Goal: Task Accomplishment & Management: Use online tool/utility

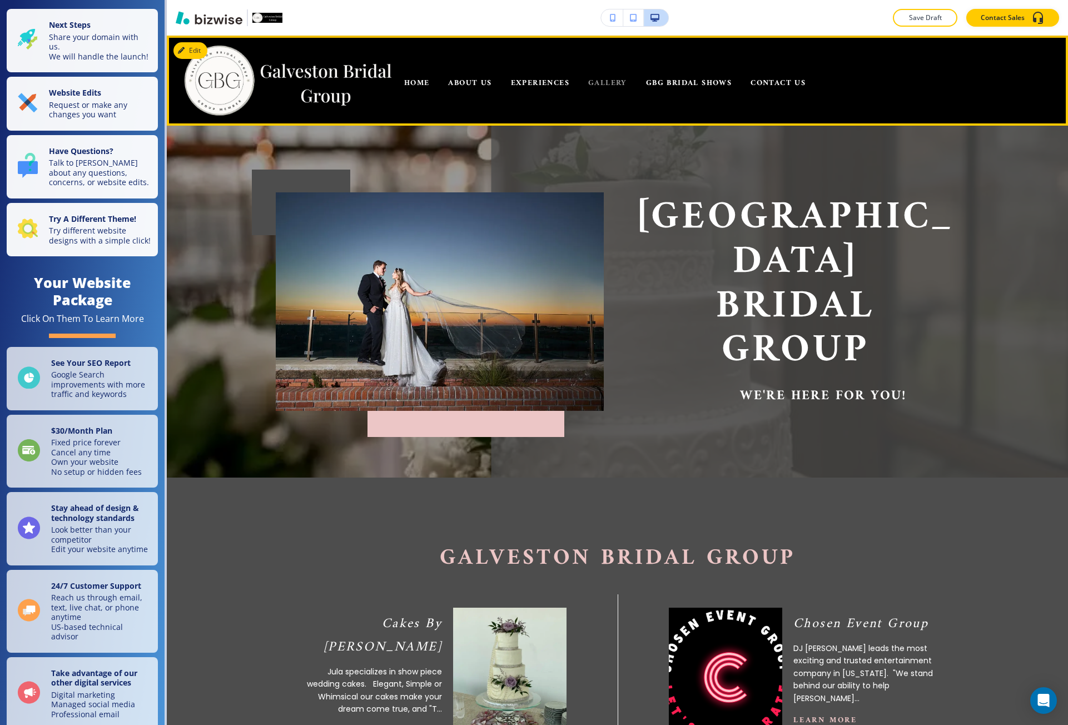
click at [610, 87] on span "GALLERY" at bounding box center [607, 83] width 39 height 14
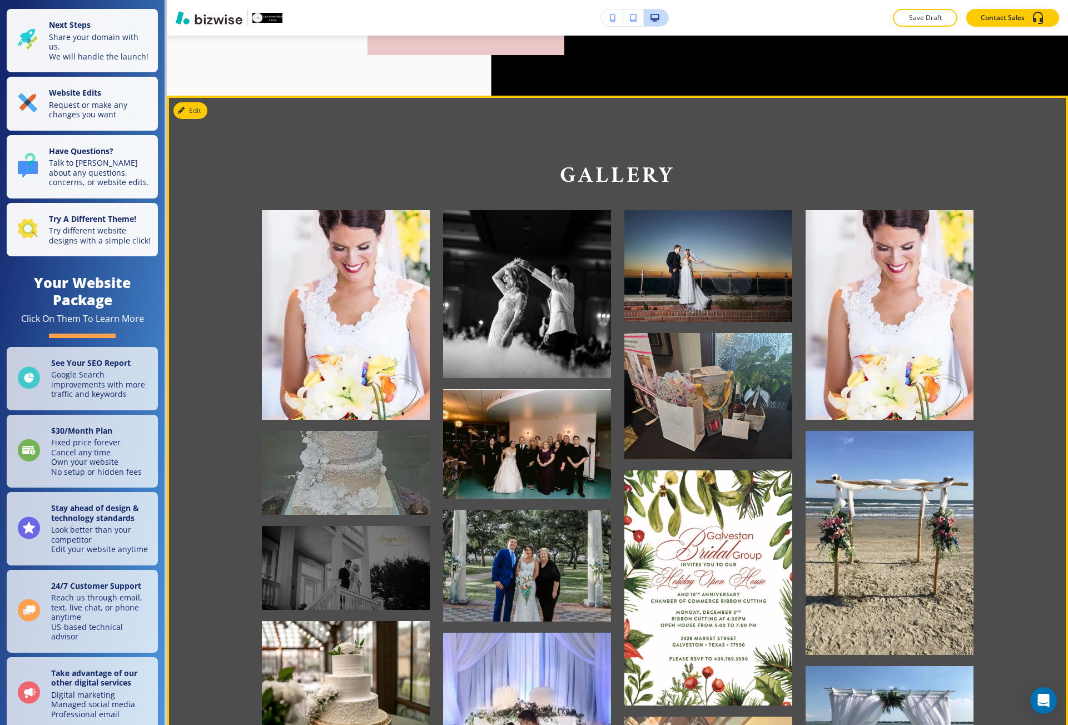
scroll to position [334, 0]
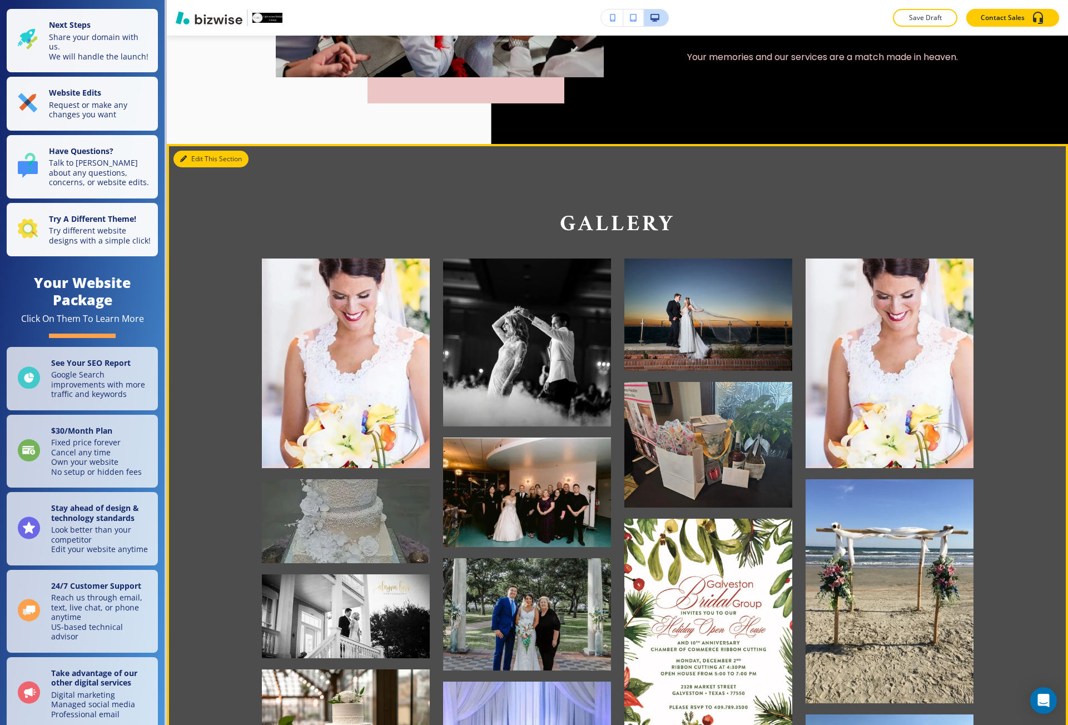
click at [185, 155] on button "Edit This Section" at bounding box center [211, 159] width 75 height 17
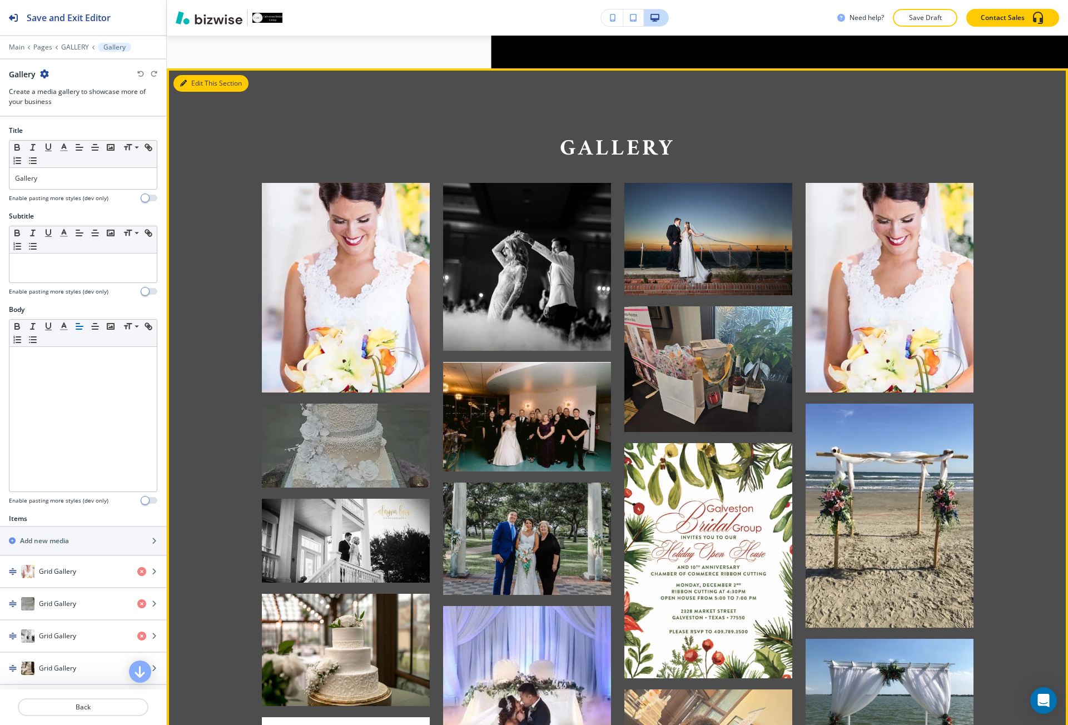
scroll to position [442, 0]
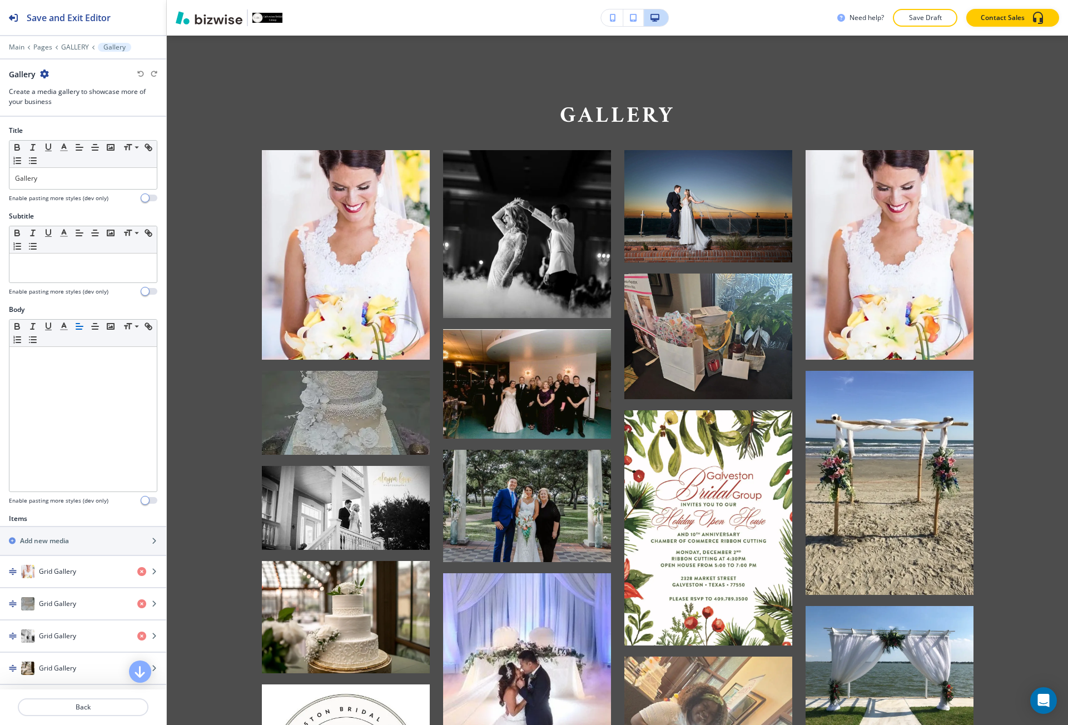
click at [77, 51] on div "Main Pages GALLERY Gallery" at bounding box center [83, 47] width 148 height 9
click at [80, 47] on p "GALLERY" at bounding box center [75, 47] width 28 height 8
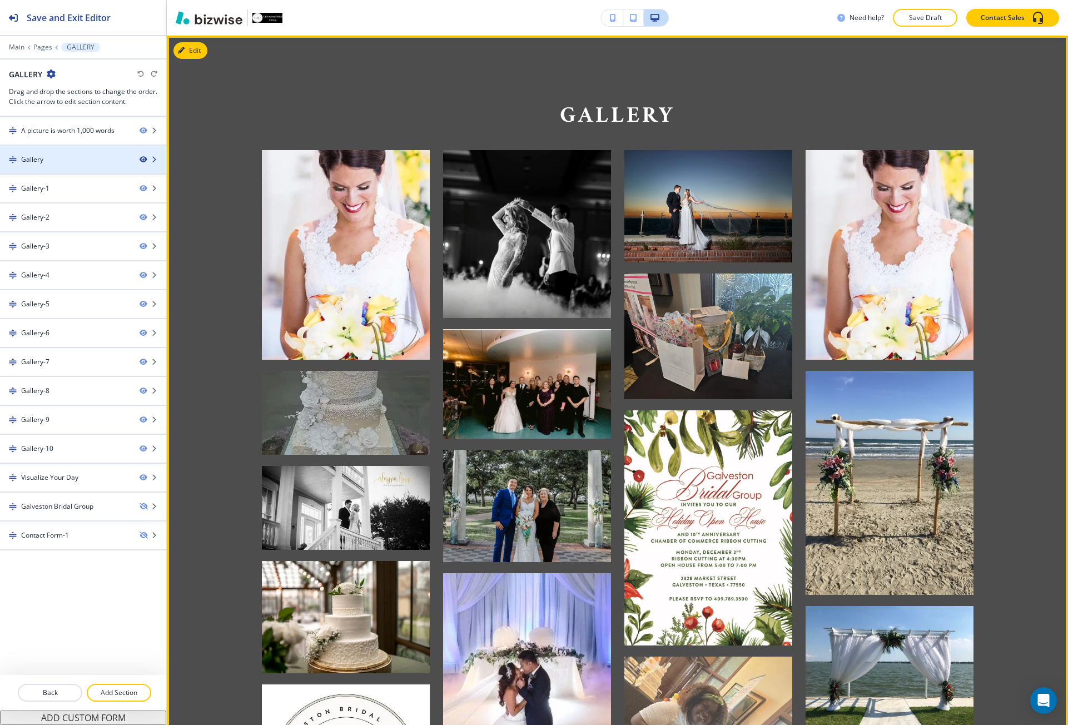
click at [142, 160] on icon "button" at bounding box center [143, 159] width 7 height 7
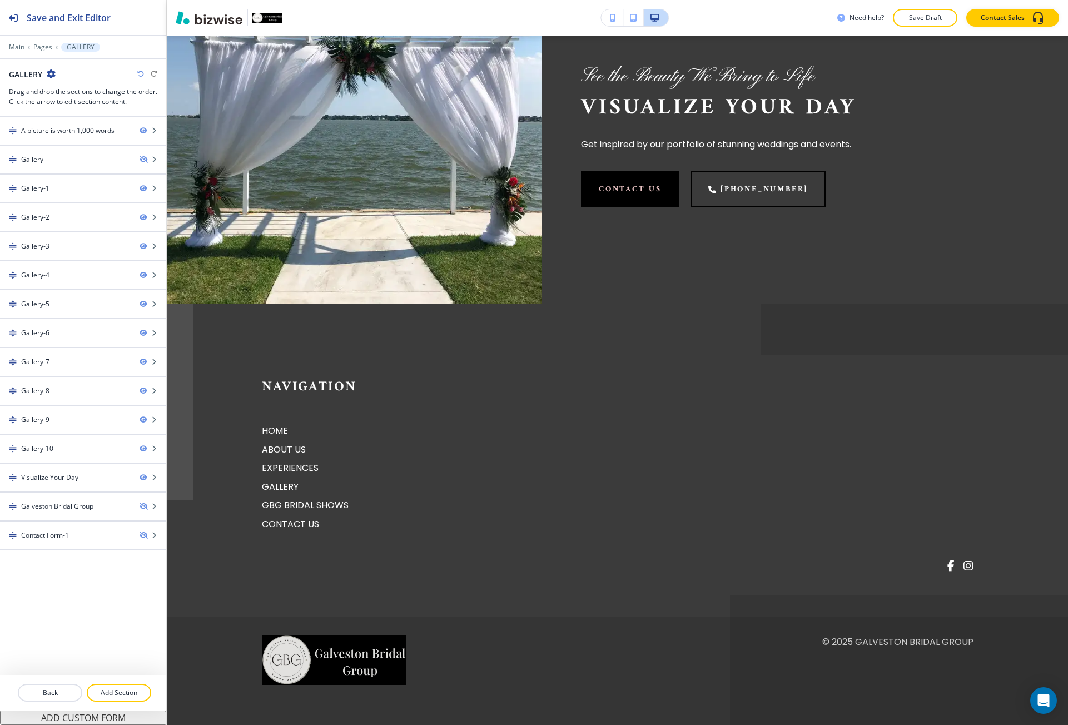
scroll to position [5781, 0]
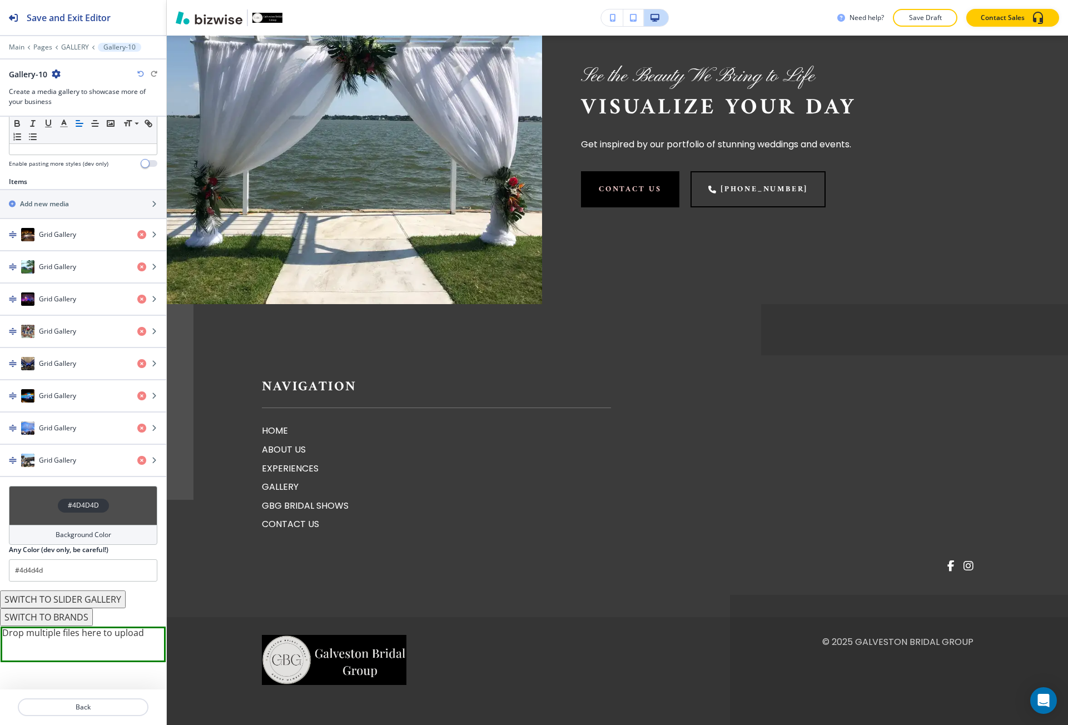
scroll to position [346, 0]
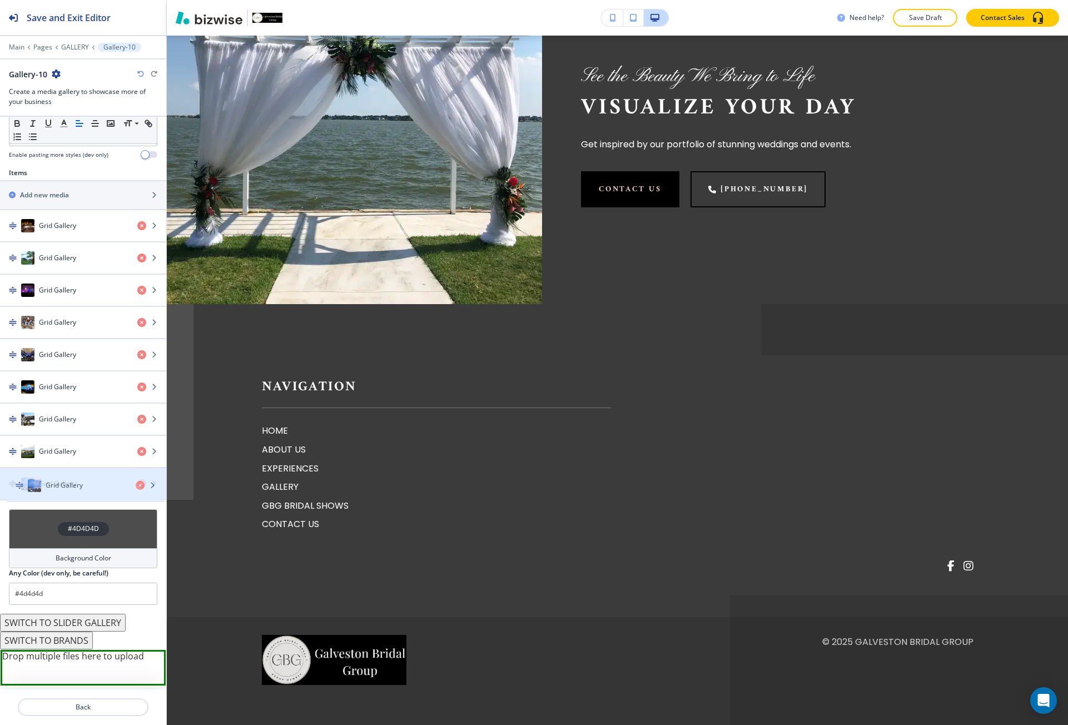
drag, startPoint x: 84, startPoint y: 422, endPoint x: 90, endPoint y: 488, distance: 66.5
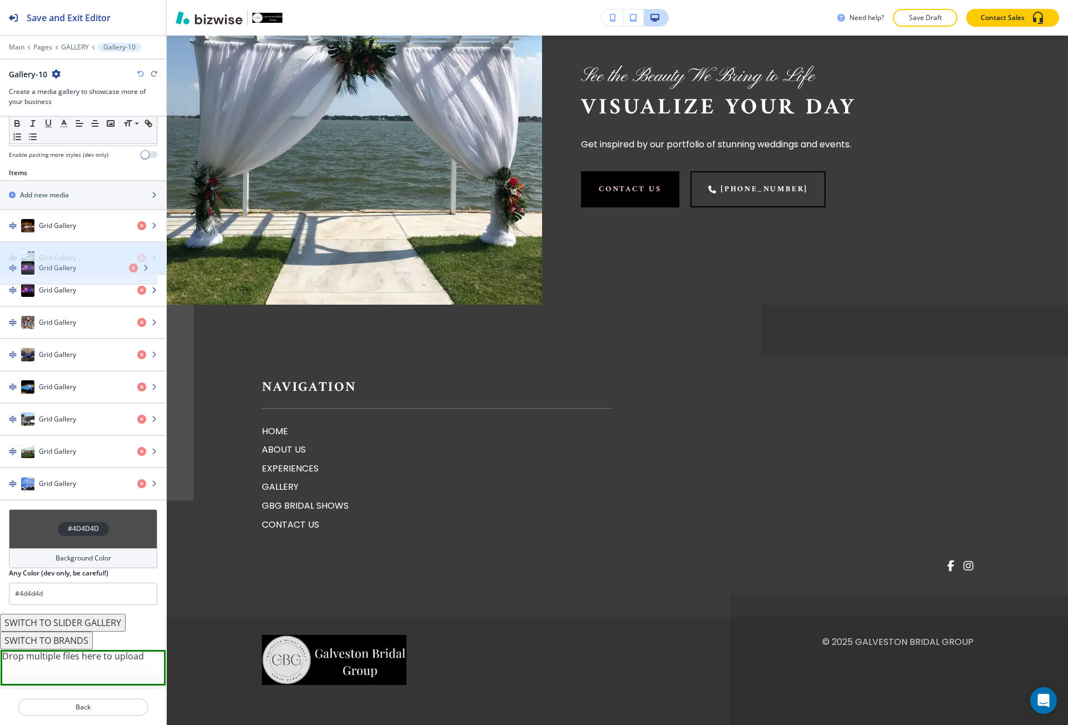
drag, startPoint x: 63, startPoint y: 295, endPoint x: 63, endPoint y: 266, distance: 28.4
click at [56, 73] on icon "button" at bounding box center [56, 74] width 9 height 9
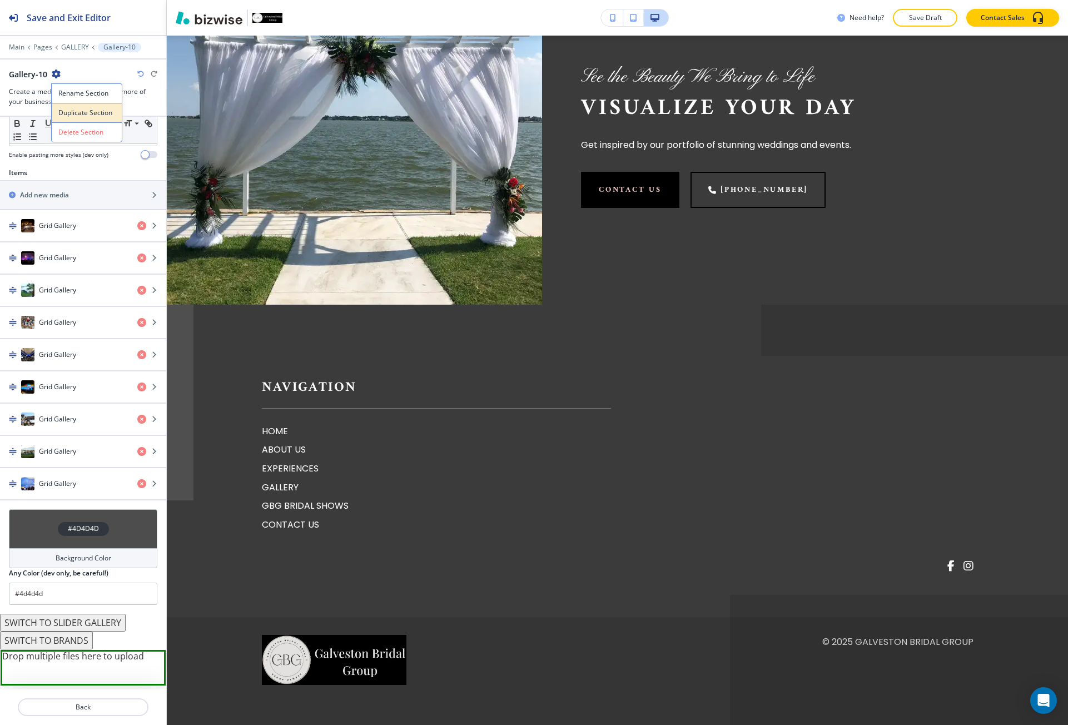
click at [72, 108] on p "Duplicate Section" at bounding box center [86, 113] width 57 height 10
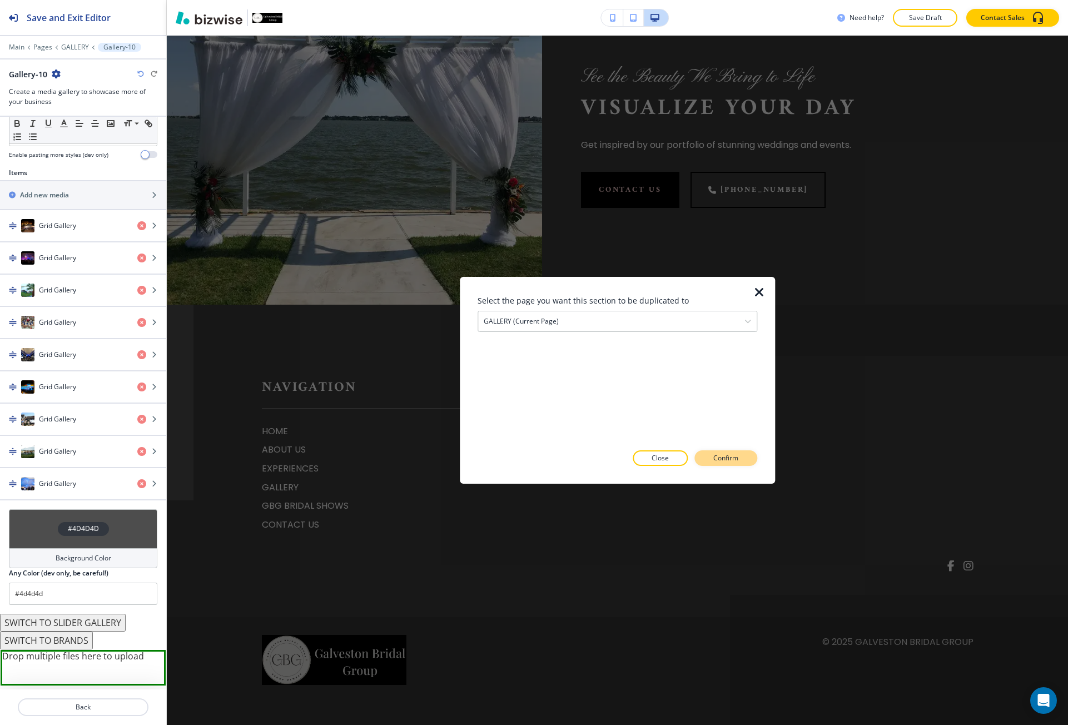
click at [715, 455] on p "Confirm" at bounding box center [726, 458] width 25 height 10
click at [713, 458] on p "Take me there" at bounding box center [715, 458] width 45 height 10
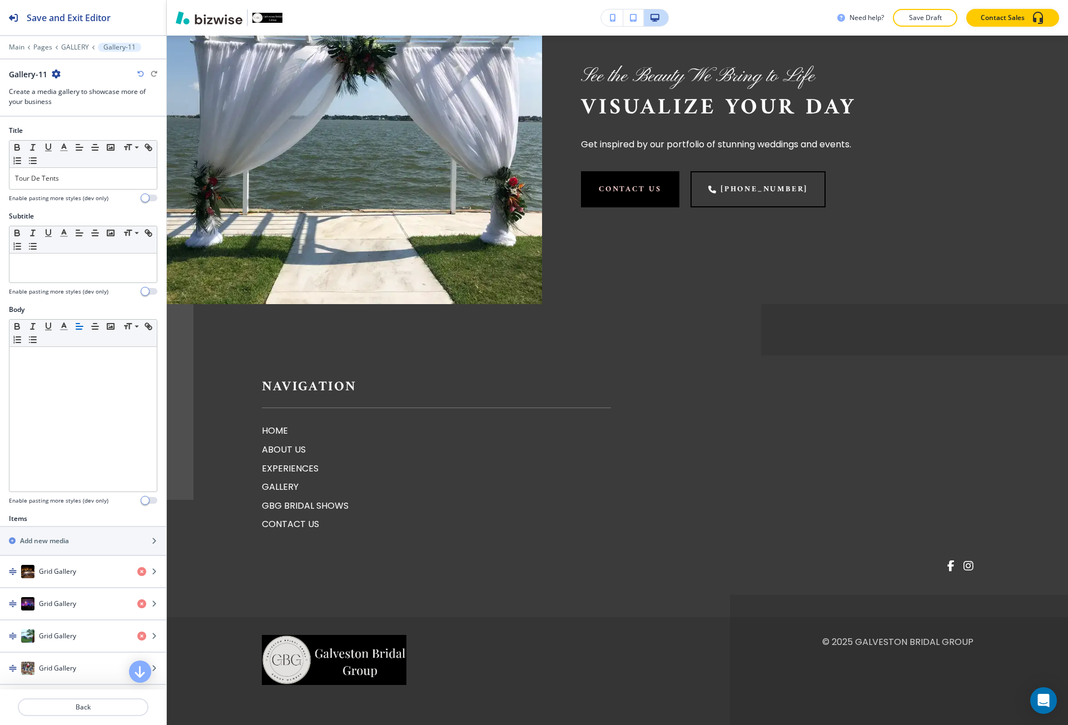
scroll to position [6446, 0]
click at [137, 572] on icon "button" at bounding box center [141, 571] width 9 height 9
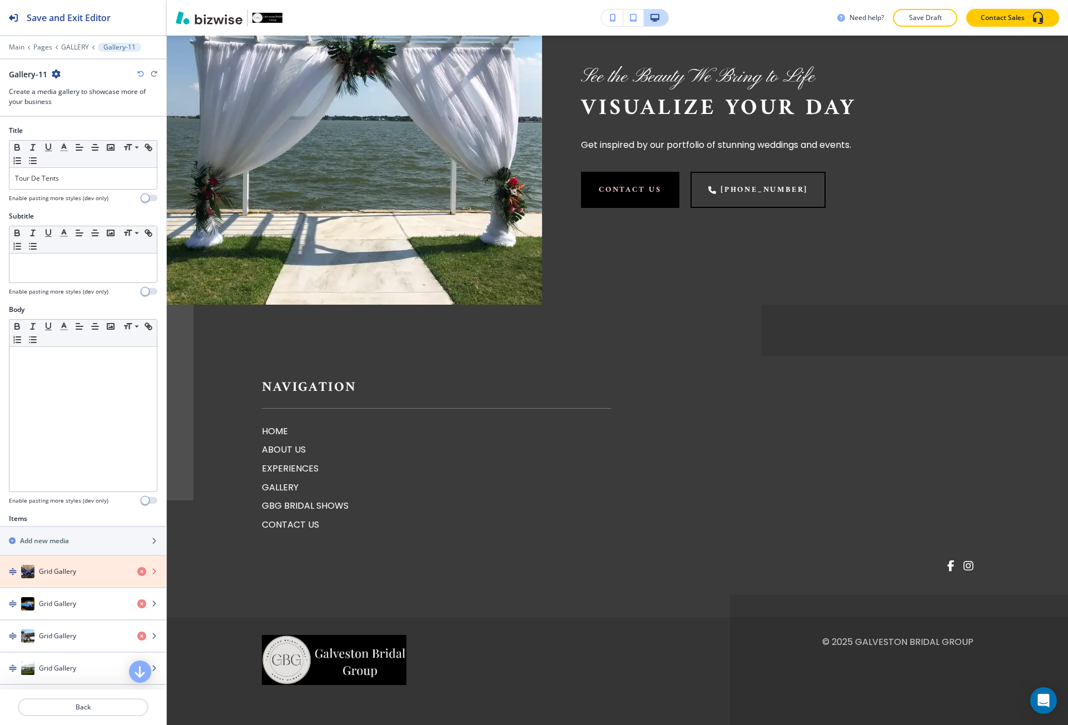
click at [137, 572] on icon "button" at bounding box center [141, 571] width 9 height 9
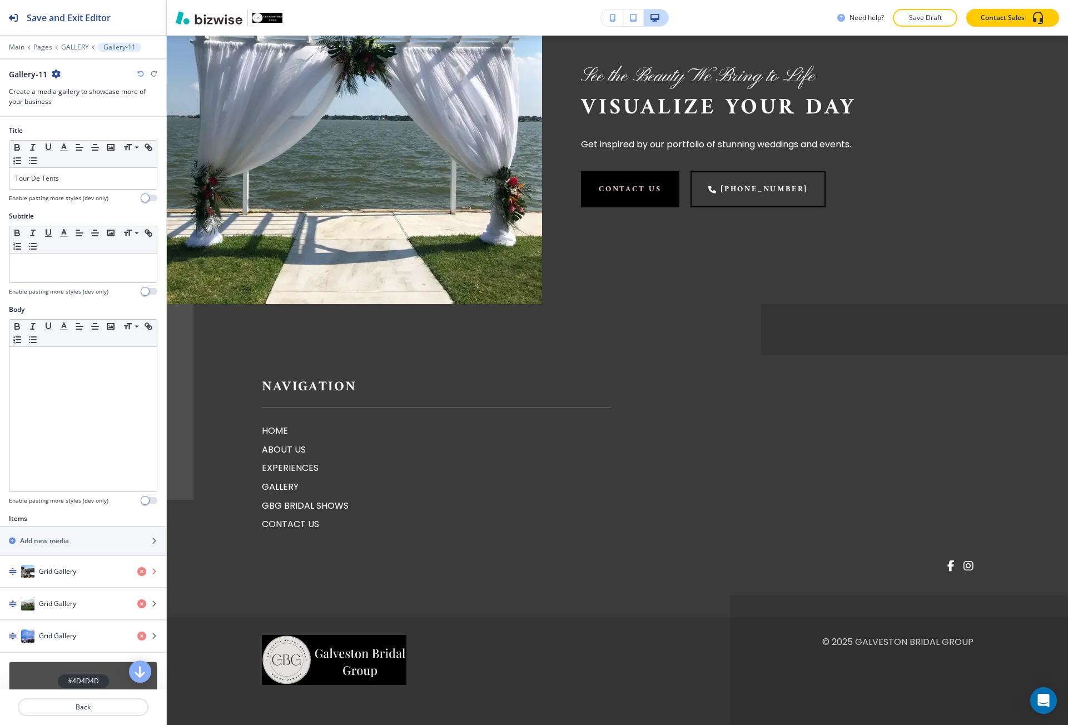
click at [137, 572] on icon "button" at bounding box center [141, 571] width 9 height 9
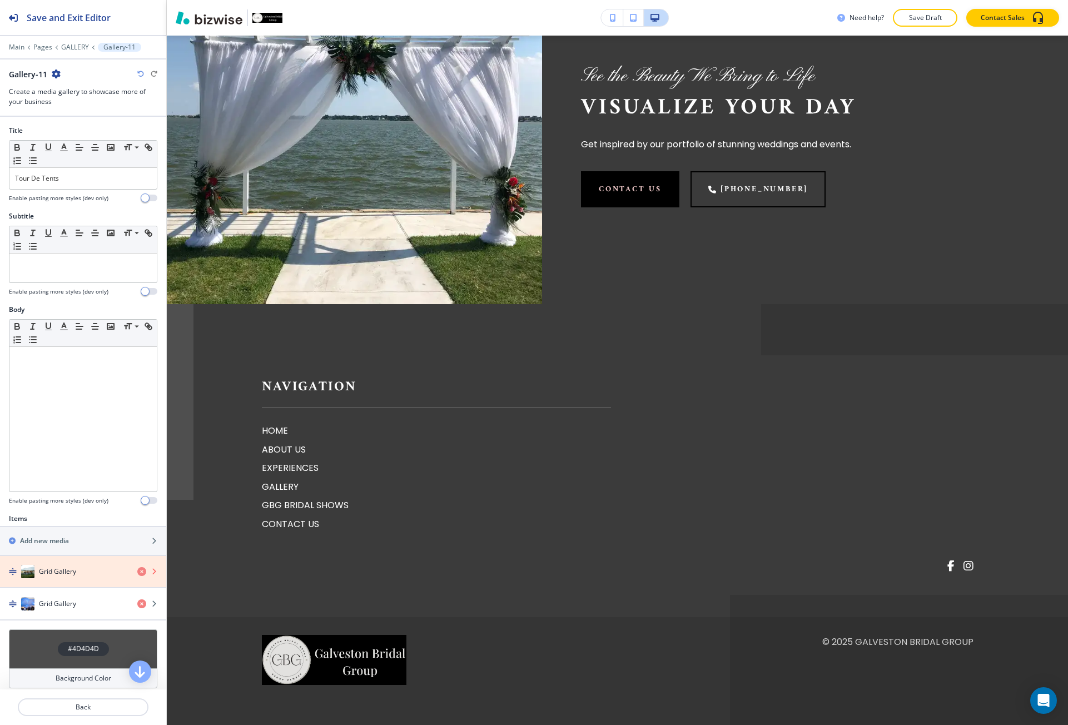
click at [137, 572] on icon "button" at bounding box center [141, 571] width 9 height 9
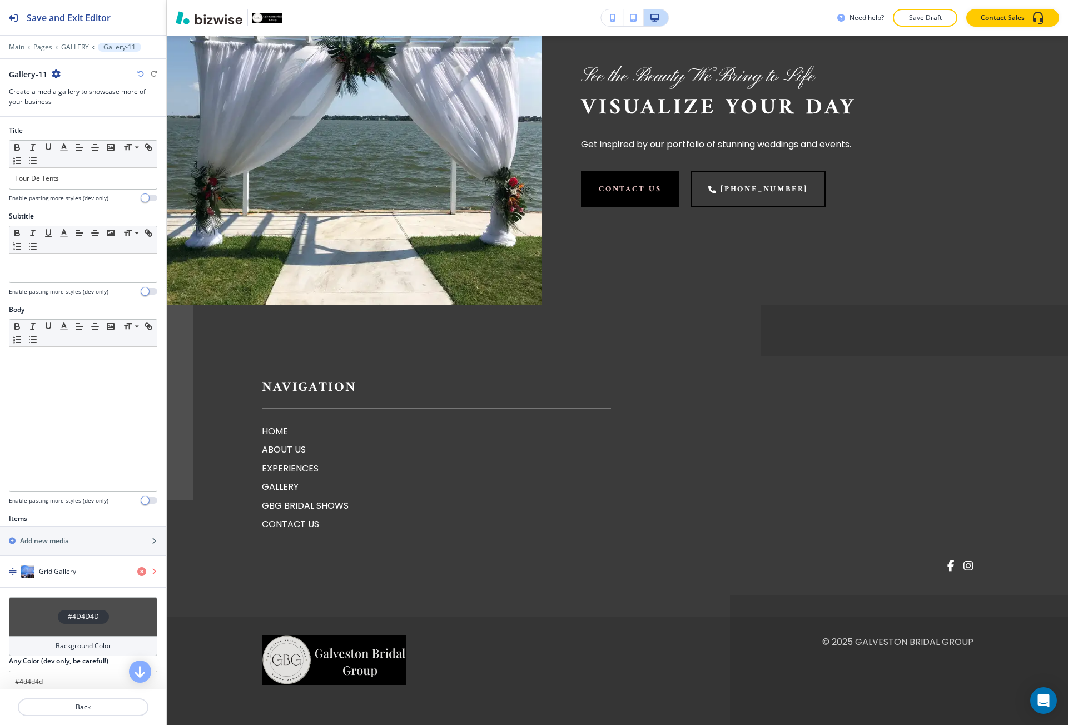
click at [137, 572] on icon "button" at bounding box center [141, 571] width 9 height 9
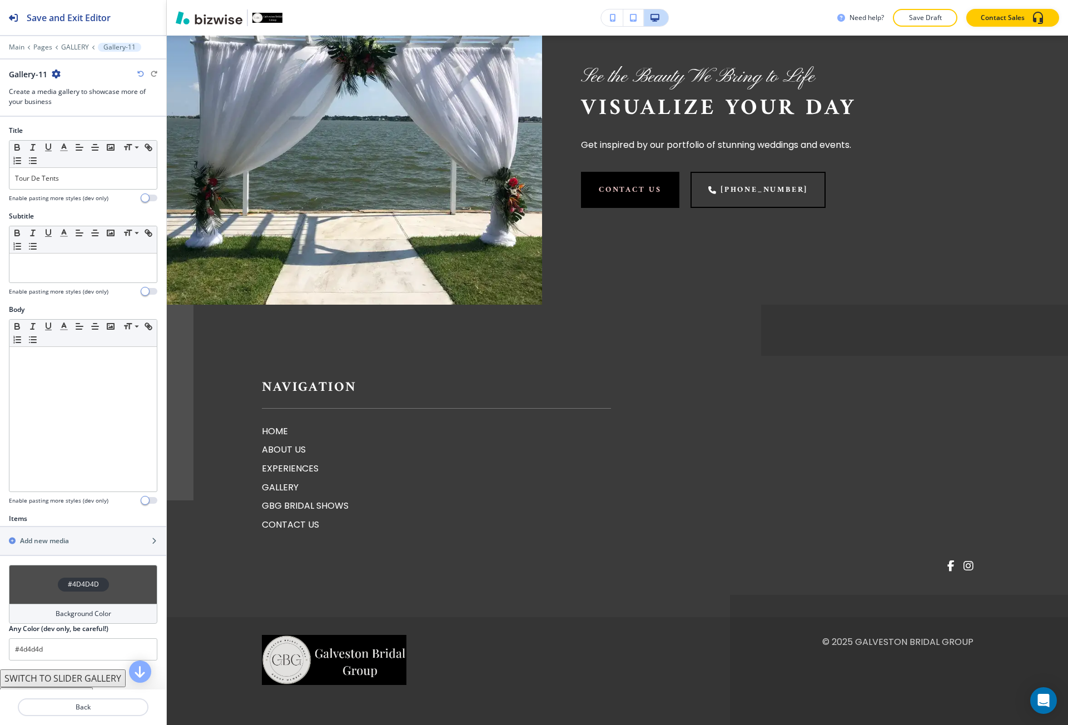
click at [130, 574] on div "#4D4D4D" at bounding box center [83, 584] width 148 height 39
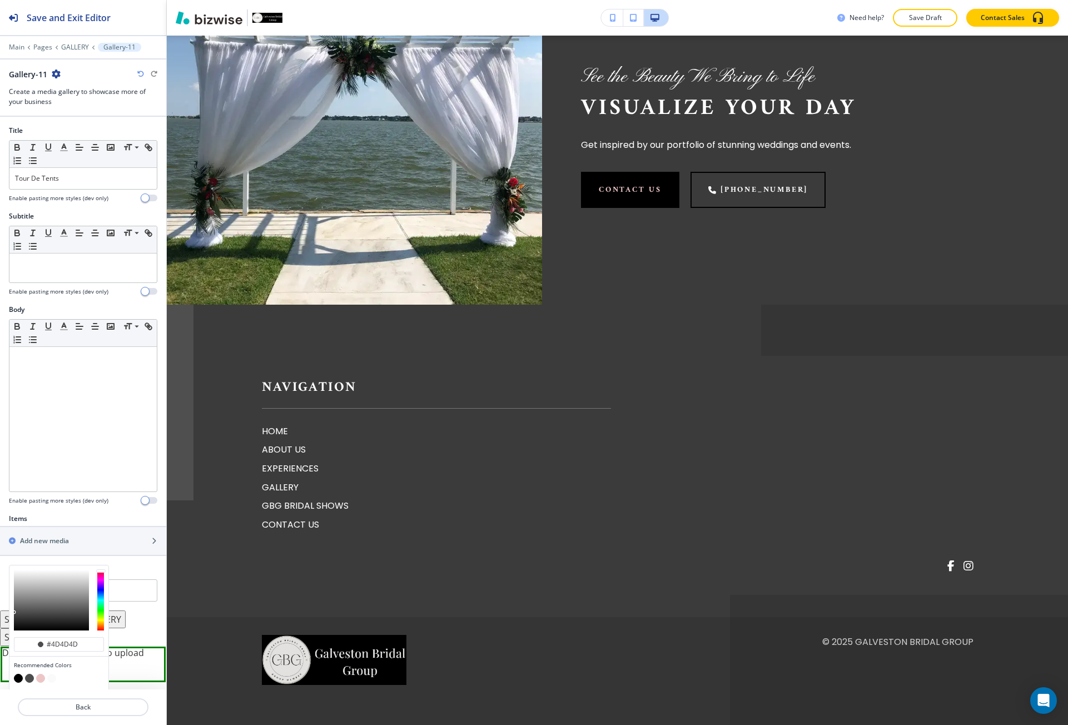
click at [15, 678] on button "button" at bounding box center [18, 678] width 9 height 9
type input "#000000"
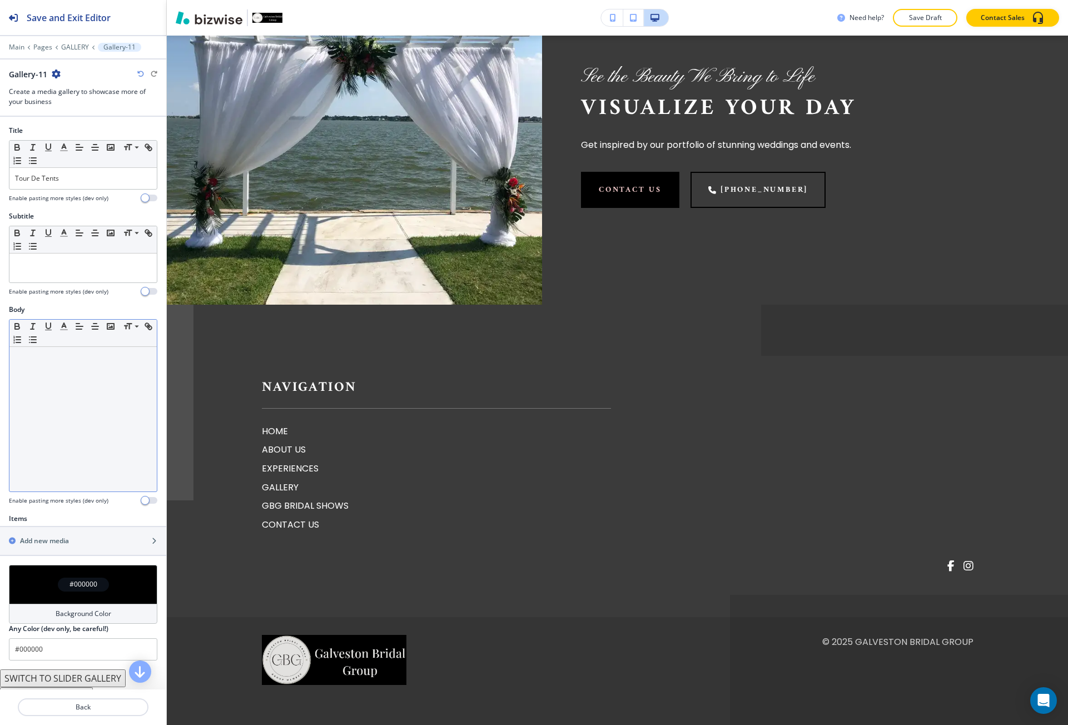
scroll to position [6479, 0]
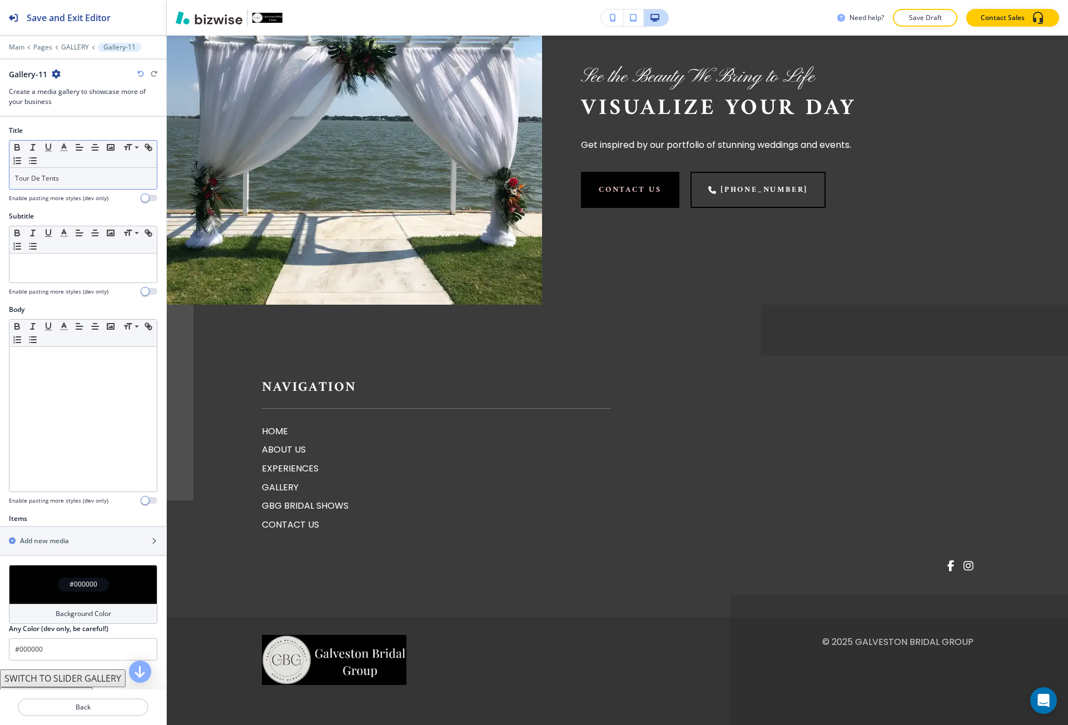
click at [79, 178] on p "Tour De Tents" at bounding box center [83, 179] width 136 height 10
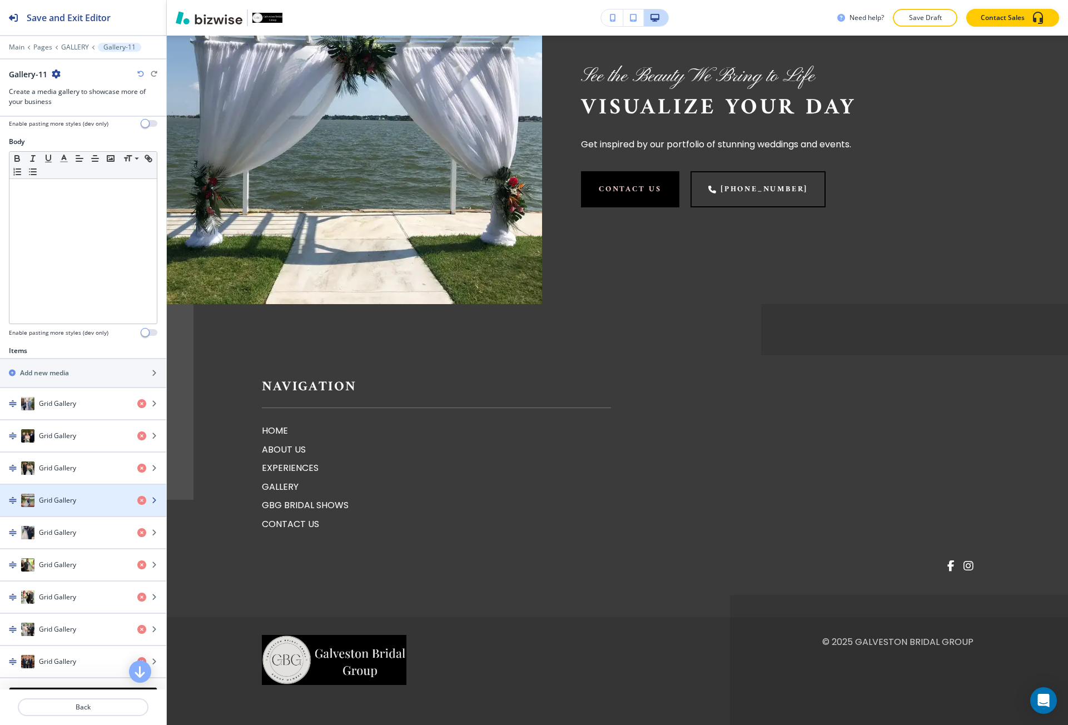
scroll to position [199, 0]
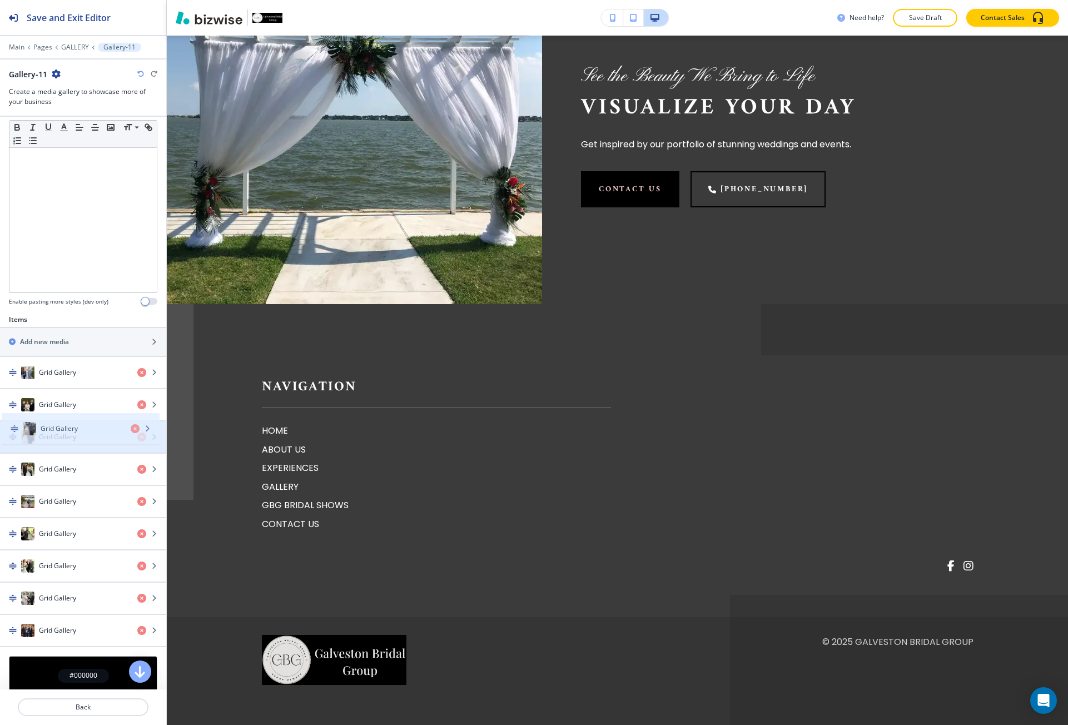
drag, startPoint x: 82, startPoint y: 506, endPoint x: 84, endPoint y: 432, distance: 74.0
drag, startPoint x: 84, startPoint y: 432, endPoint x: 83, endPoint y: 403, distance: 28.9
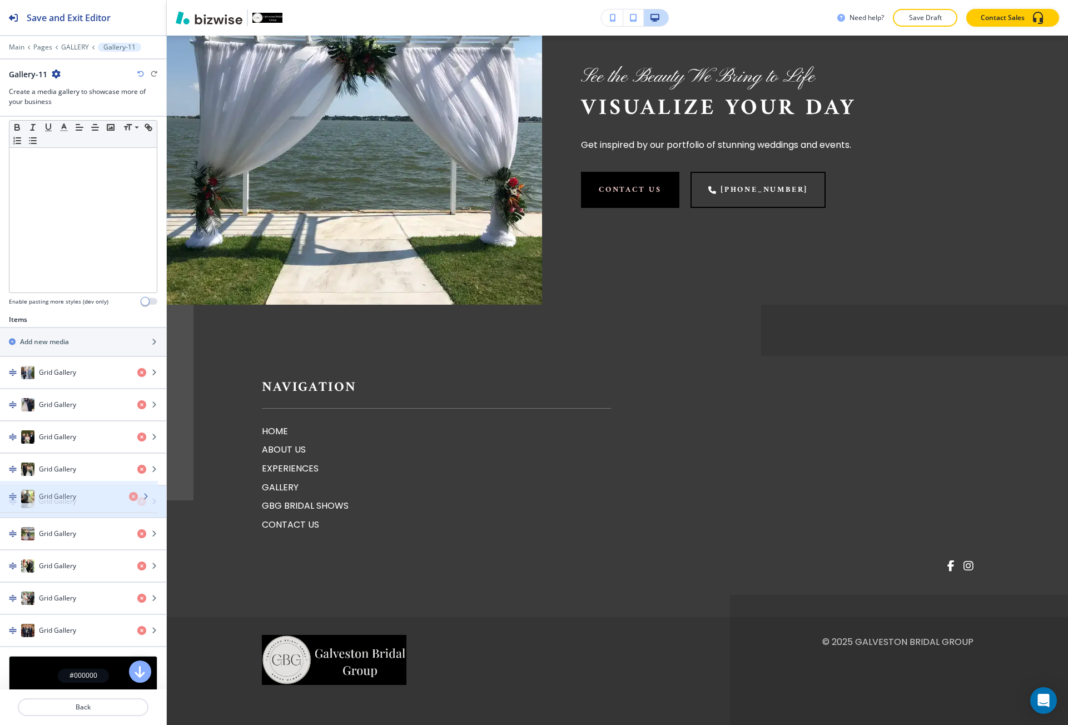
drag, startPoint x: 69, startPoint y: 538, endPoint x: 69, endPoint y: 499, distance: 38.9
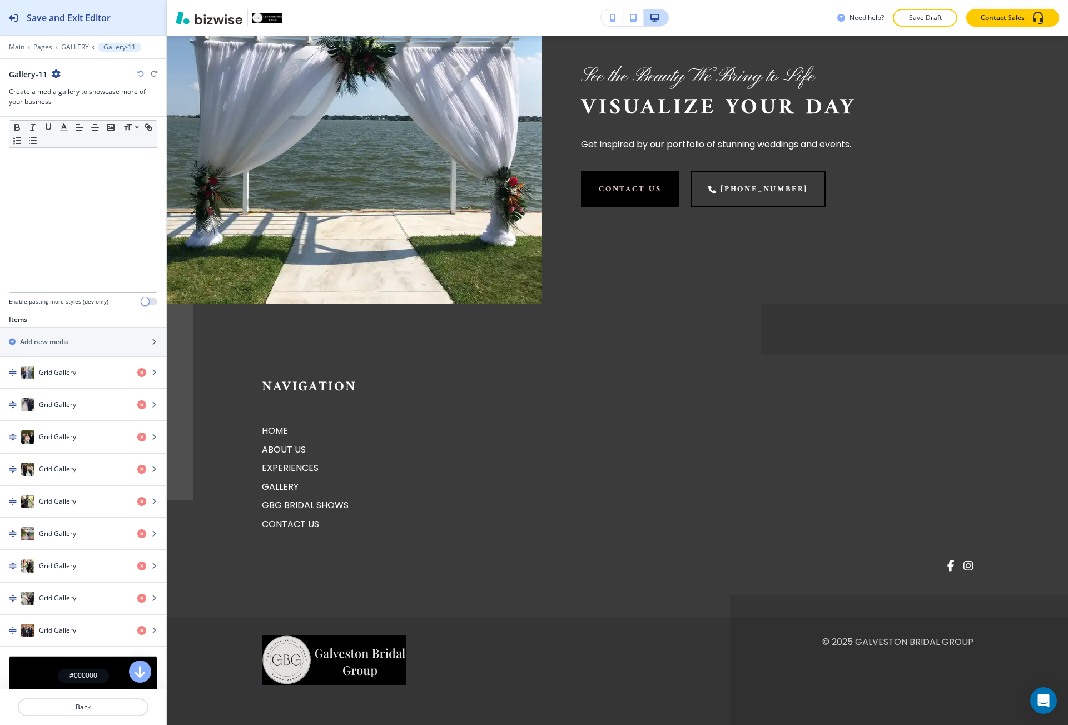
click at [121, 11] on button "Save and Exit Editor" at bounding box center [83, 17] width 166 height 35
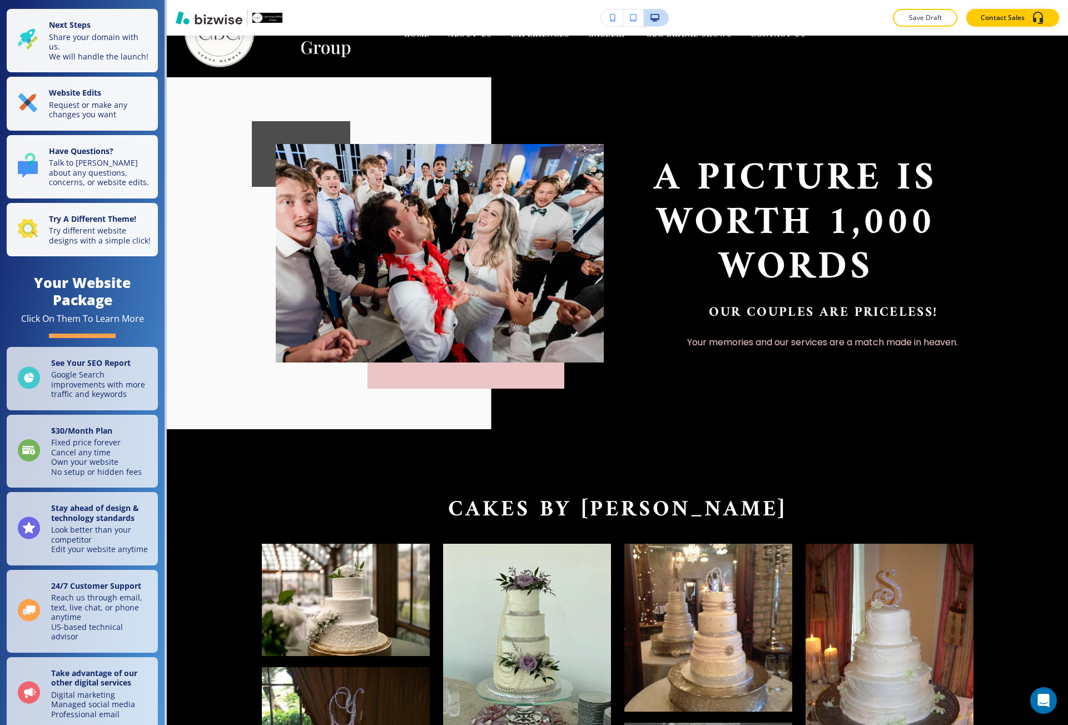
scroll to position [0, 0]
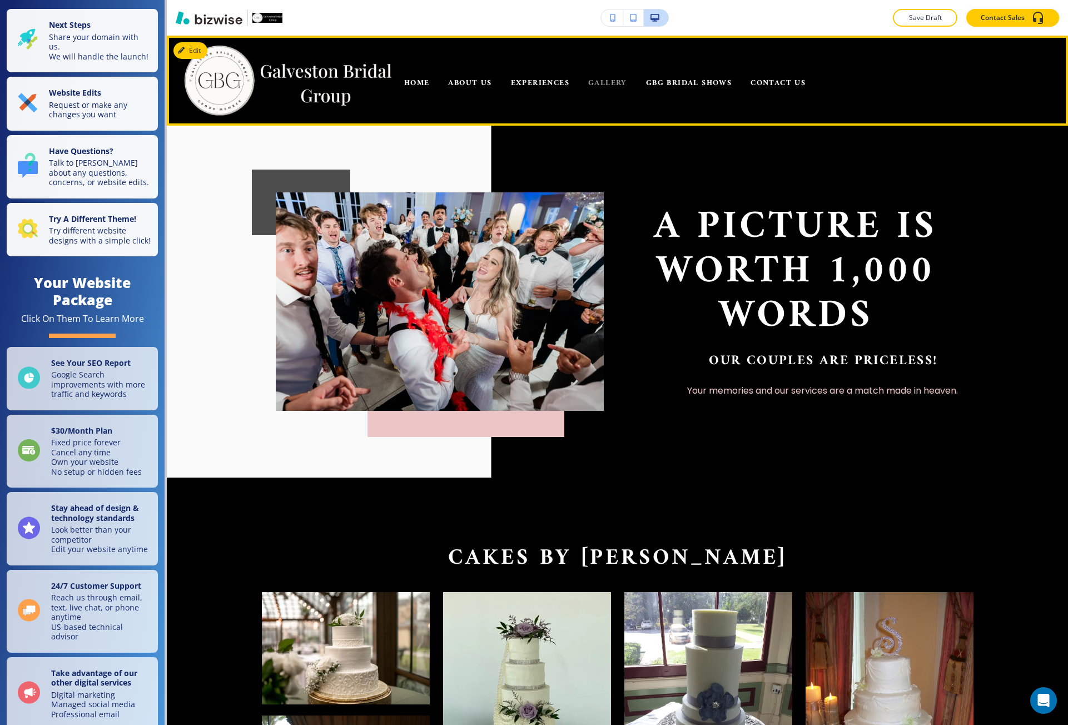
click at [612, 82] on span "GALLERY" at bounding box center [607, 83] width 39 height 14
click at [553, 78] on span "EXPERIENCES" at bounding box center [540, 83] width 58 height 14
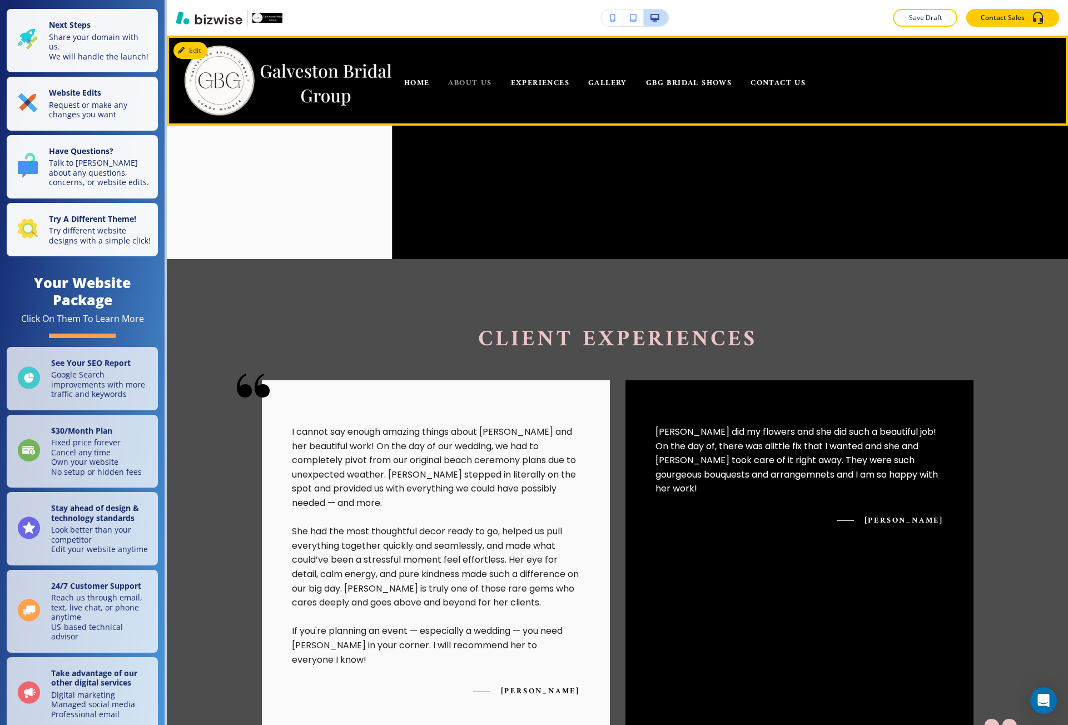
click at [483, 83] on span "ABOUT US" at bounding box center [469, 83] width 43 height 14
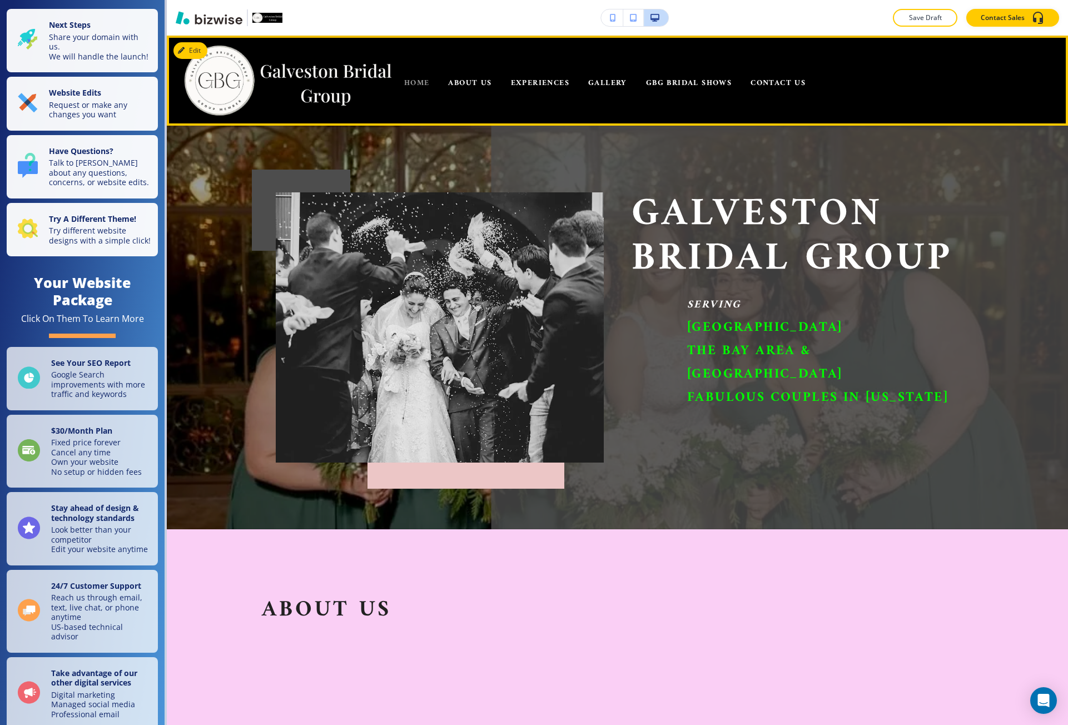
click at [422, 88] on span "HOME" at bounding box center [417, 83] width 26 height 14
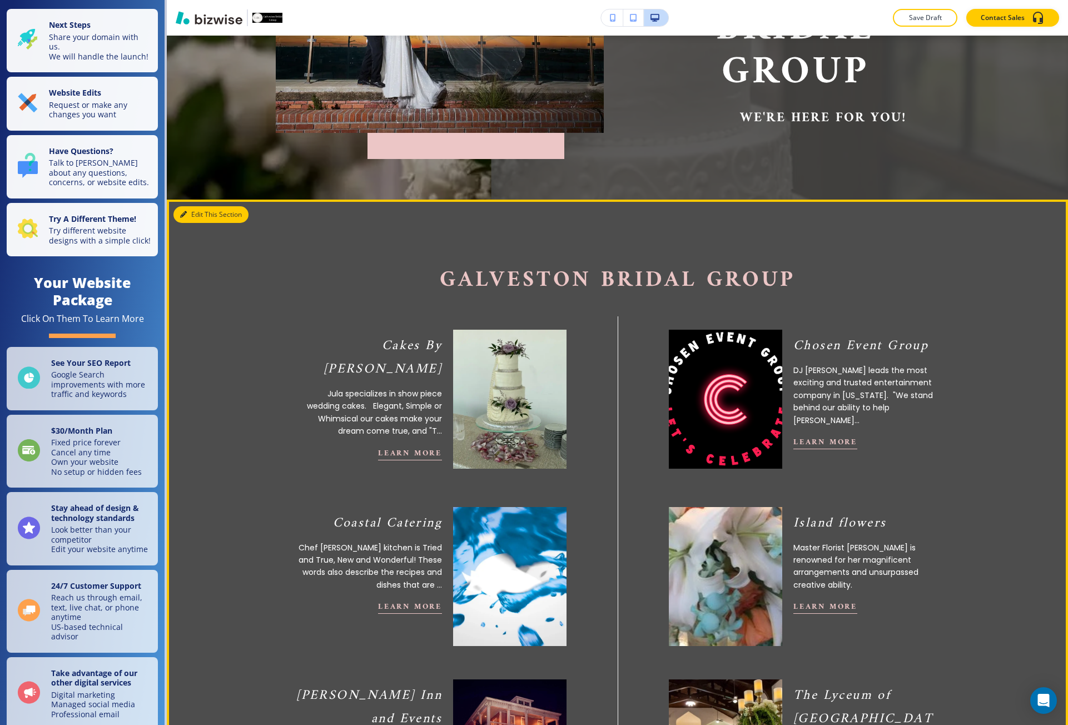
click at [189, 220] on button "Edit This Section" at bounding box center [211, 214] width 75 height 17
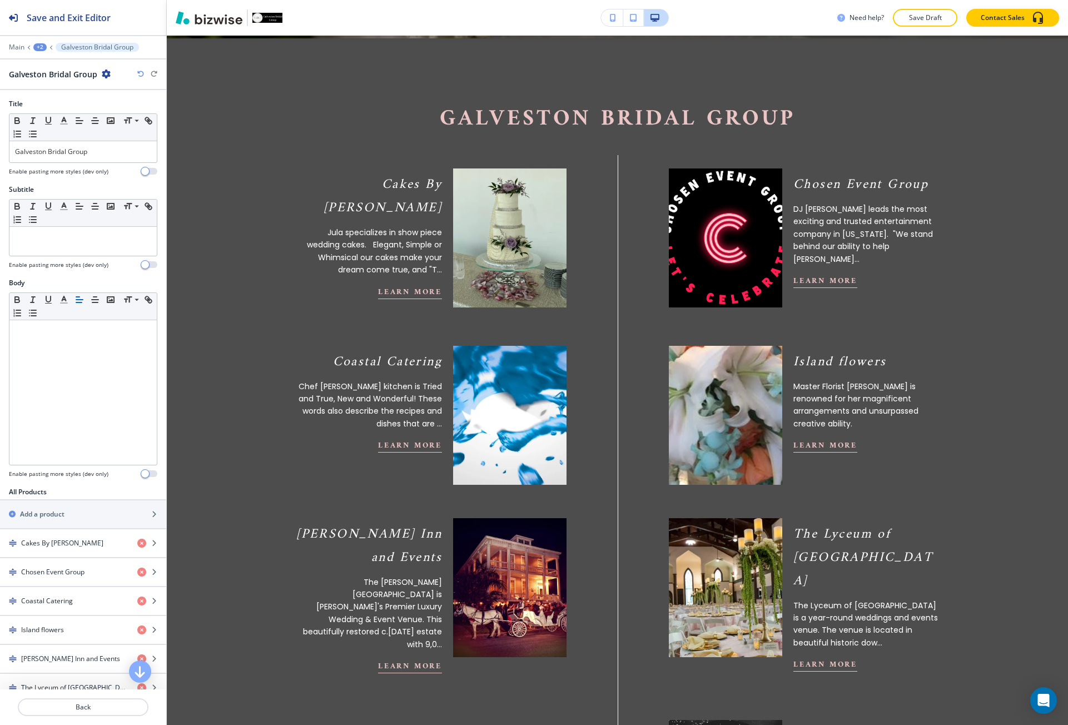
scroll to position [442, 0]
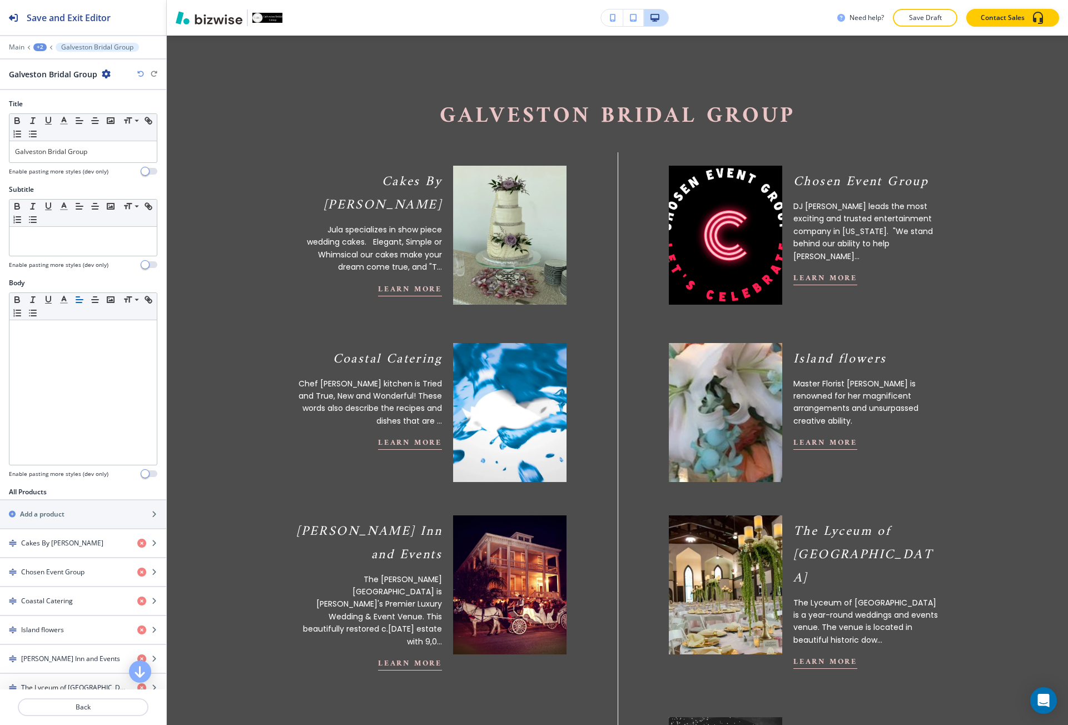
click at [104, 77] on icon "button" at bounding box center [106, 74] width 9 height 9
click at [120, 115] on p "Duplicate Section" at bounding box center [136, 113] width 57 height 10
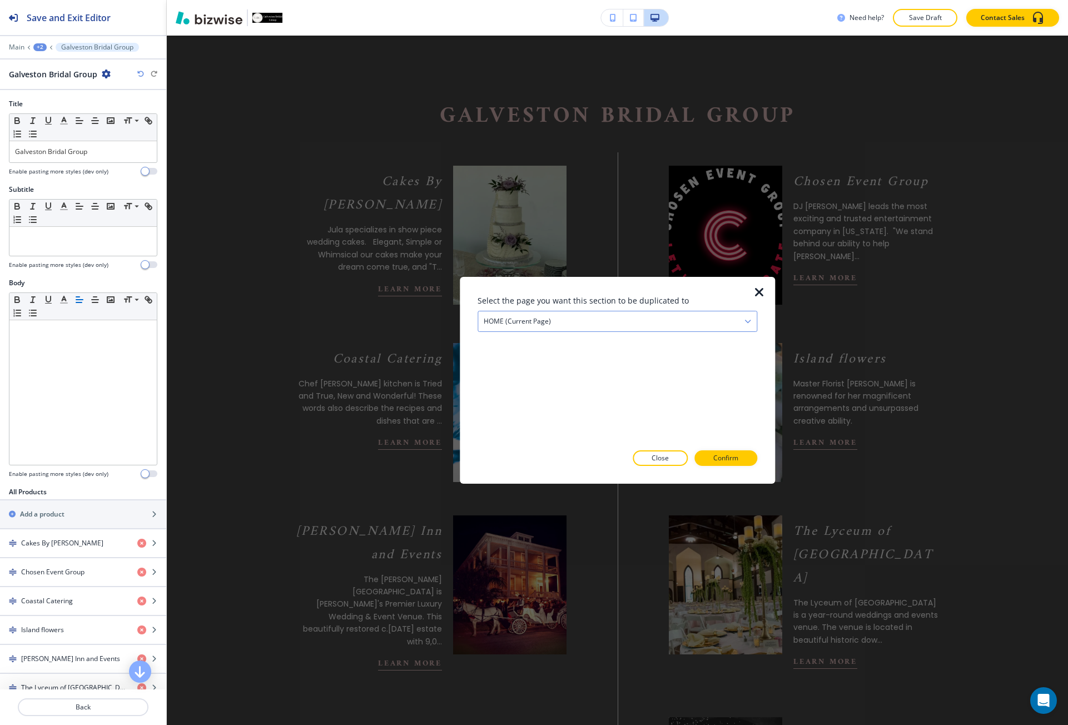
click at [579, 326] on div "HOME (current page)" at bounding box center [617, 321] width 279 height 20
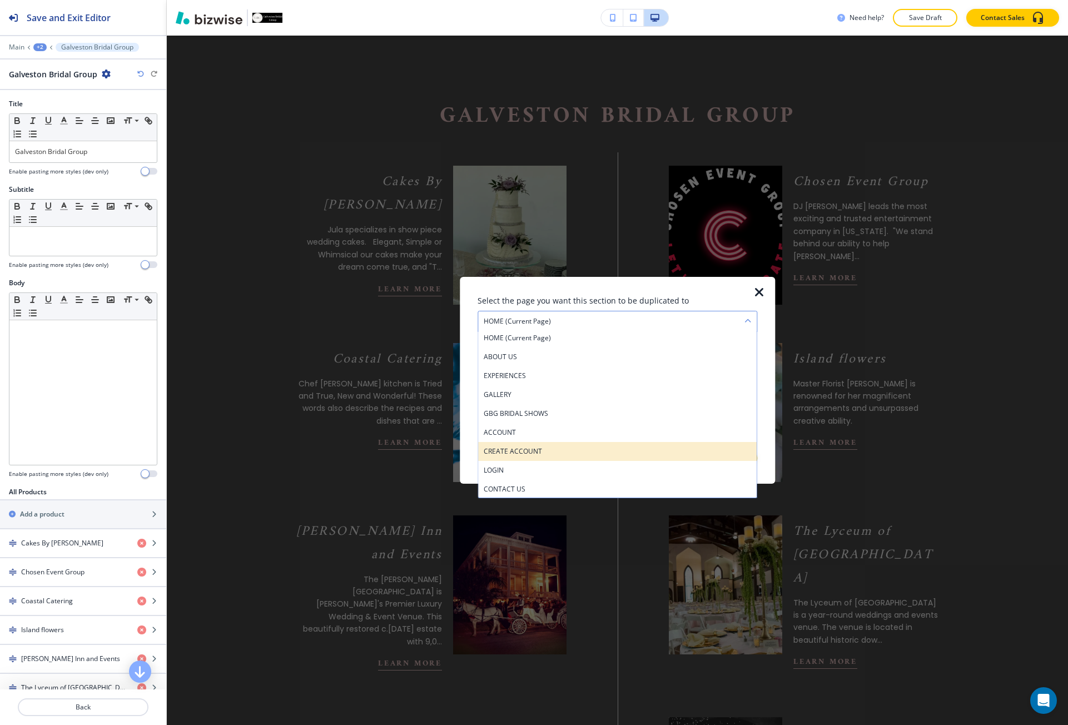
scroll to position [4, 0]
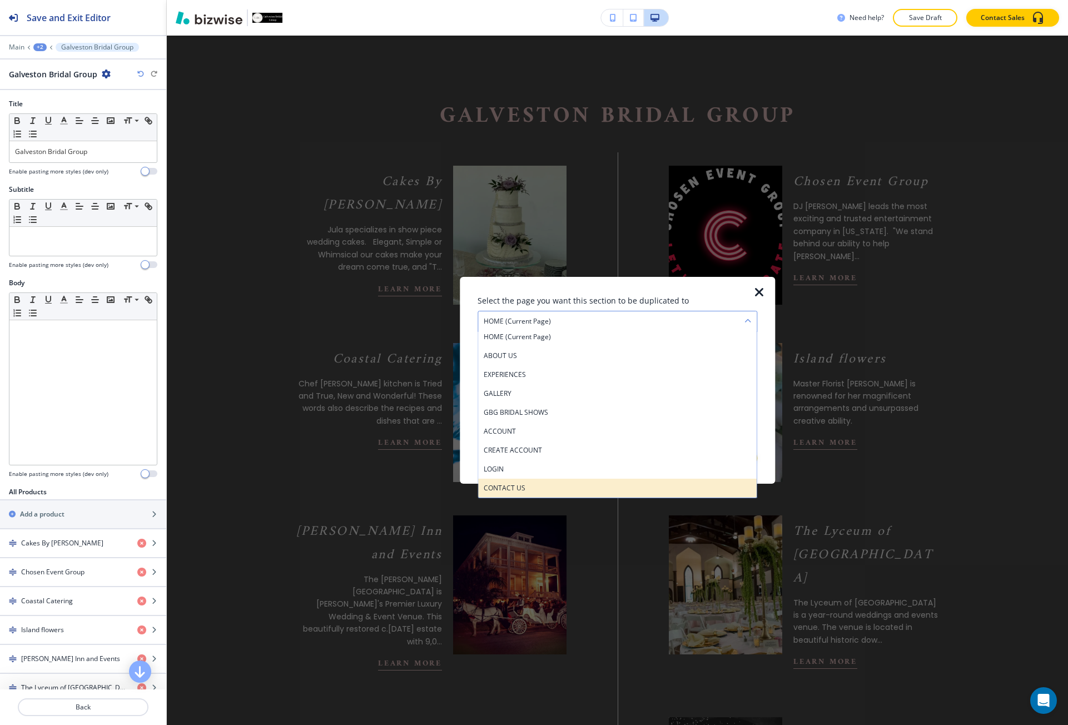
click at [539, 487] on h4 "CONTACT US" at bounding box center [617, 488] width 267 height 10
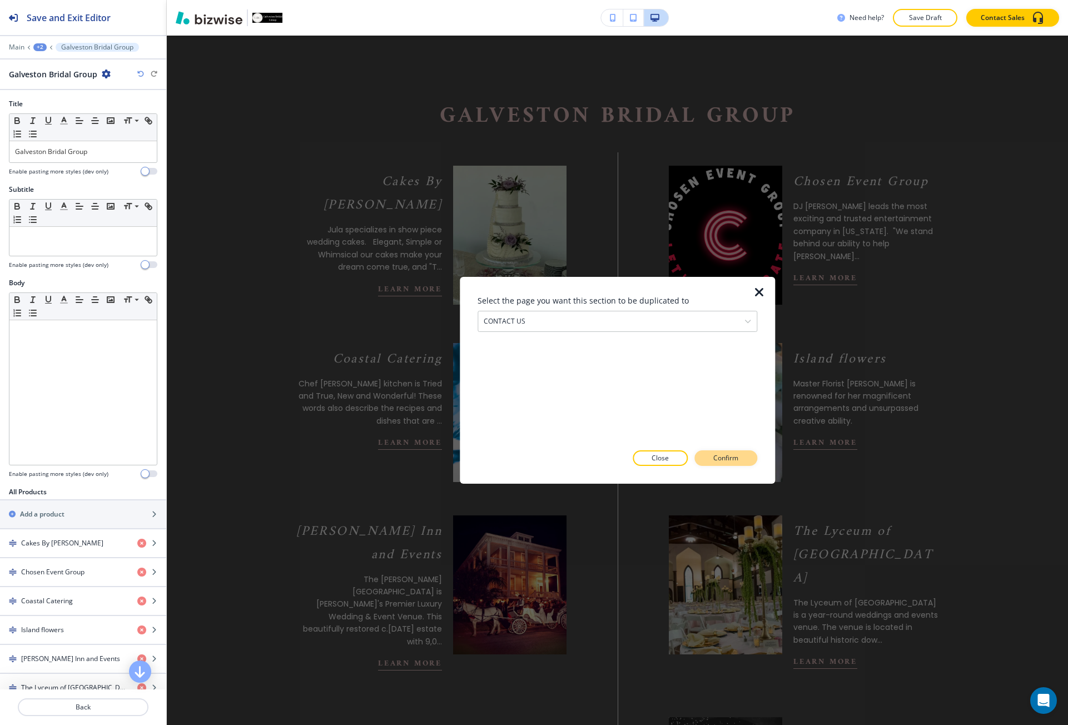
click at [724, 462] on p "Confirm" at bounding box center [726, 458] width 25 height 10
click at [724, 459] on p "Take me there" at bounding box center [715, 458] width 45 height 10
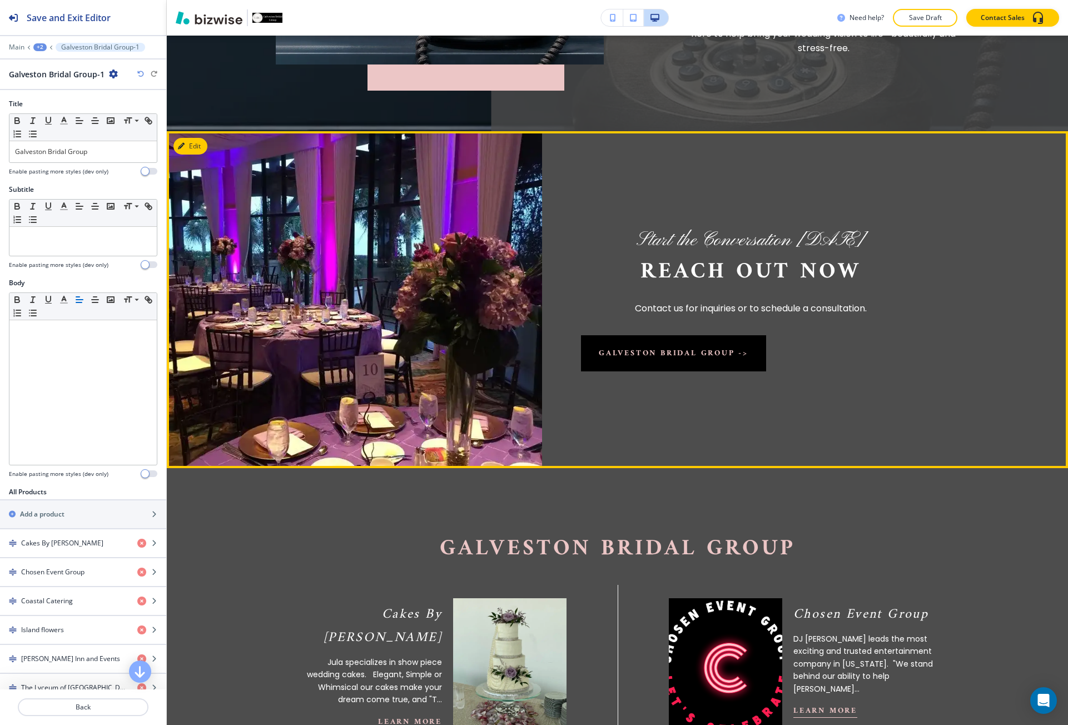
scroll to position [445, 0]
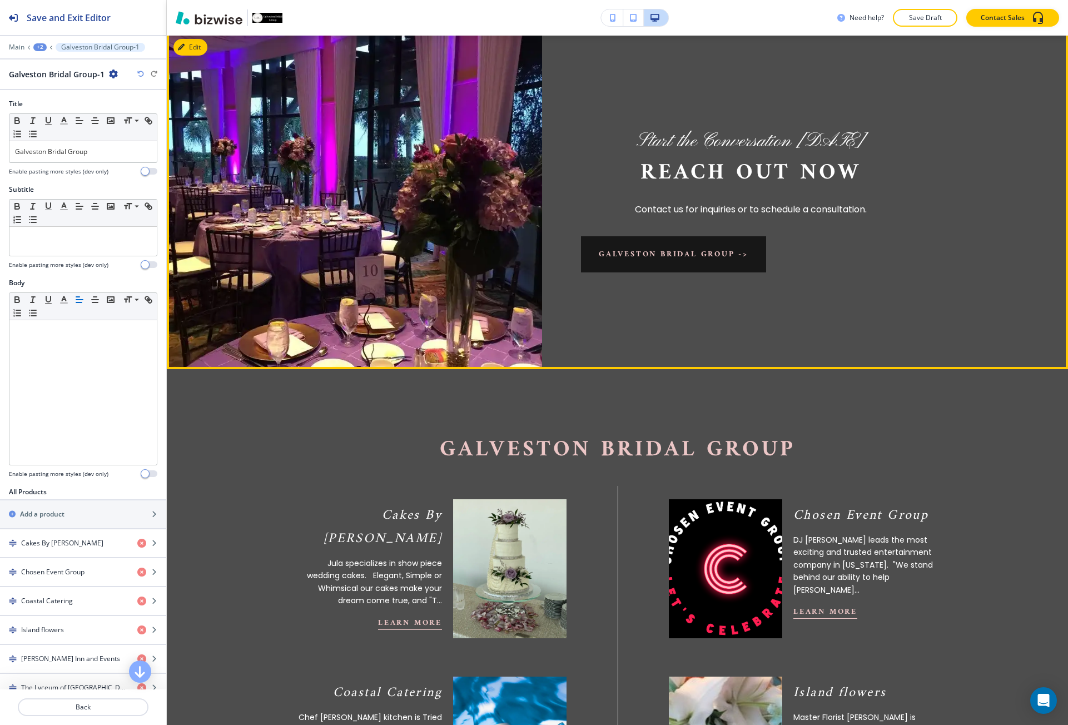
click at [714, 256] on button "Galveston Bridal Group ->" at bounding box center [673, 254] width 185 height 36
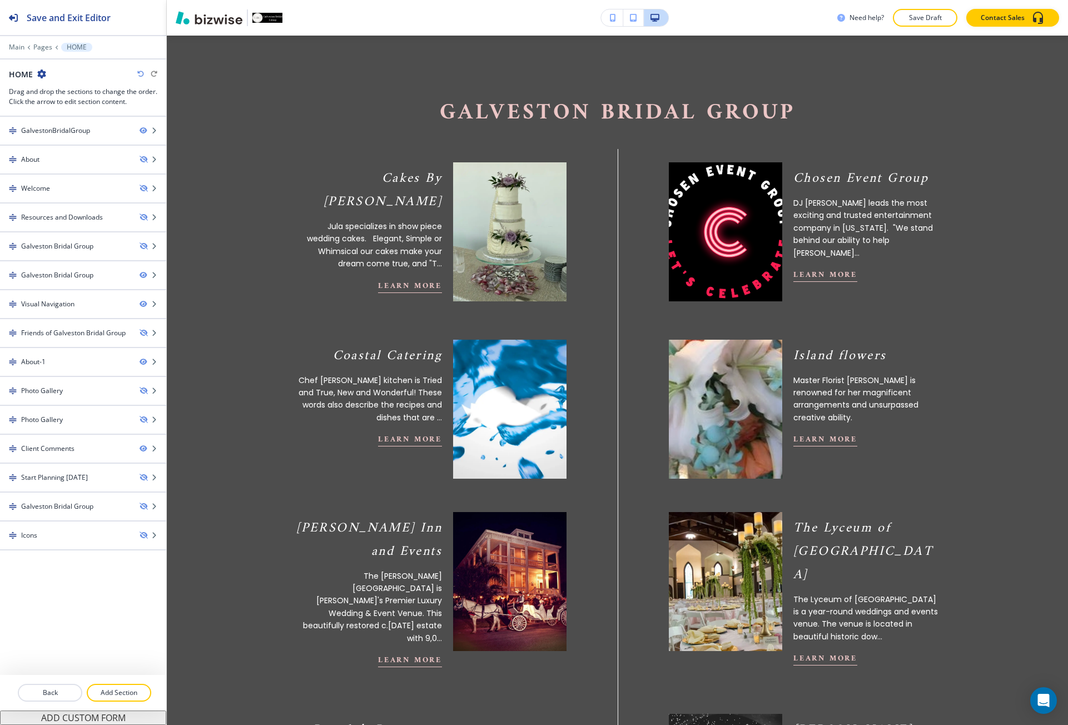
scroll to position [0, 0]
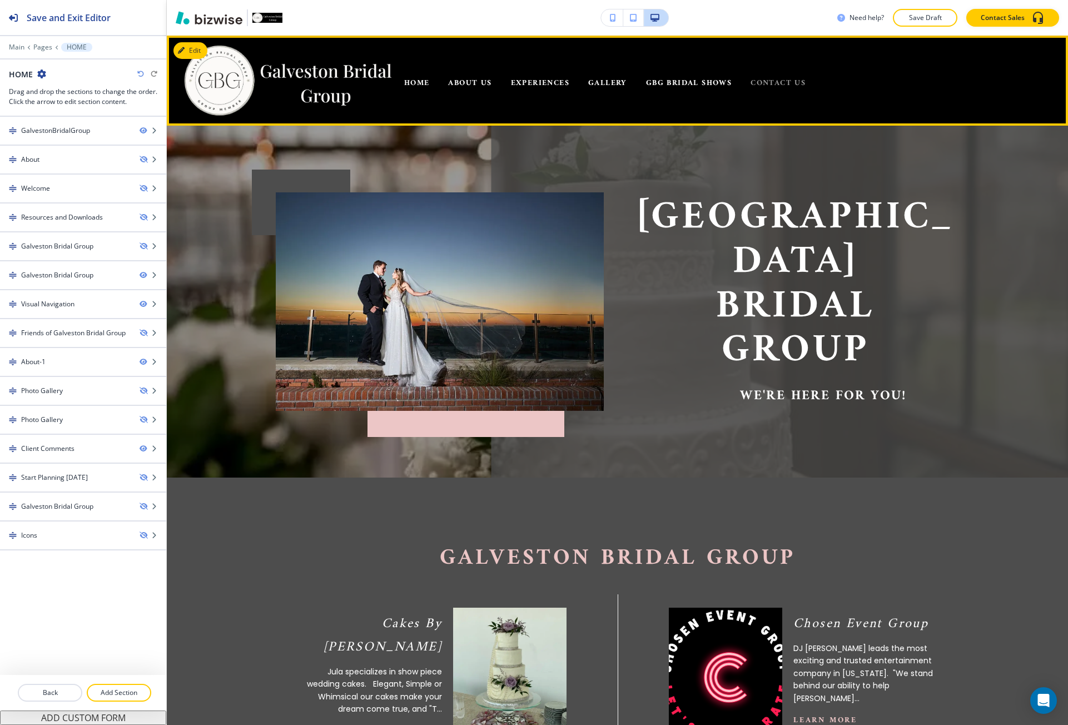
click at [770, 83] on span "CONTACT US" at bounding box center [778, 83] width 55 height 14
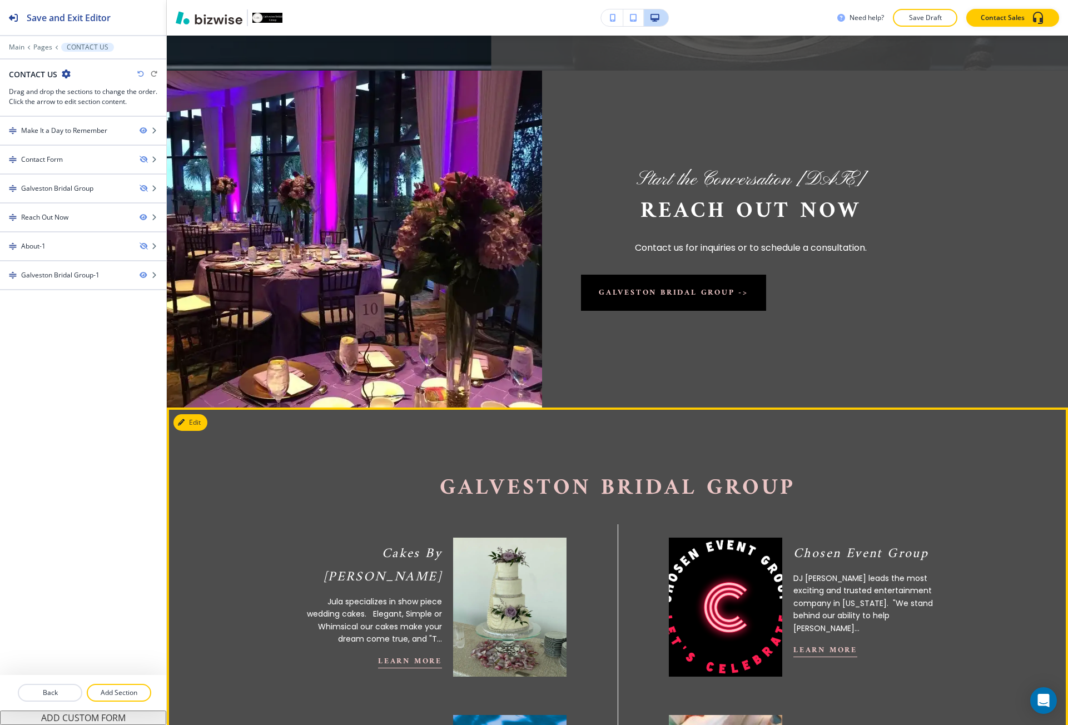
scroll to position [222, 0]
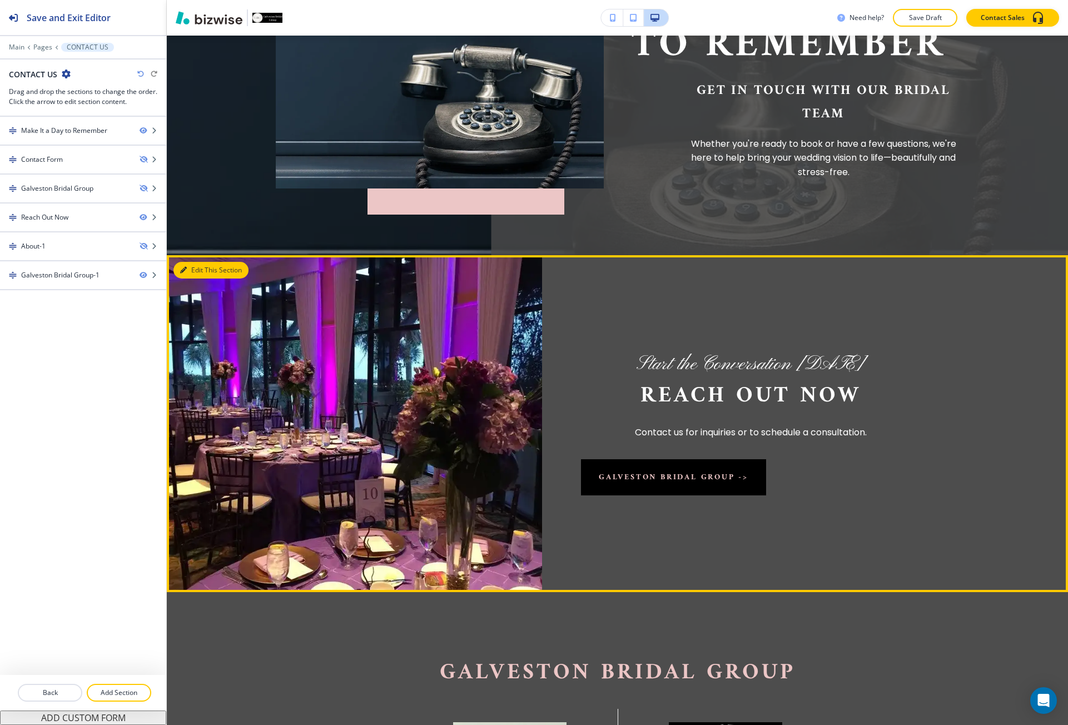
click at [191, 265] on button "Edit This Section" at bounding box center [211, 270] width 75 height 17
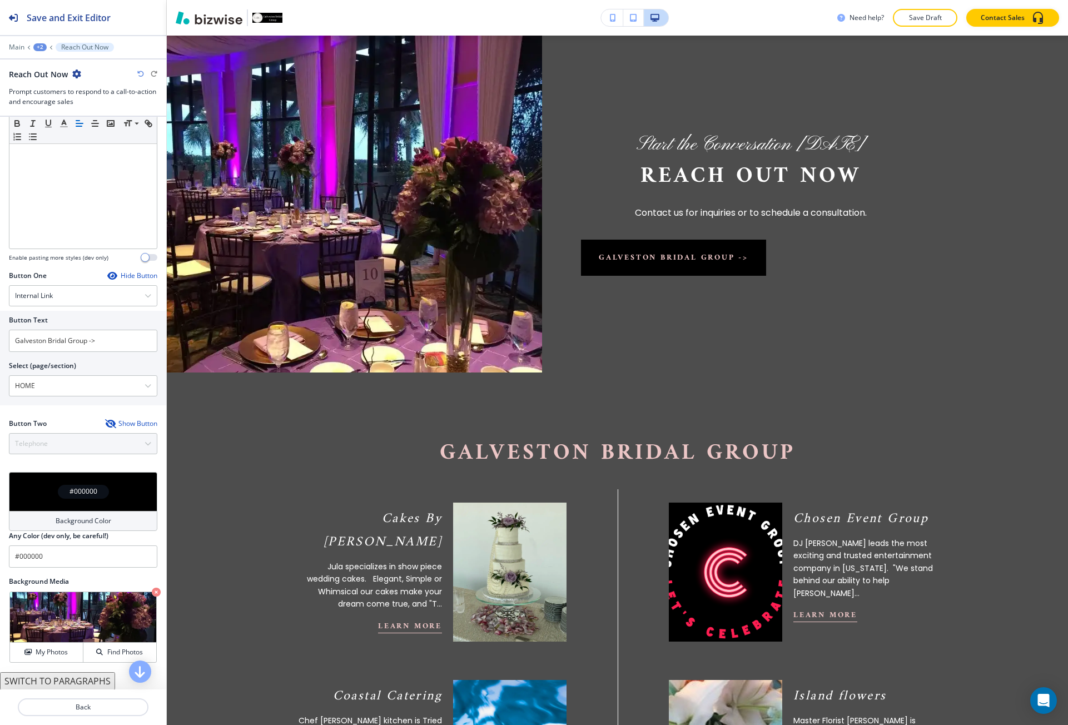
scroll to position [261, 0]
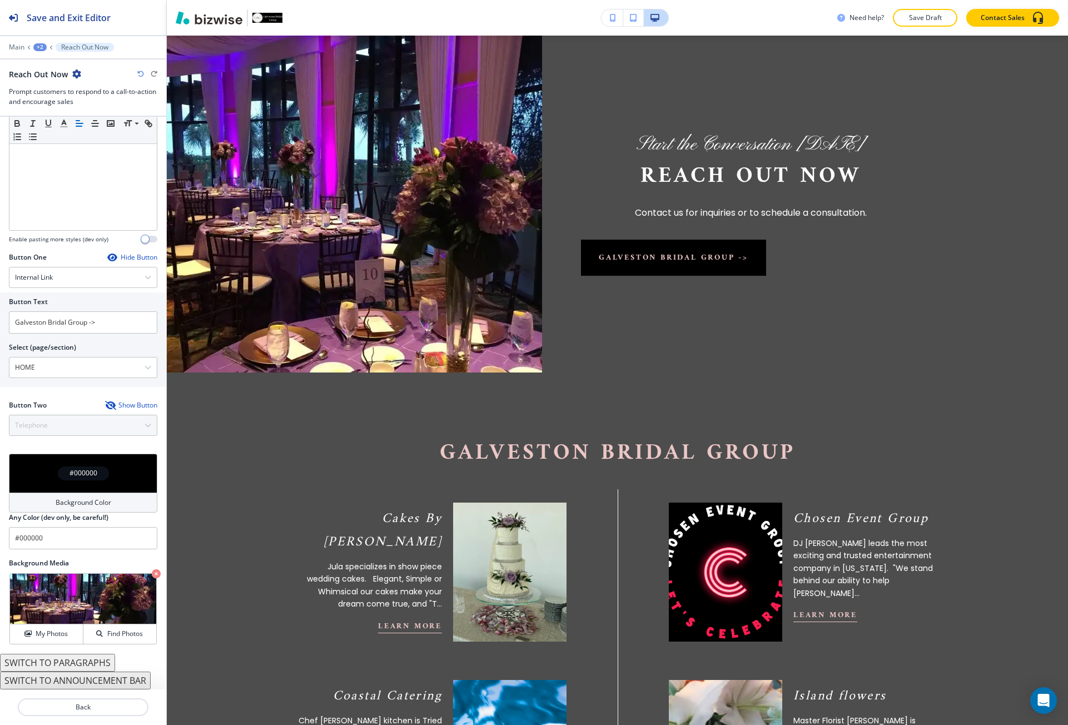
click at [124, 407] on div "Show Button" at bounding box center [131, 405] width 52 height 9
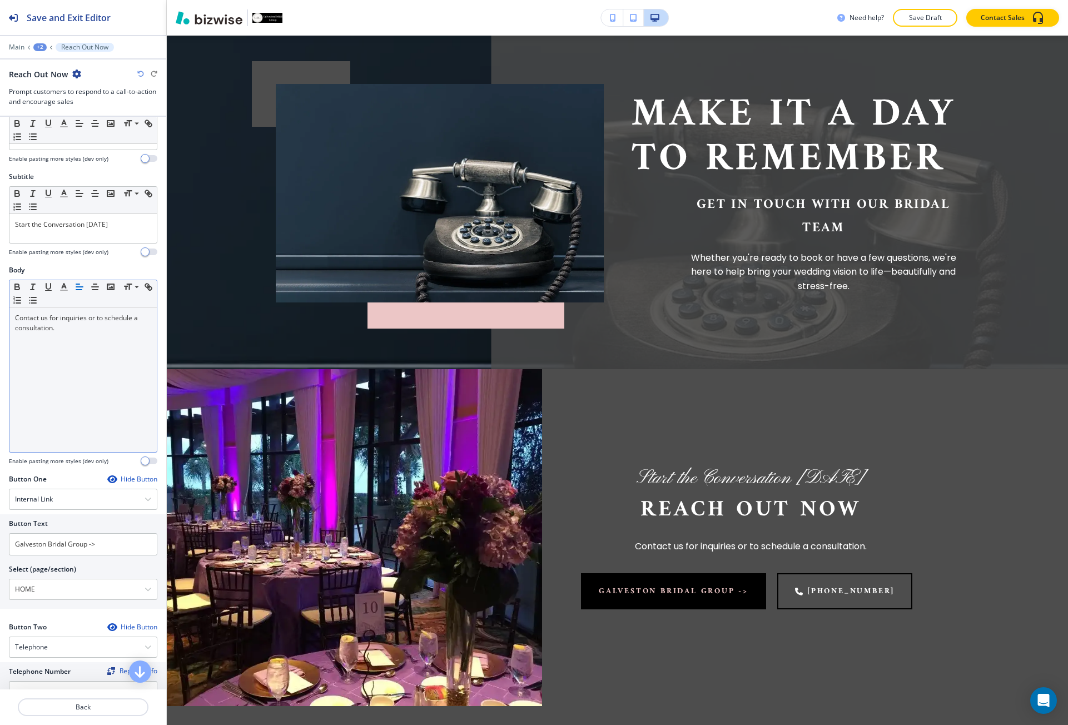
scroll to position [0, 0]
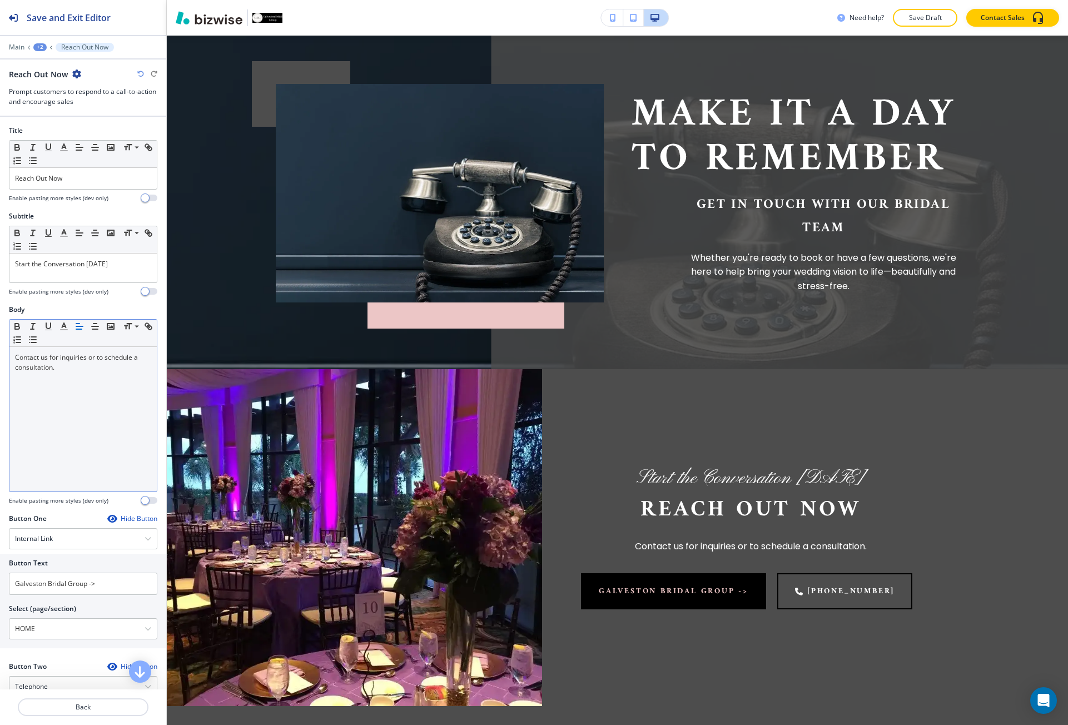
click at [69, 361] on p "Contact us for inquiries or to schedule a consultation." at bounding box center [83, 363] width 136 height 20
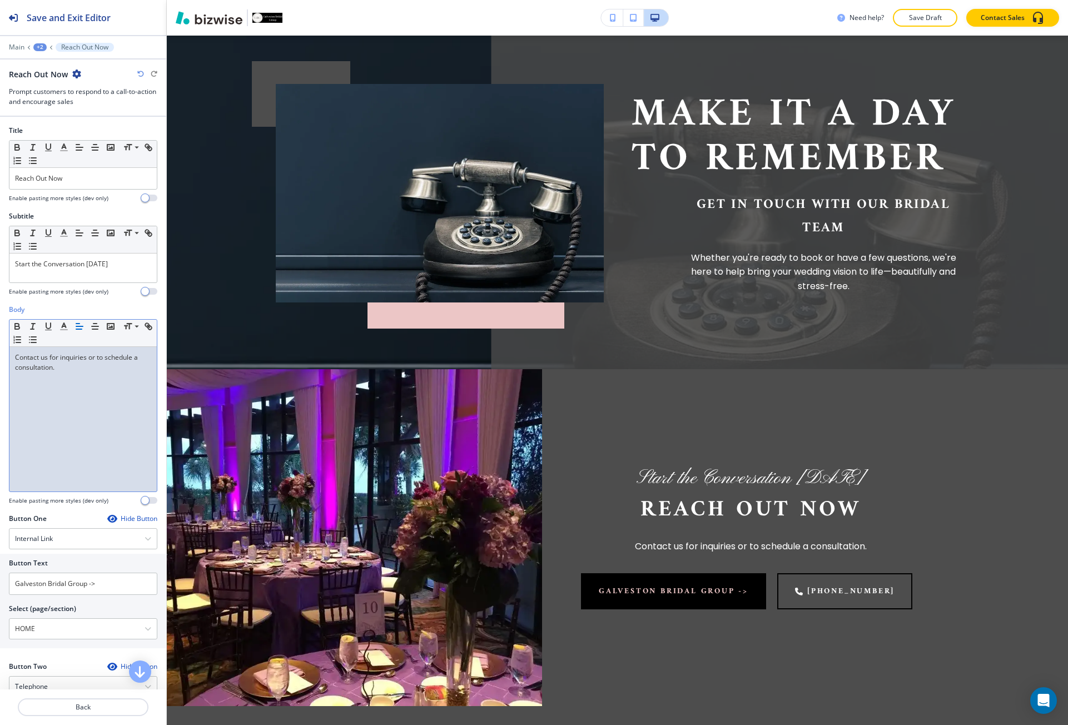
click at [81, 328] on icon "button" at bounding box center [80, 326] width 10 height 10
click at [49, 266] on p "Start the Conversation [DATE]" at bounding box center [83, 264] width 136 height 10
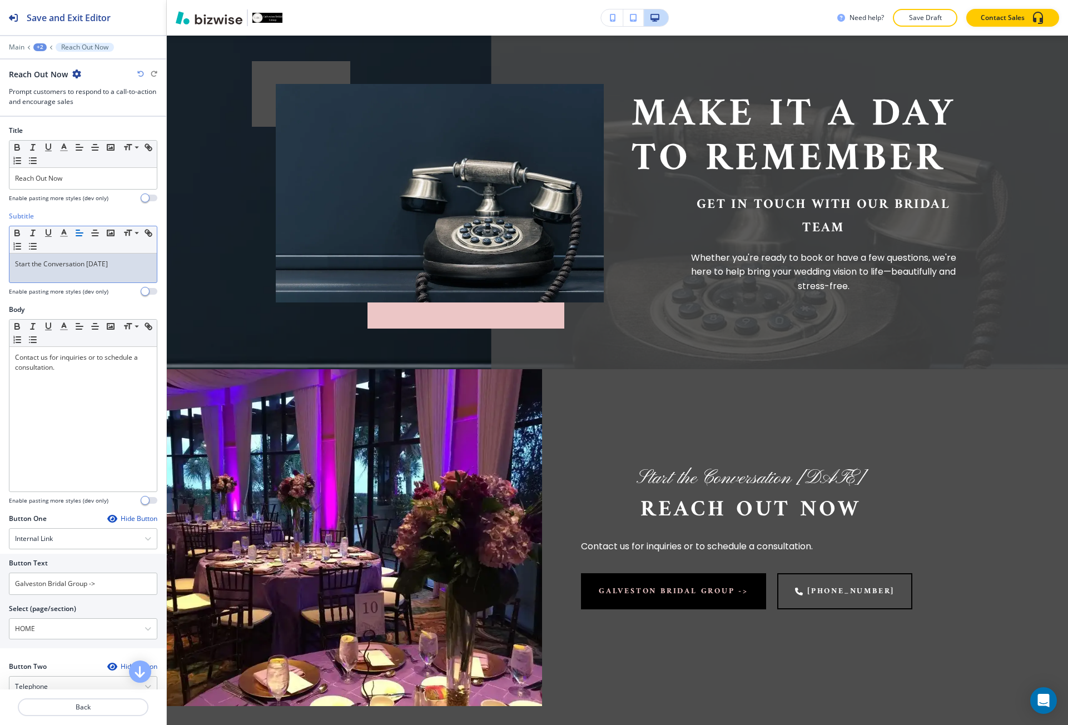
click at [76, 232] on icon "button" at bounding box center [80, 233] width 10 height 10
click at [68, 180] on p "Reach Out Now" at bounding box center [83, 179] width 136 height 10
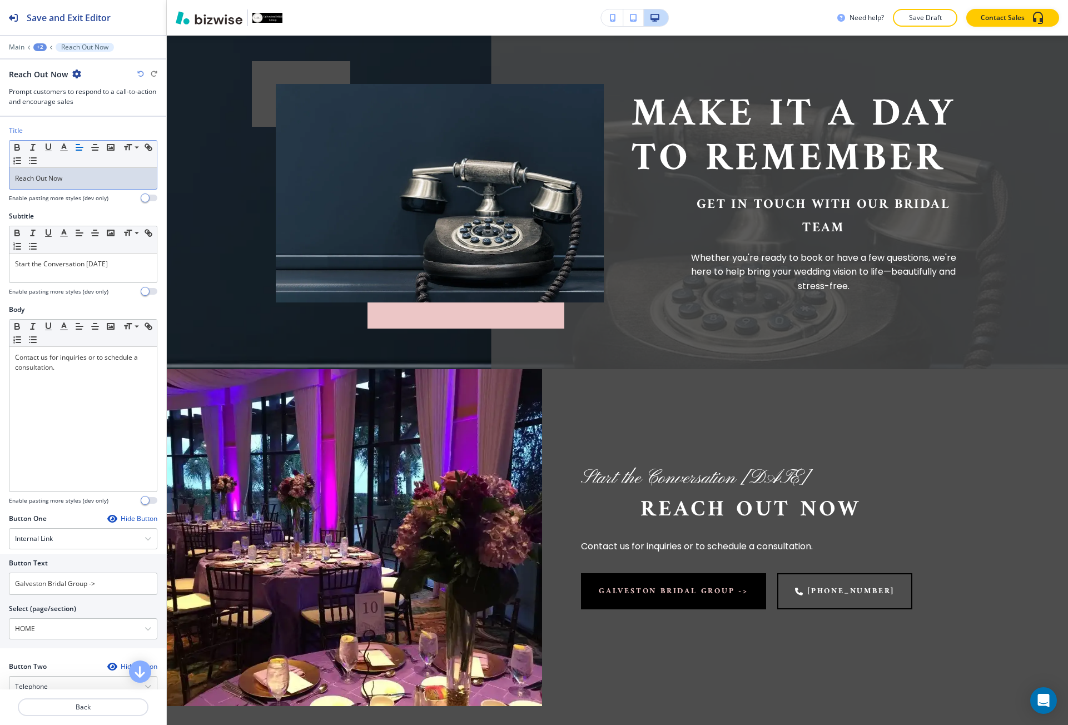
click at [79, 147] on line "button" at bounding box center [79, 147] width 7 height 0
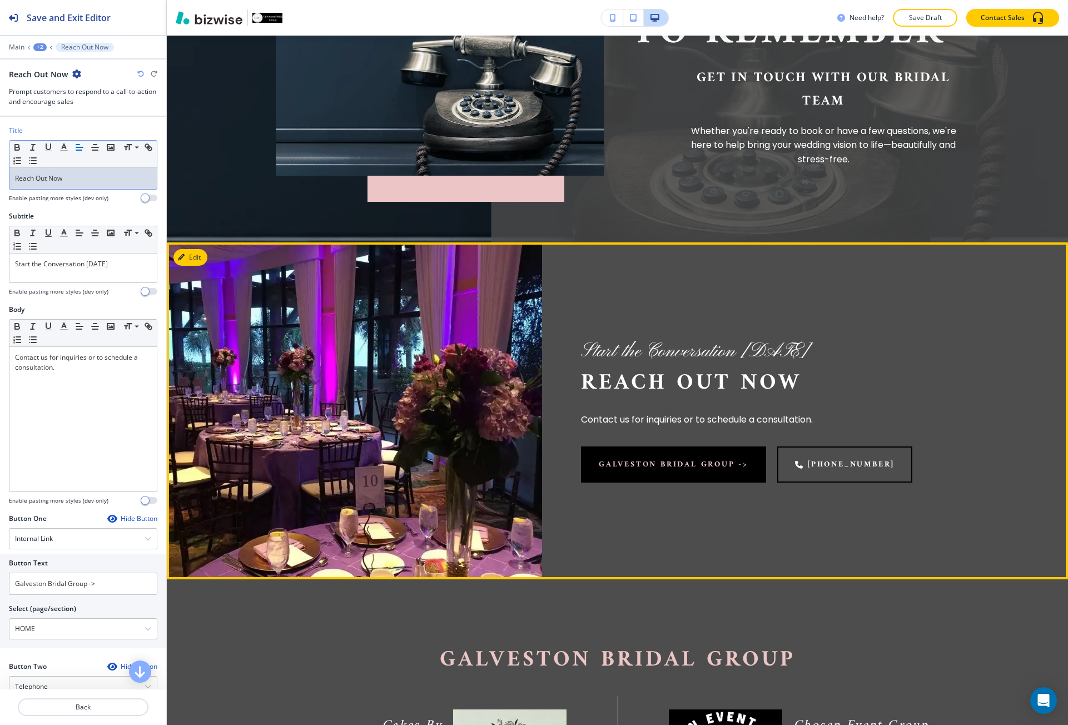
scroll to position [442, 0]
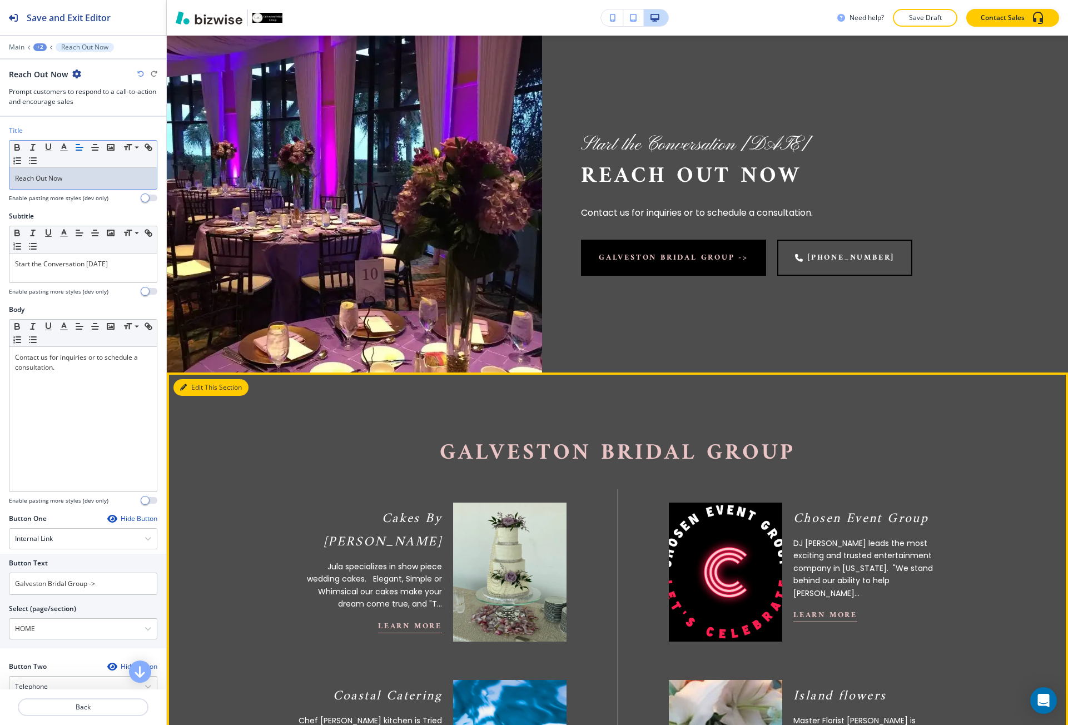
click at [184, 389] on icon "button" at bounding box center [183, 387] width 7 height 7
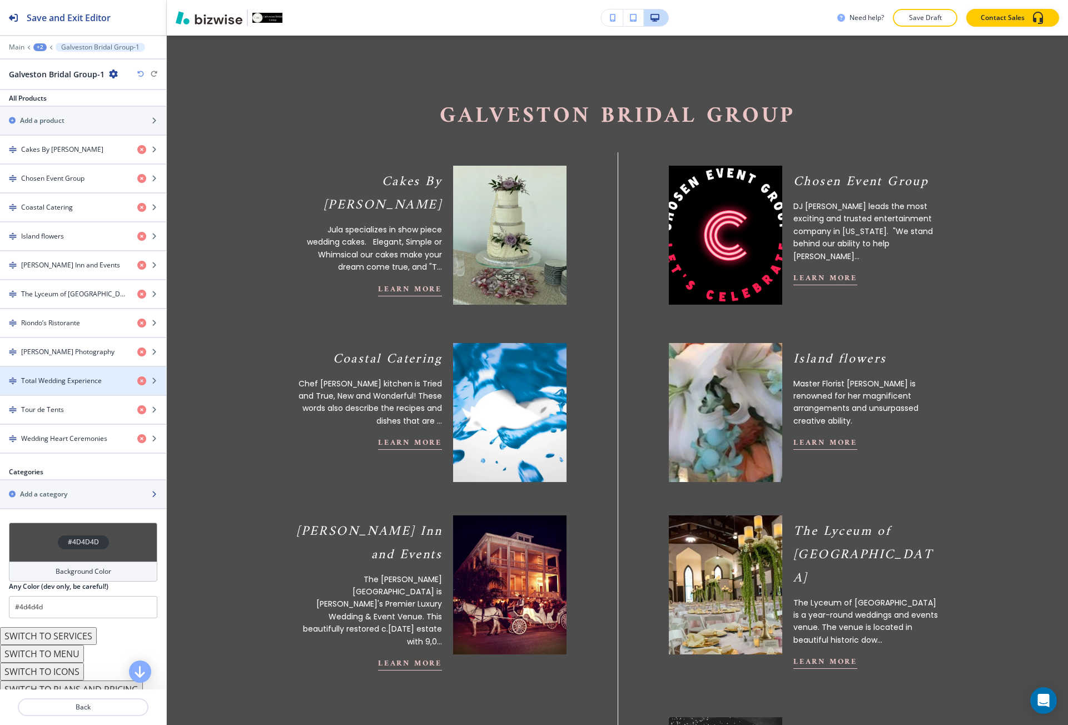
scroll to position [403, 0]
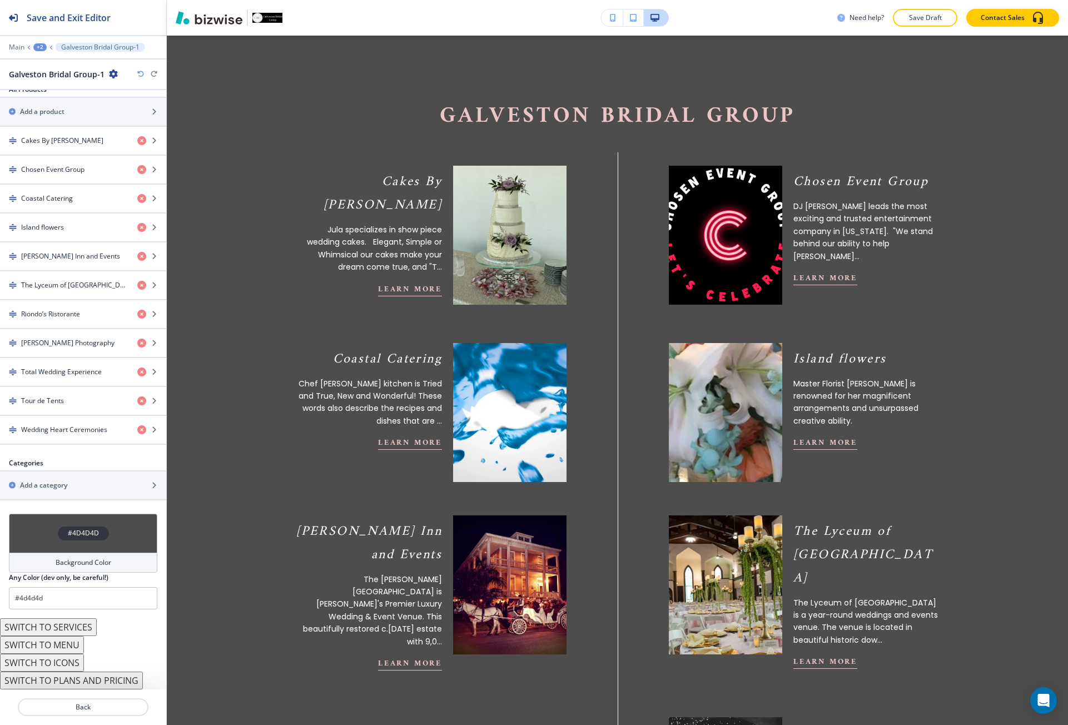
click at [72, 664] on button "SWITCH TO ICONS" at bounding box center [42, 663] width 84 height 18
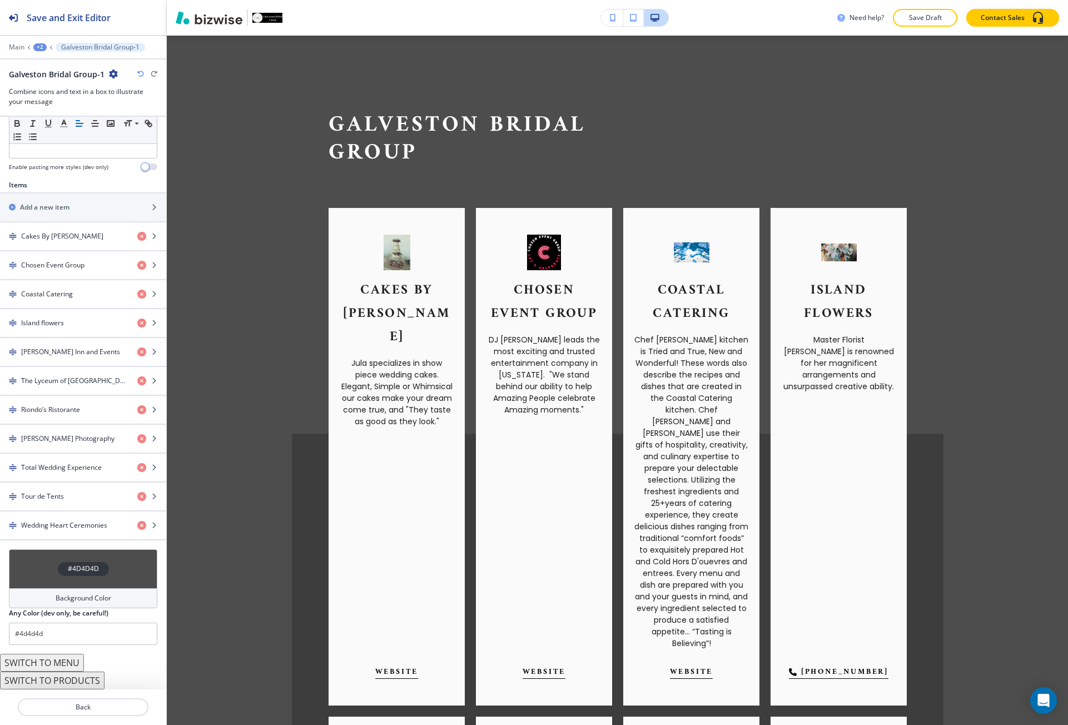
scroll to position [334, 0]
click at [81, 682] on button "SWITCH TO PRODUCTS" at bounding box center [52, 681] width 105 height 18
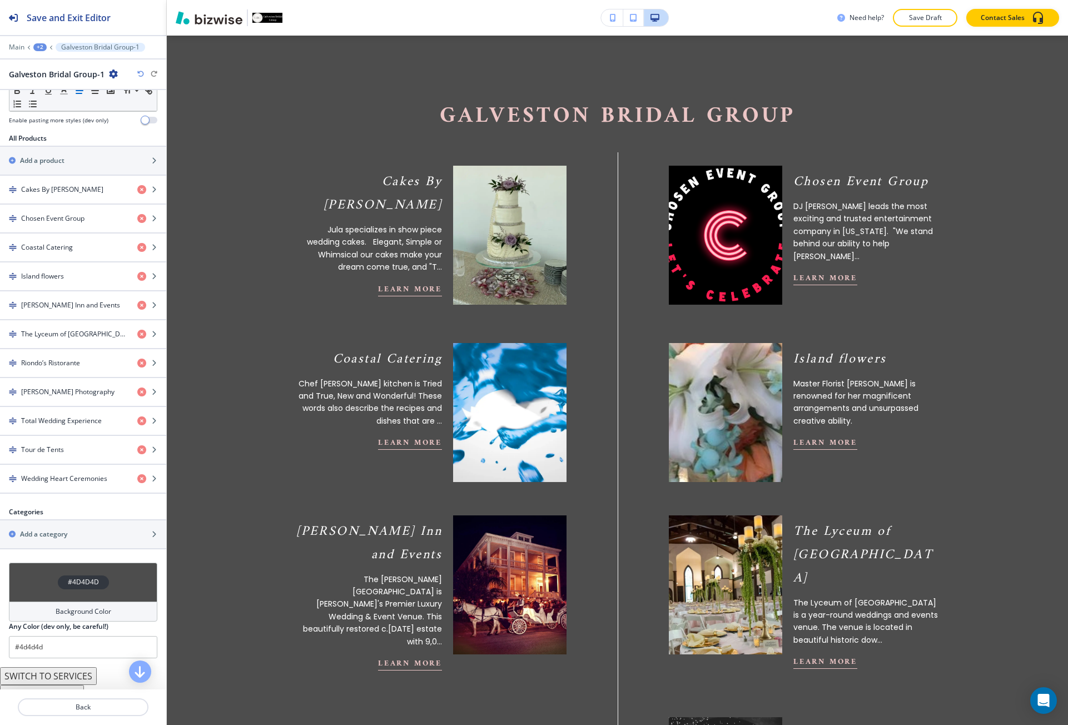
scroll to position [403, 0]
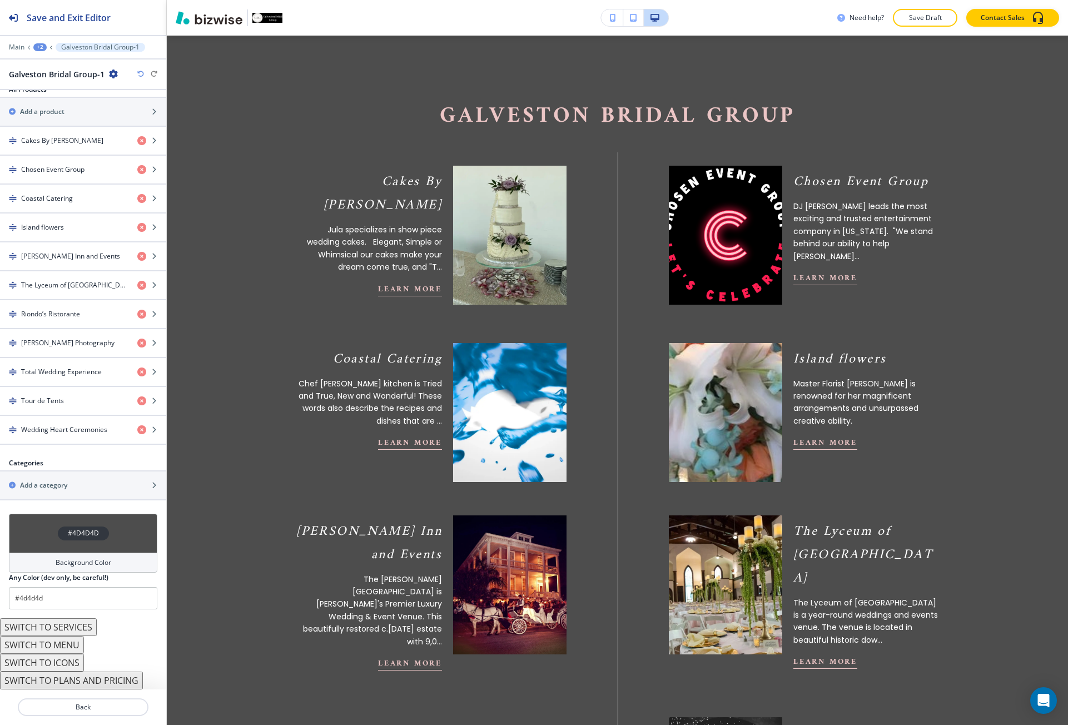
click at [75, 647] on button "SWITCH TO MENU" at bounding box center [42, 645] width 84 height 18
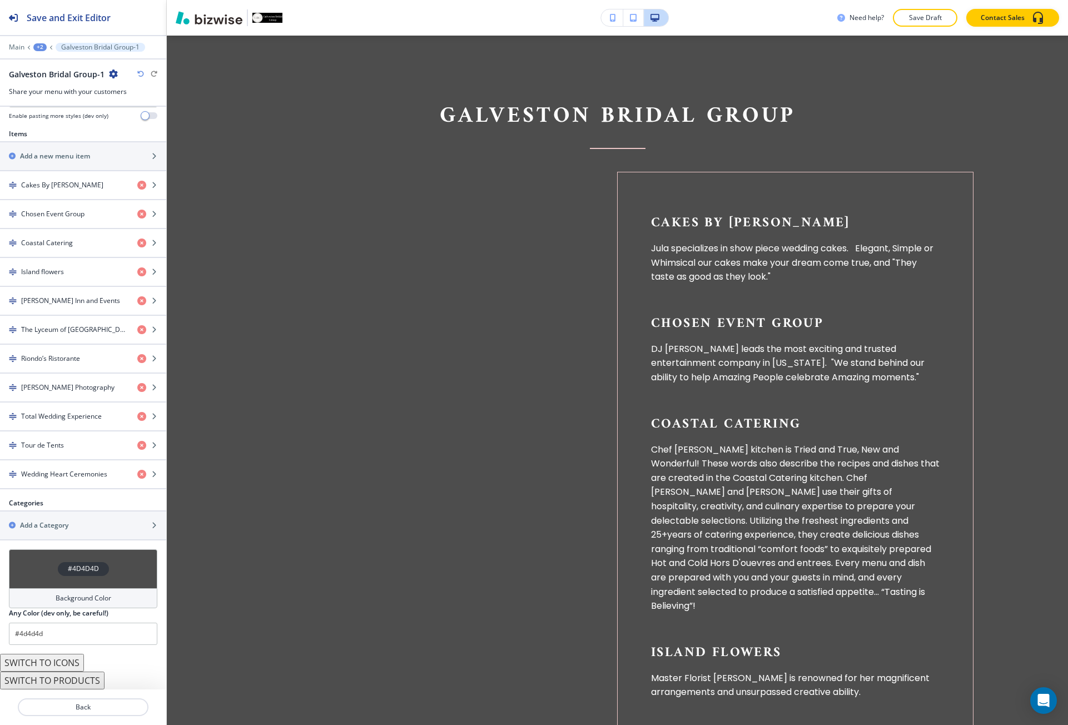
scroll to position [375, 0]
click at [90, 680] on button "SWITCH TO PRODUCTS" at bounding box center [52, 681] width 105 height 18
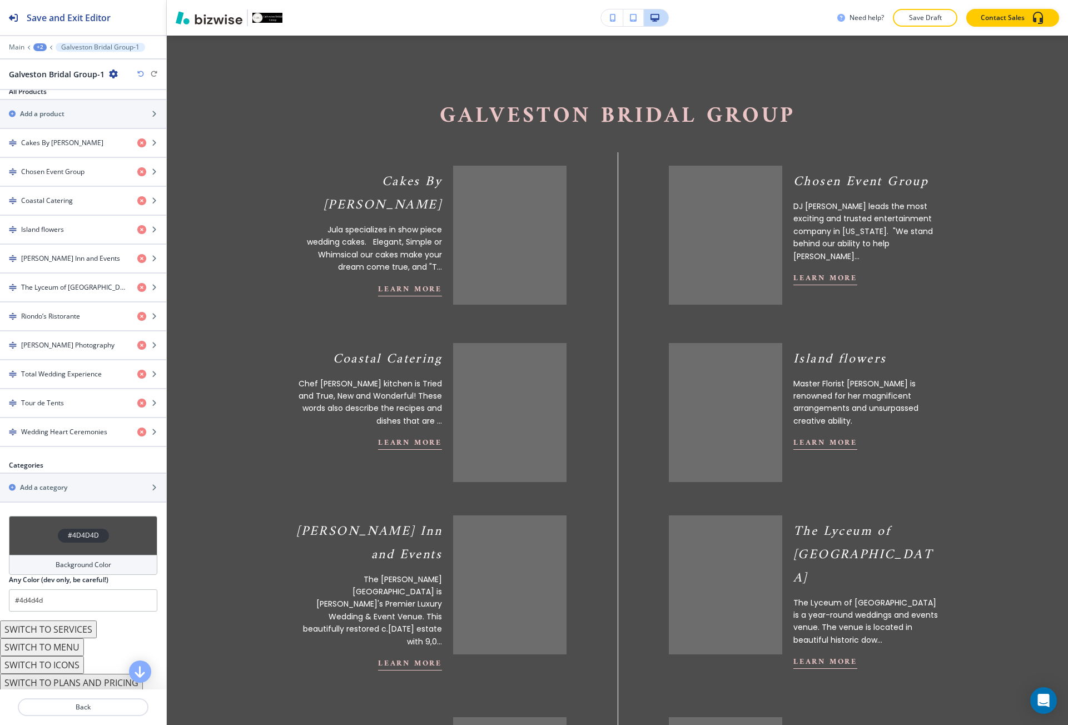
scroll to position [403, 0]
click at [84, 678] on button "SWITCH TO PLANS AND PRICING" at bounding box center [71, 681] width 143 height 18
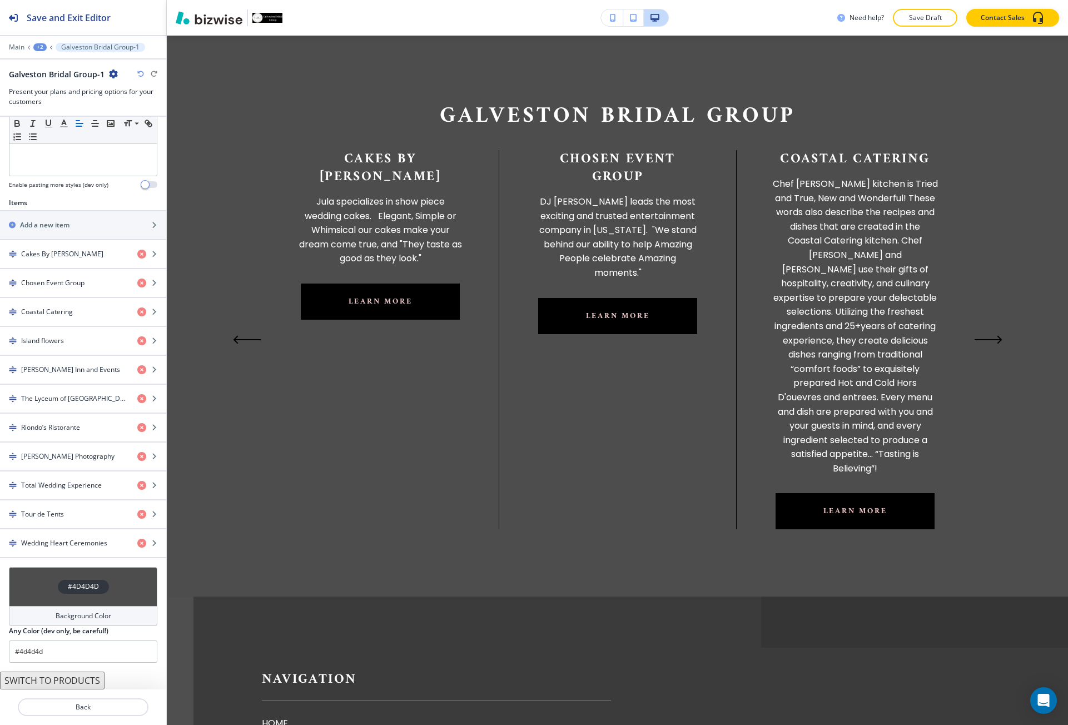
scroll to position [316, 0]
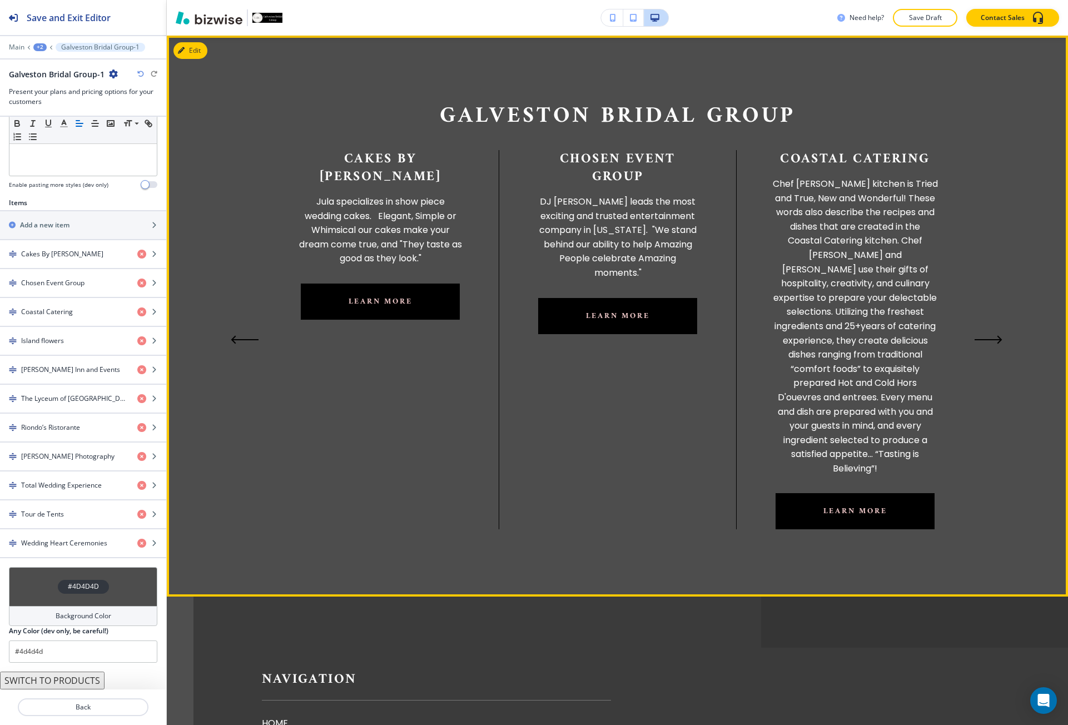
click at [242, 336] on icon "Previous Slide" at bounding box center [245, 340] width 28 height 9
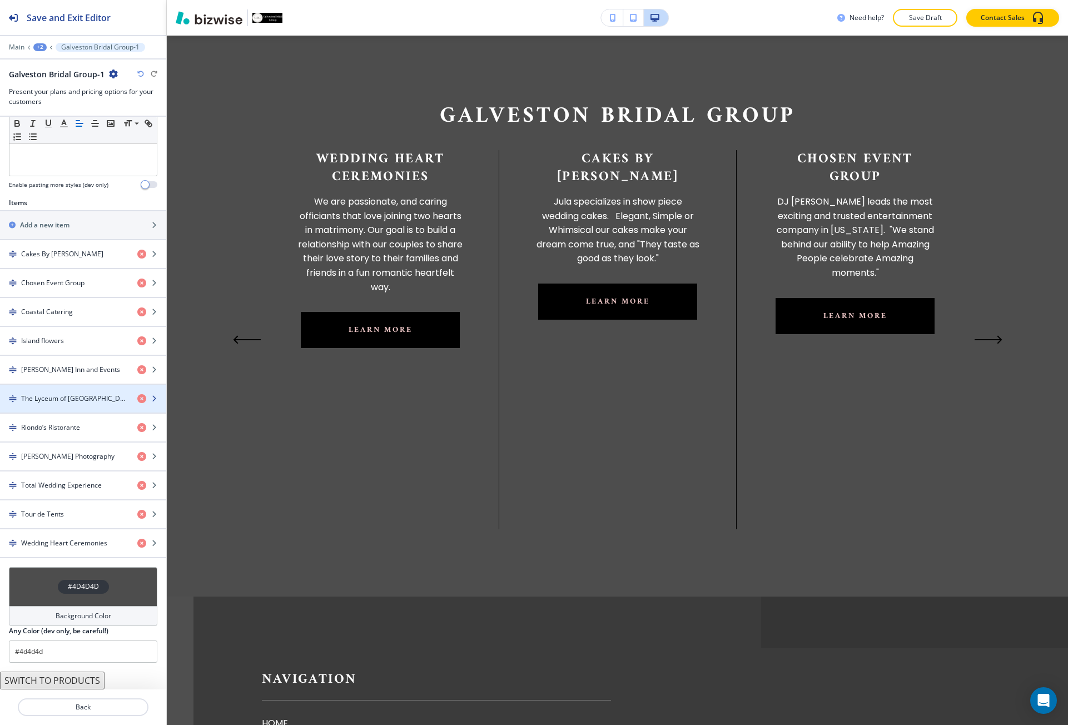
click at [49, 410] on div "button" at bounding box center [83, 408] width 166 height 9
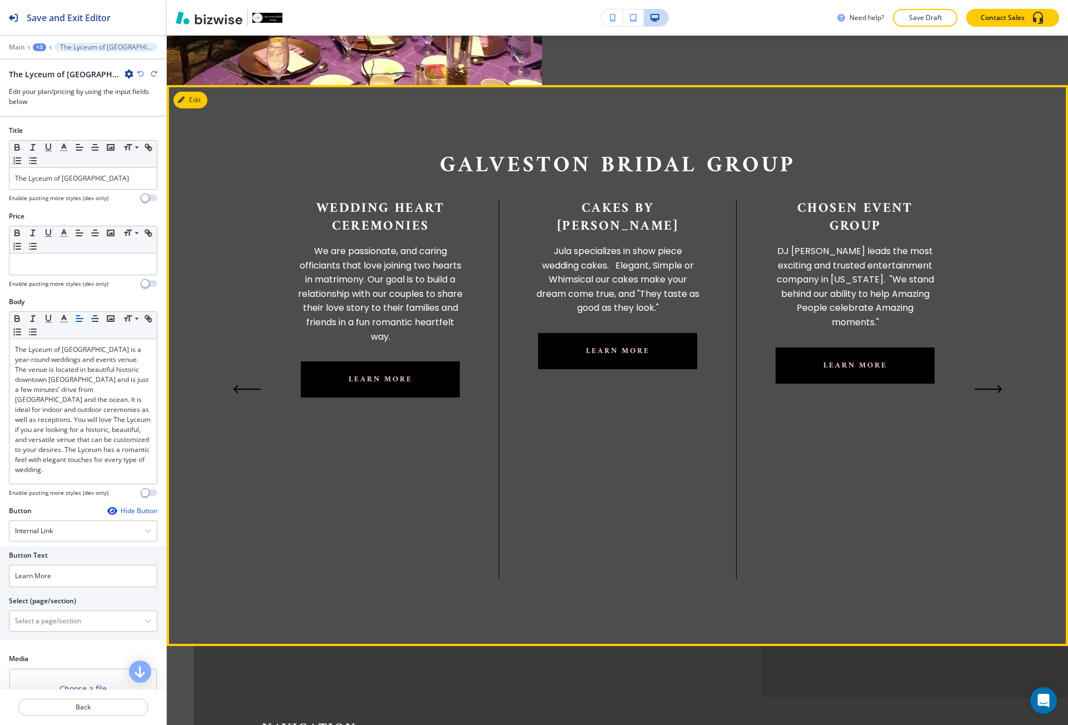
scroll to position [727, 0]
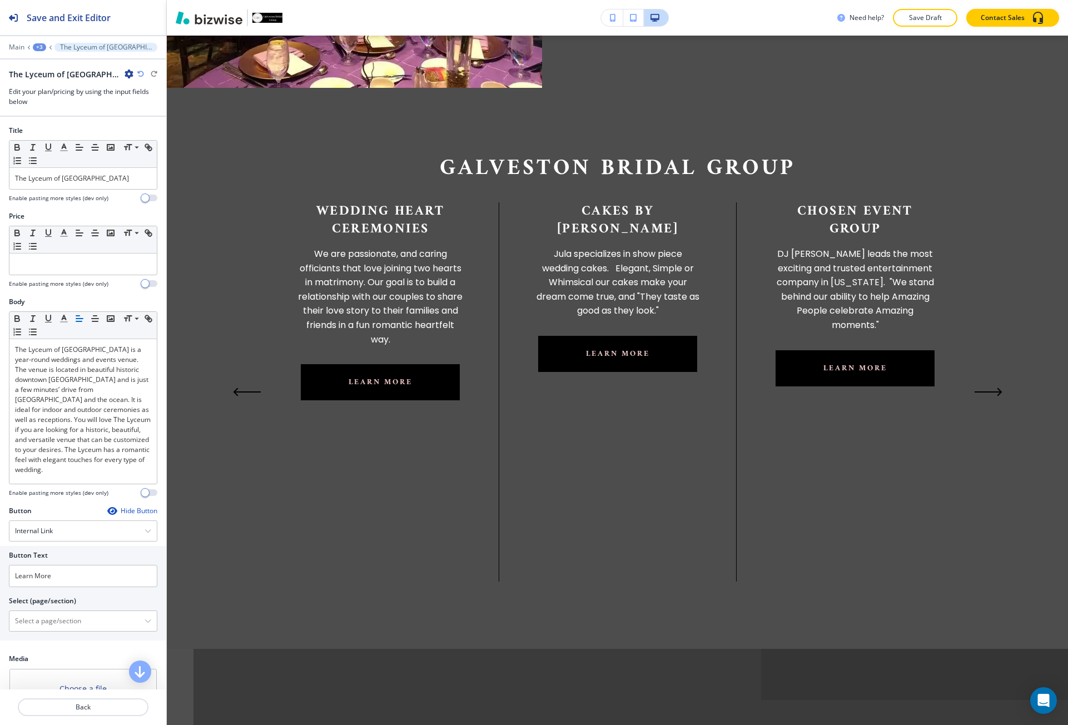
click at [139, 73] on icon "button" at bounding box center [140, 74] width 7 height 7
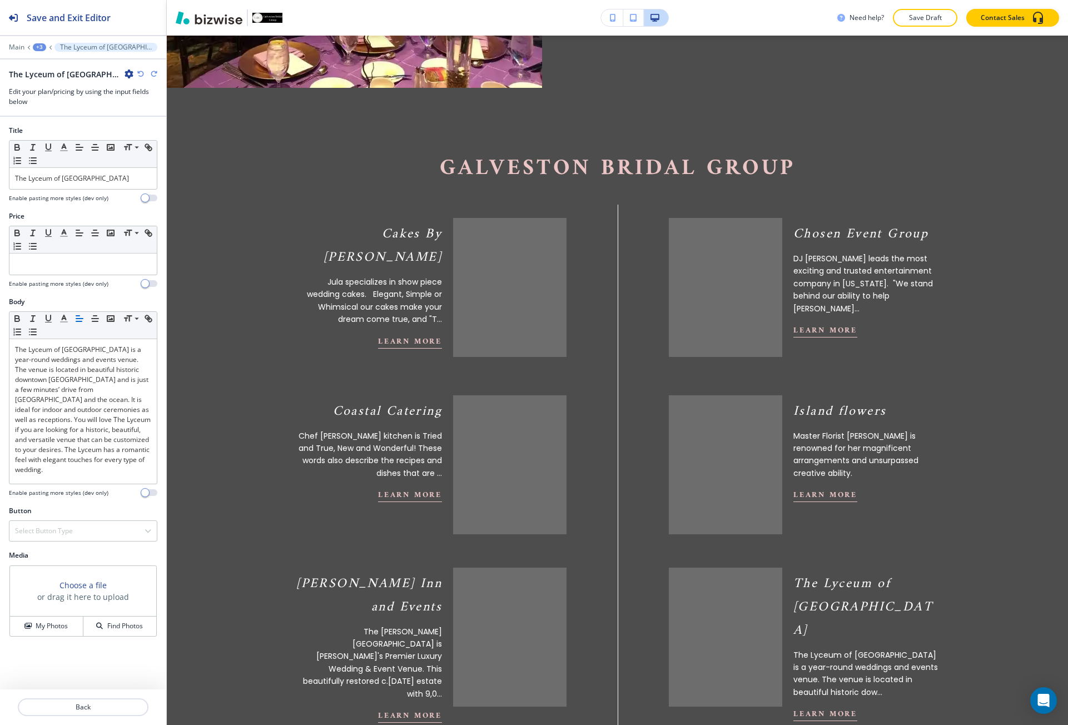
click at [139, 73] on icon "button" at bounding box center [140, 74] width 7 height 7
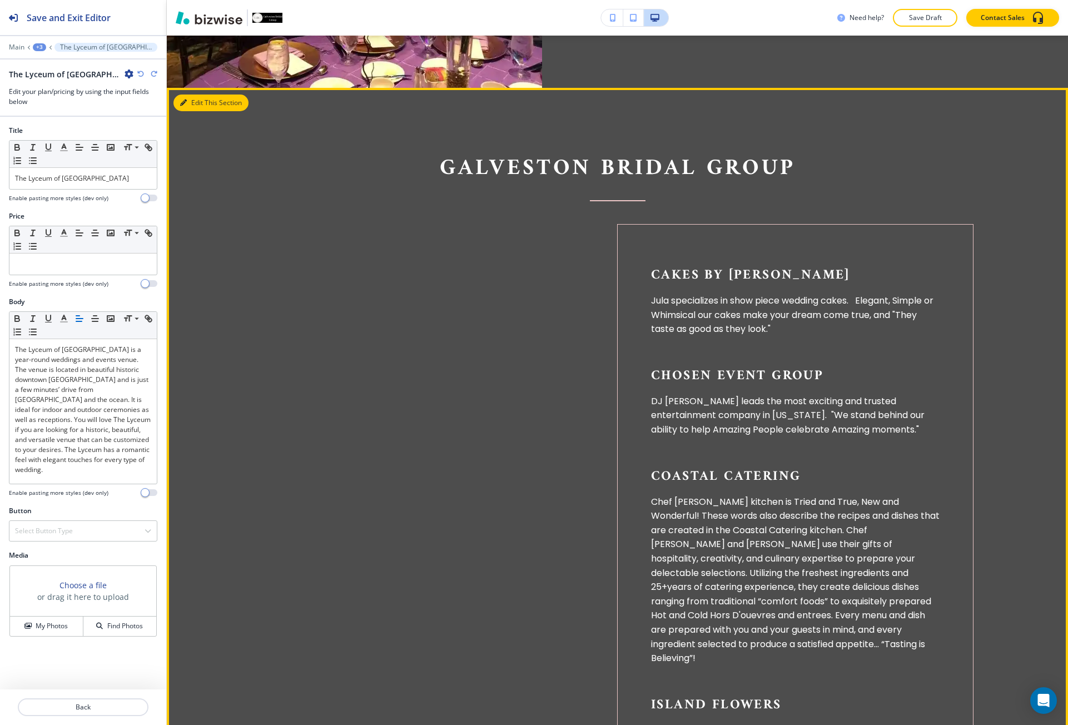
click at [195, 101] on button "Edit This Section" at bounding box center [211, 103] width 75 height 17
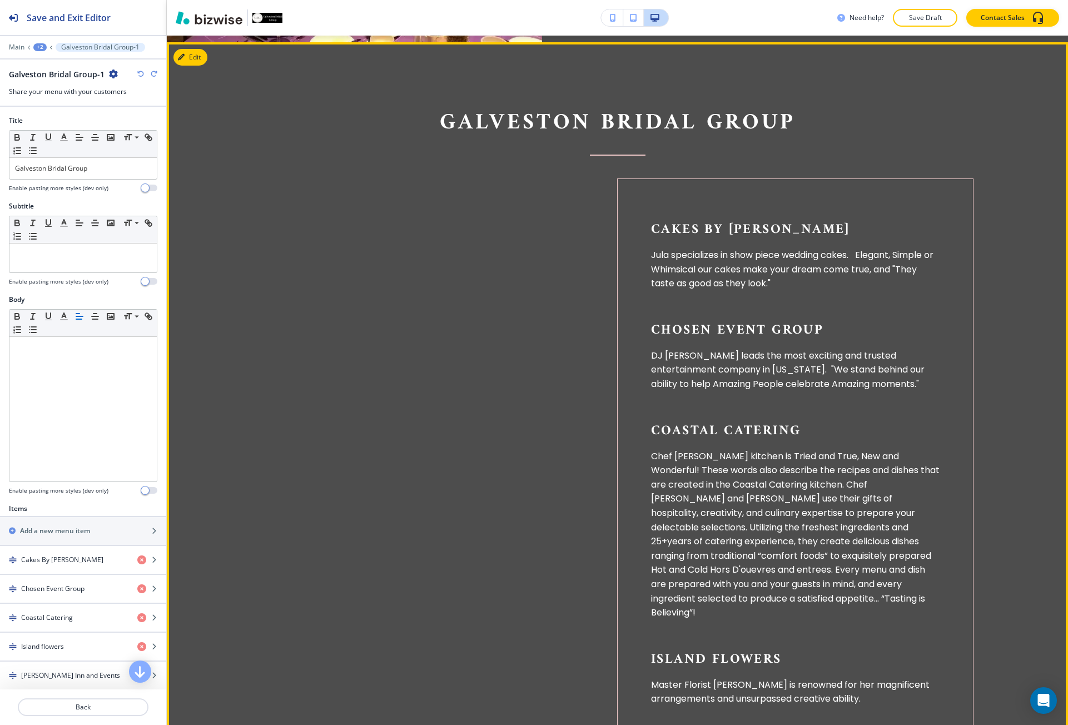
scroll to position [779, 0]
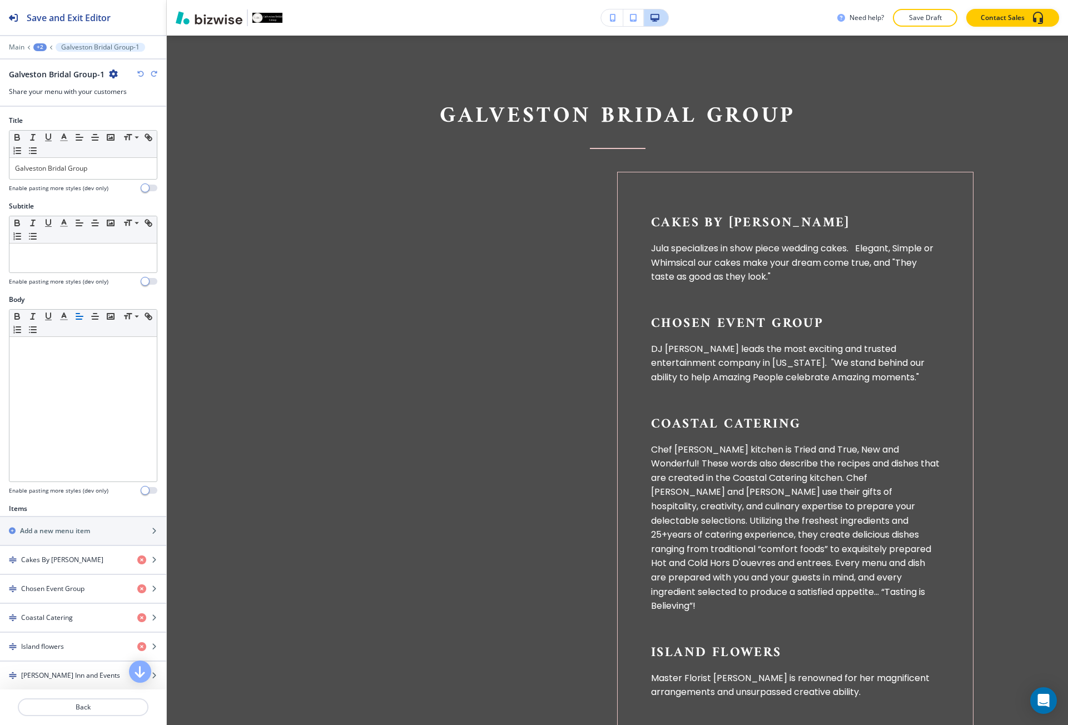
click at [141, 74] on icon "button" at bounding box center [140, 74] width 7 height 7
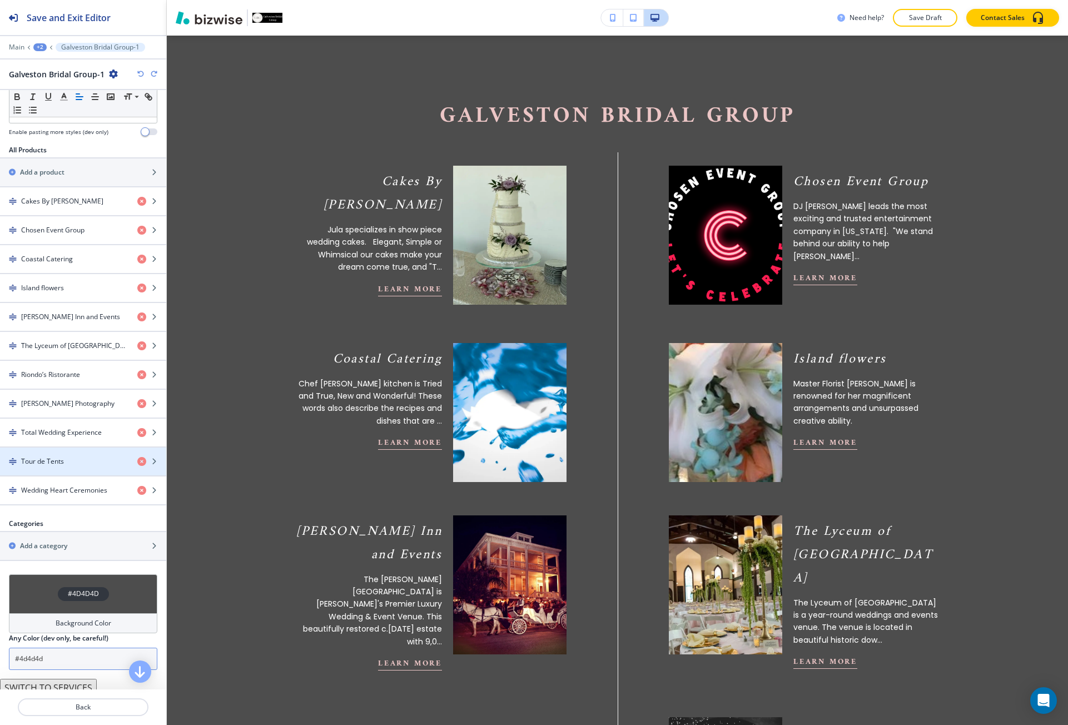
scroll to position [403, 0]
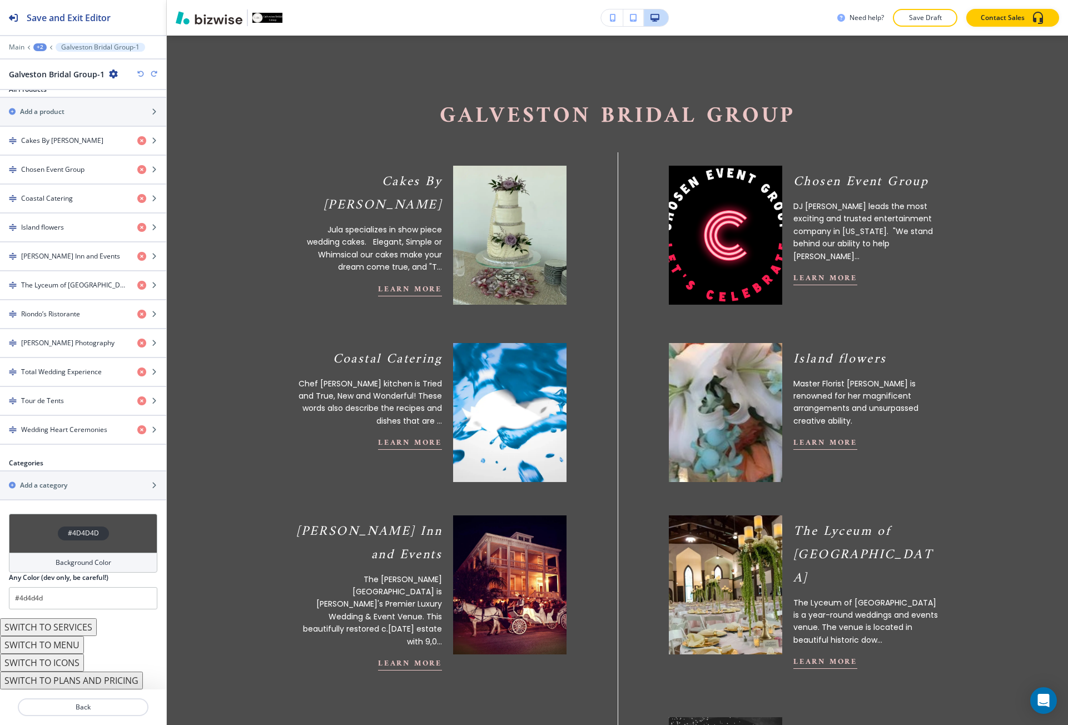
click at [91, 678] on button "SWITCH TO PLANS AND PRICING" at bounding box center [71, 681] width 143 height 18
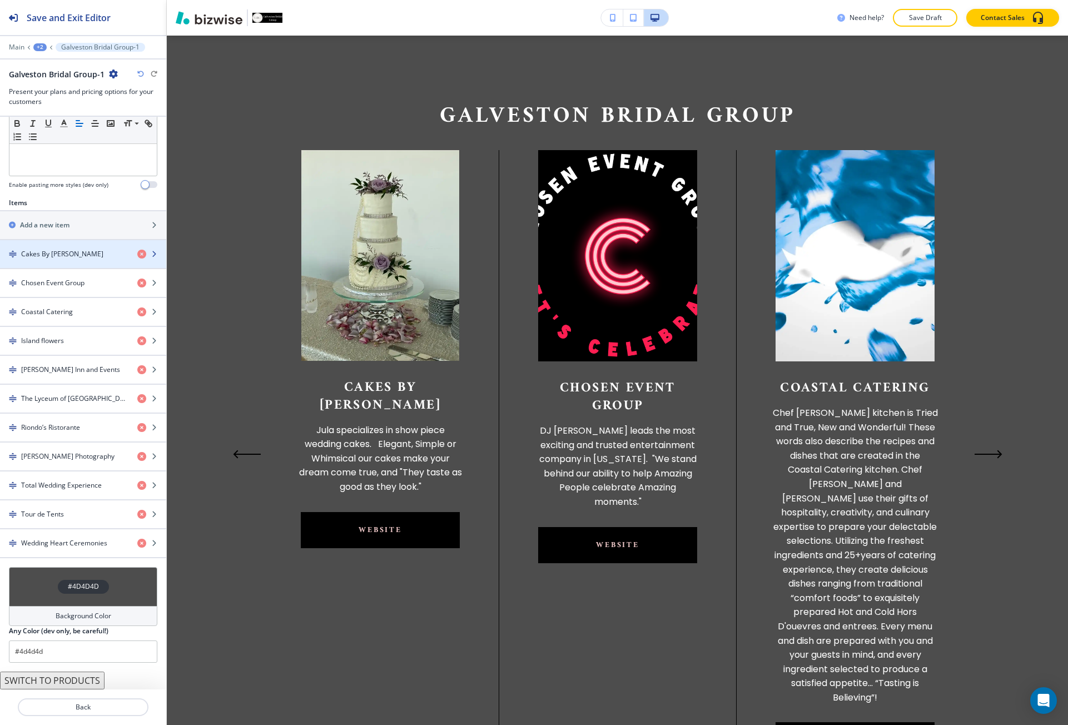
click at [81, 262] on div "button" at bounding box center [83, 263] width 166 height 9
click at [65, 261] on div "button" at bounding box center [83, 263] width 166 height 9
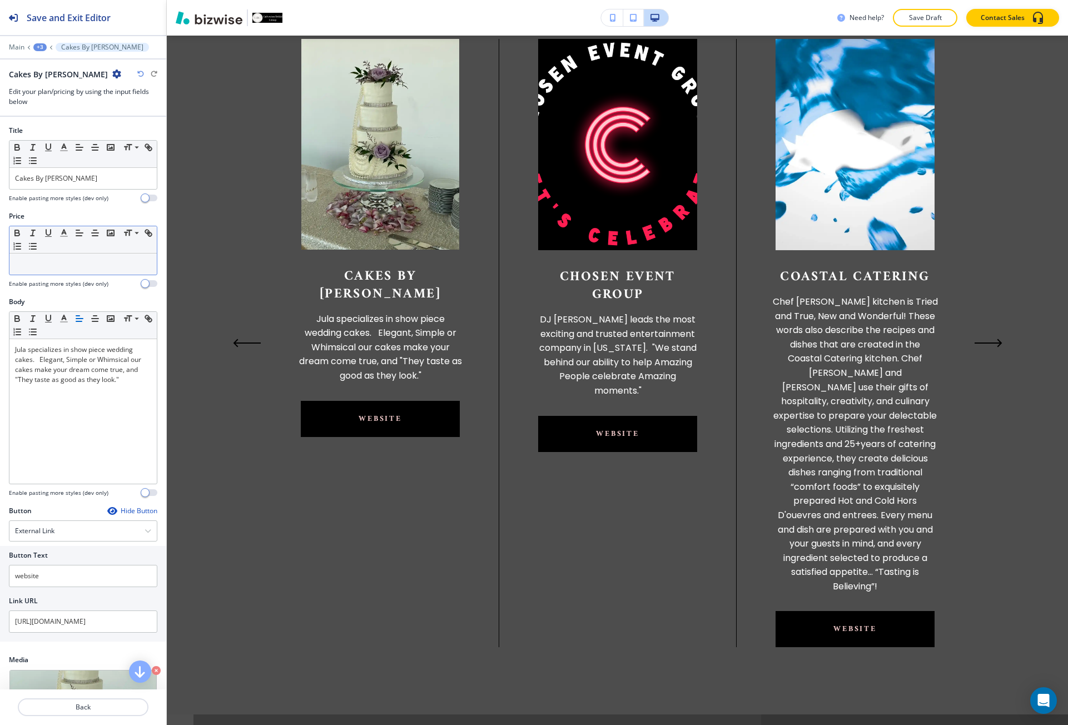
scroll to position [894, 0]
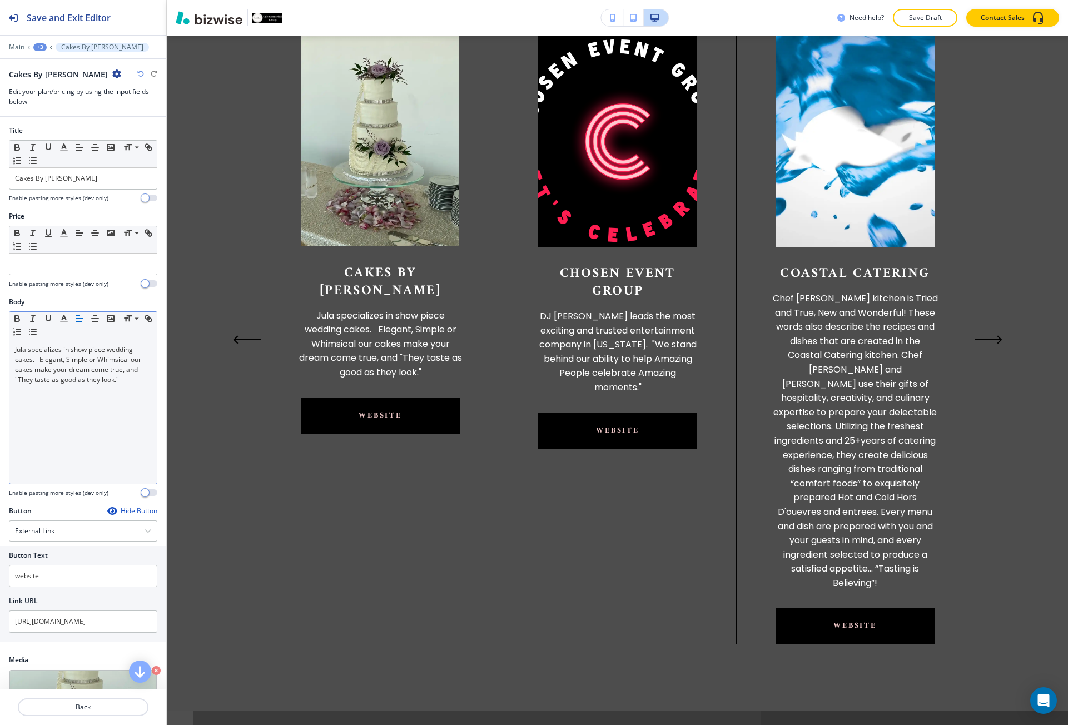
click at [70, 368] on p "Jula specializes in show piece wedding cakes. Elegant, Simple or Whimsical our …" at bounding box center [83, 365] width 136 height 40
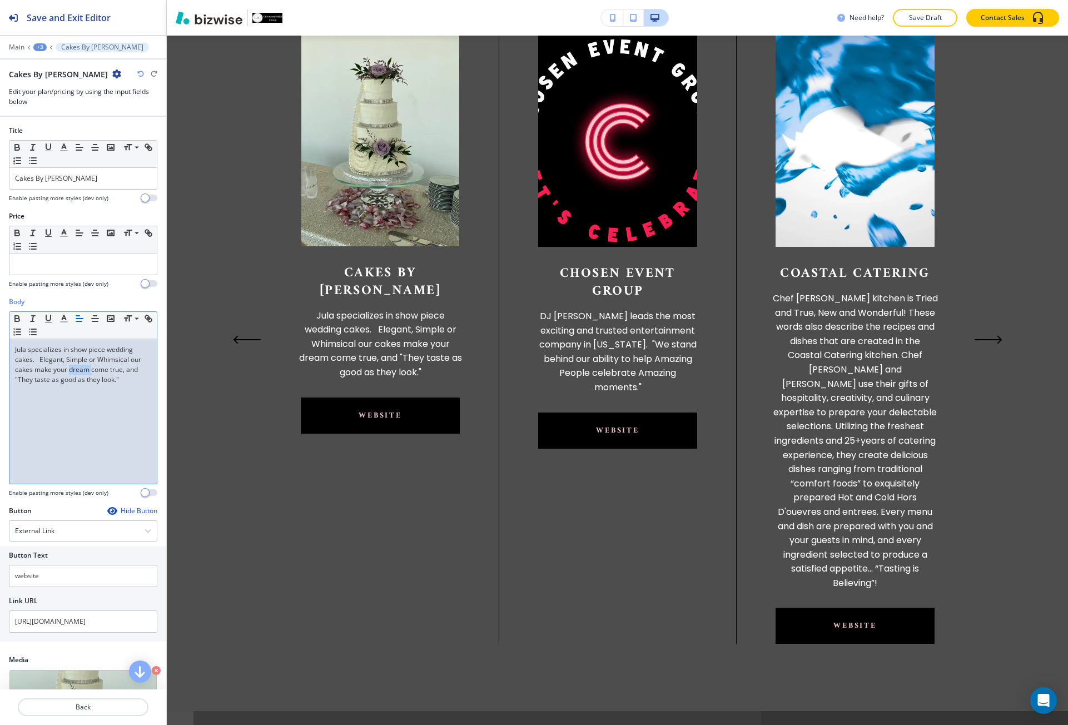
click at [70, 368] on p "Jula specializes in show piece wedding cakes. Elegant, Simple or Whimsical our …" at bounding box center [83, 365] width 136 height 40
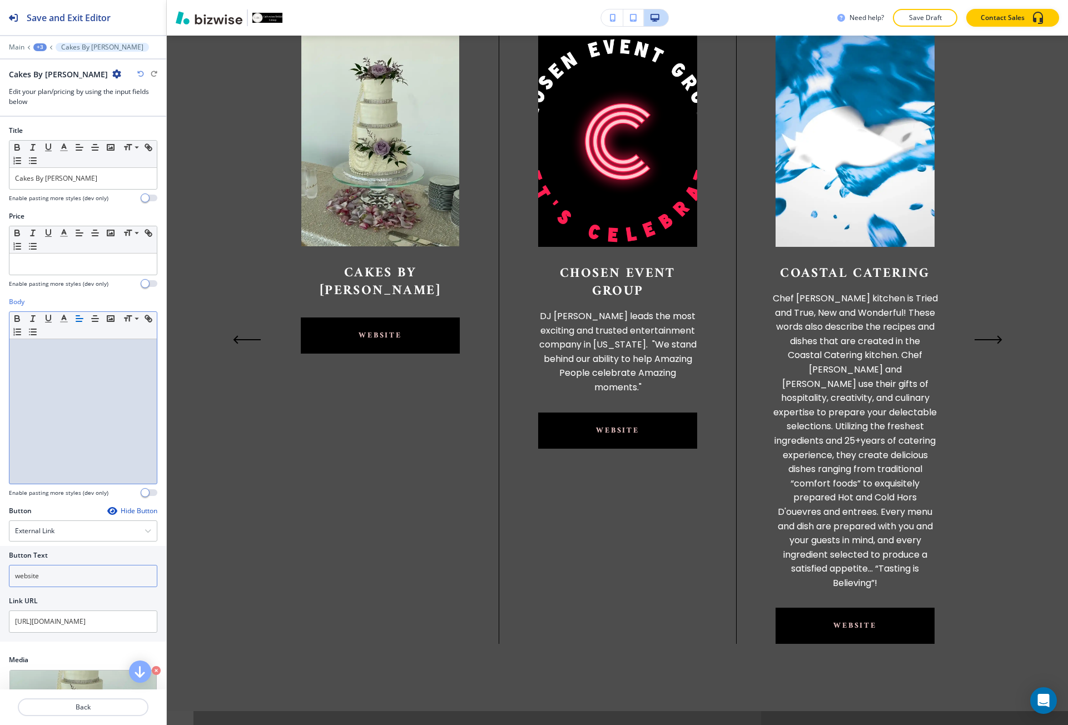
click at [51, 572] on input "website" at bounding box center [83, 576] width 148 height 22
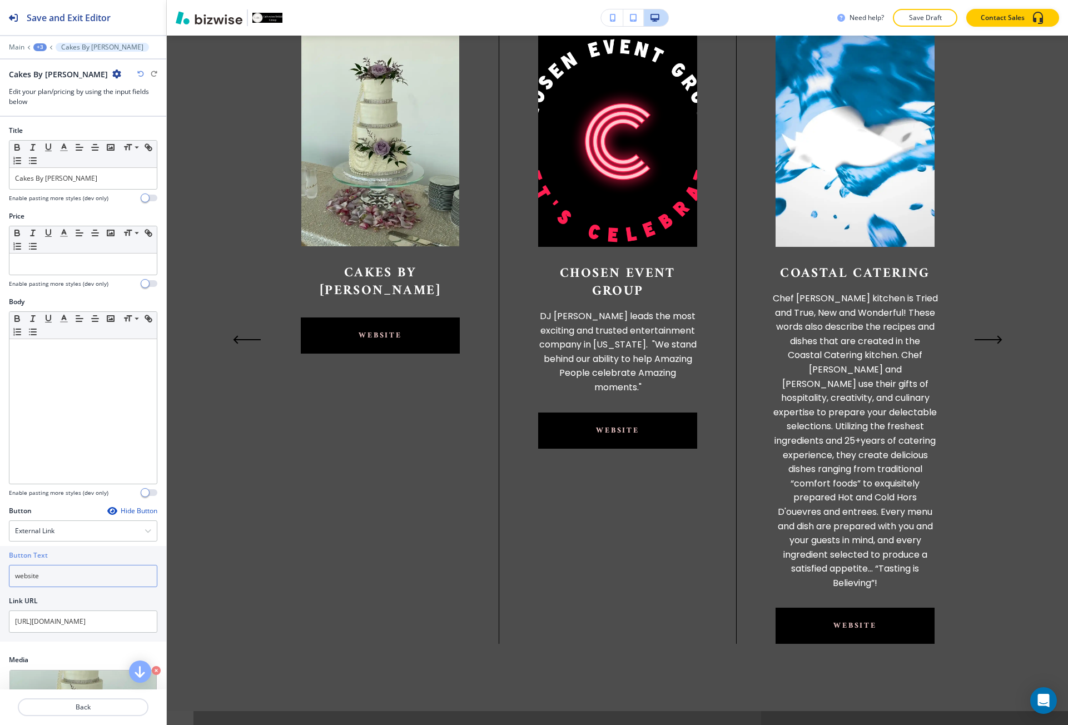
click at [51, 572] on input "website" at bounding box center [83, 576] width 148 height 22
type input "click here"
click at [73, 703] on p "Back" at bounding box center [83, 707] width 128 height 10
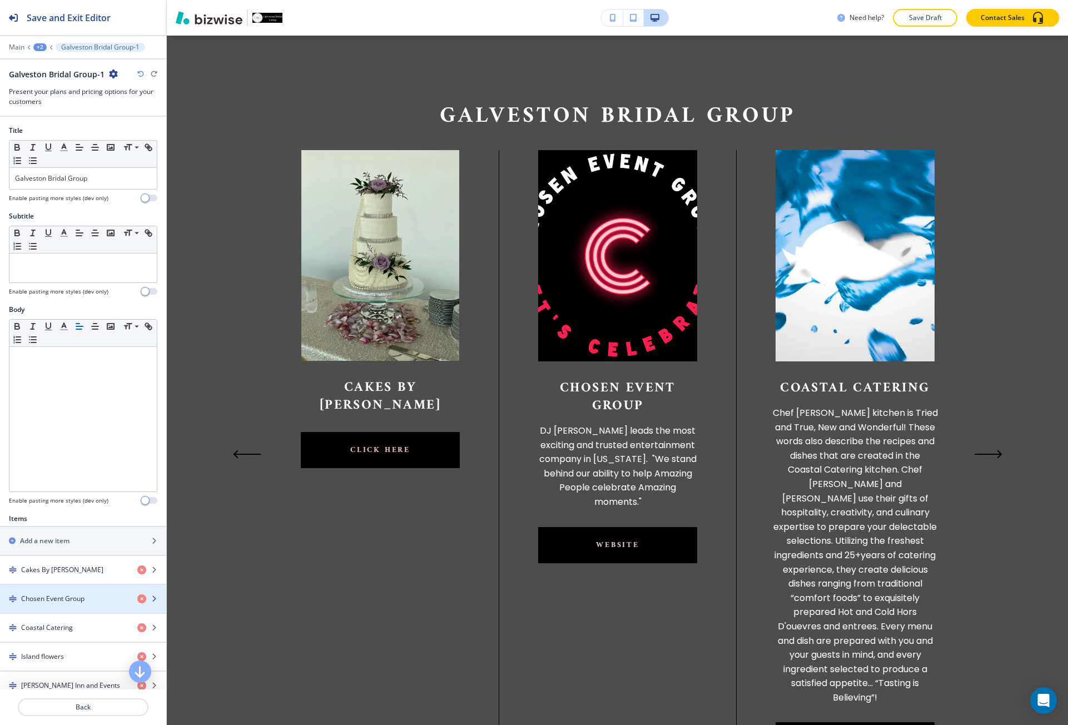
click at [73, 588] on div "button" at bounding box center [83, 589] width 166 height 9
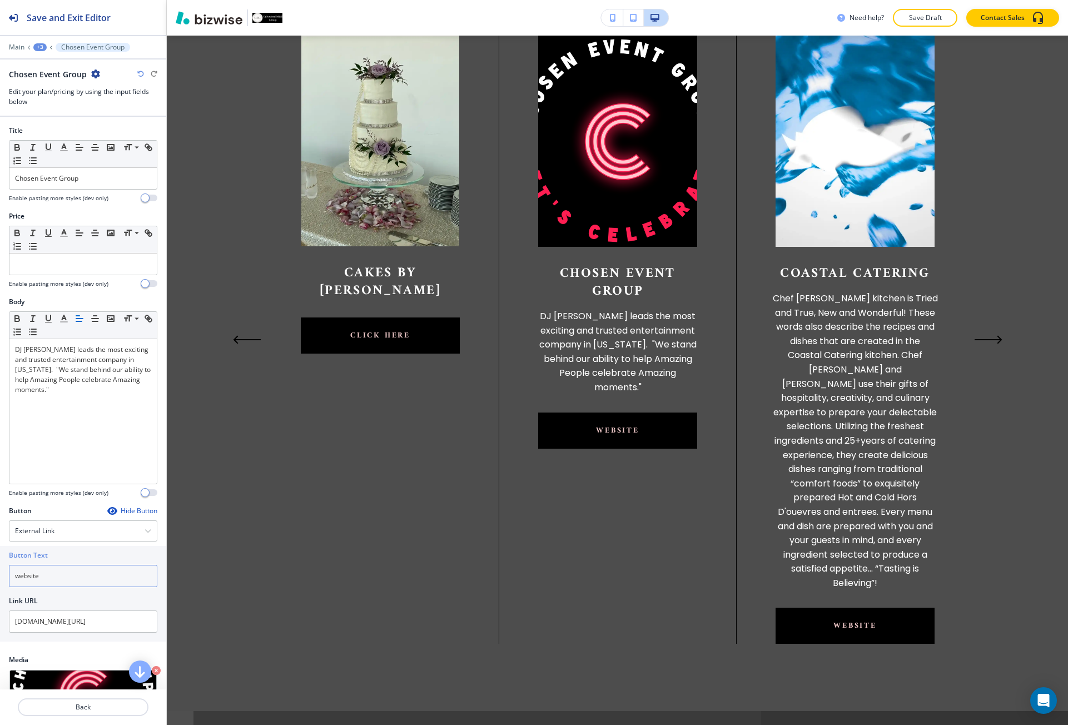
click at [51, 574] on input "website" at bounding box center [83, 576] width 148 height 22
paste input "click her"
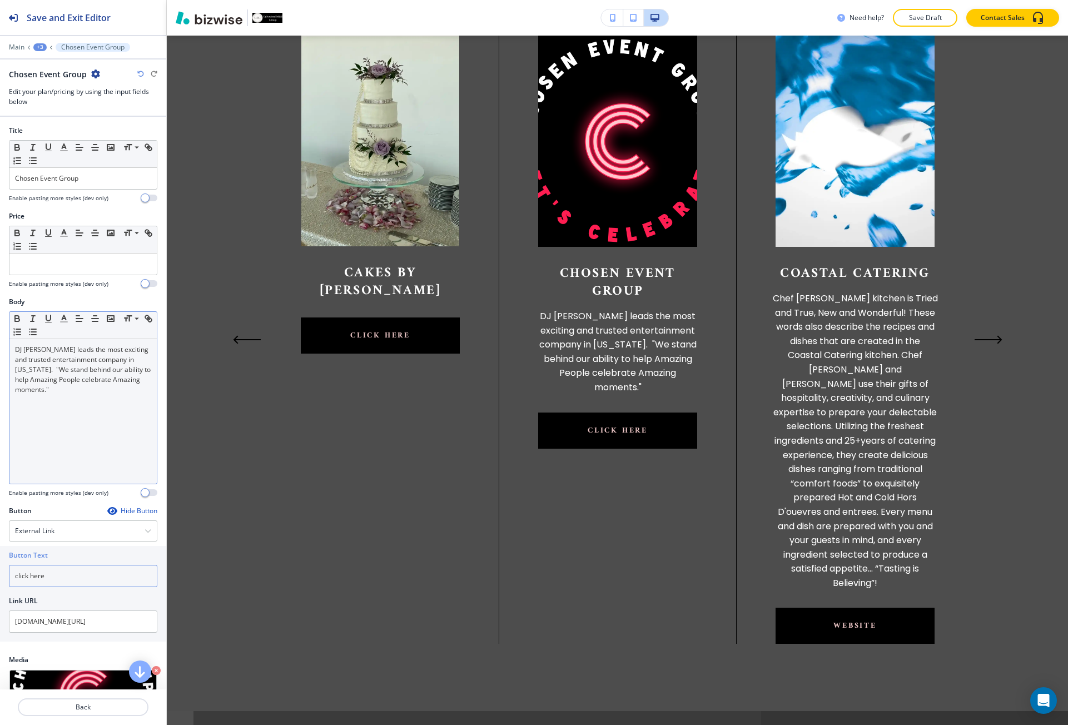
type input "click here"
click at [53, 409] on div "DJ [PERSON_NAME] leads the most exciting and trusted entertainment company in […" at bounding box center [82, 411] width 147 height 145
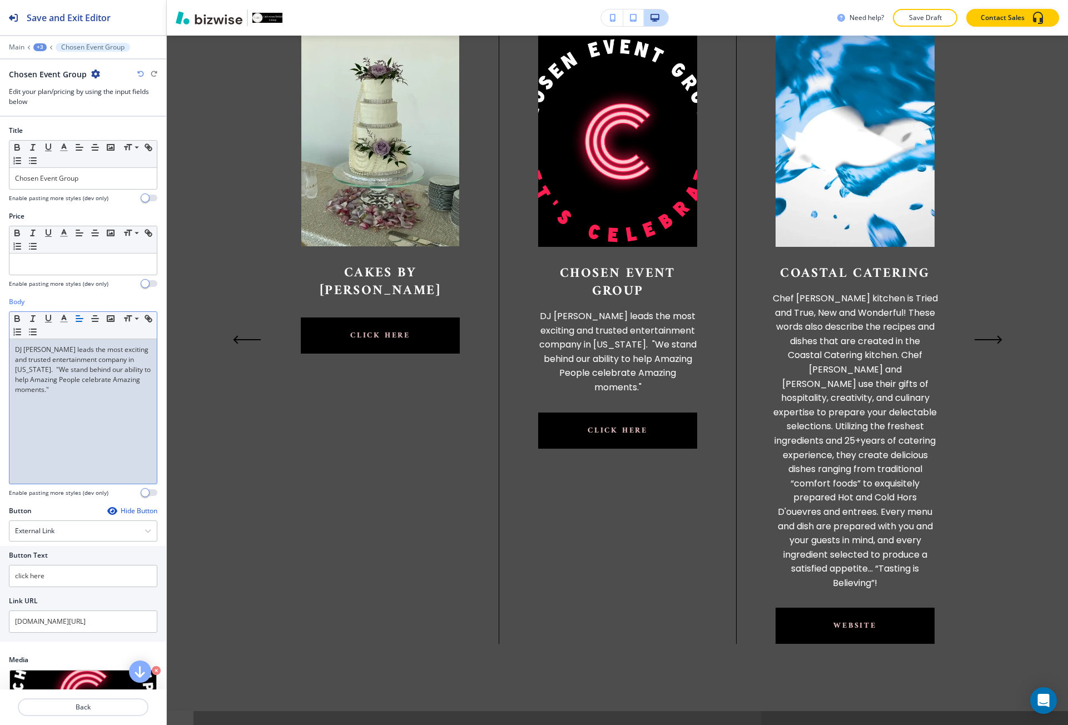
click at [53, 409] on div "DJ [PERSON_NAME] leads the most exciting and trusted entertainment company in […" at bounding box center [82, 411] width 147 height 145
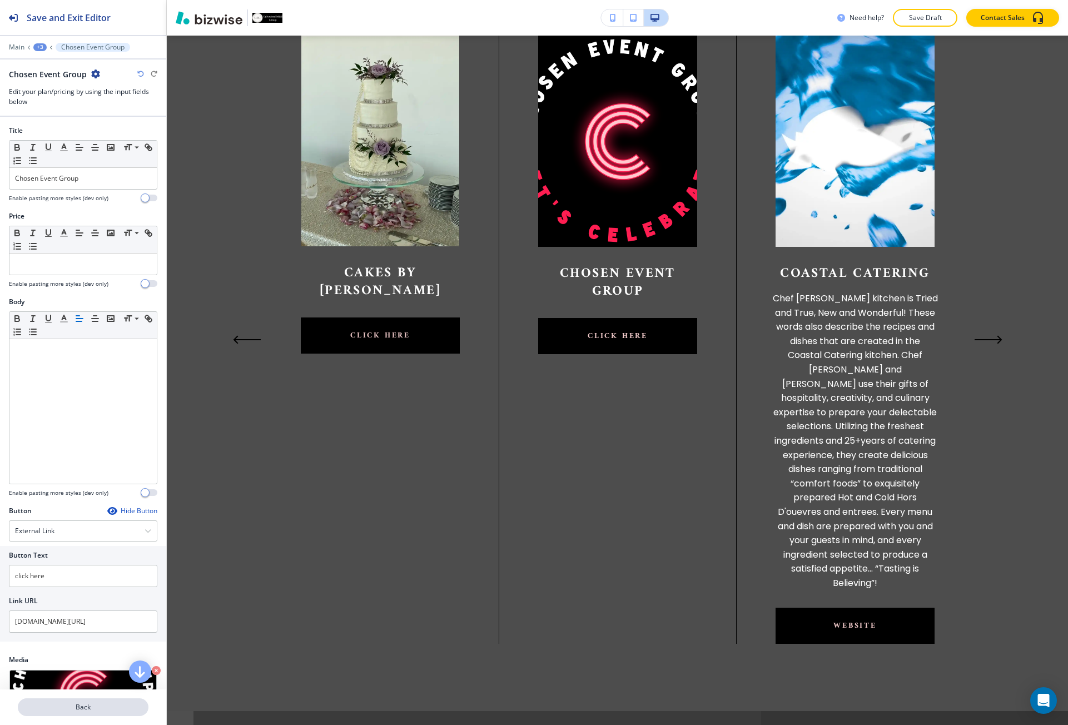
click at [67, 706] on p "Back" at bounding box center [83, 707] width 128 height 10
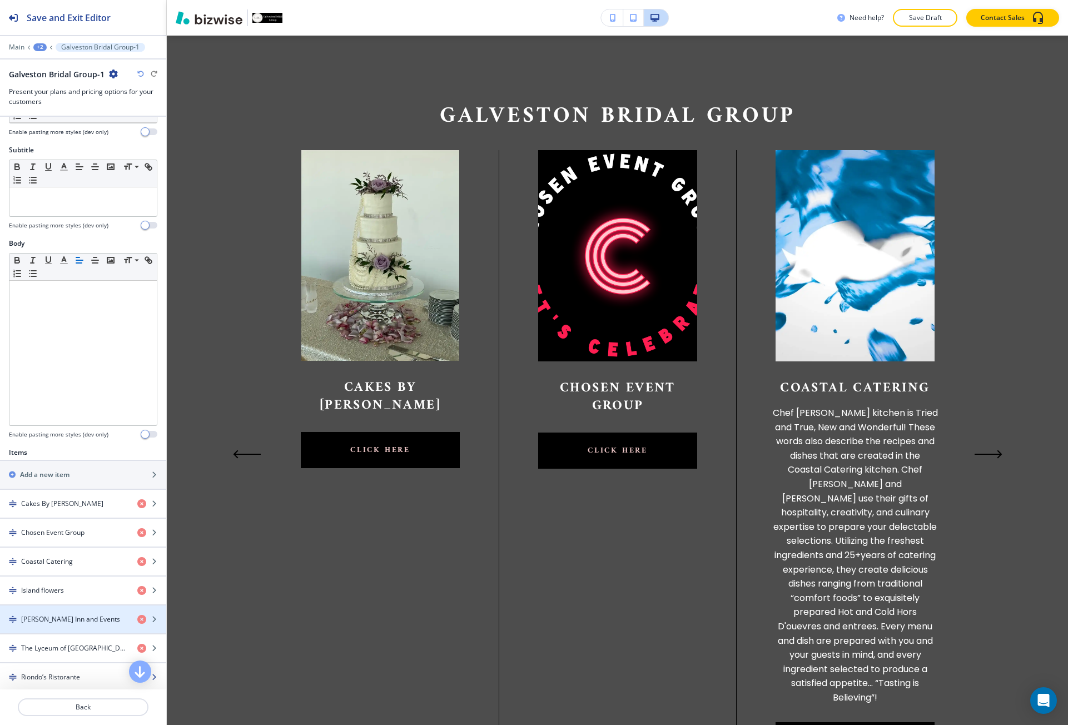
scroll to position [111, 0]
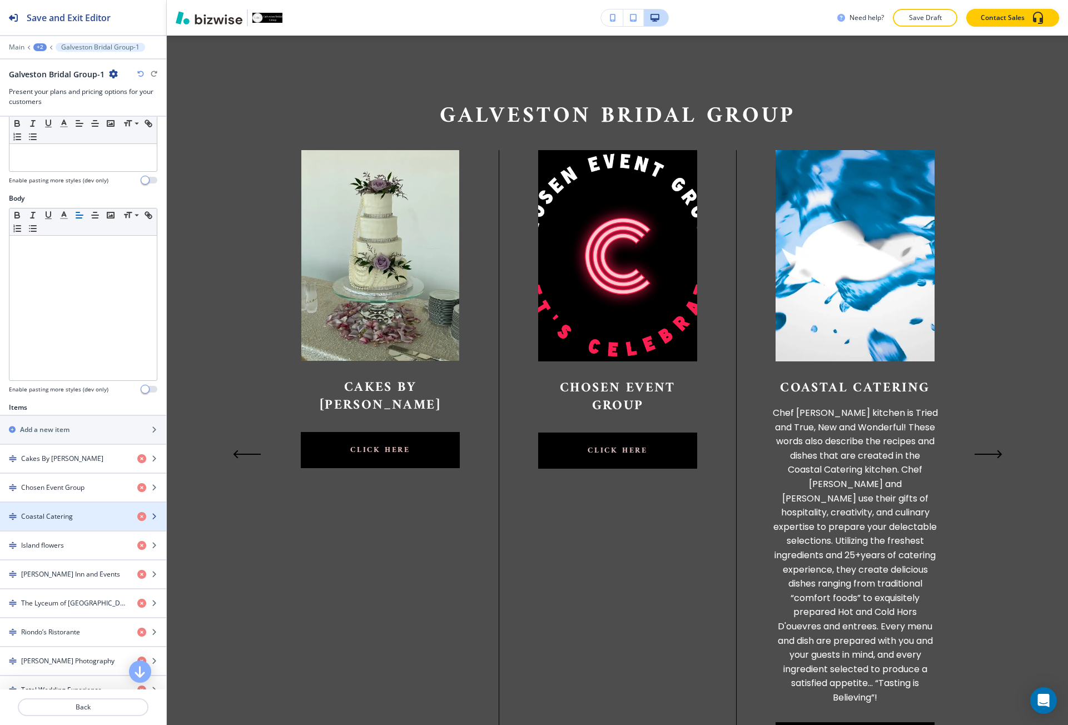
click at [54, 514] on h4 "Coastal Catering" at bounding box center [47, 517] width 52 height 10
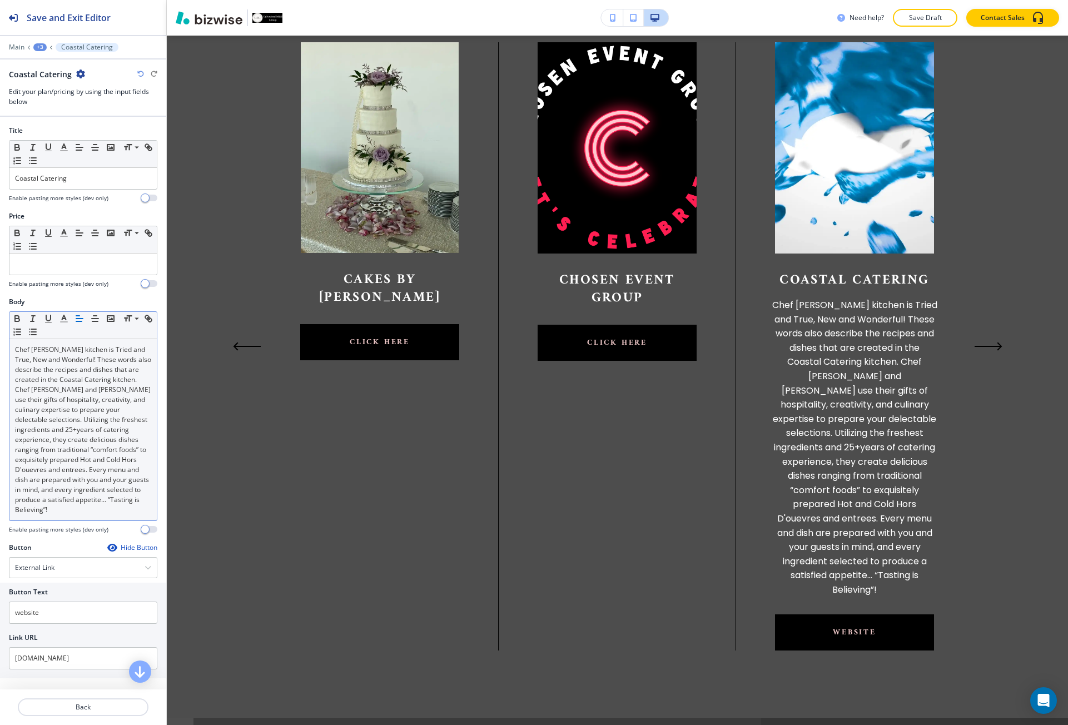
scroll to position [894, 0]
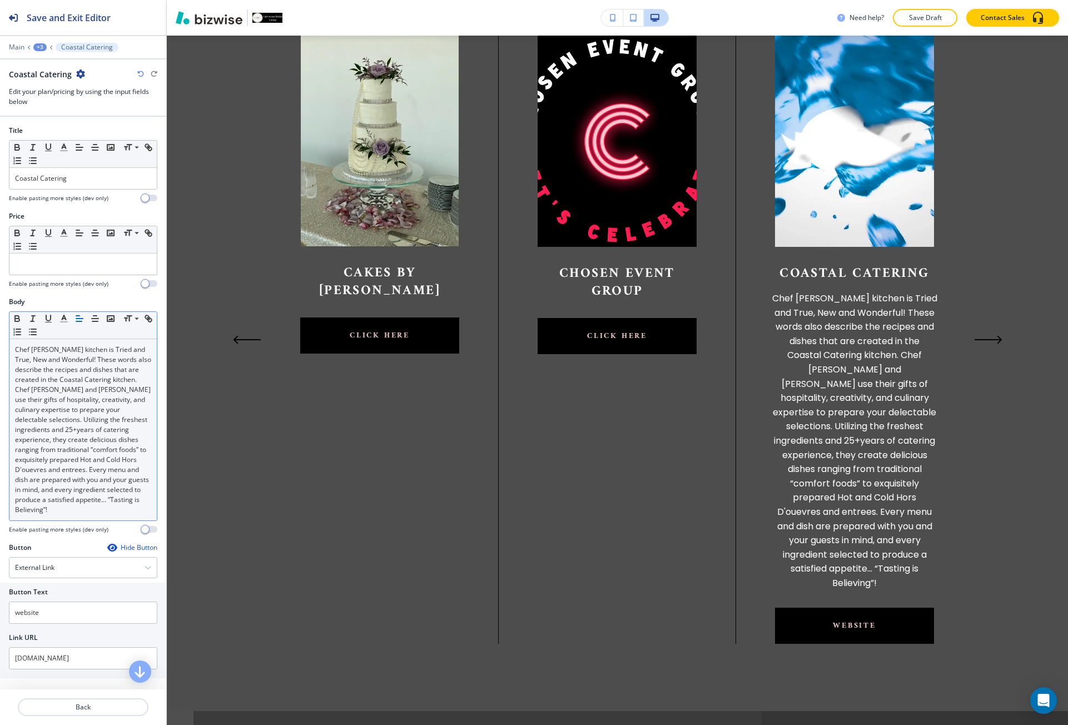
click at [54, 496] on p "Chef [PERSON_NAME] kitchen is Tried and True, New and Wonderful! These words al…" at bounding box center [83, 430] width 136 height 170
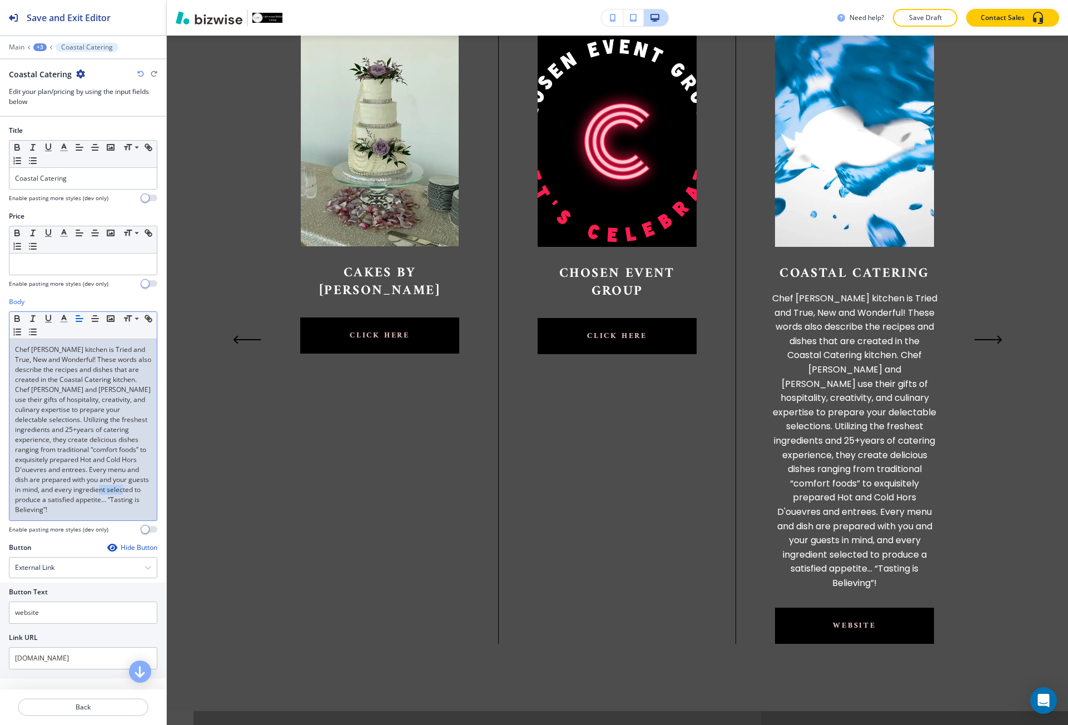
click at [54, 496] on p "Chef [PERSON_NAME] kitchen is Tried and True, New and Wonderful! These words al…" at bounding box center [83, 430] width 136 height 170
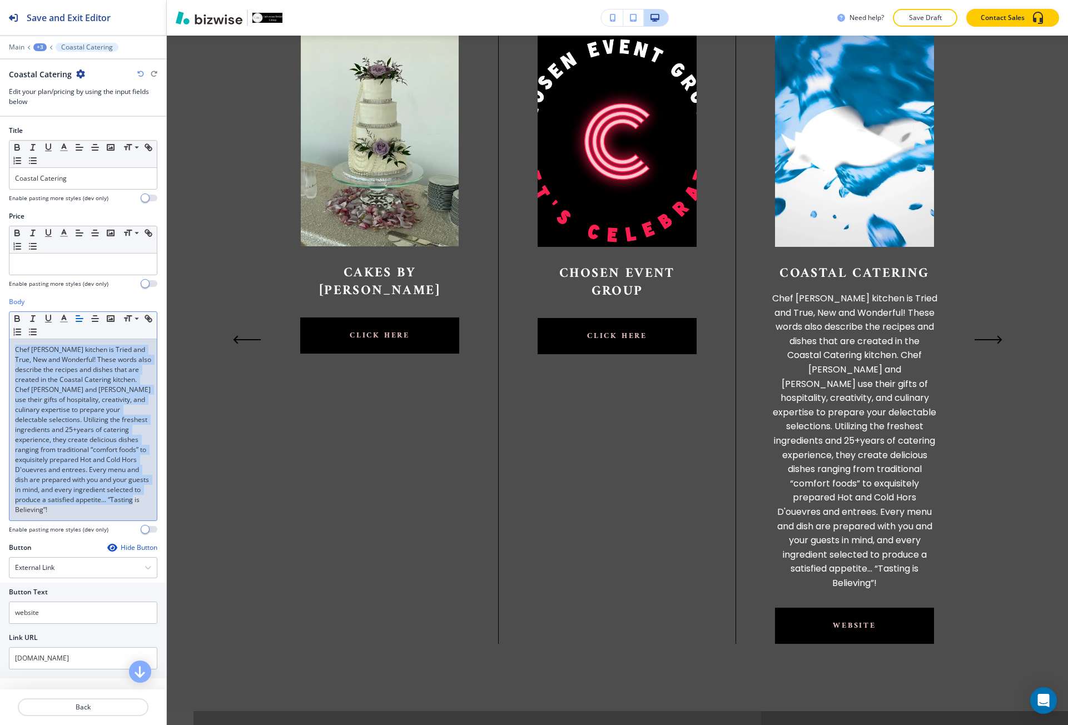
click at [54, 496] on p "Chef [PERSON_NAME] kitchen is Tried and True, New and Wonderful! These words al…" at bounding box center [83, 430] width 136 height 170
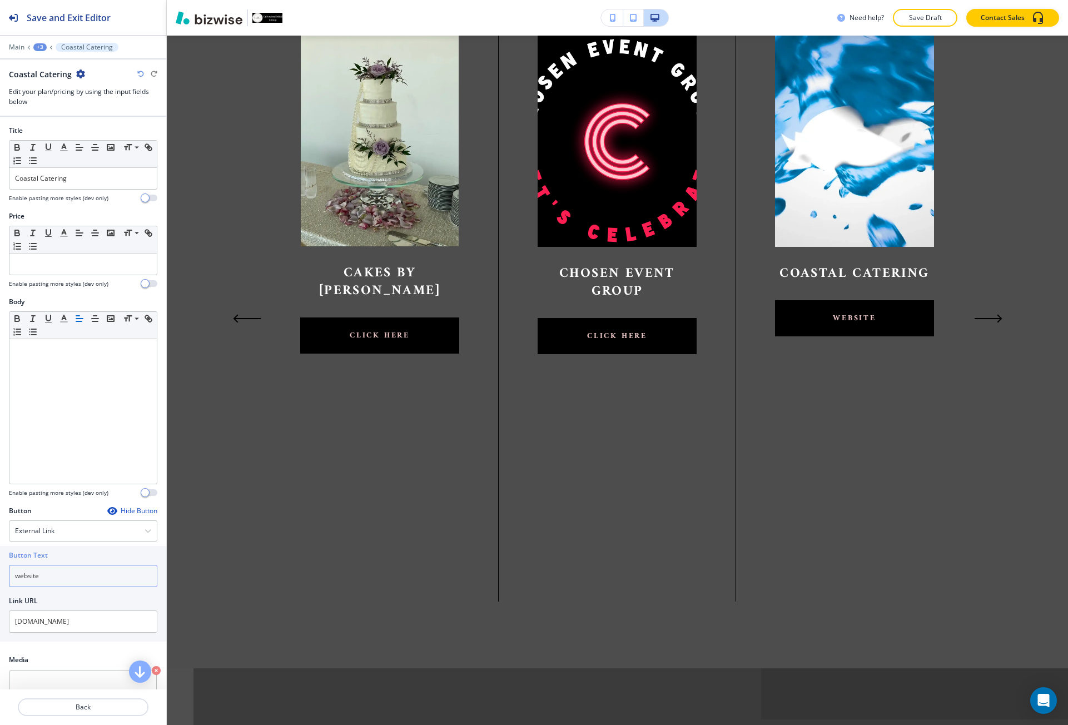
click at [52, 577] on input "website" at bounding box center [83, 576] width 148 height 22
paste input "click her"
type input "click here"
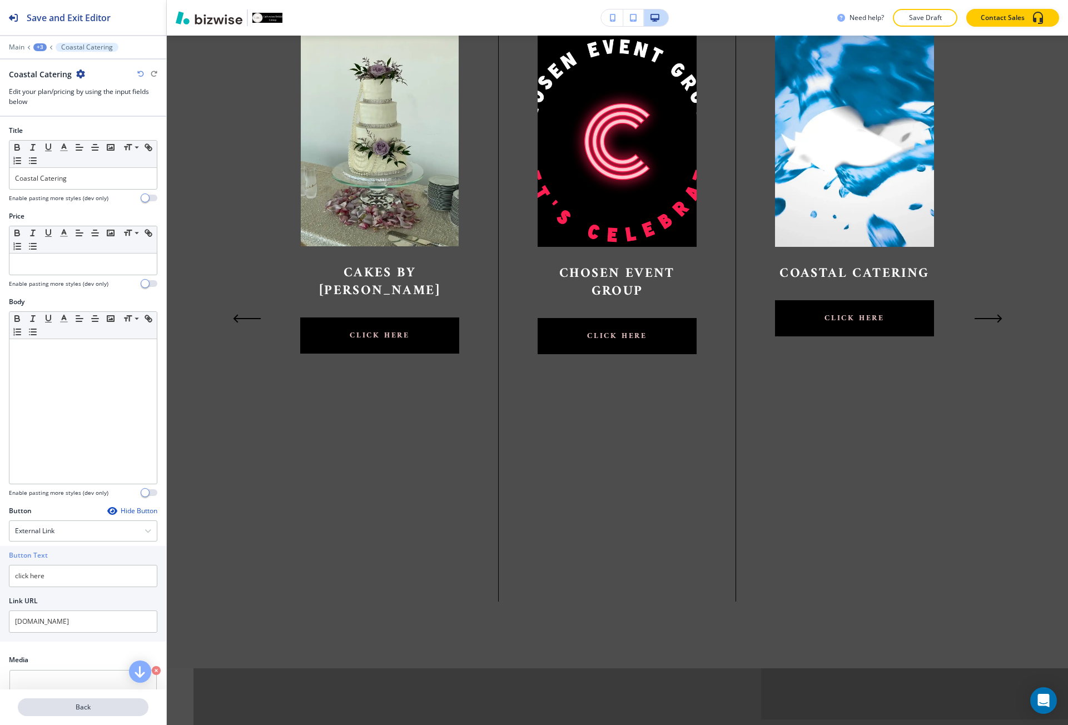
click at [62, 701] on button "Back" at bounding box center [83, 707] width 131 height 18
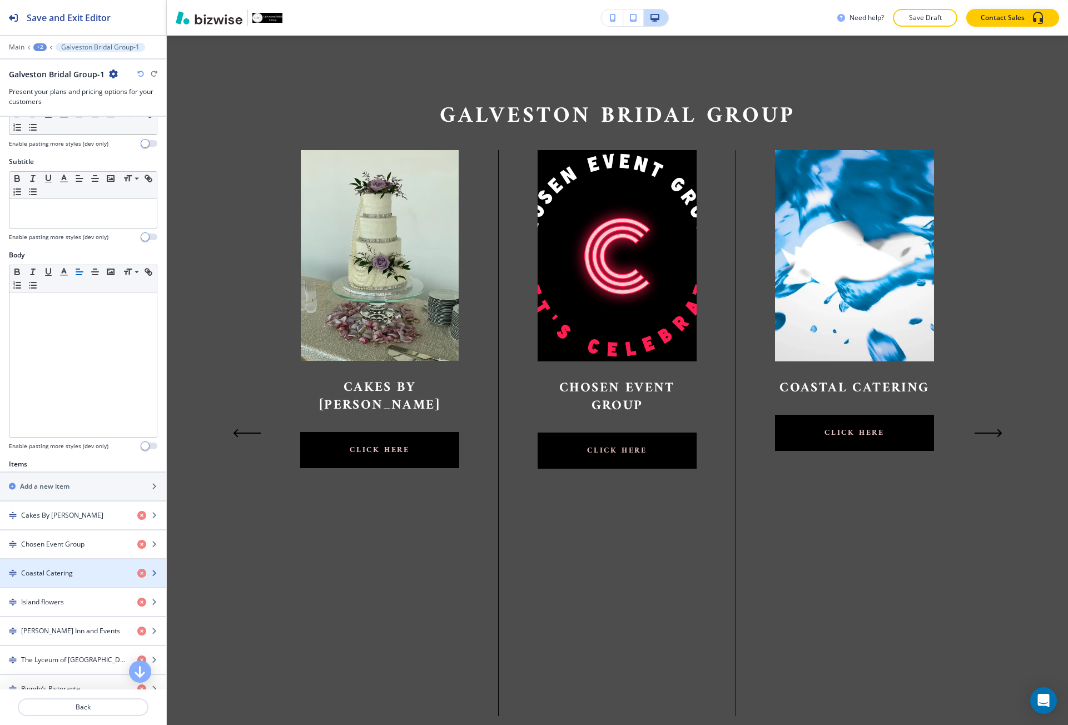
scroll to position [56, 0]
click at [56, 604] on h4 "Island flowers" at bounding box center [42, 601] width 43 height 10
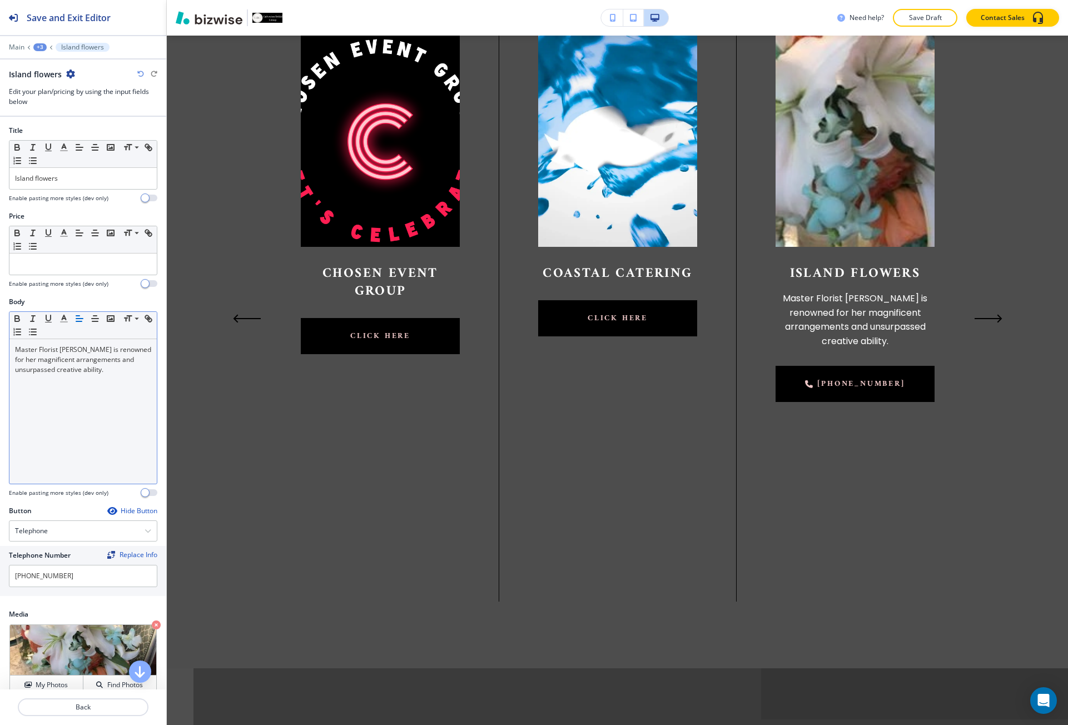
scroll to position [0, 238]
click at [57, 430] on div "Master Florist [PERSON_NAME] is renowned for her magnificent arrangements and u…" at bounding box center [82, 411] width 147 height 145
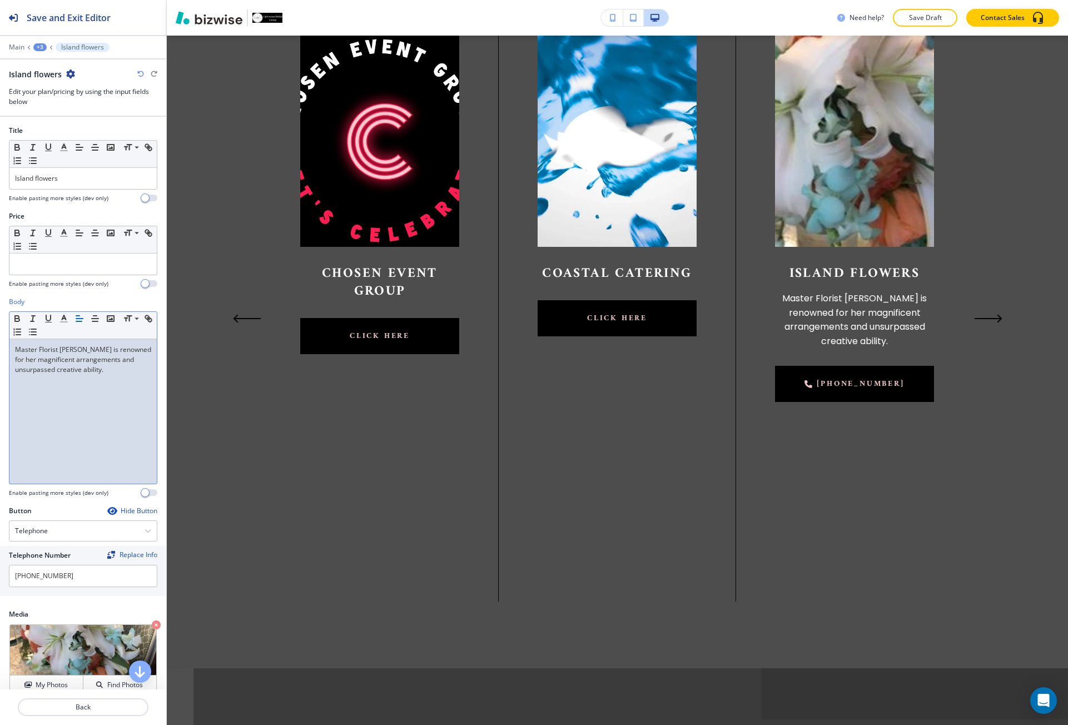
click at [57, 430] on div "Master Florist [PERSON_NAME] is renowned for her magnificent arrangements and u…" at bounding box center [82, 411] width 147 height 145
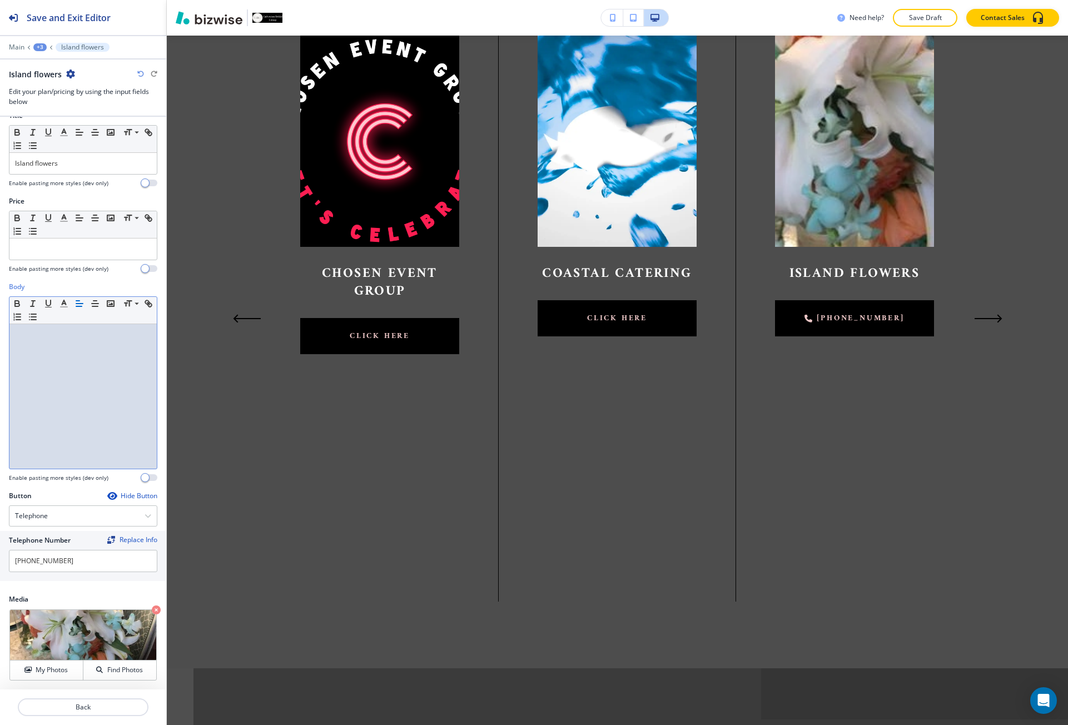
scroll to position [16, 0]
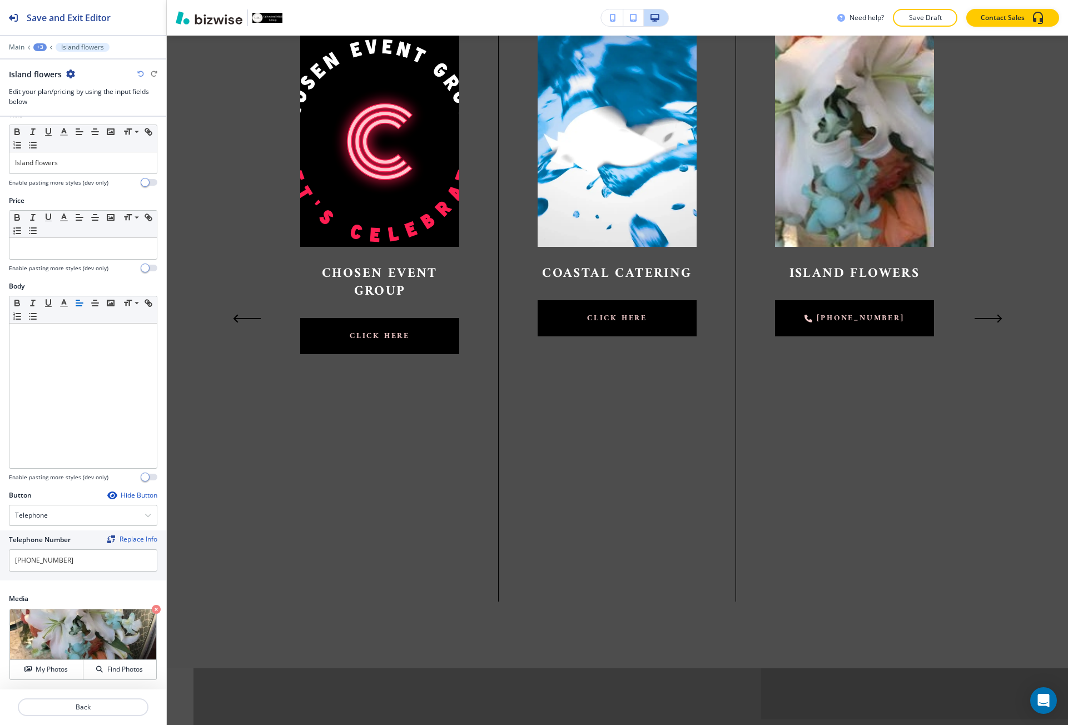
click at [123, 498] on div "Hide Button" at bounding box center [132, 495] width 50 height 9
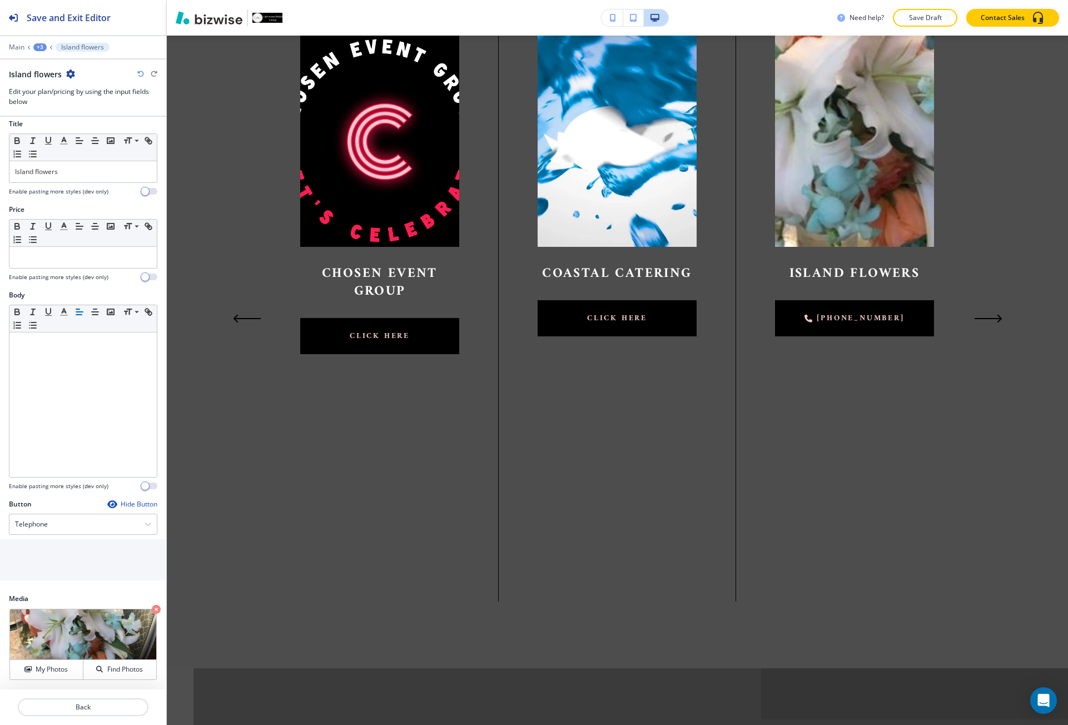
scroll to position [0, 0]
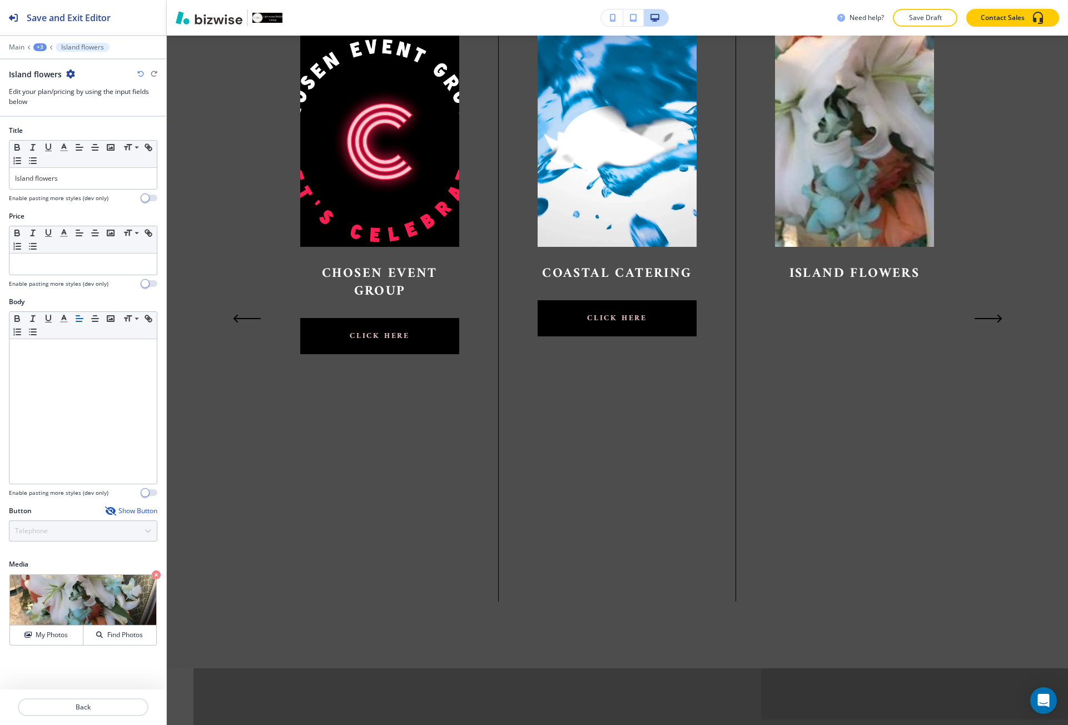
click at [131, 511] on div "Show Button" at bounding box center [131, 511] width 52 height 9
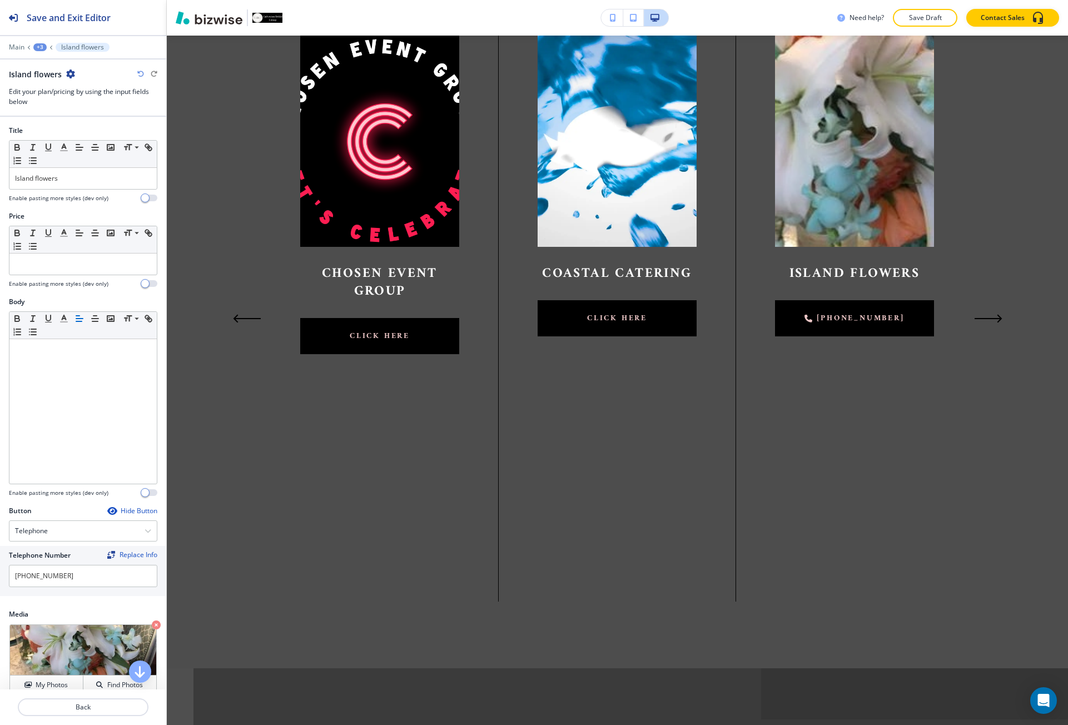
click at [121, 518] on div at bounding box center [83, 518] width 148 height 4
click at [105, 526] on div "Telephone" at bounding box center [82, 531] width 147 height 20
click at [65, 642] on h4 "Internal Link" at bounding box center [83, 645] width 136 height 10
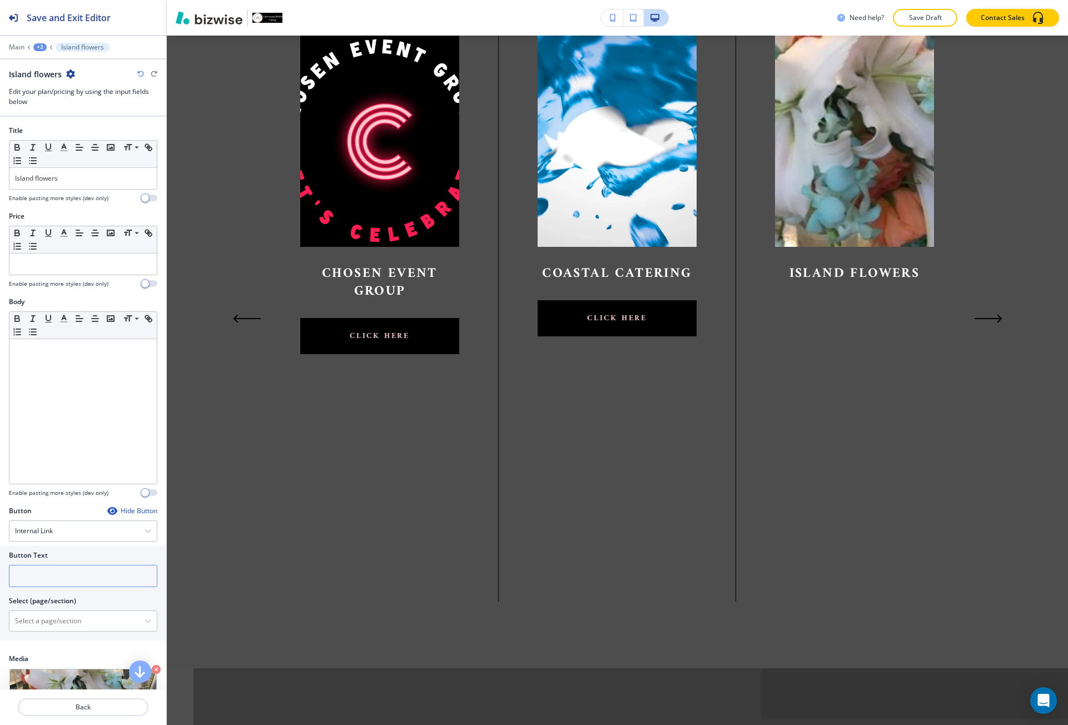
click at [57, 580] on input "text" at bounding box center [83, 576] width 148 height 22
paste input "click here"
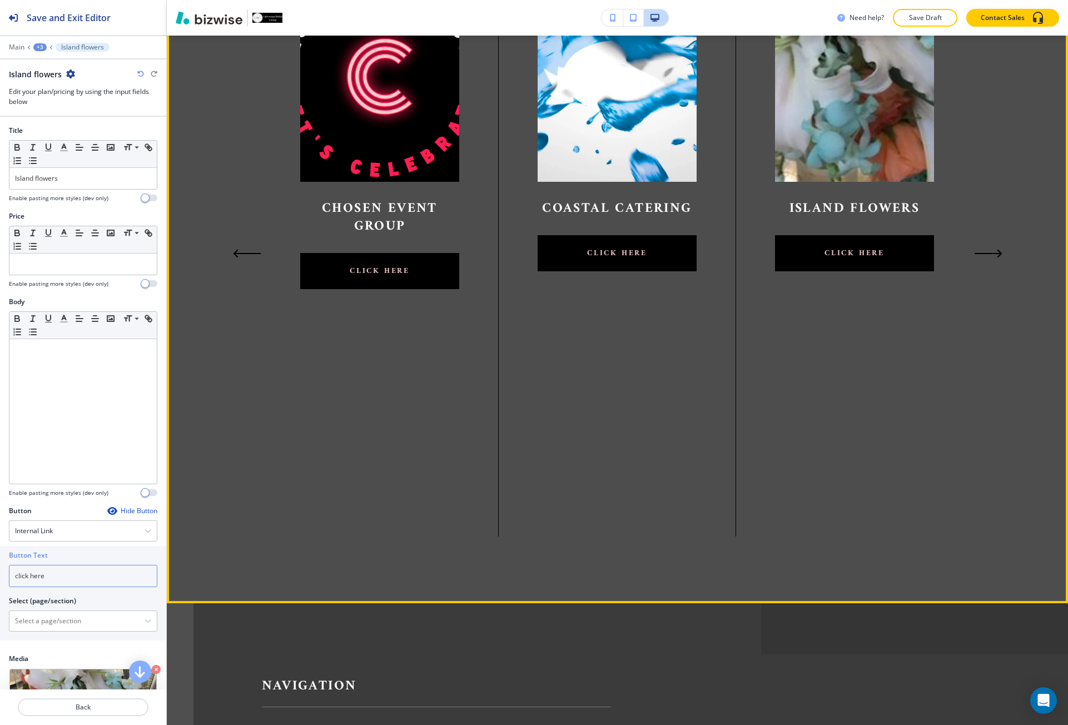
scroll to position [1227, 0]
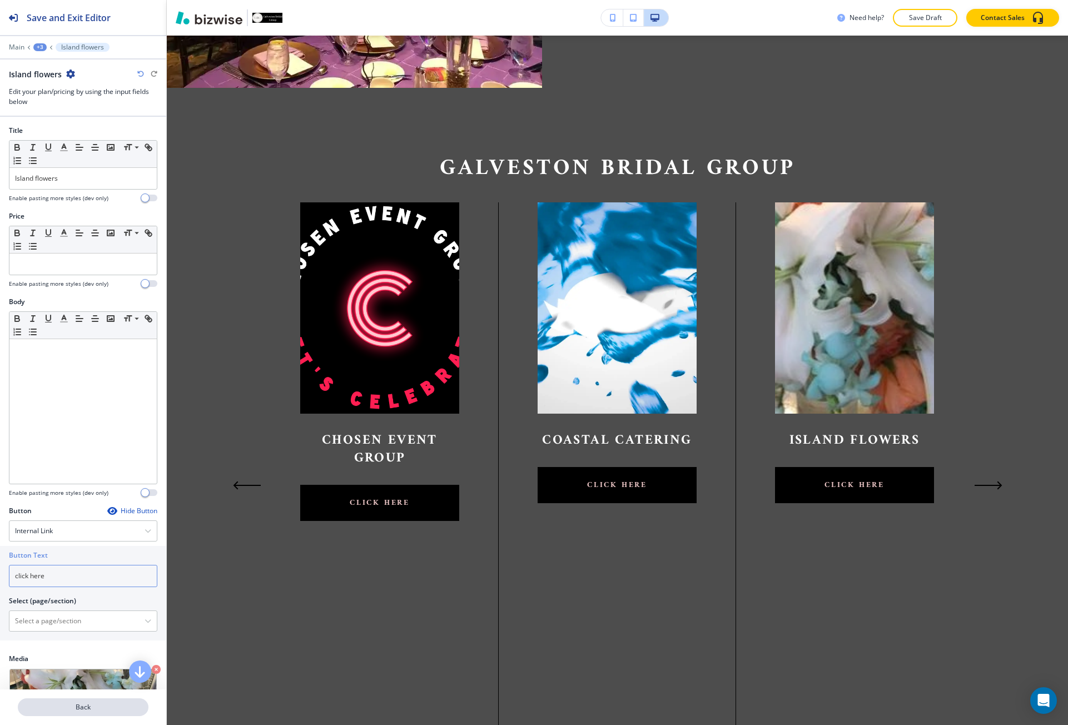
type input "click here"
click at [81, 709] on p "Back" at bounding box center [83, 707] width 128 height 10
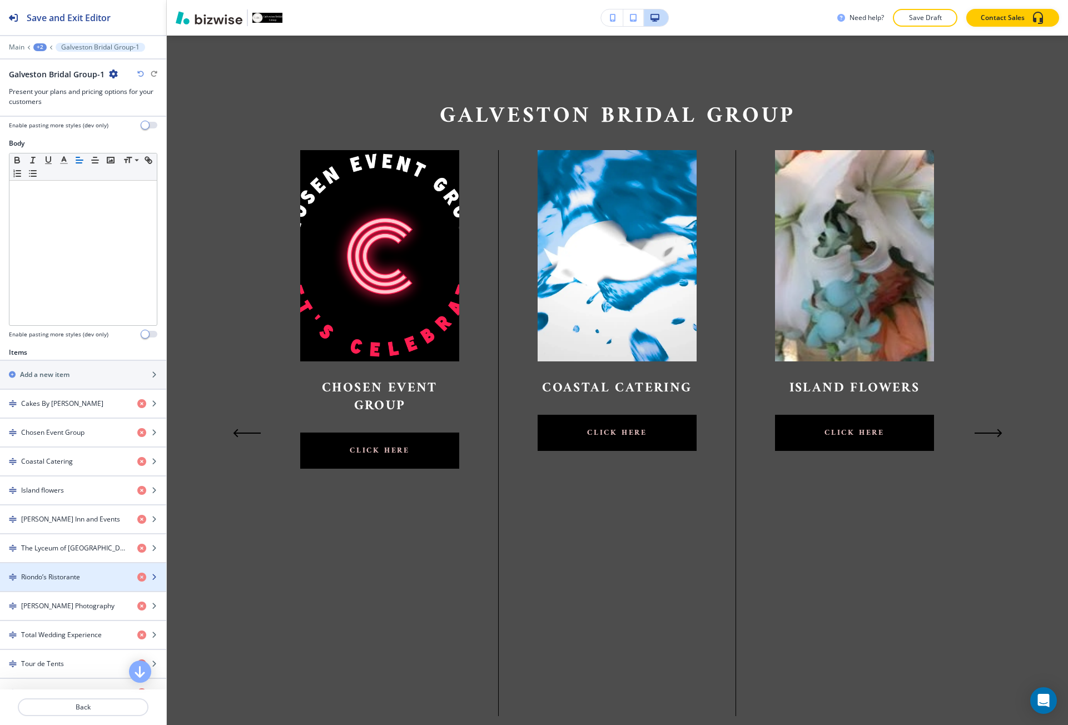
scroll to position [167, 0]
click at [67, 527] on div "button" at bounding box center [83, 528] width 166 height 9
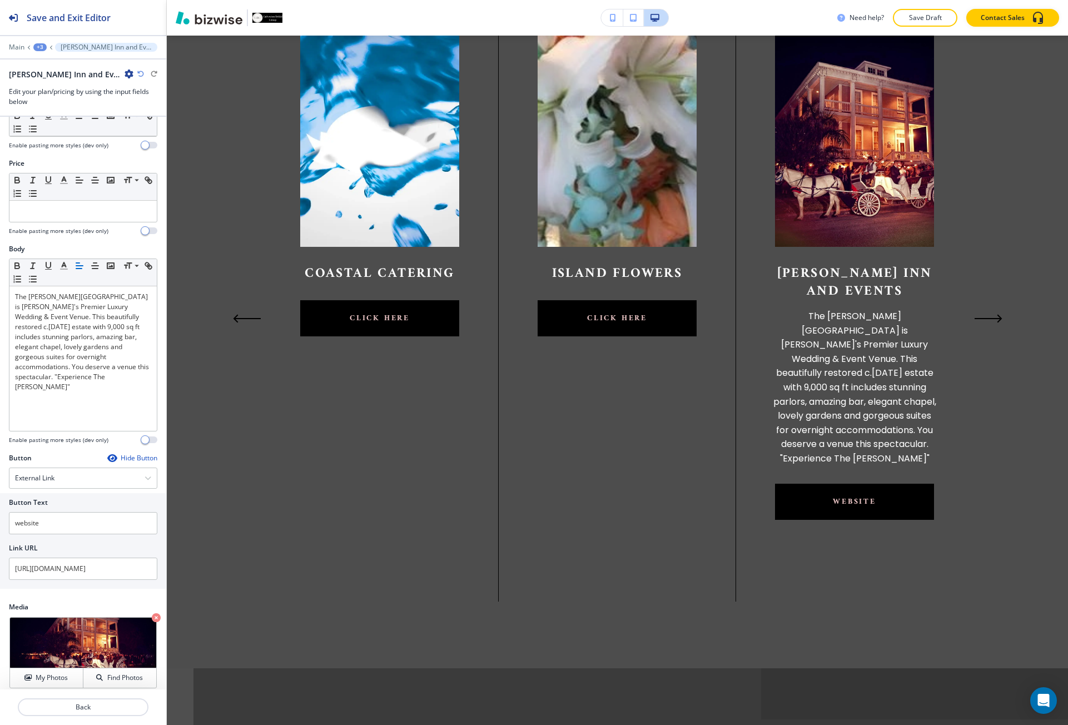
scroll to position [61, 0]
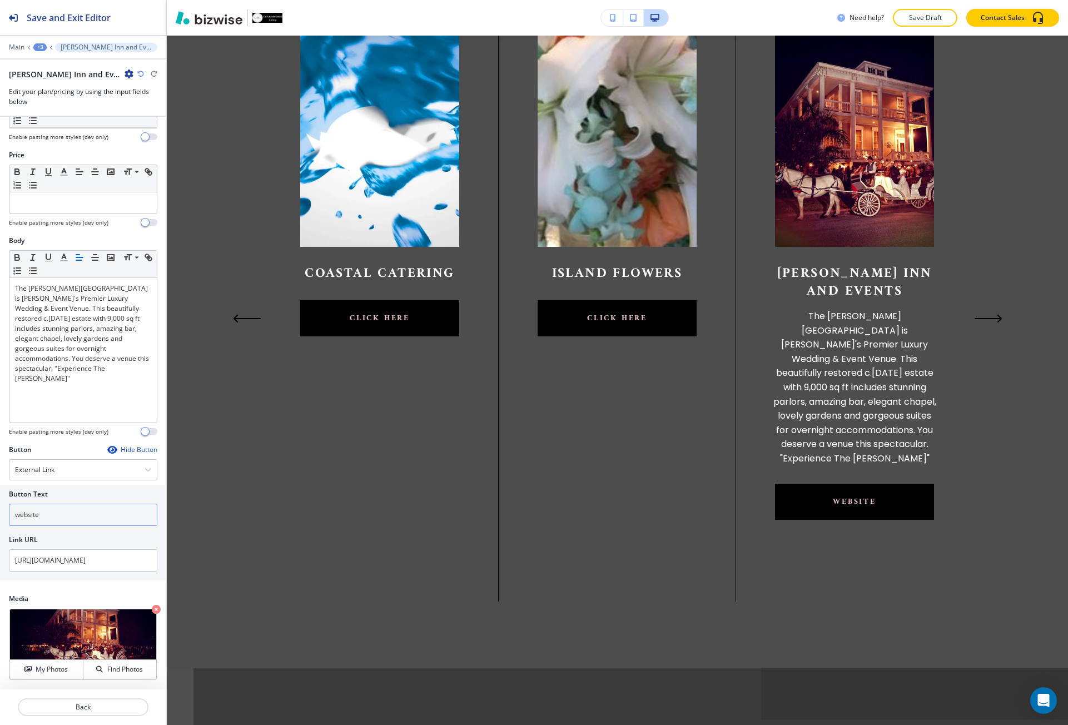
click at [57, 518] on input "website" at bounding box center [83, 515] width 148 height 22
paste input "click her"
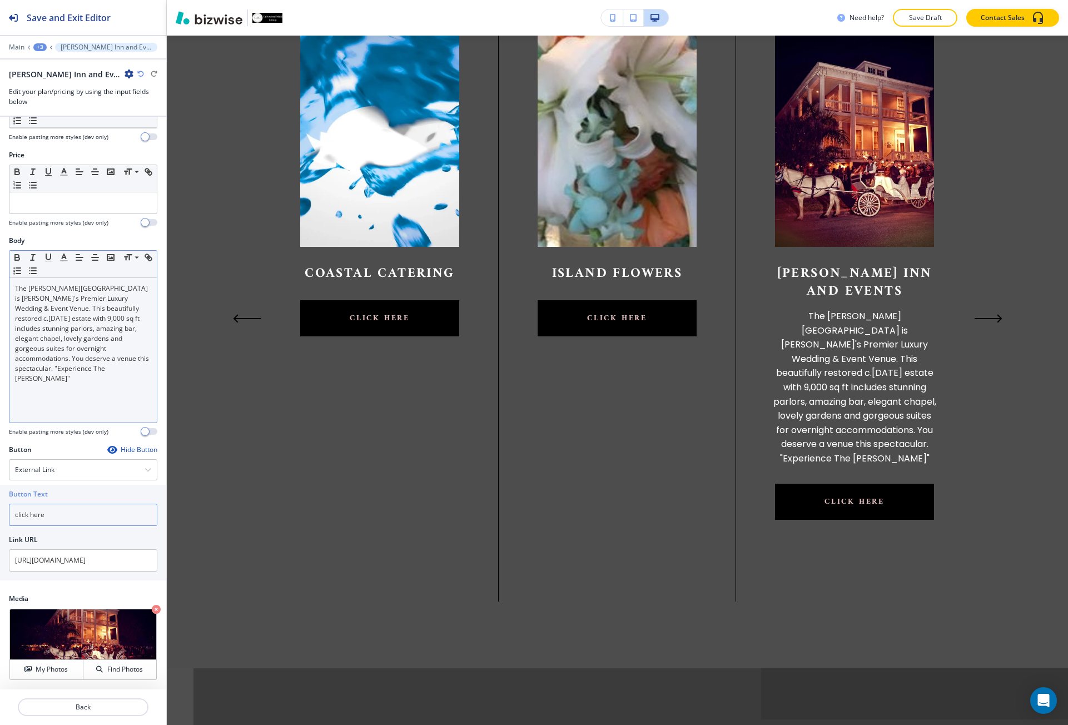
type input "click here"
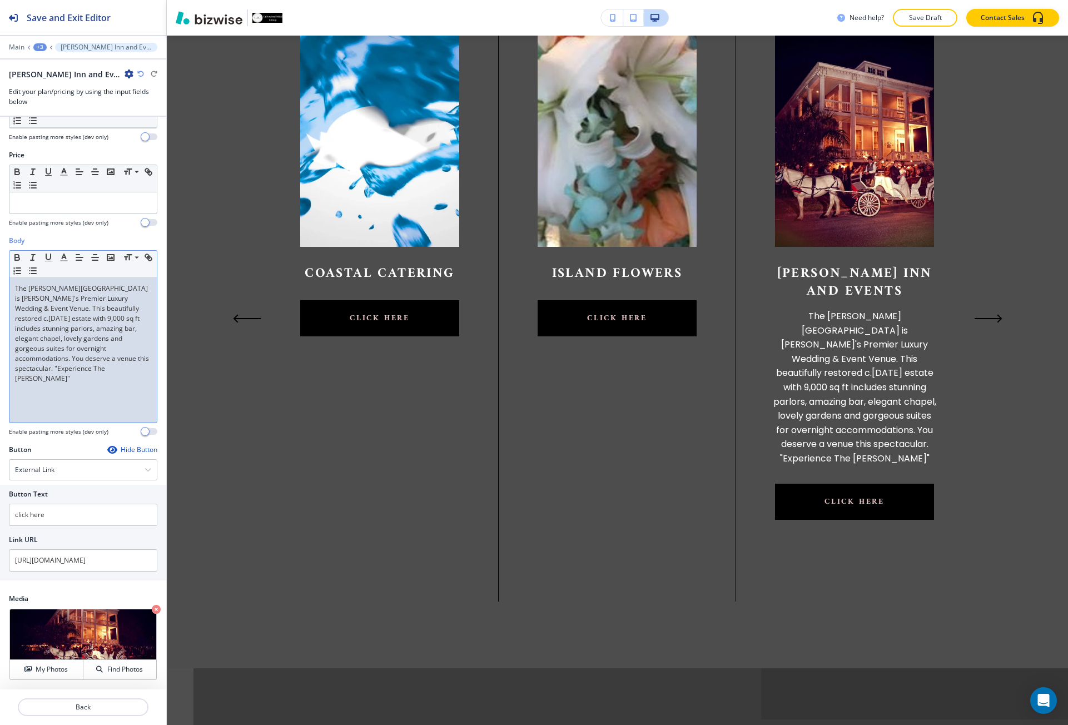
click at [65, 361] on p "The [PERSON_NAME][GEOGRAPHIC_DATA] is [PERSON_NAME]'s Premier Luxury Wedding & …" at bounding box center [83, 334] width 136 height 100
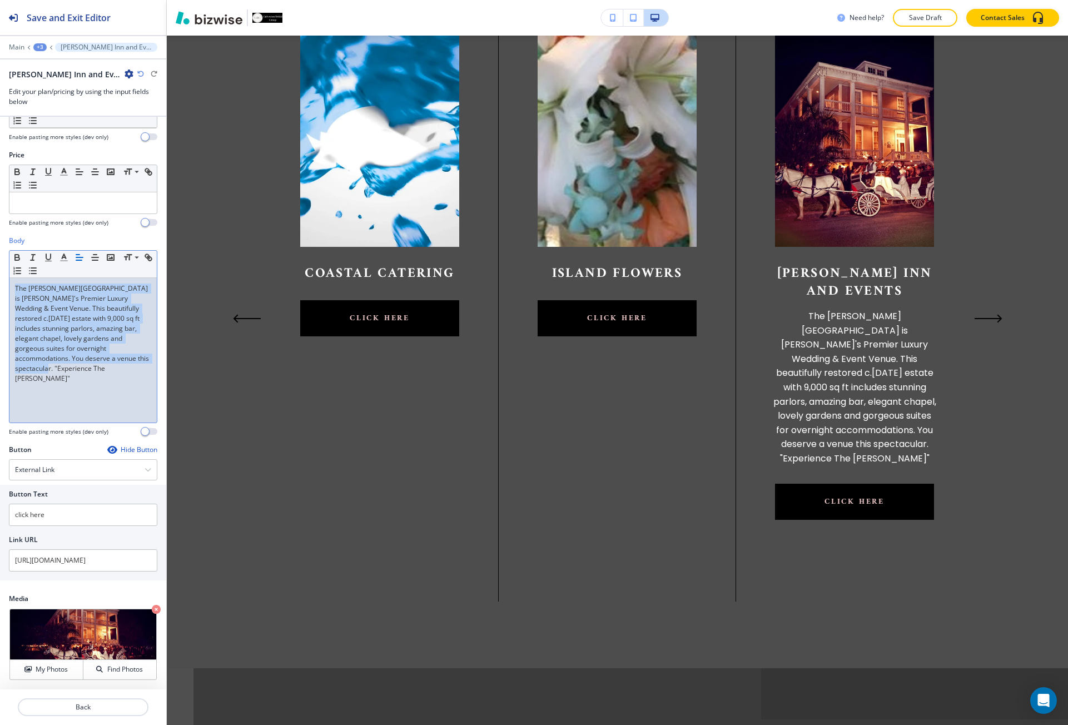
click at [65, 361] on p "The [PERSON_NAME][GEOGRAPHIC_DATA] is [PERSON_NAME]'s Premier Luxury Wedding & …" at bounding box center [83, 334] width 136 height 100
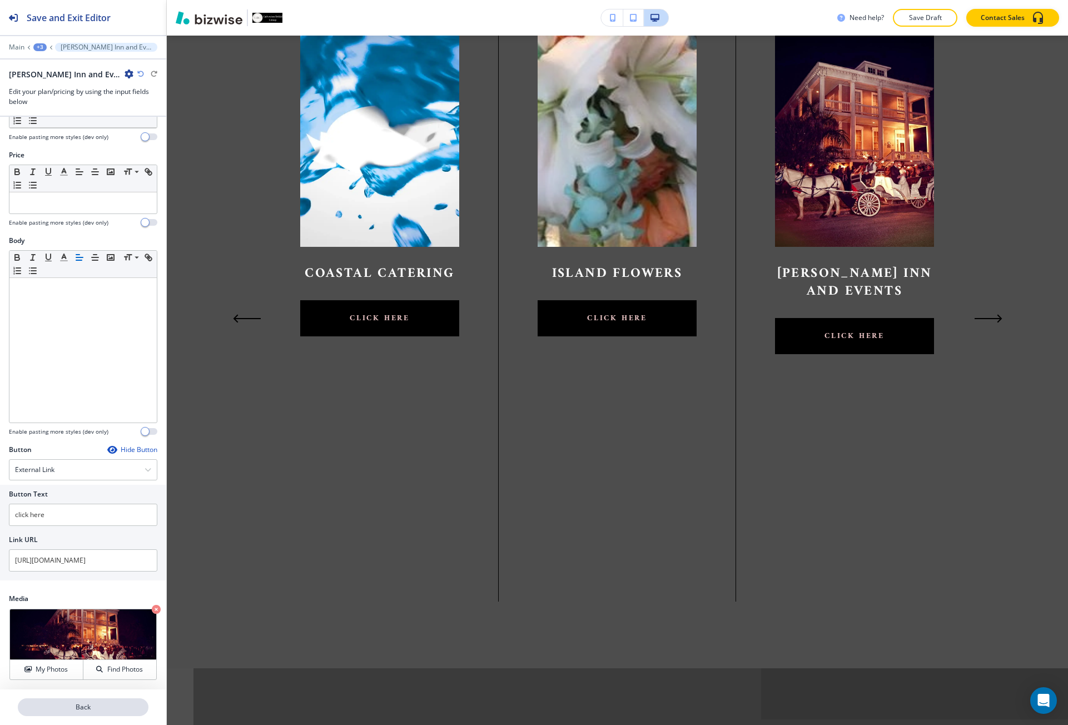
click at [57, 707] on p "Back" at bounding box center [83, 707] width 128 height 10
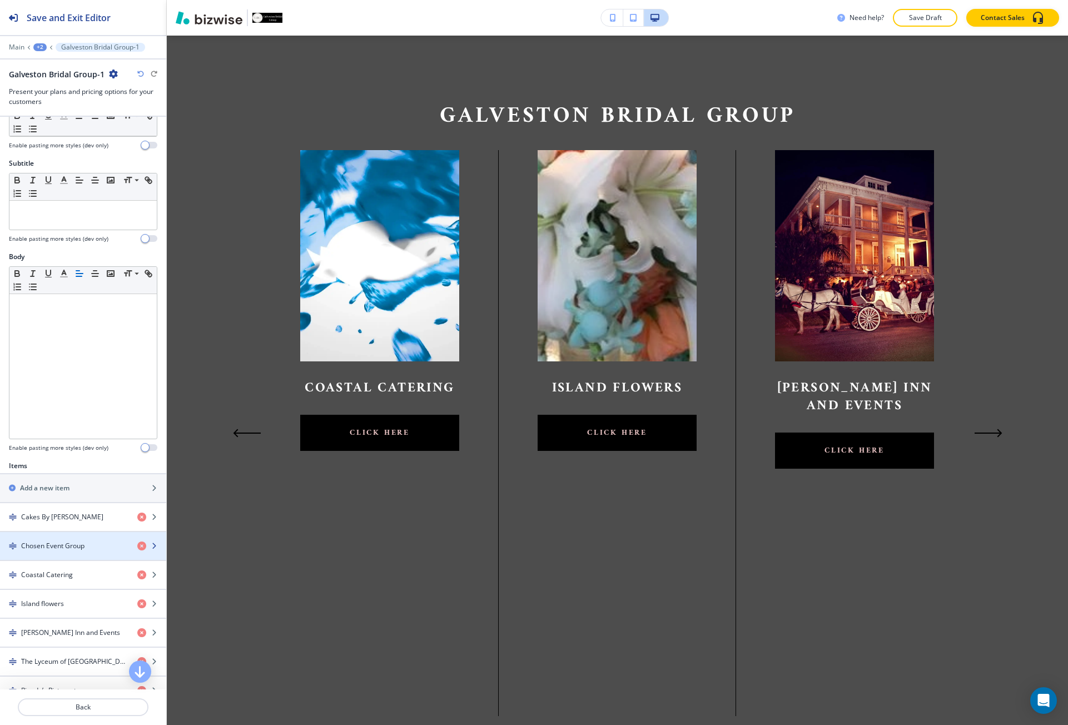
scroll to position [56, 0]
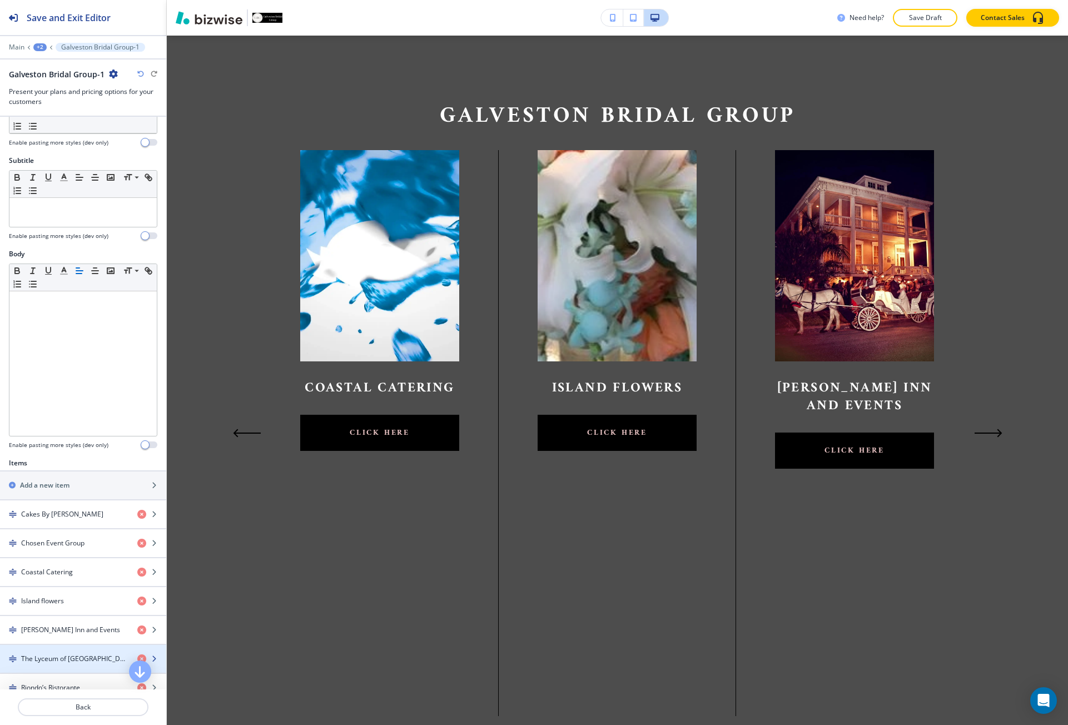
click at [60, 648] on div "button" at bounding box center [83, 649] width 166 height 9
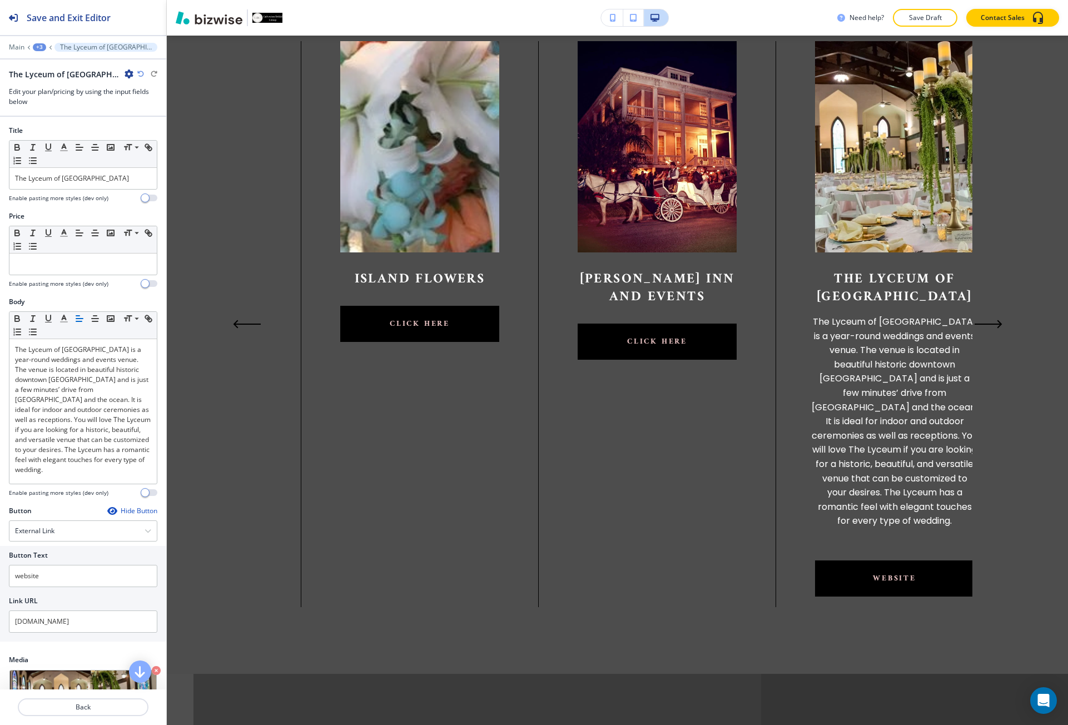
scroll to position [0, 0]
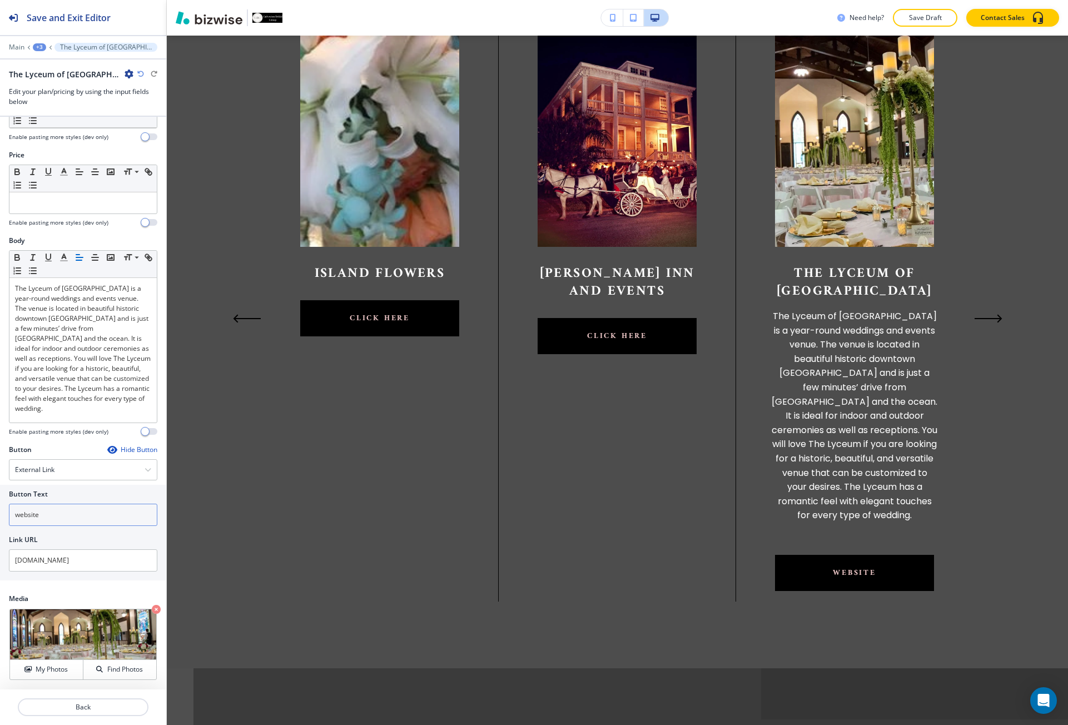
click at [64, 524] on input "website" at bounding box center [83, 515] width 148 height 22
paste input "click her"
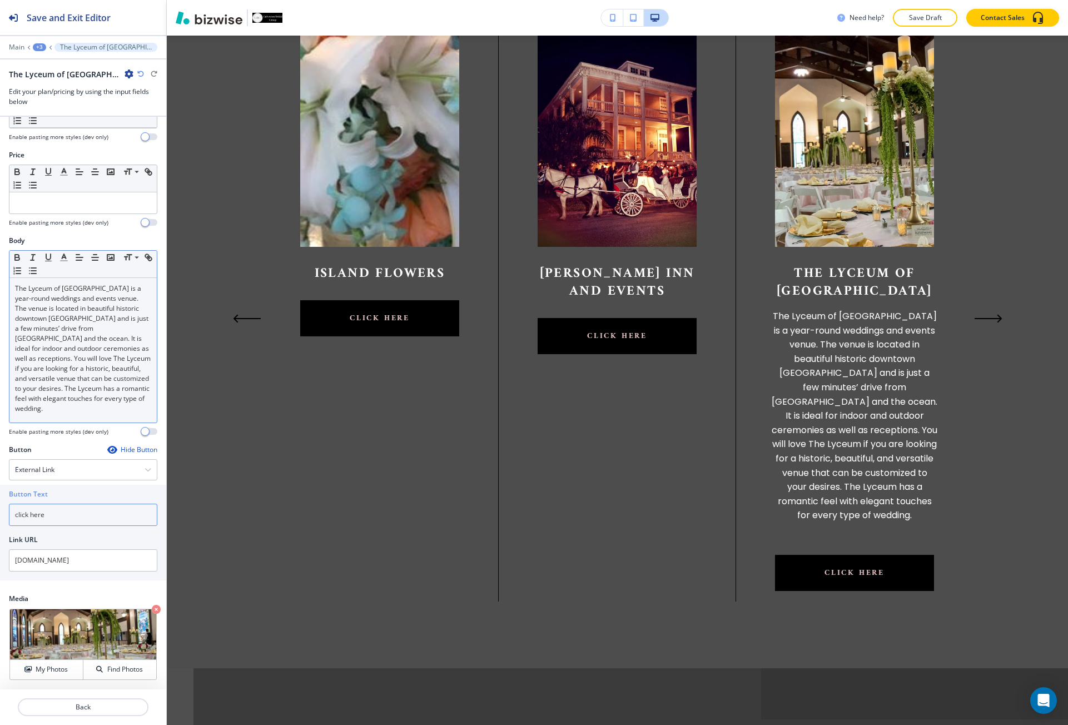
type input "click here"
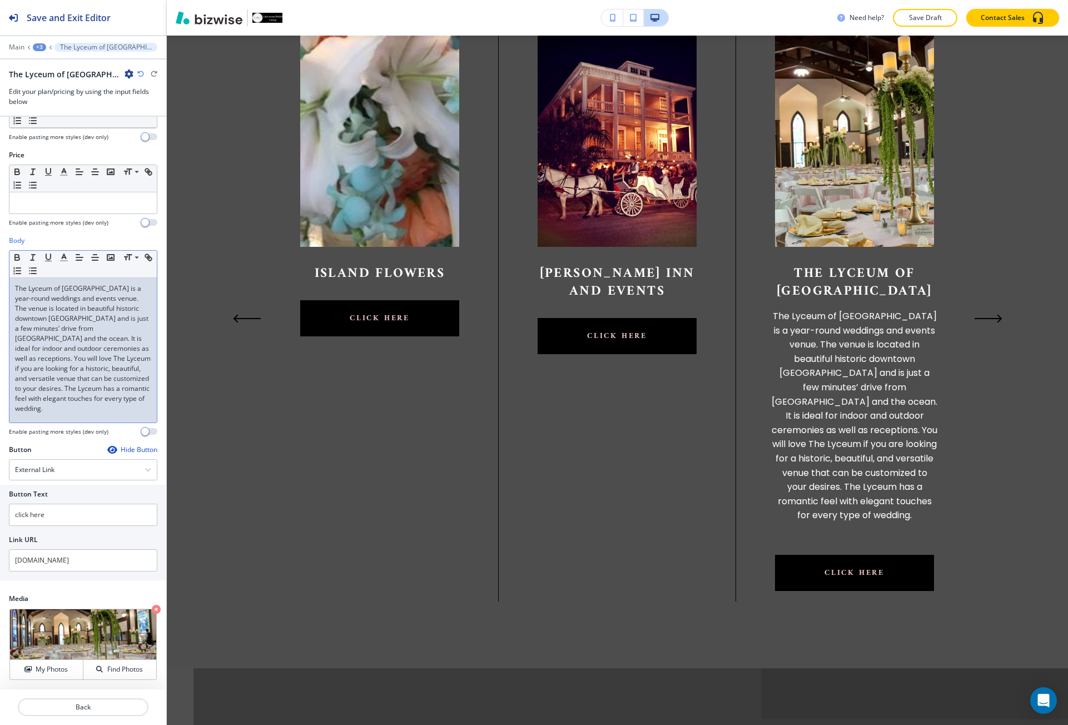
click at [63, 404] on p "The Lyceum of [GEOGRAPHIC_DATA] is a year-round weddings and events venue. The …" at bounding box center [83, 349] width 136 height 130
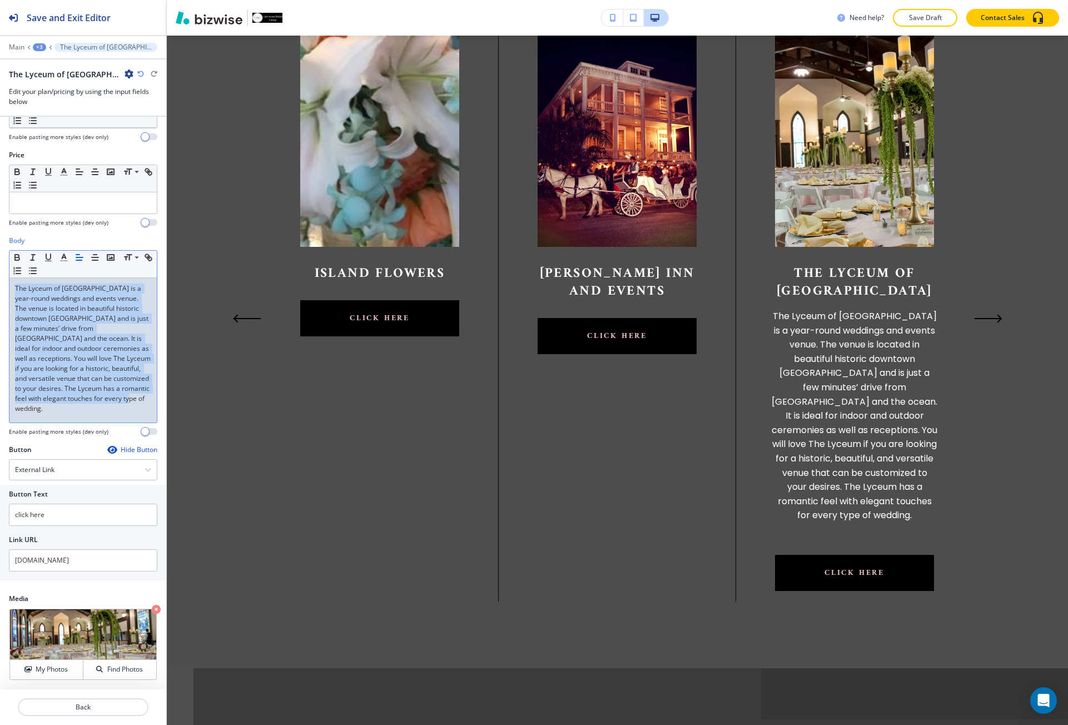
click at [63, 404] on p "The Lyceum of [GEOGRAPHIC_DATA] is a year-round weddings and events venue. The …" at bounding box center [83, 349] width 136 height 130
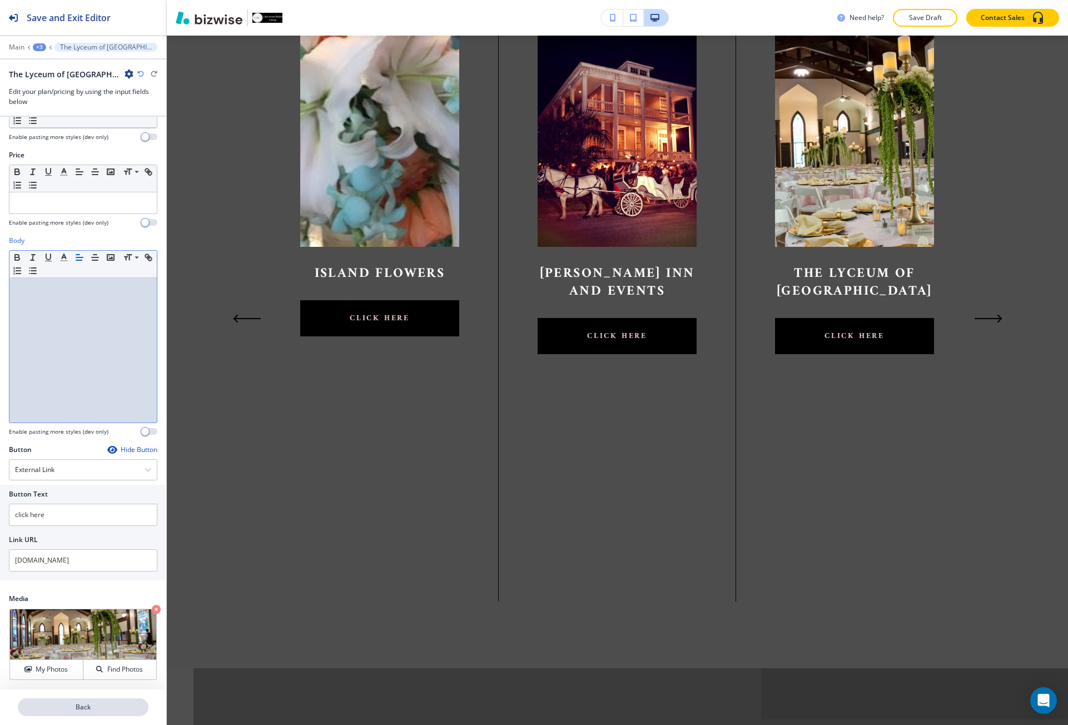
click at [88, 710] on p "Back" at bounding box center [83, 707] width 128 height 10
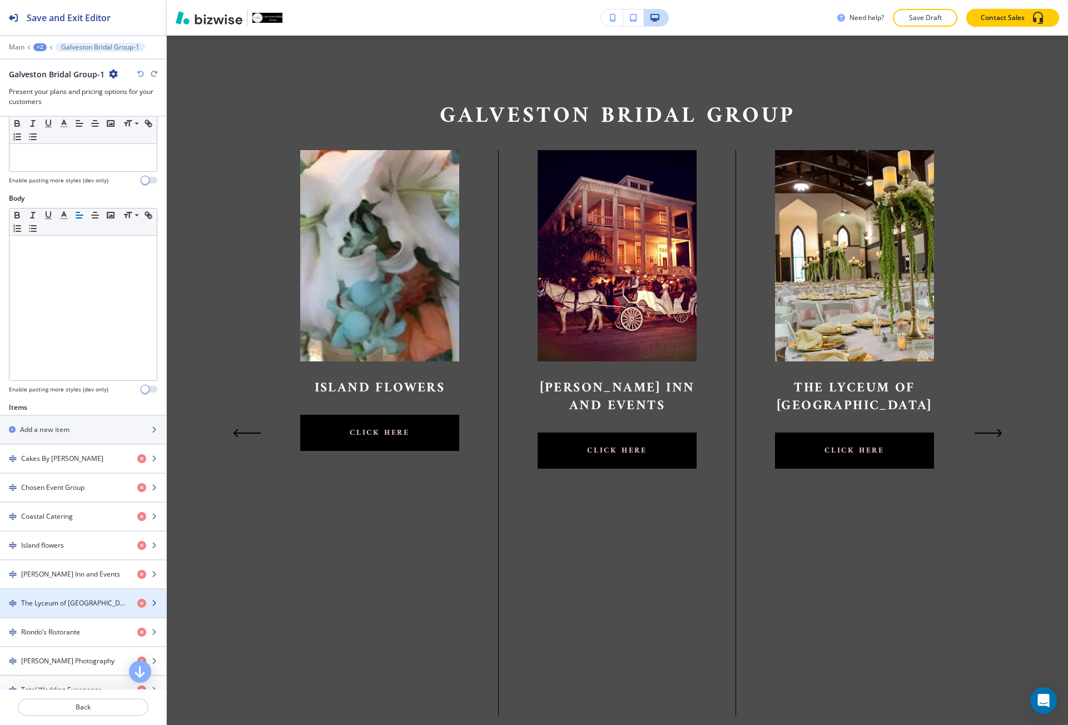
click at [69, 613] on div "button" at bounding box center [83, 612] width 166 height 9
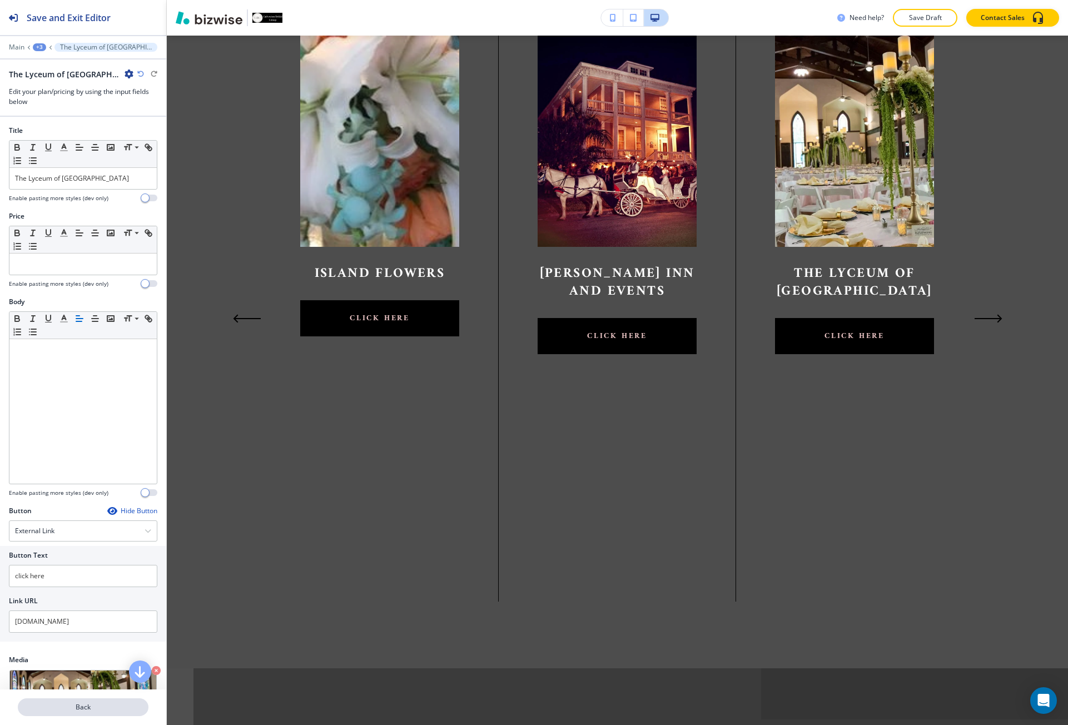
click at [52, 709] on p "Back" at bounding box center [83, 707] width 128 height 10
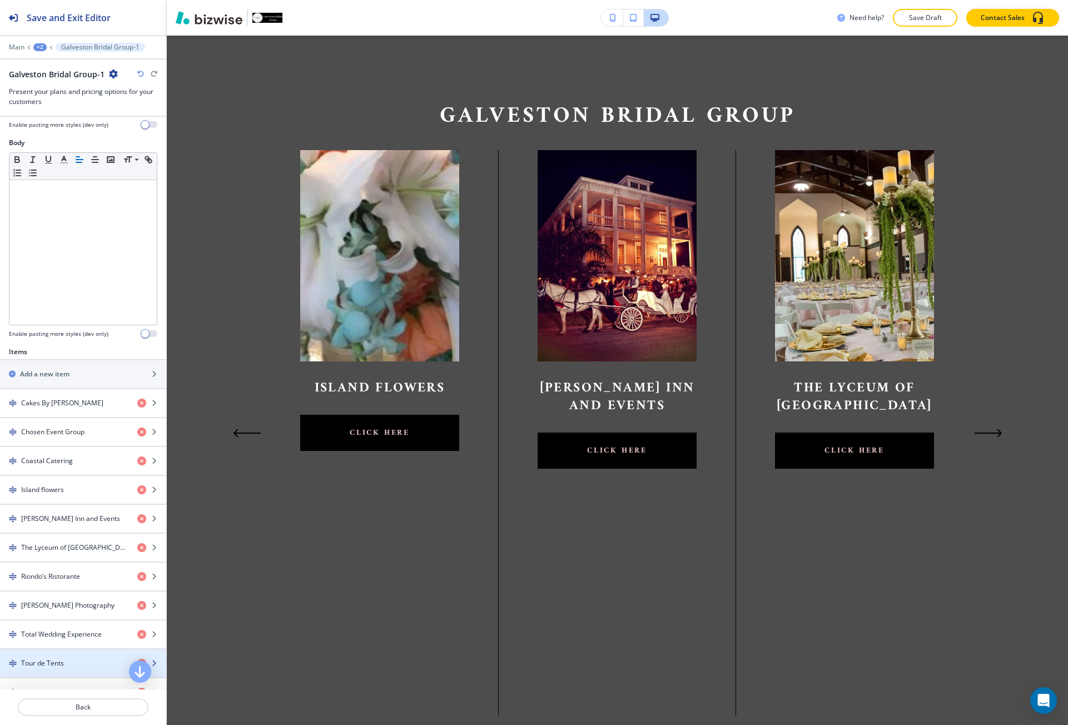
click at [56, 652] on div "button" at bounding box center [83, 654] width 166 height 9
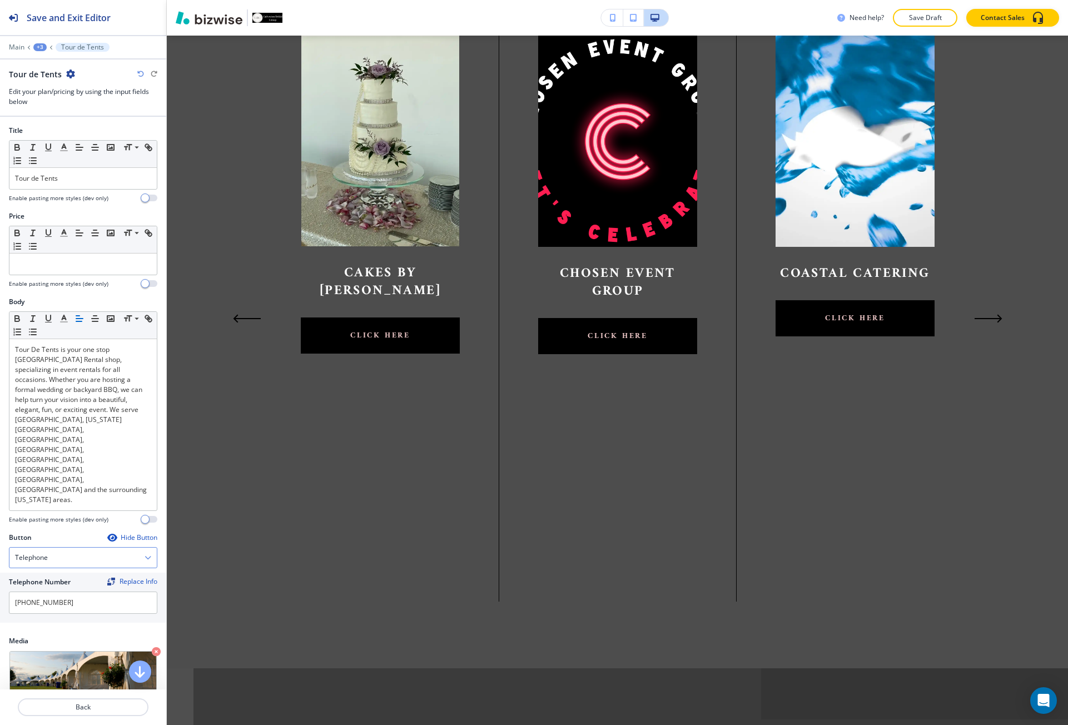
click at [74, 548] on div "Telephone" at bounding box center [82, 558] width 147 height 20
click at [45, 662] on div "Internal Link" at bounding box center [82, 671] width 147 height 19
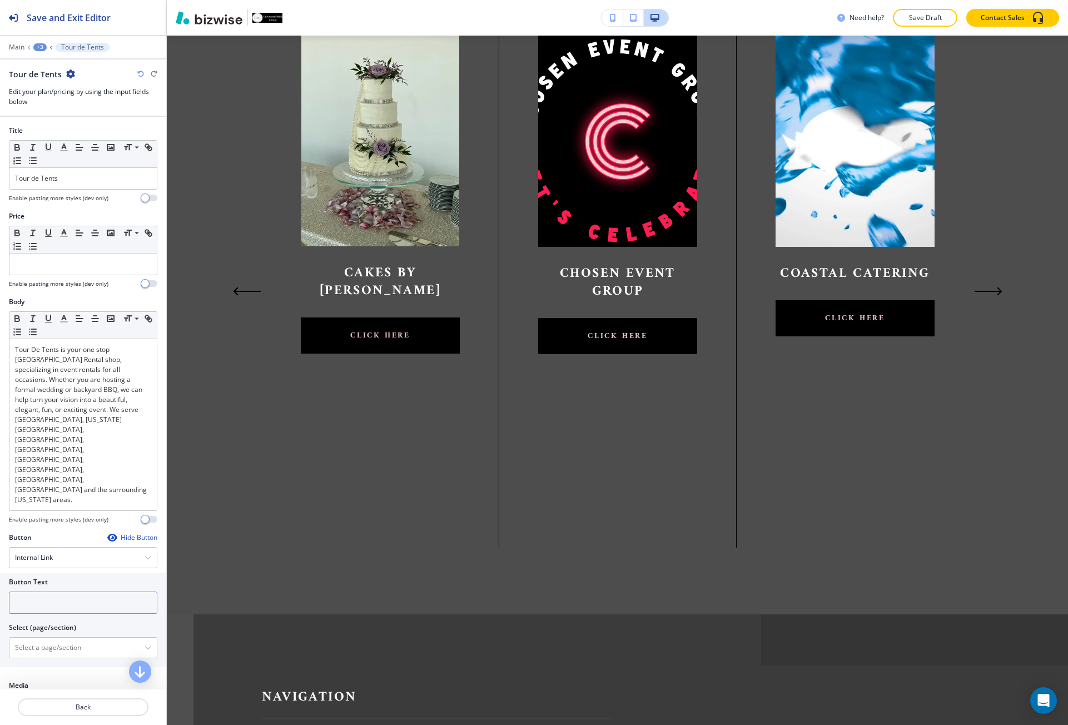
click at [65, 592] on input "text" at bounding box center [83, 603] width 148 height 22
paste input "click here"
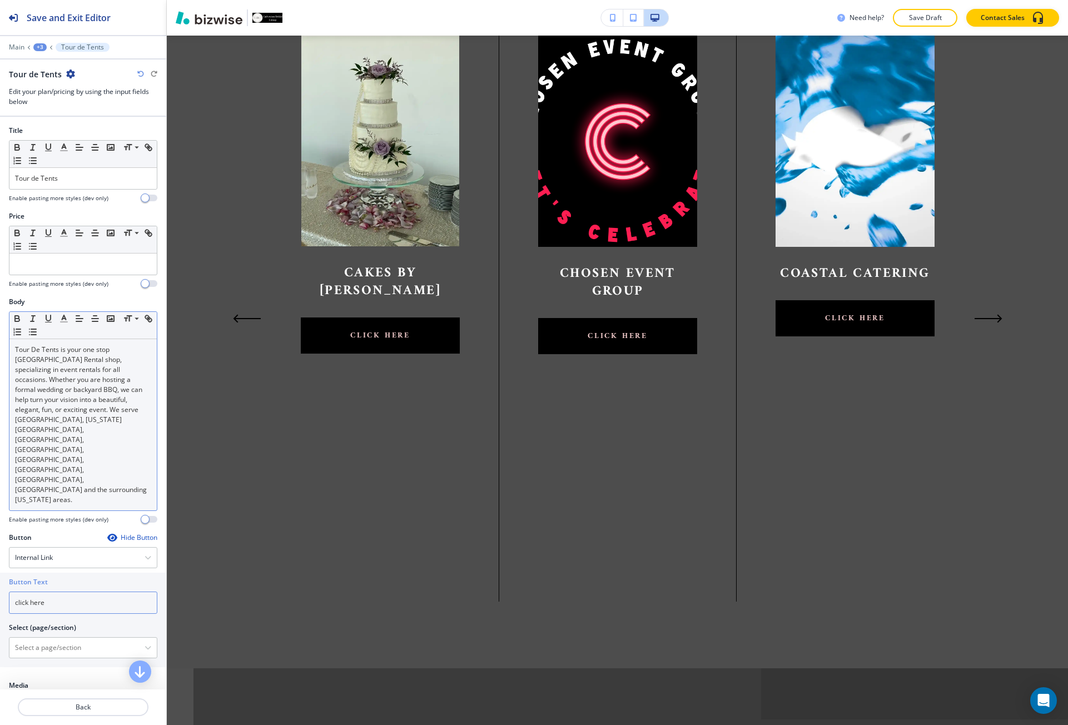
type input "click here"
click at [103, 367] on p "Tour De Tents is your one stop [GEOGRAPHIC_DATA] Rental shop, specializing in e…" at bounding box center [83, 425] width 136 height 160
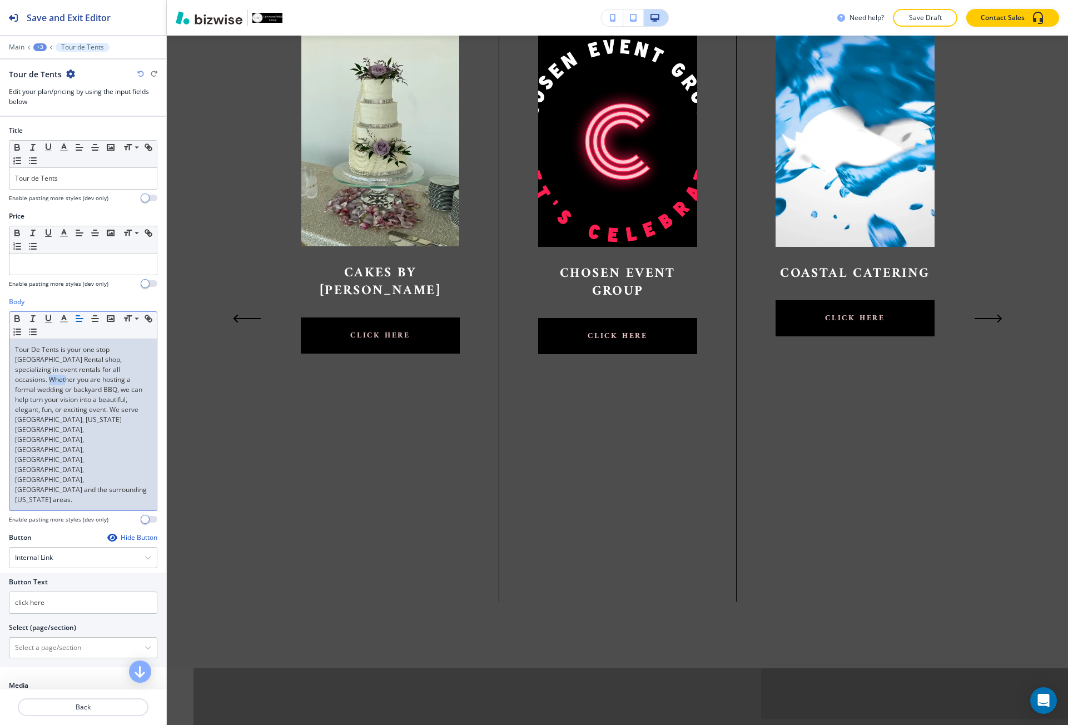
click at [103, 367] on p "Tour De Tents is your one stop [GEOGRAPHIC_DATA] Rental shop, specializing in e…" at bounding box center [83, 425] width 136 height 160
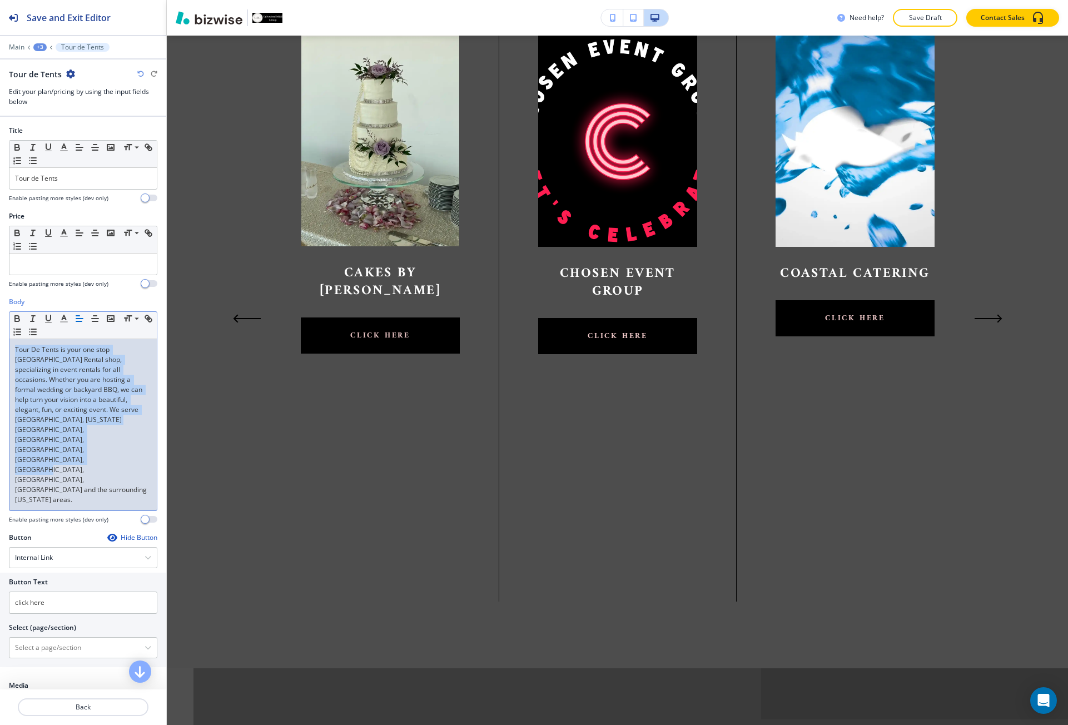
click at [103, 367] on p "Tour De Tents is your one stop [GEOGRAPHIC_DATA] Rental shop, specializing in e…" at bounding box center [83, 425] width 136 height 160
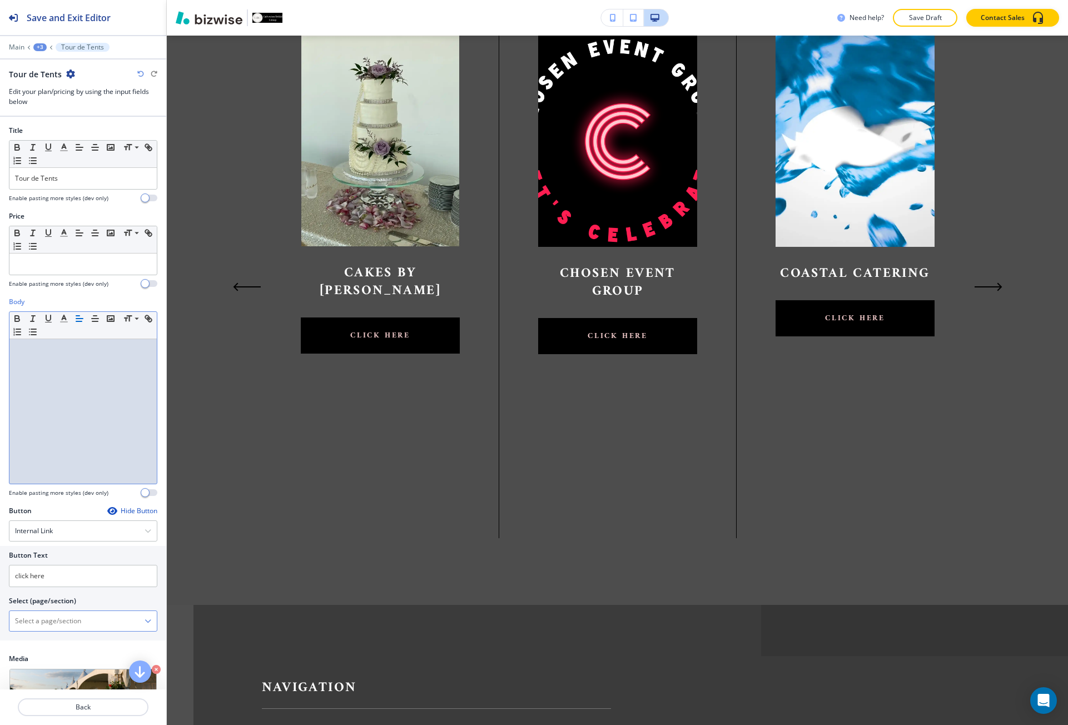
click at [87, 615] on \(page\/section\) "Manual Input" at bounding box center [76, 621] width 135 height 19
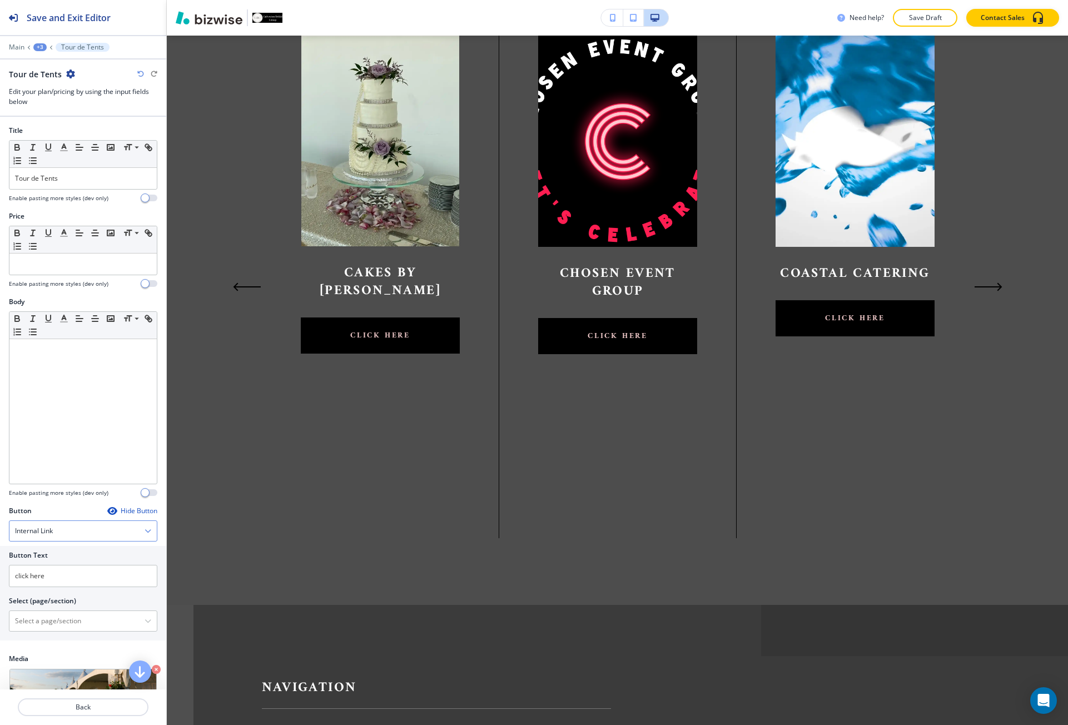
click at [29, 532] on h4 "Internal Link" at bounding box center [34, 531] width 38 height 10
click at [57, 575] on div "External Link" at bounding box center [82, 569] width 147 height 19
click at [41, 632] on input "text" at bounding box center [83, 622] width 148 height 22
paste input "[URL][DOMAIN_NAME][US_STATE]"
type input "[URL][DOMAIN_NAME][US_STATE]"
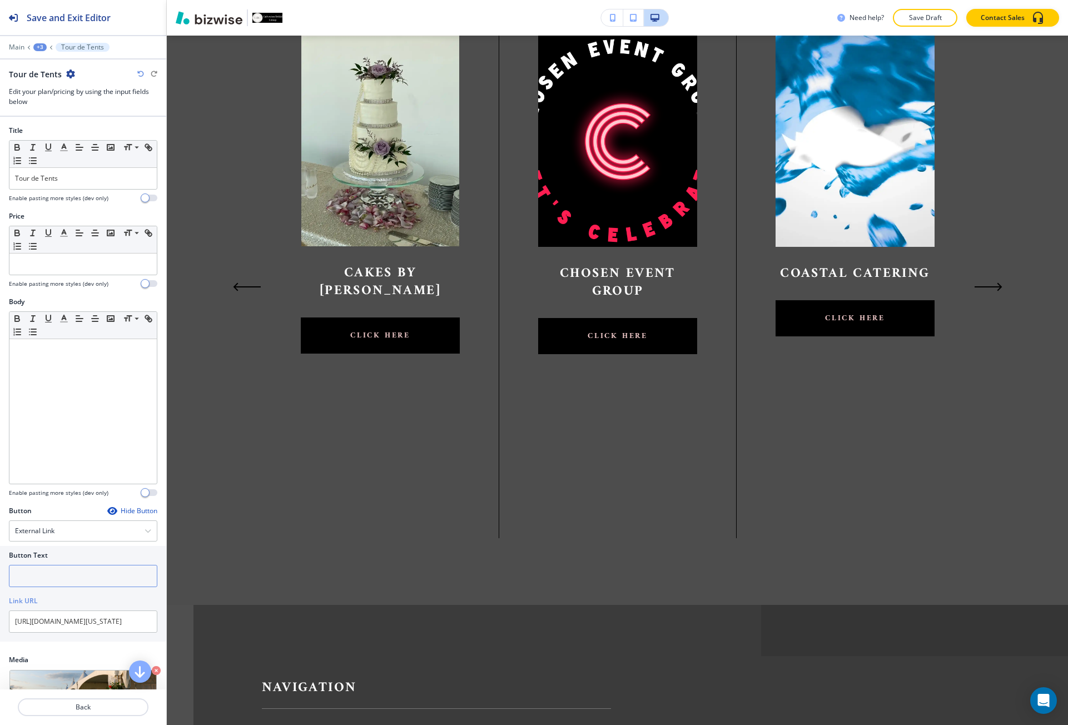
click at [32, 576] on input "text" at bounding box center [83, 576] width 148 height 22
click at [71, 574] on input "click here" at bounding box center [83, 576] width 148 height 22
type input "click here"
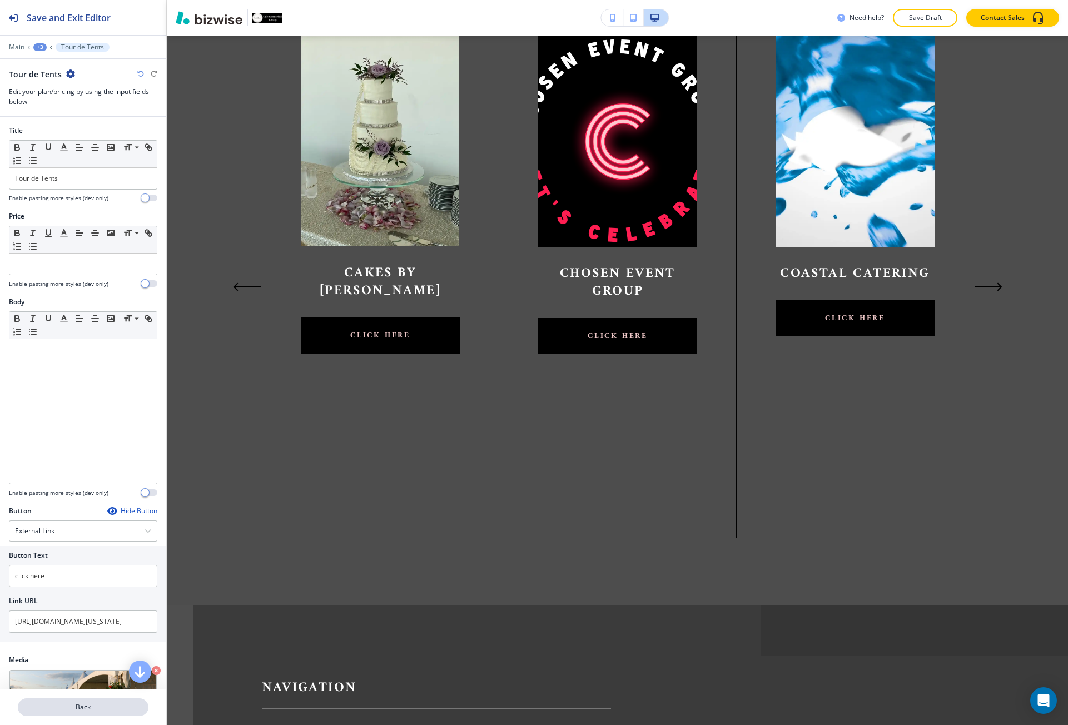
click at [55, 705] on p "Back" at bounding box center [83, 707] width 128 height 10
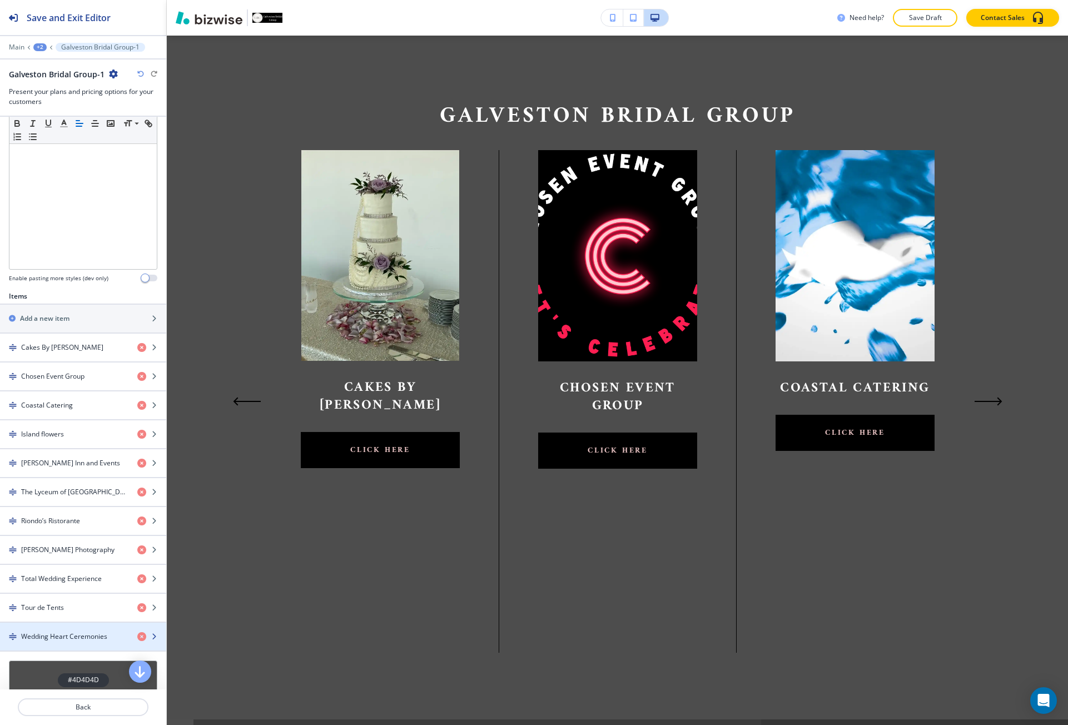
click at [48, 624] on div "button" at bounding box center [83, 627] width 166 height 9
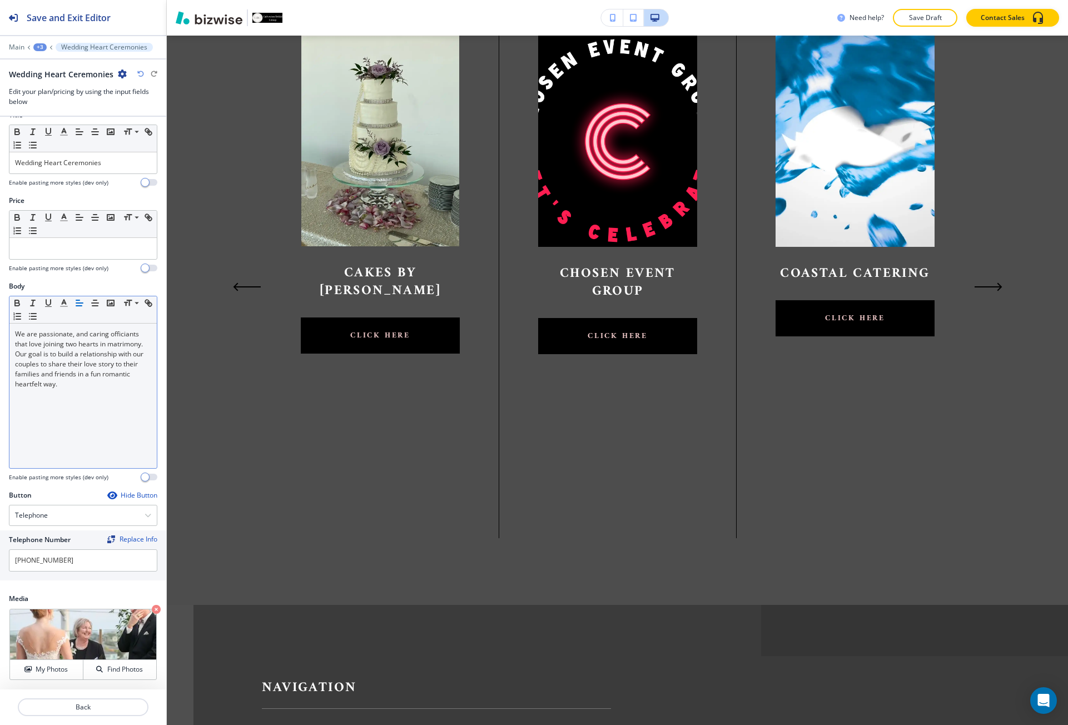
click at [50, 395] on div "We are passionate, and caring officiants that love joining two hearts in matrim…" at bounding box center [82, 396] width 147 height 145
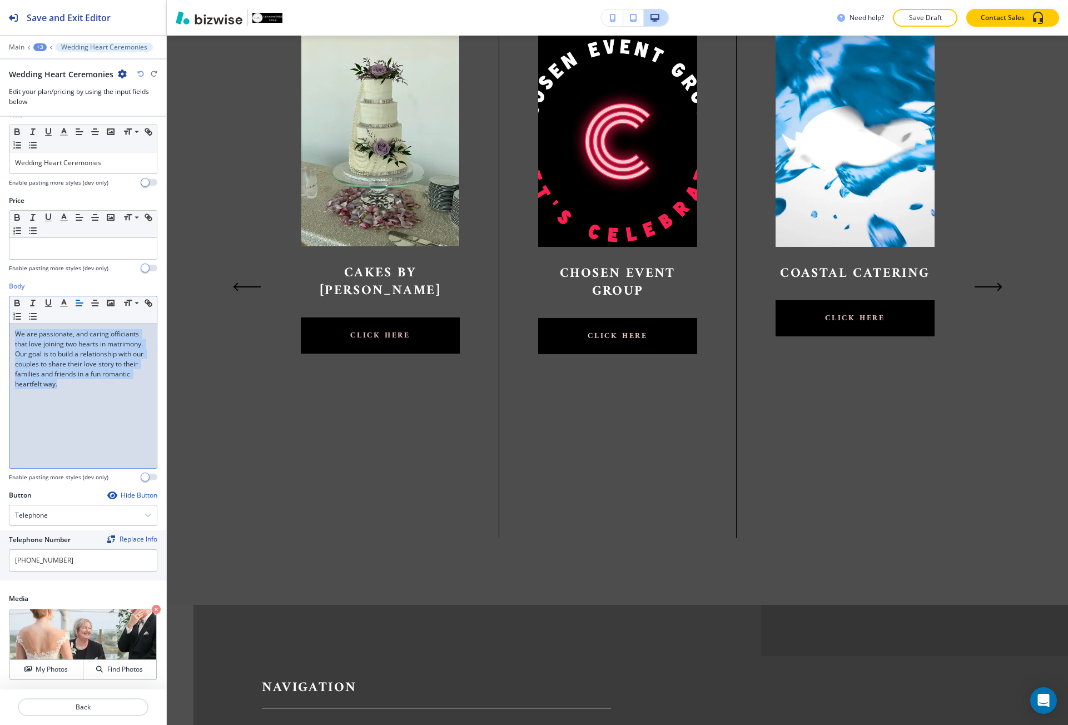
click at [50, 395] on div "We are passionate, and caring officiants that love joining two hearts in matrim…" at bounding box center [82, 396] width 147 height 145
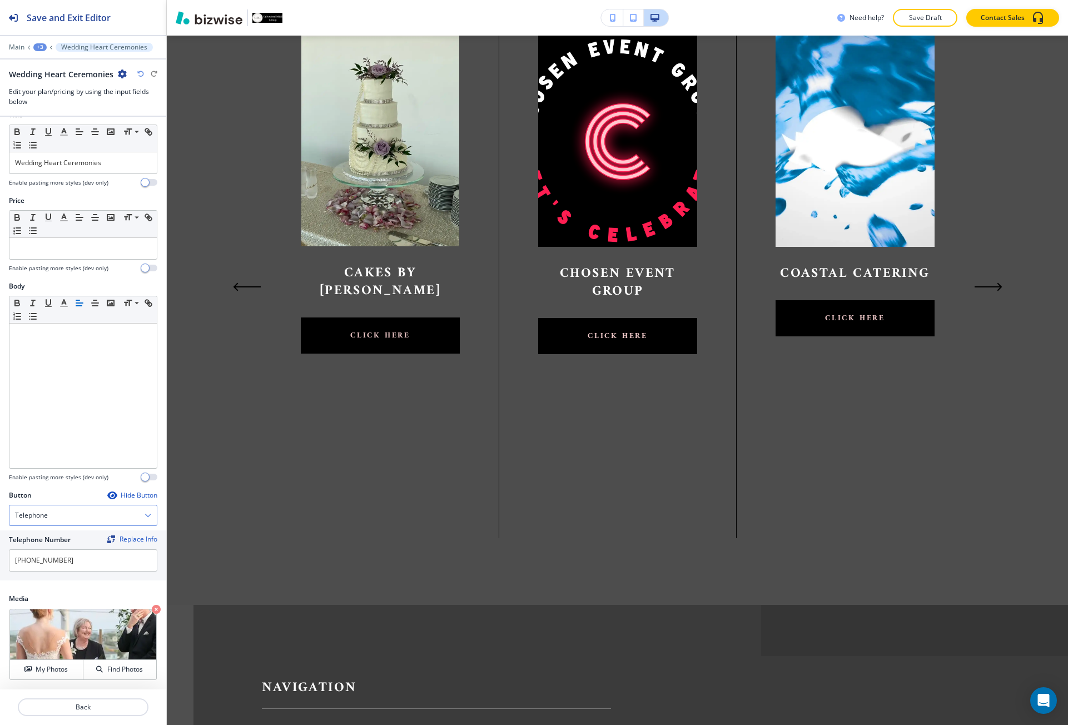
click at [51, 518] on div "Telephone" at bounding box center [82, 516] width 147 height 20
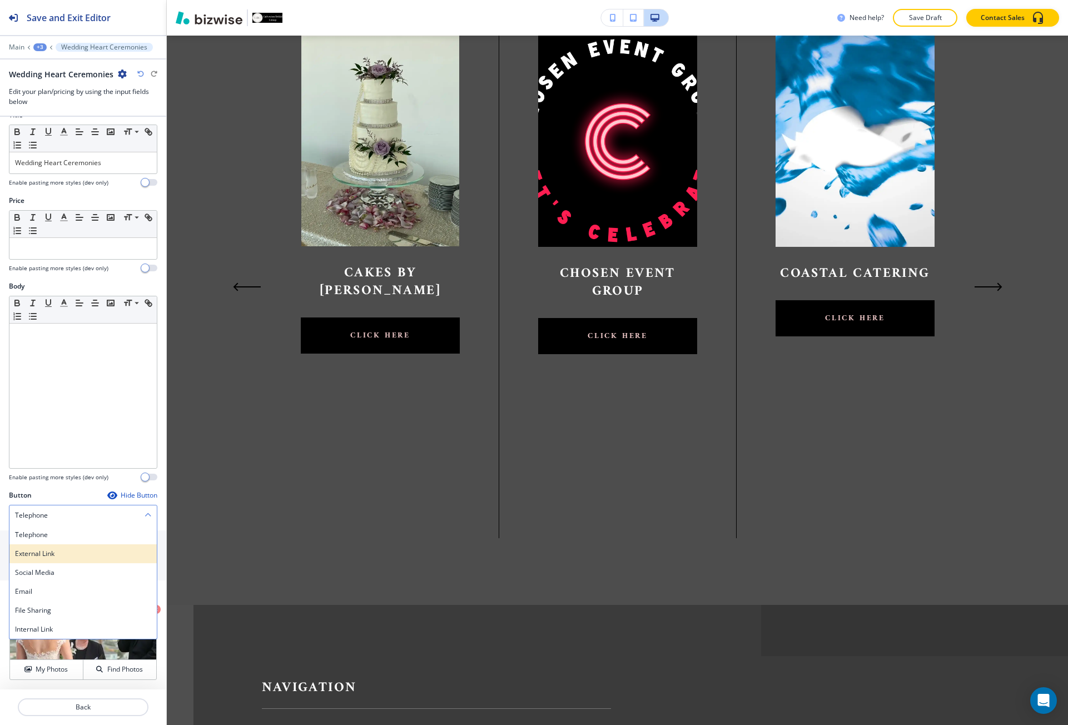
click at [46, 547] on div "External Link" at bounding box center [82, 553] width 147 height 19
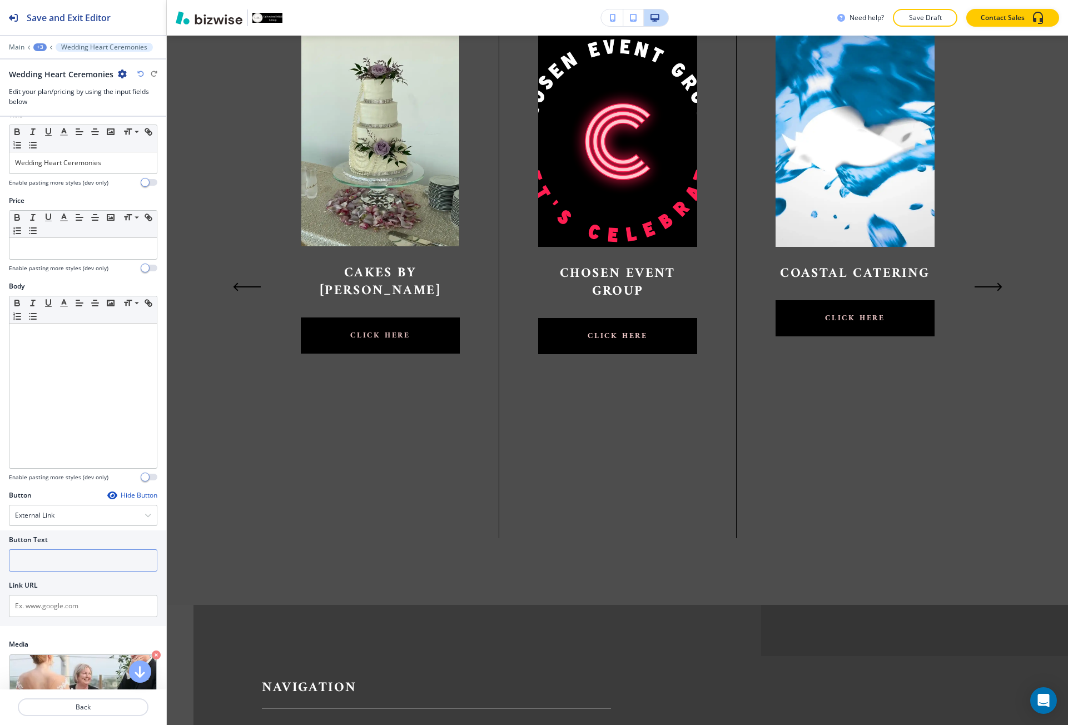
click at [41, 558] on input "text" at bounding box center [83, 560] width 148 height 22
paste input "click here"
type input "click here"
click at [68, 605] on input "text" at bounding box center [83, 606] width 148 height 22
paste input "[URL][DOMAIN_NAME]"
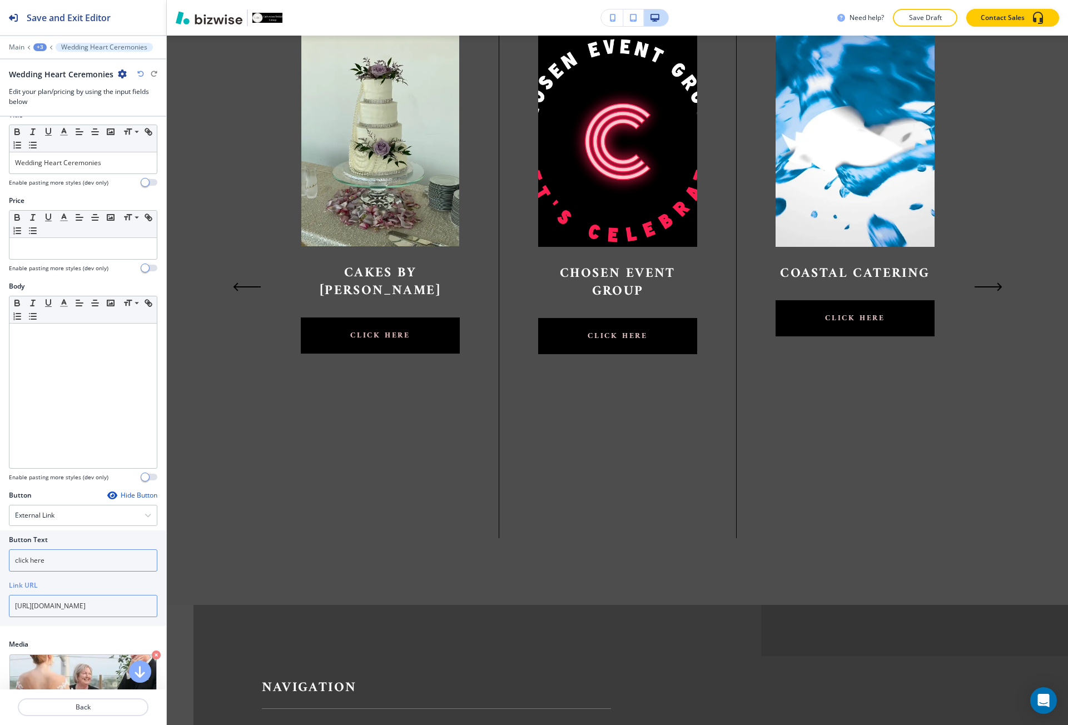
type input "[URL][DOMAIN_NAME]"
click at [56, 549] on input "click here" at bounding box center [83, 560] width 148 height 22
click at [63, 703] on p "Back" at bounding box center [83, 707] width 128 height 10
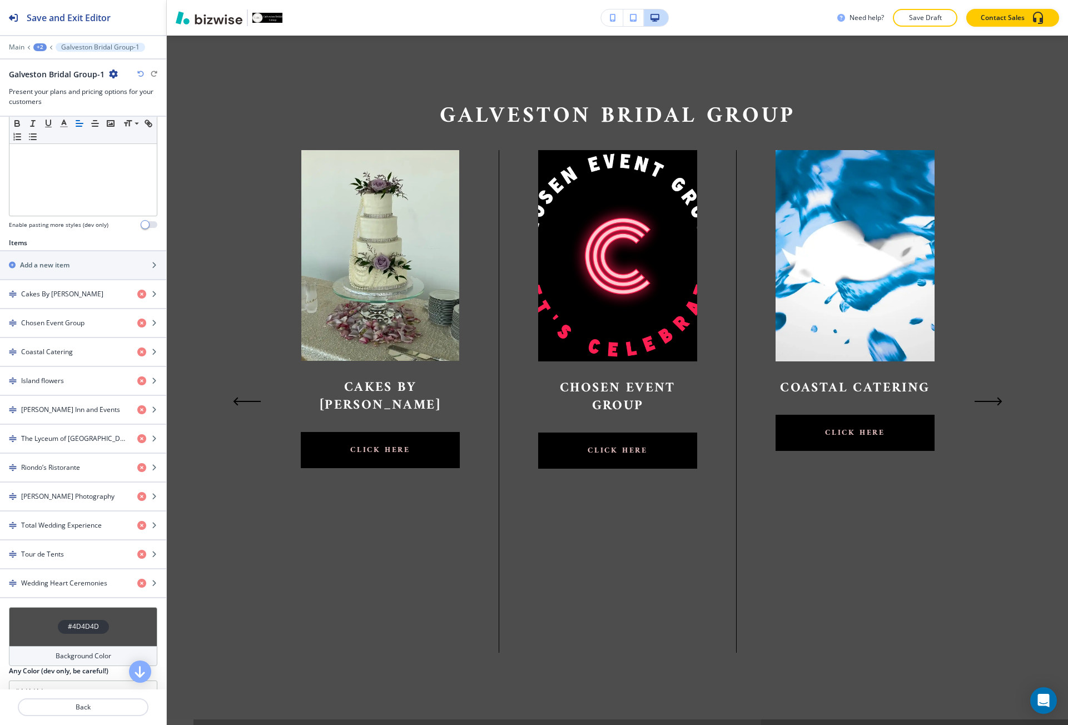
scroll to position [278, 0]
click at [46, 503] on div "button" at bounding box center [83, 503] width 166 height 9
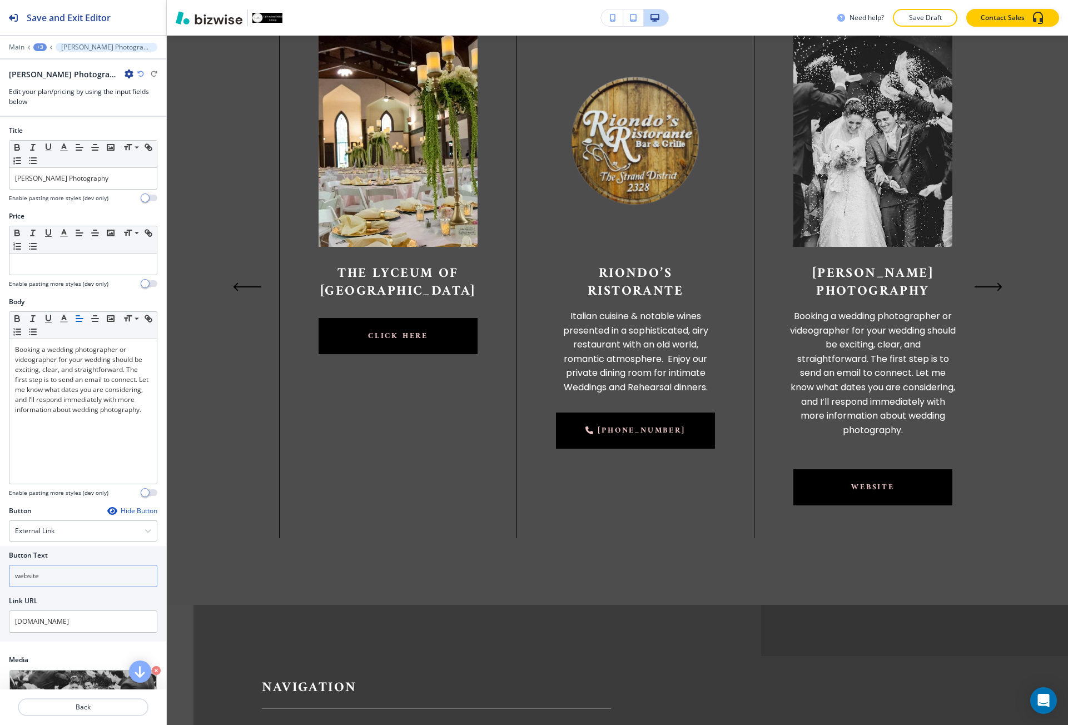
scroll to position [0, 1188]
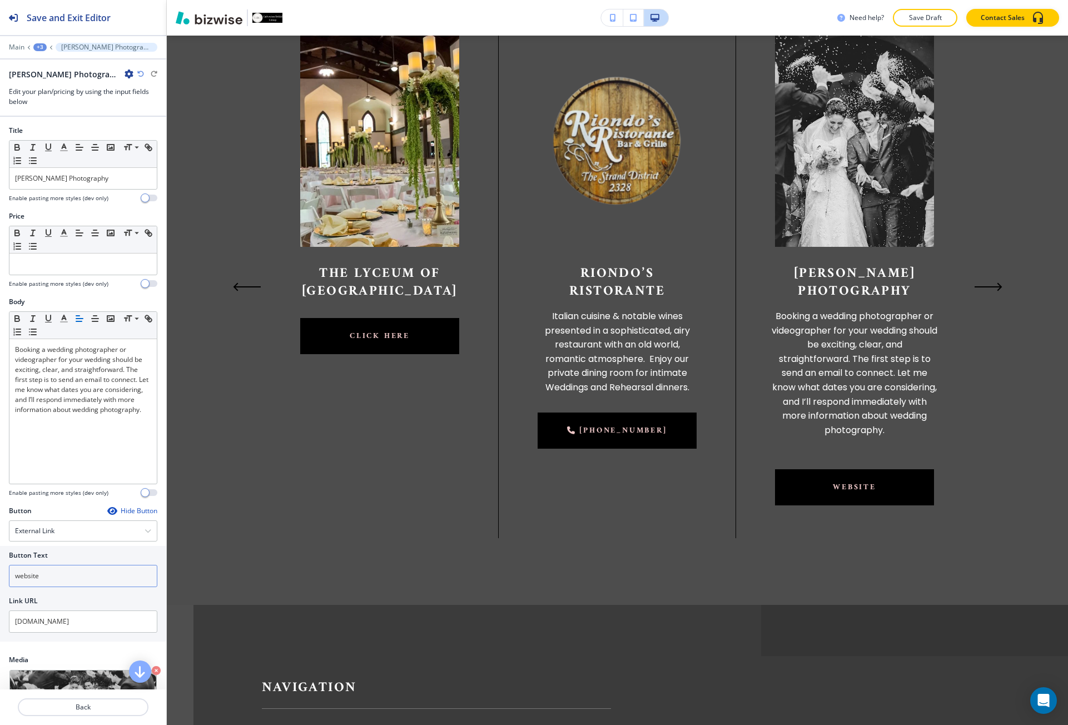
click at [46, 572] on input "website" at bounding box center [83, 576] width 148 height 22
paste input "click her"
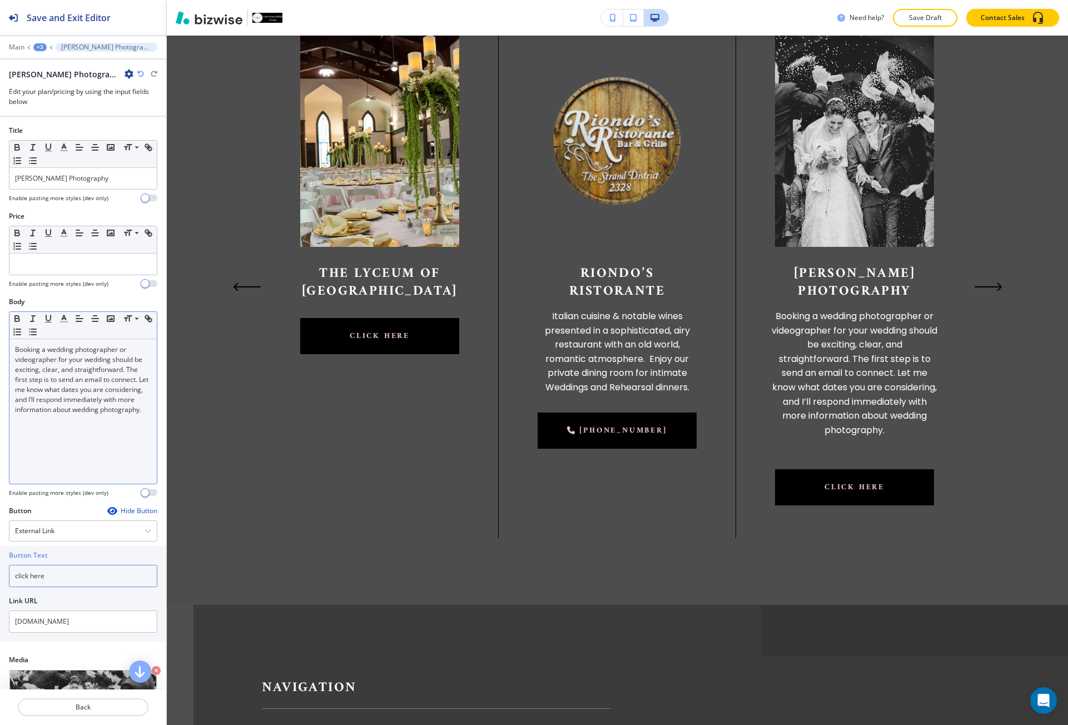
type input "click here"
click at [58, 448] on div "Booking a wedding photographer or videographer for your wedding should be excit…" at bounding box center [82, 411] width 147 height 145
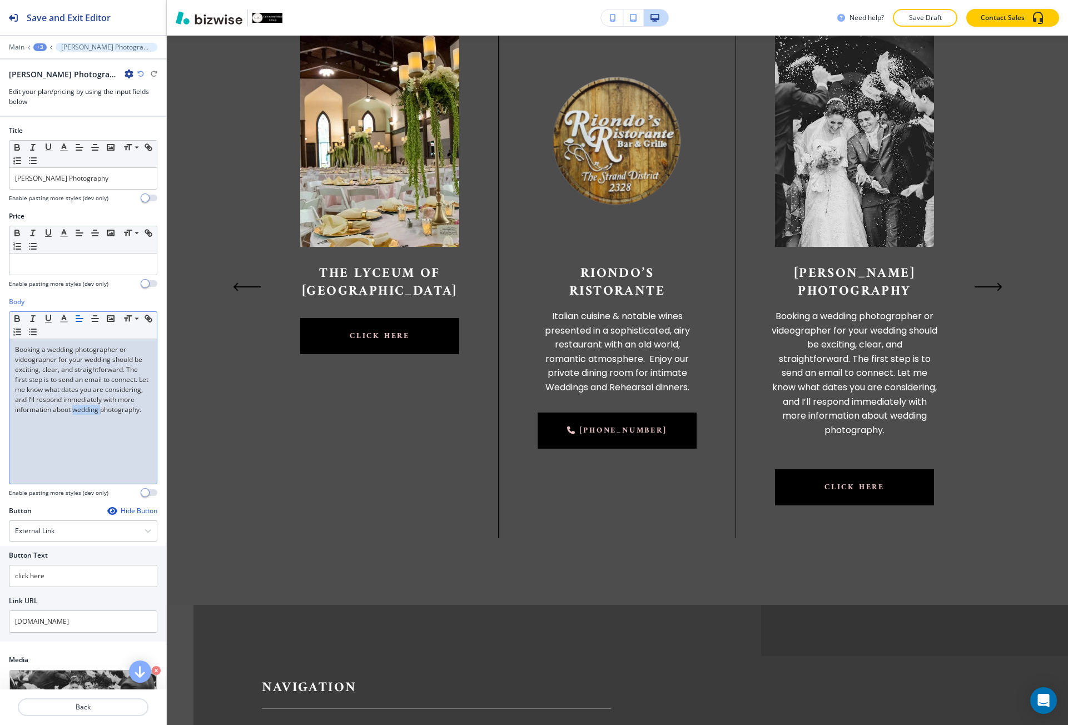
click at [58, 448] on div "Booking a wedding photographer or videographer for your wedding should be excit…" at bounding box center [82, 411] width 147 height 145
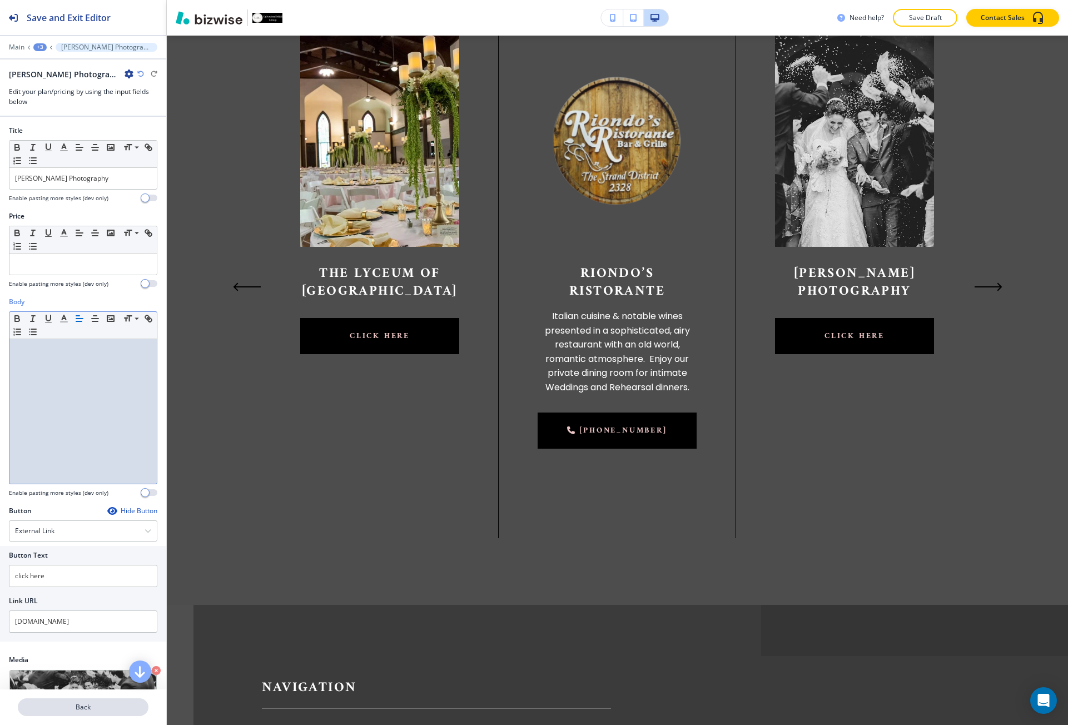
click at [59, 712] on button "Back" at bounding box center [83, 707] width 131 height 18
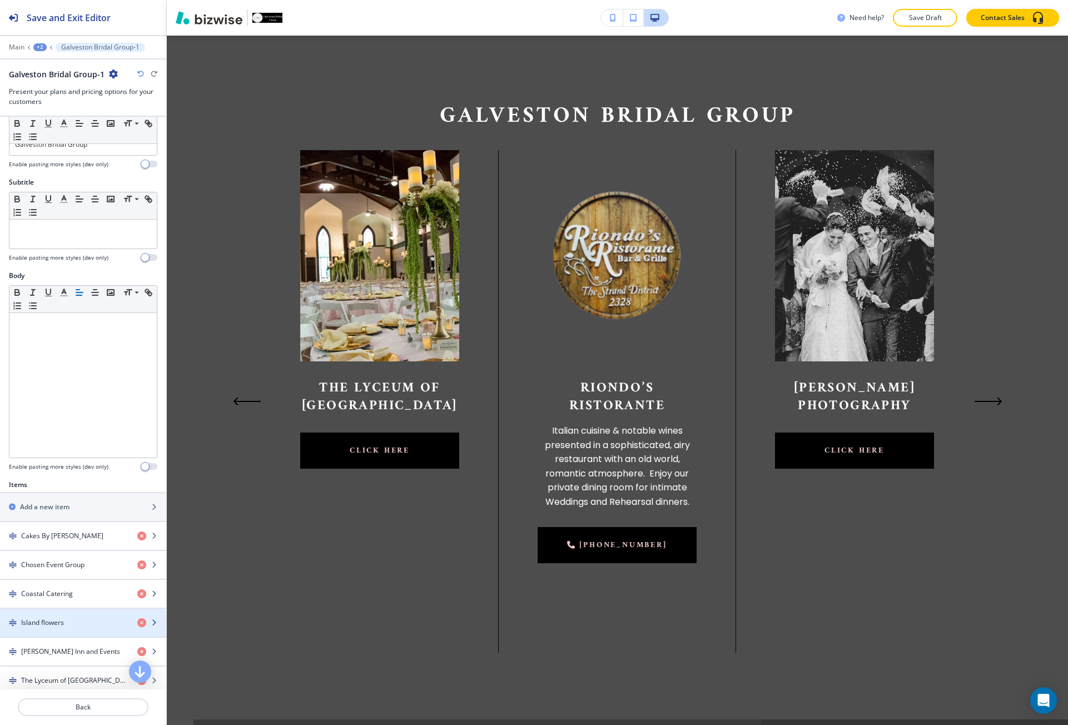
scroll to position [167, 0]
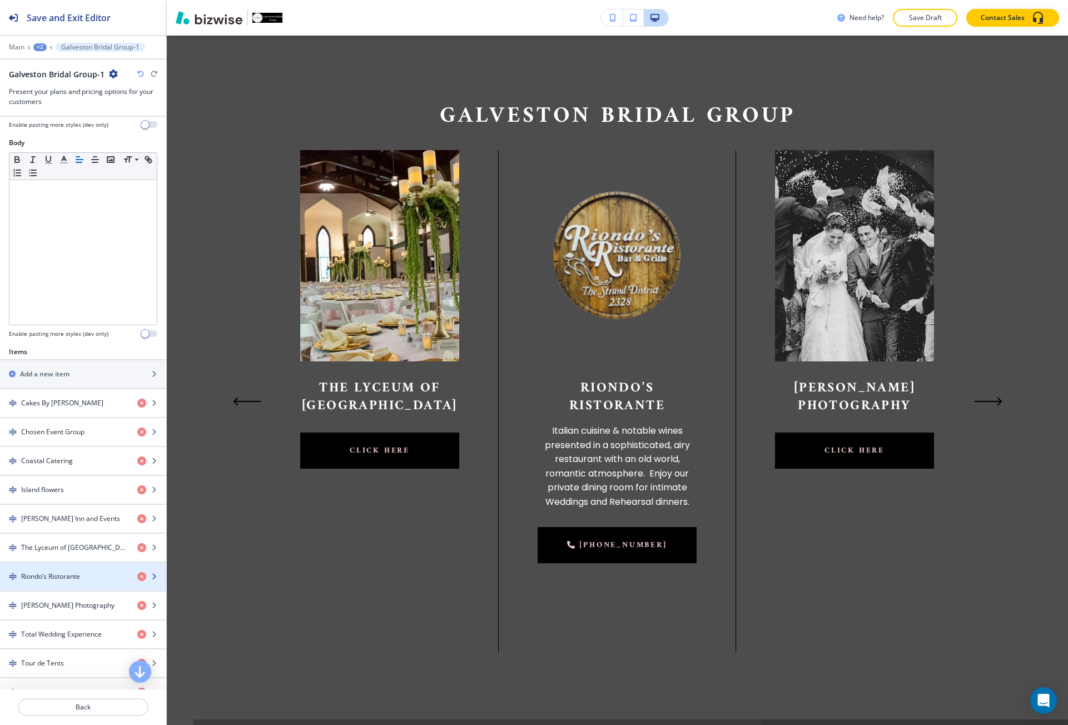
click at [51, 576] on h4 "Riondo’s Ristorante" at bounding box center [50, 577] width 59 height 10
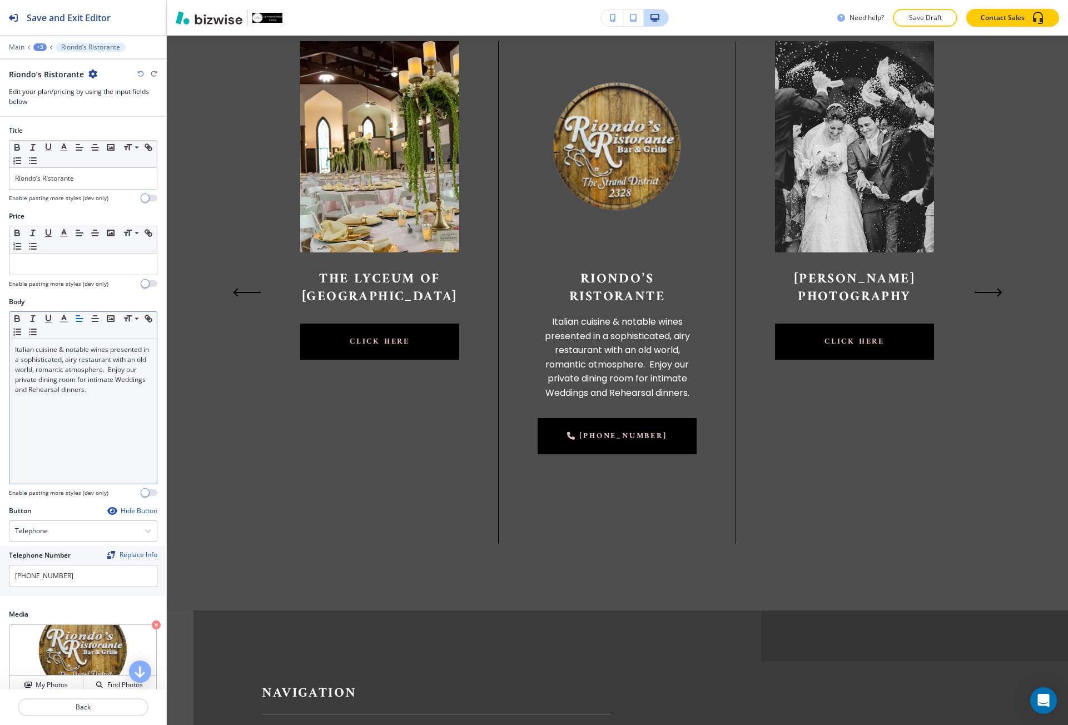
scroll to position [894, 0]
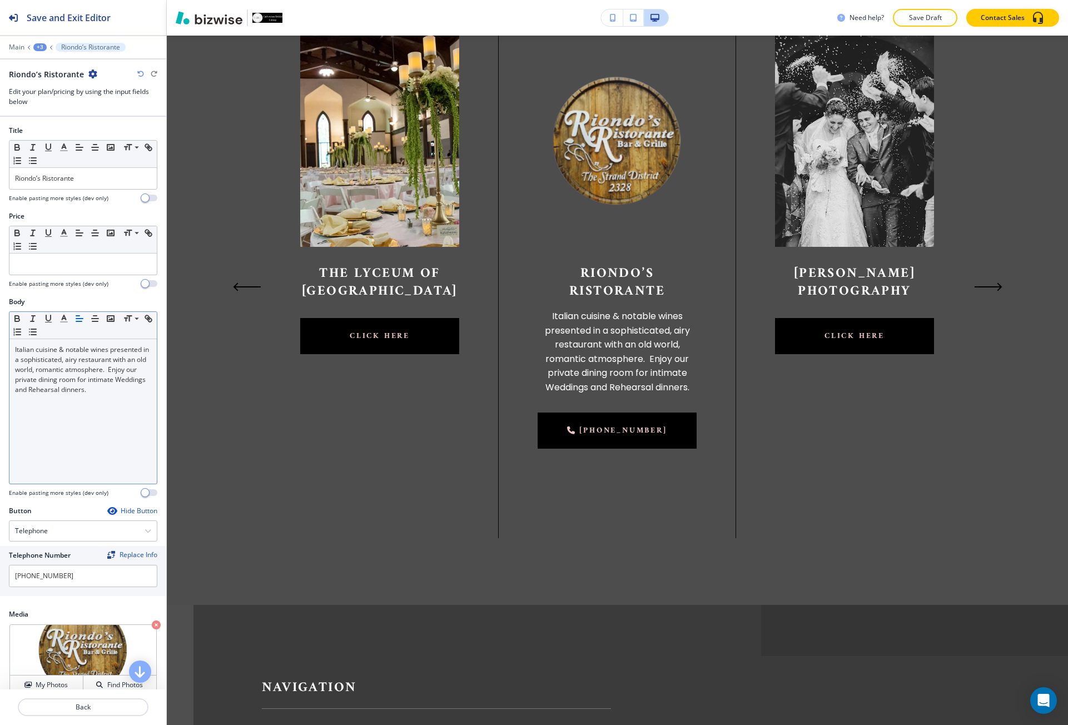
click at [61, 438] on div "Italian cuisine & notable wines presented in a sophisticated, airy restaurant w…" at bounding box center [82, 411] width 147 height 145
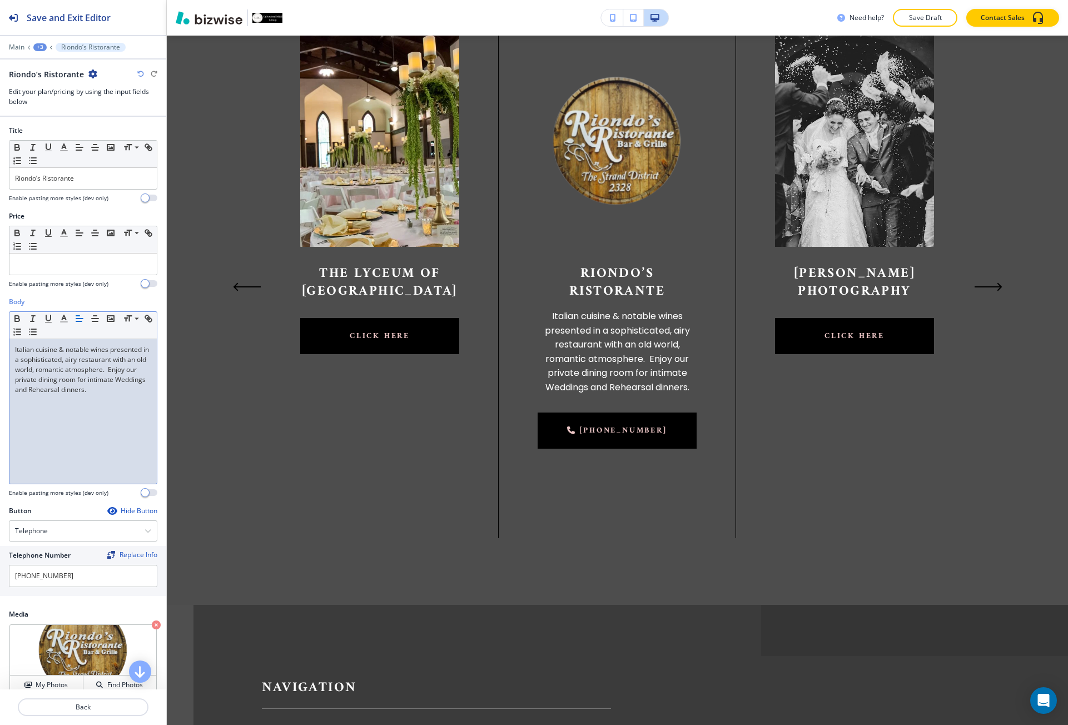
click at [61, 438] on div "Italian cuisine & notable wines presented in a sophisticated, airy restaurant w…" at bounding box center [82, 411] width 147 height 145
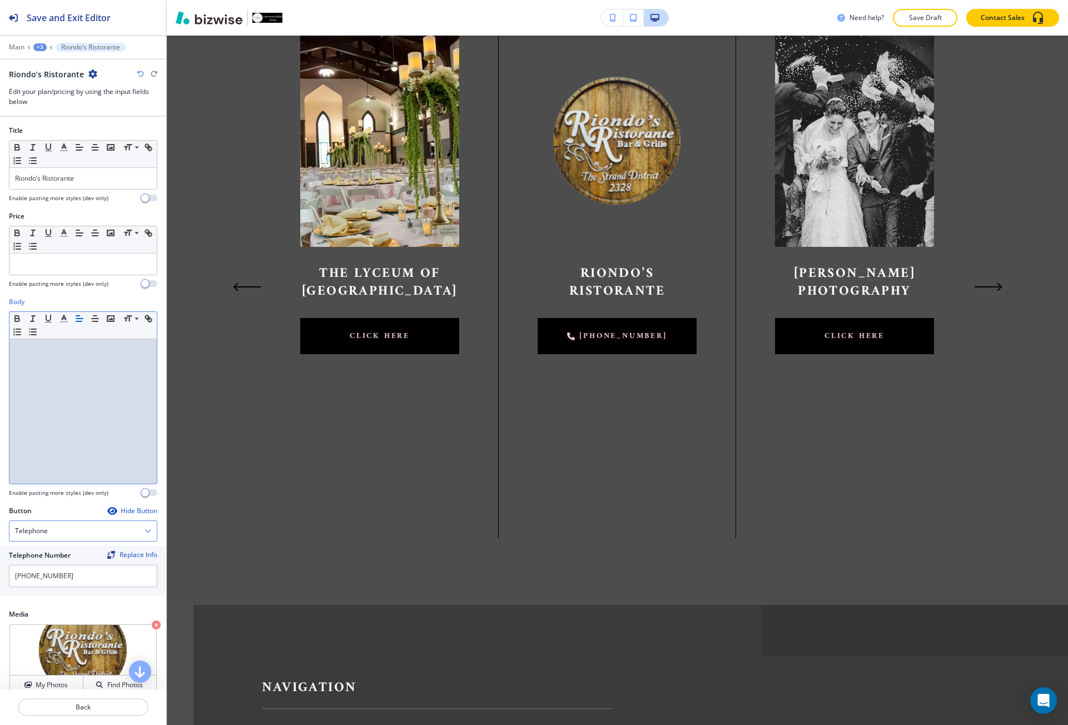
click at [29, 532] on h4 "Telephone" at bounding box center [31, 531] width 33 height 10
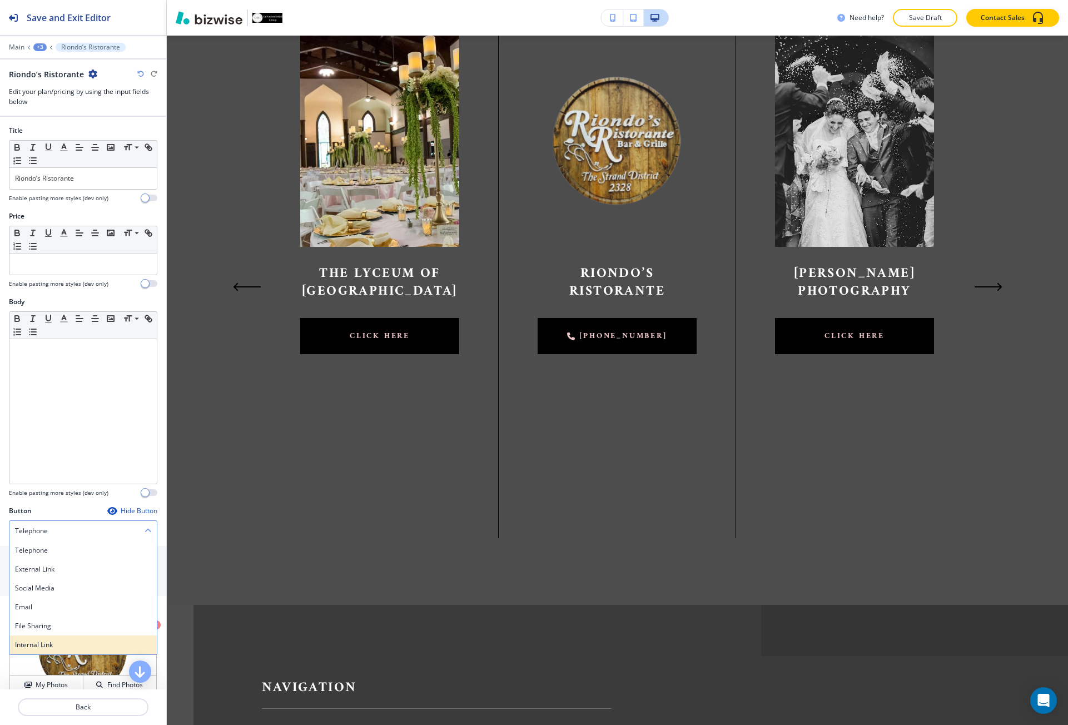
click at [38, 645] on h4 "Internal Link" at bounding box center [83, 645] width 136 height 10
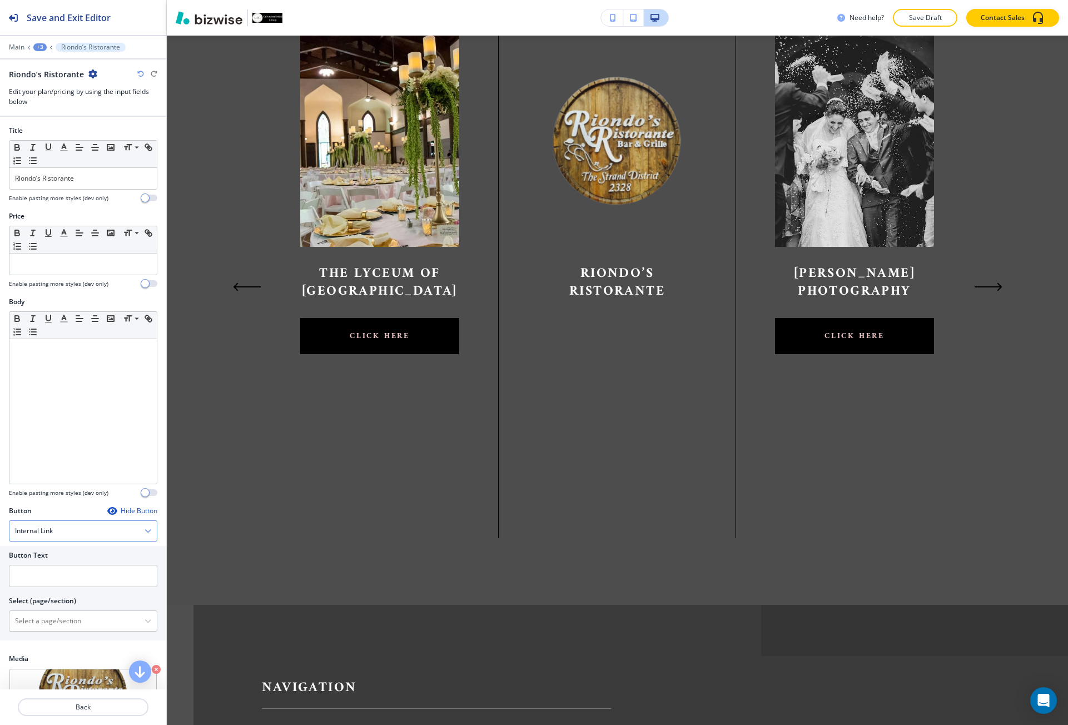
click at [45, 536] on div "Internal Link" at bounding box center [82, 531] width 147 height 20
click at [48, 566] on h4 "External Link" at bounding box center [83, 569] width 136 height 10
click at [37, 570] on input "text" at bounding box center [83, 576] width 148 height 22
paste input "click here"
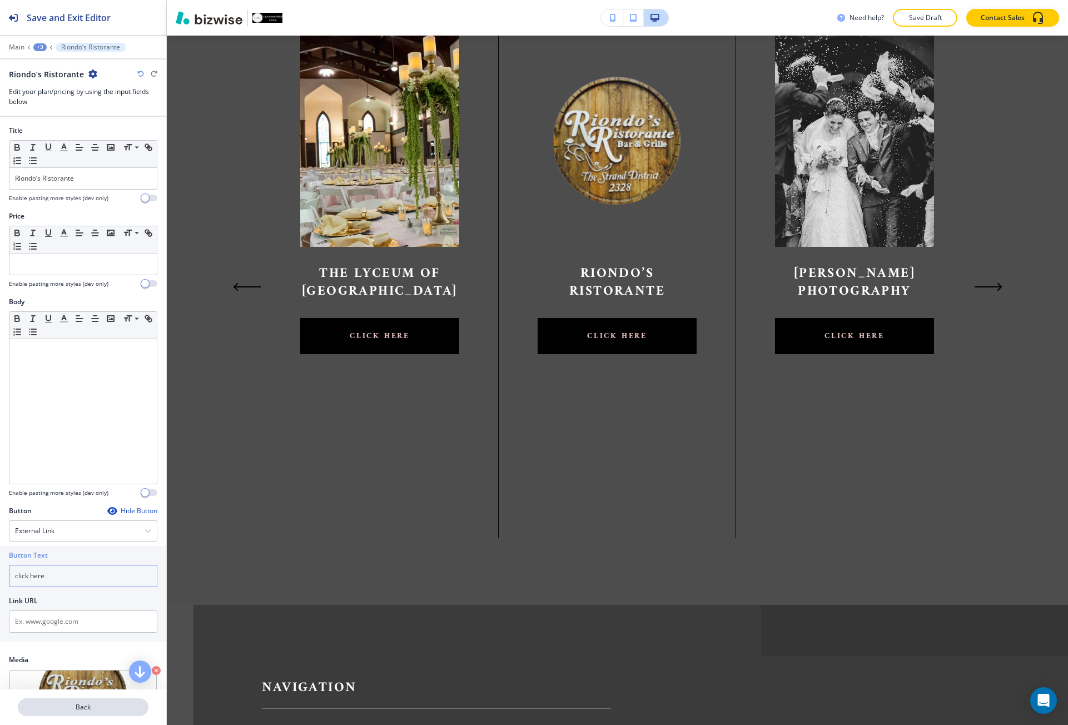
type input "click here"
click at [66, 715] on button "Back" at bounding box center [83, 707] width 131 height 18
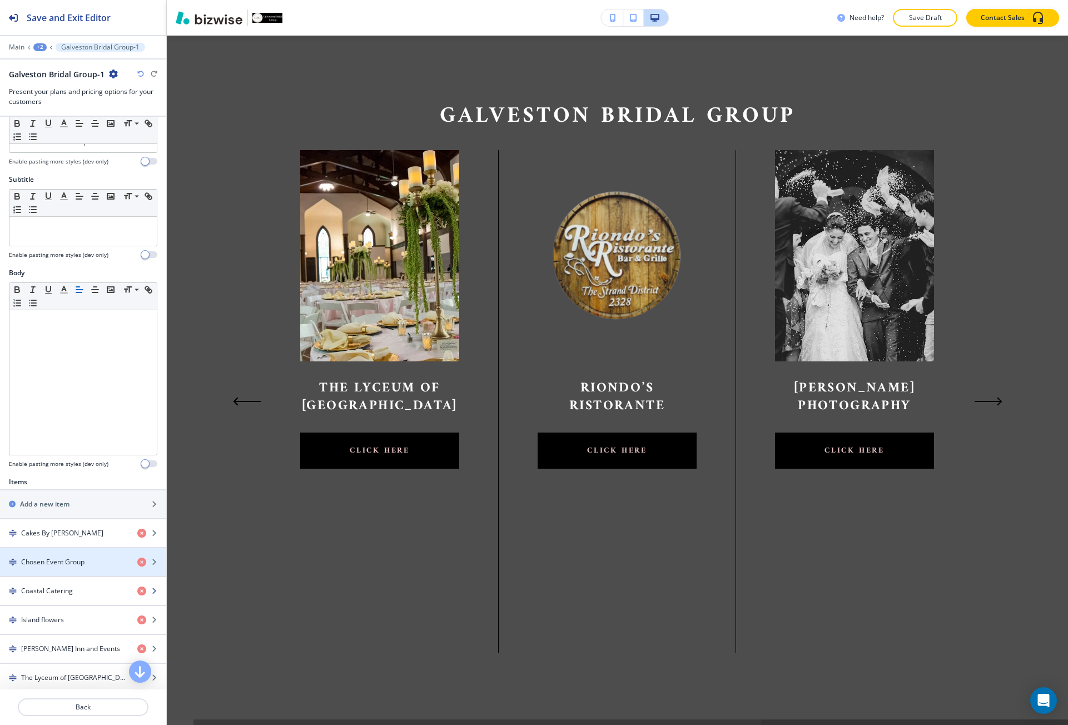
scroll to position [167, 0]
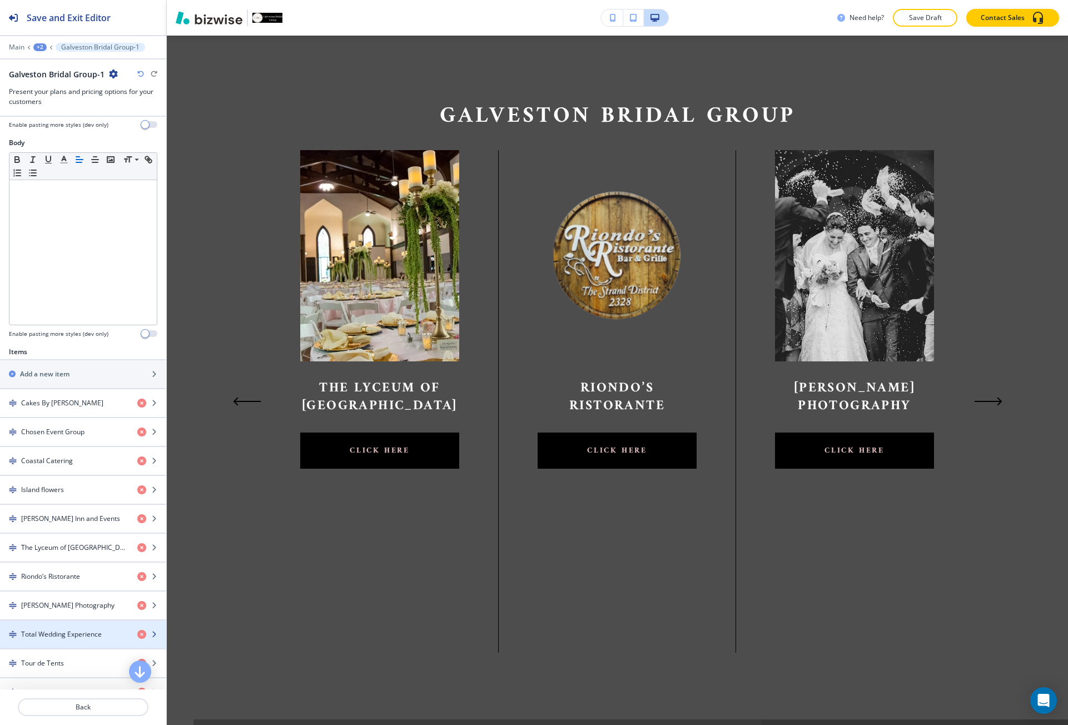
click at [65, 633] on h4 "Total Wedding Experience" at bounding box center [61, 635] width 81 height 10
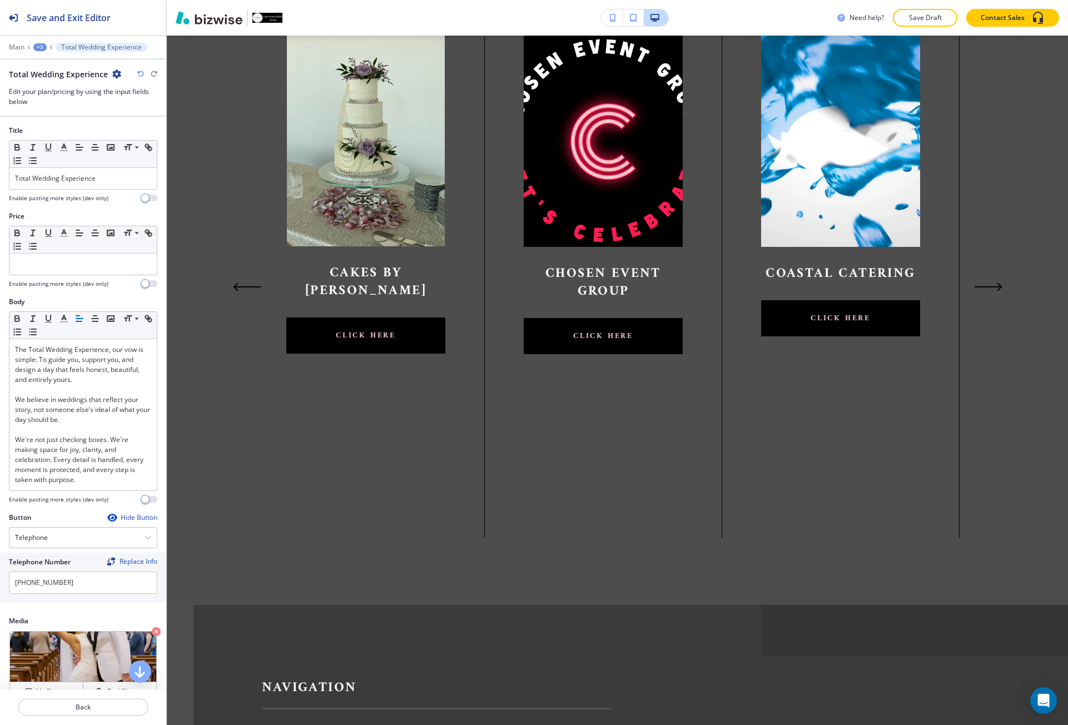
scroll to position [0, 0]
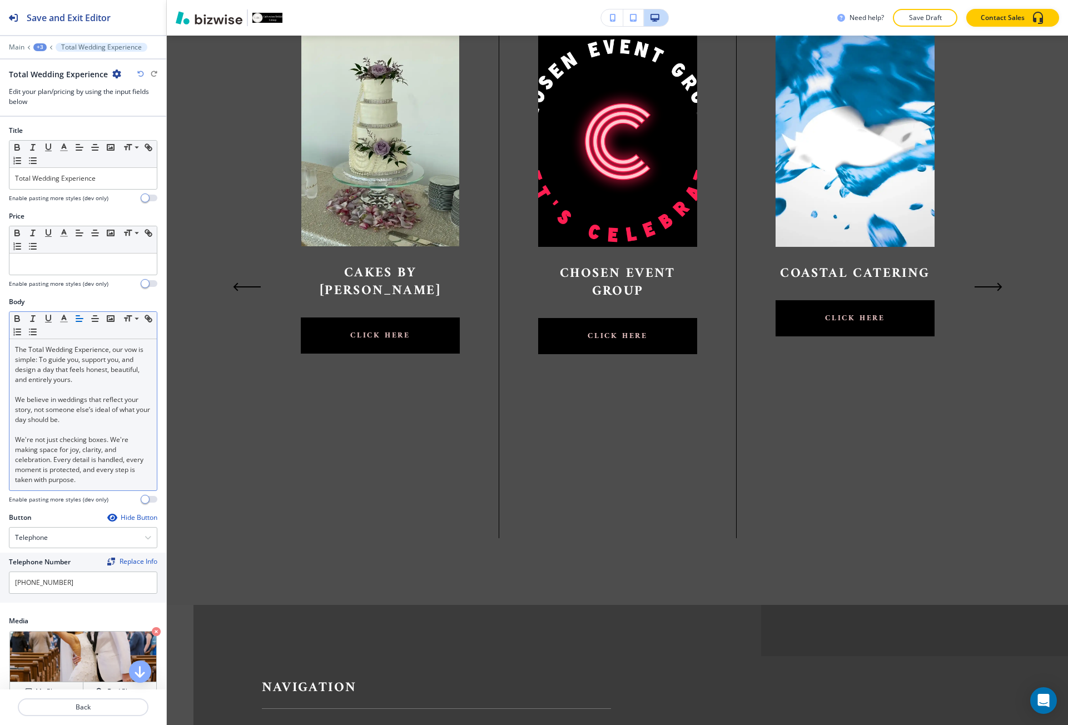
click at [50, 489] on div "The Total Wedding Experience, our vow is simple: To guide you, support you, and…" at bounding box center [82, 414] width 147 height 151
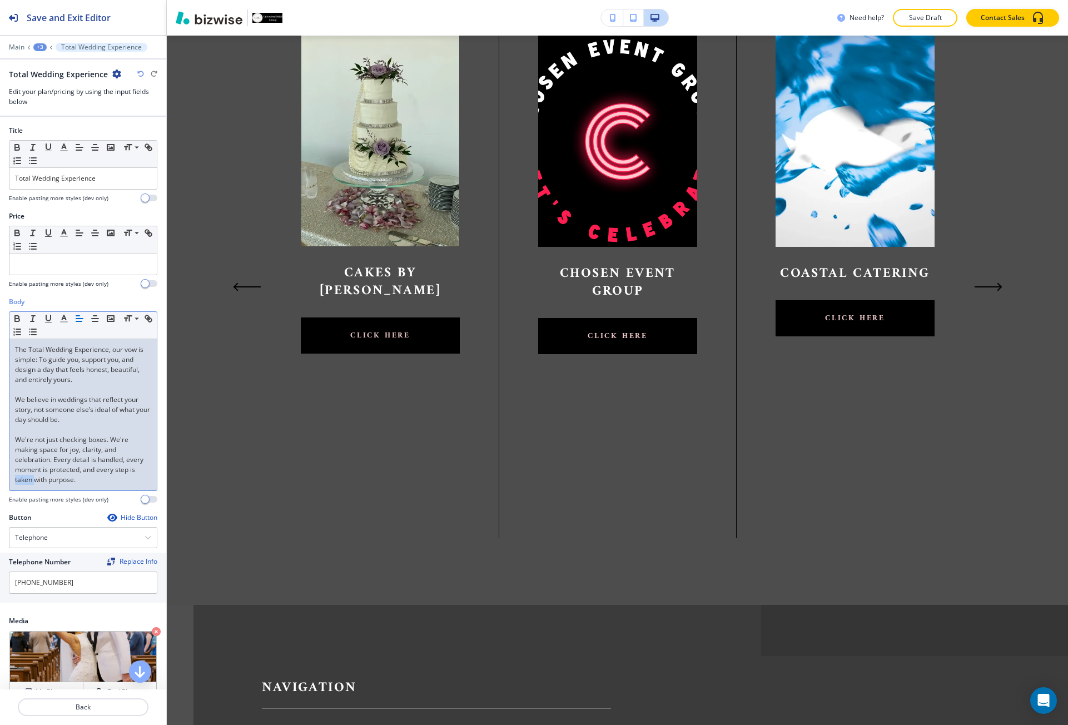
click at [50, 489] on div "The Total Wedding Experience, our vow is simple: To guide you, support you, and…" at bounding box center [82, 414] width 147 height 151
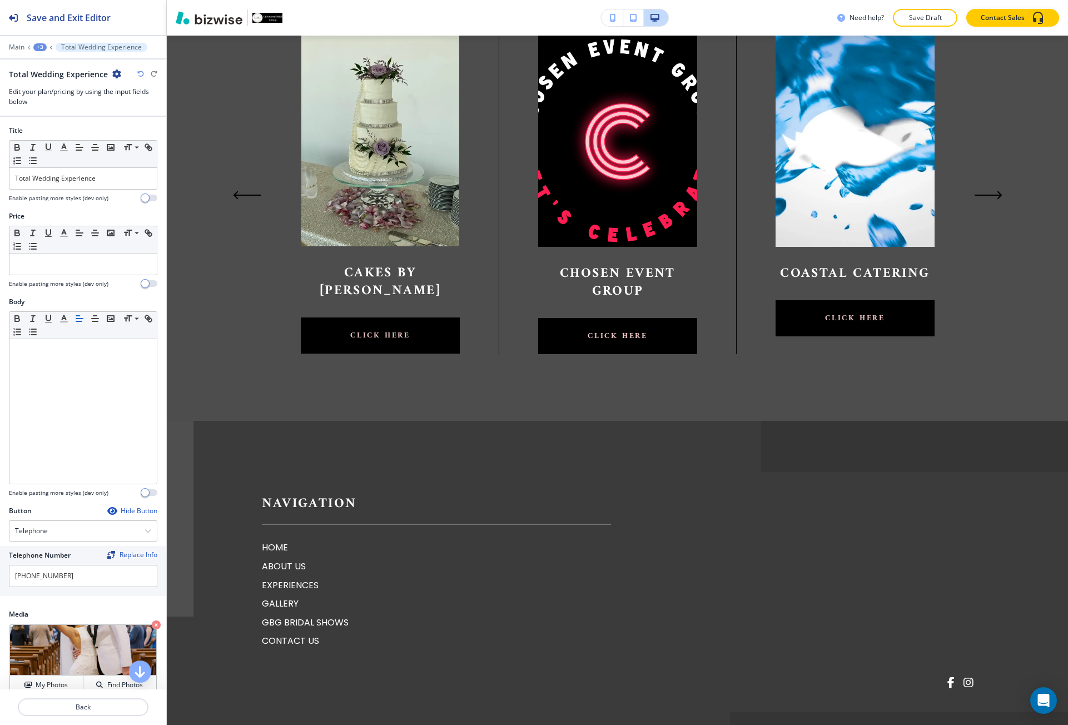
click at [75, 517] on div at bounding box center [83, 518] width 148 height 4
click at [21, 534] on h4 "Telephone" at bounding box center [31, 531] width 33 height 10
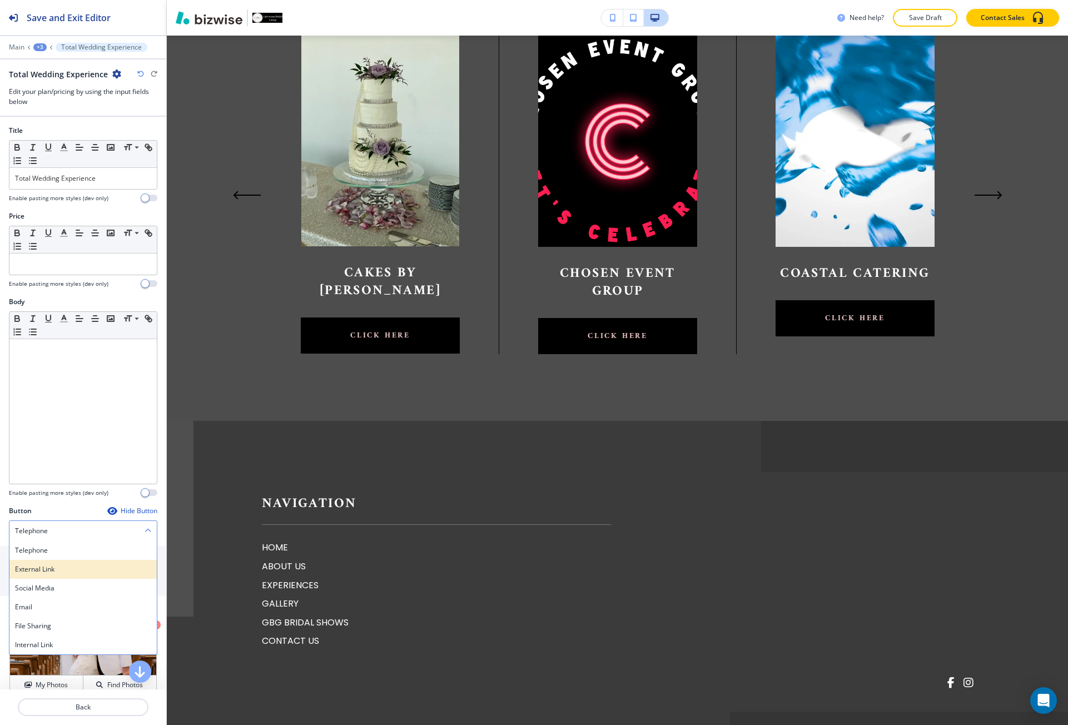
click at [42, 564] on h4 "External Link" at bounding box center [83, 569] width 136 height 10
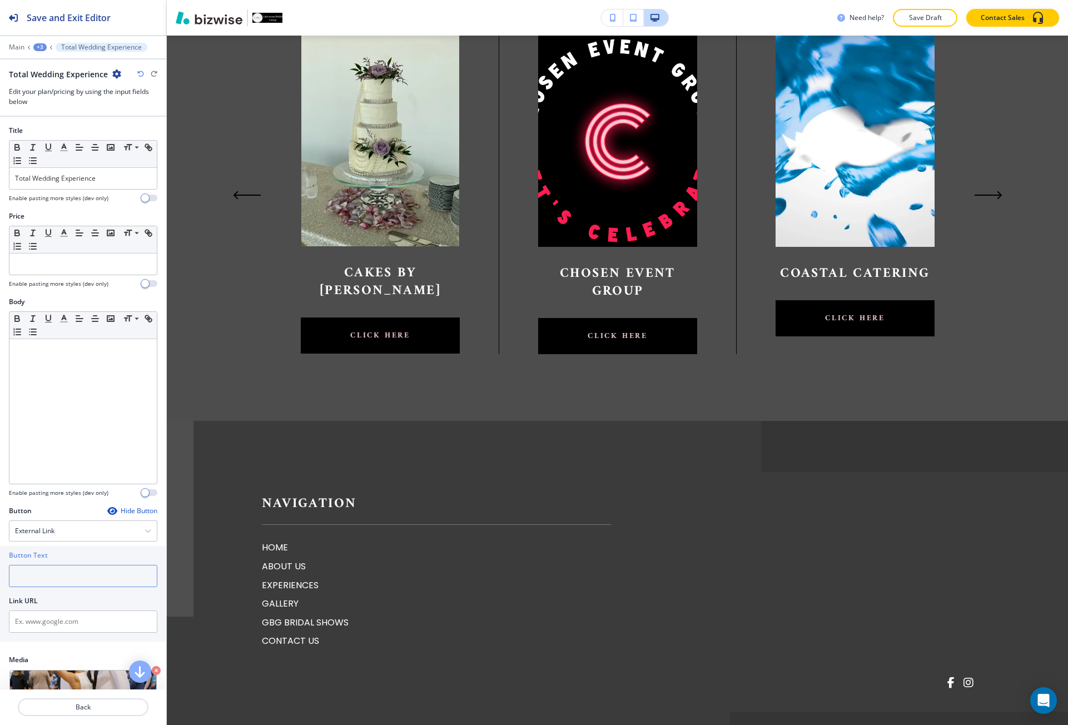
click at [51, 573] on input "text" at bounding box center [83, 576] width 148 height 22
paste input "click here"
type input "click here"
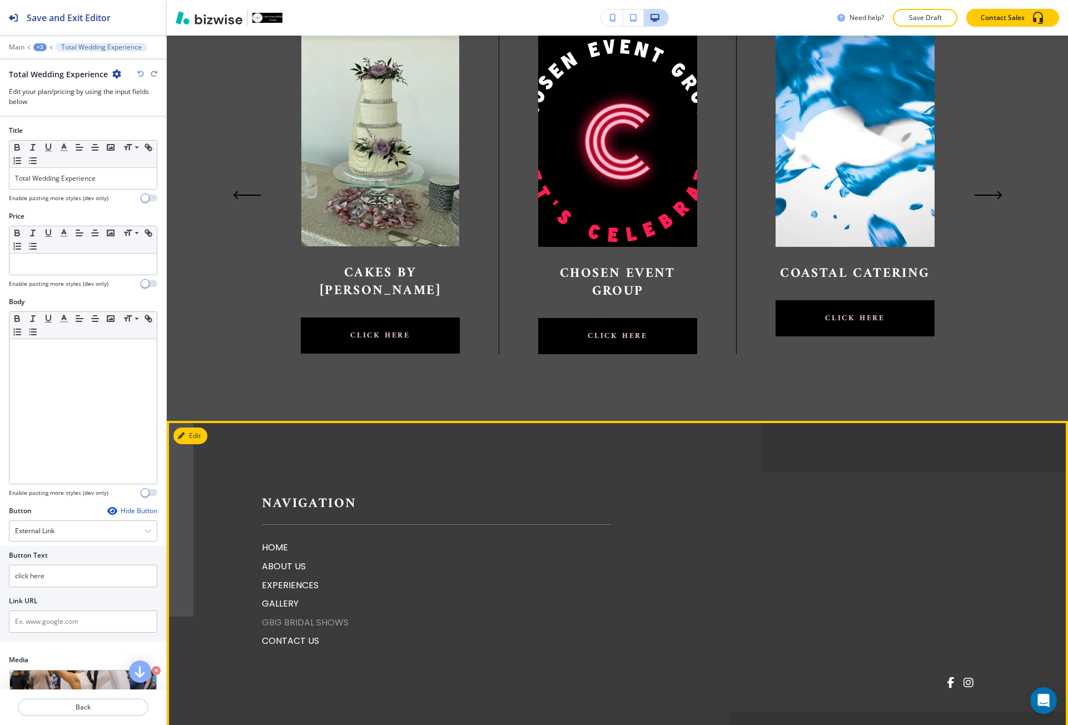
click at [293, 626] on p "GBG BRIDAL SHOWS" at bounding box center [436, 623] width 349 height 14
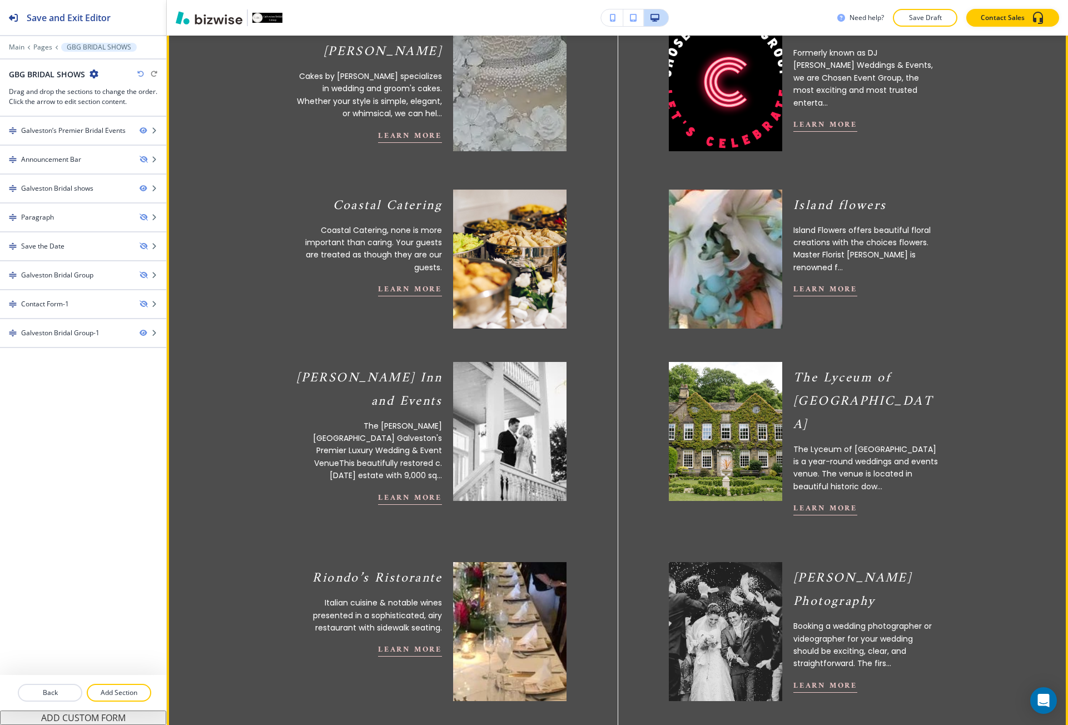
scroll to position [1279, 0]
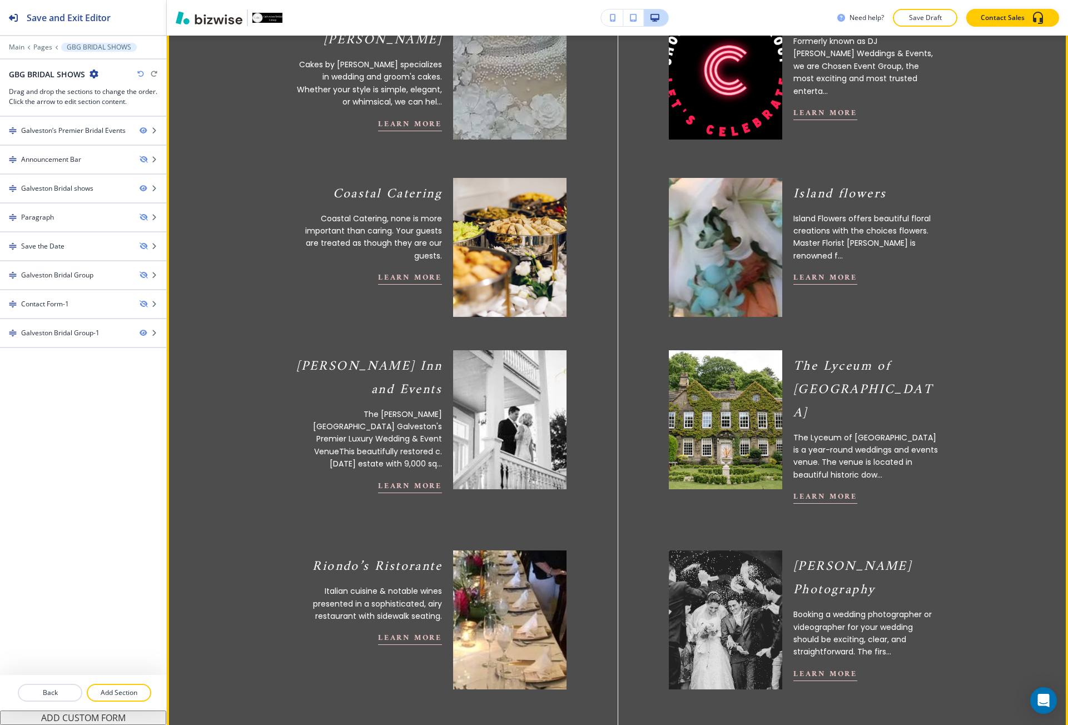
click at [727, 274] on img at bounding box center [725, 247] width 125 height 153
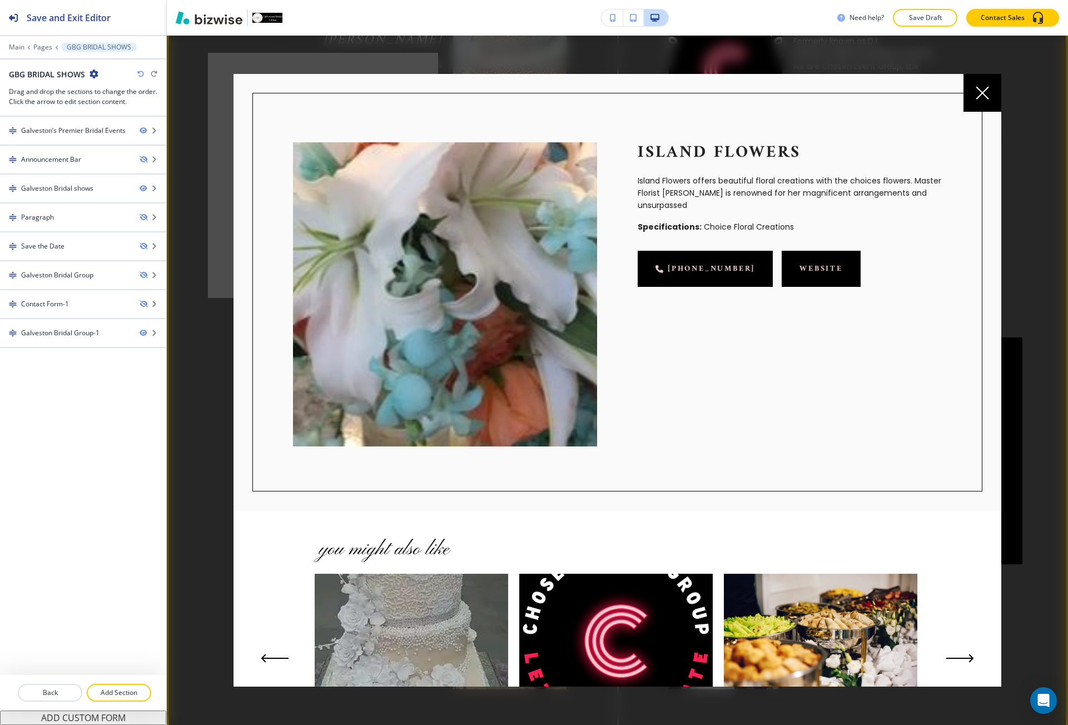
click at [782, 258] on link "website" at bounding box center [821, 269] width 79 height 36
click at [979, 102] on div at bounding box center [983, 93] width 38 height 38
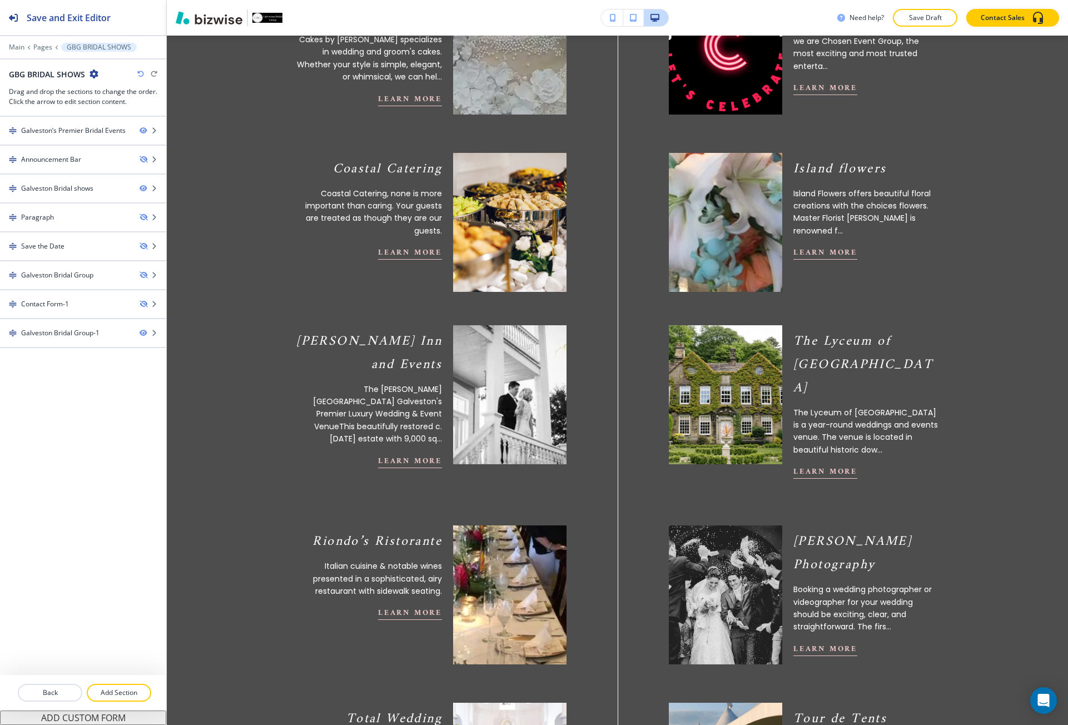
scroll to position [1390, 0]
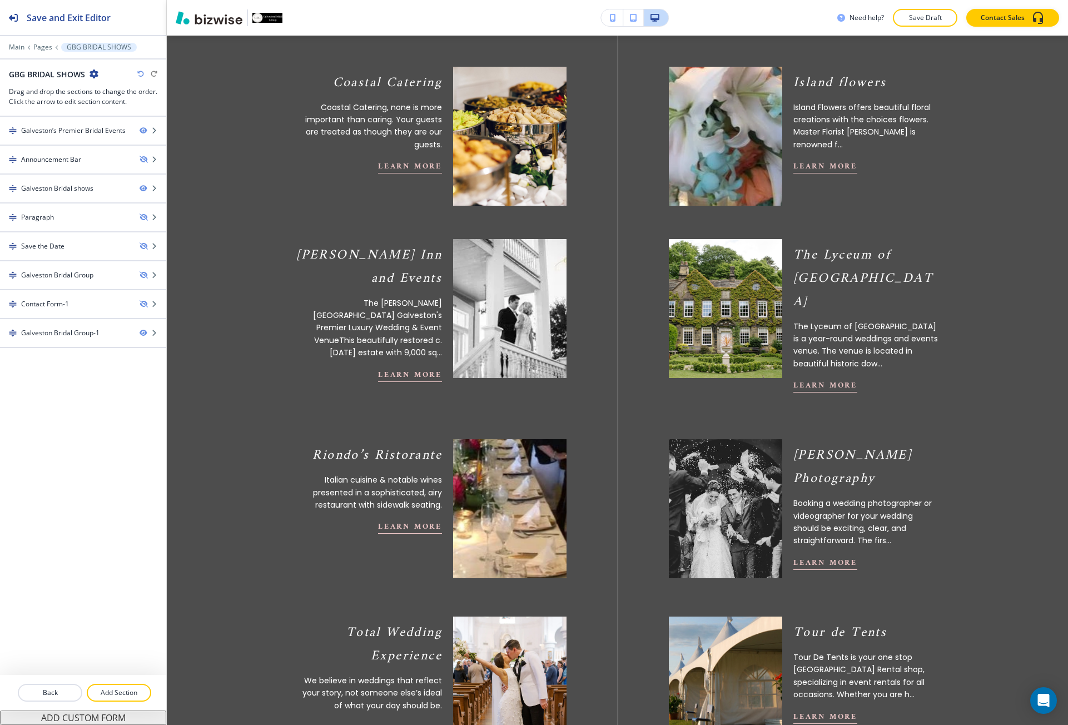
click at [472, 514] on img at bounding box center [509, 508] width 125 height 153
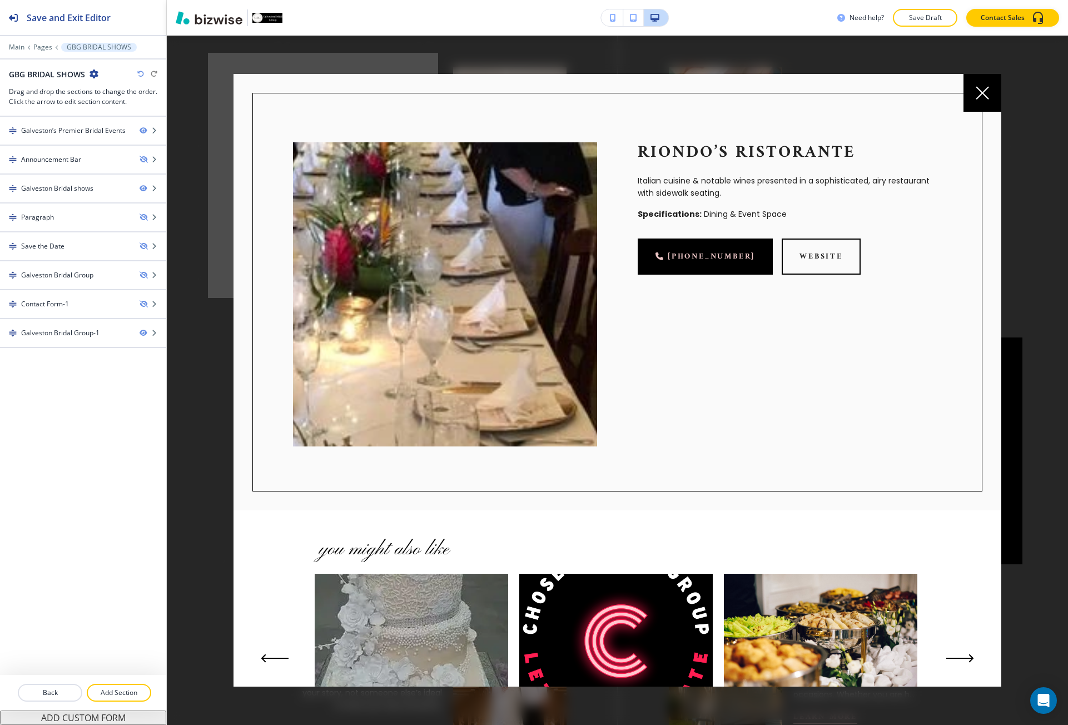
click at [803, 236] on div "Riondo’s Ristorante Italian cuisine & notable wines presented in a sophisticate…" at bounding box center [769, 274] width 345 height 345
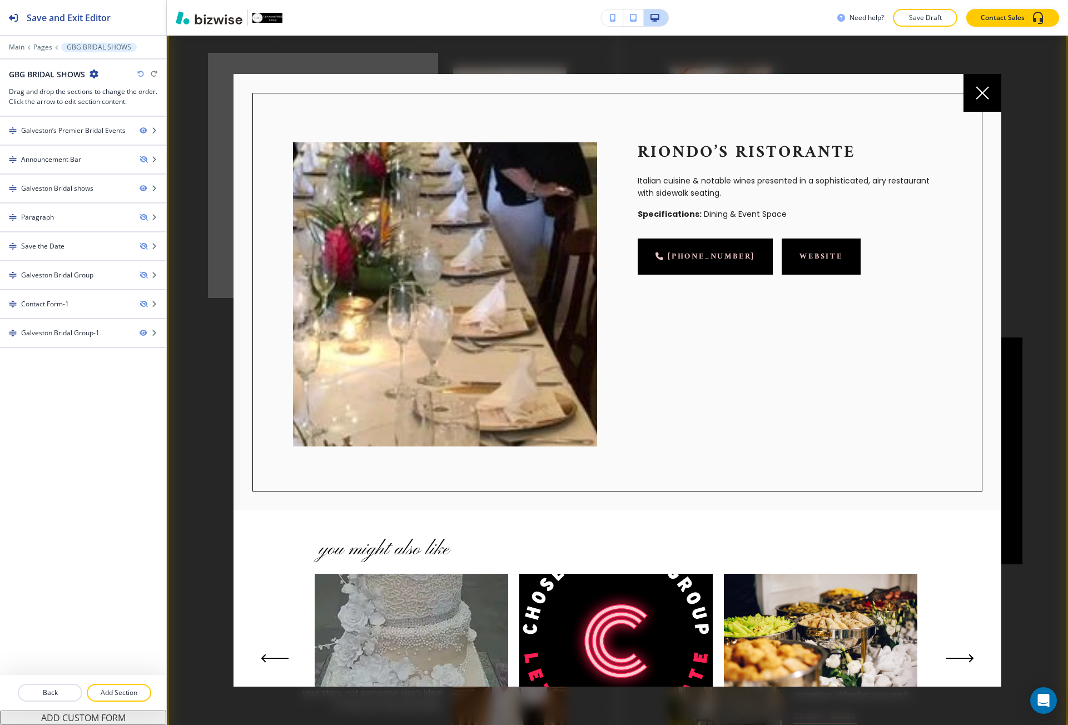
click at [797, 263] on link "website" at bounding box center [821, 257] width 79 height 36
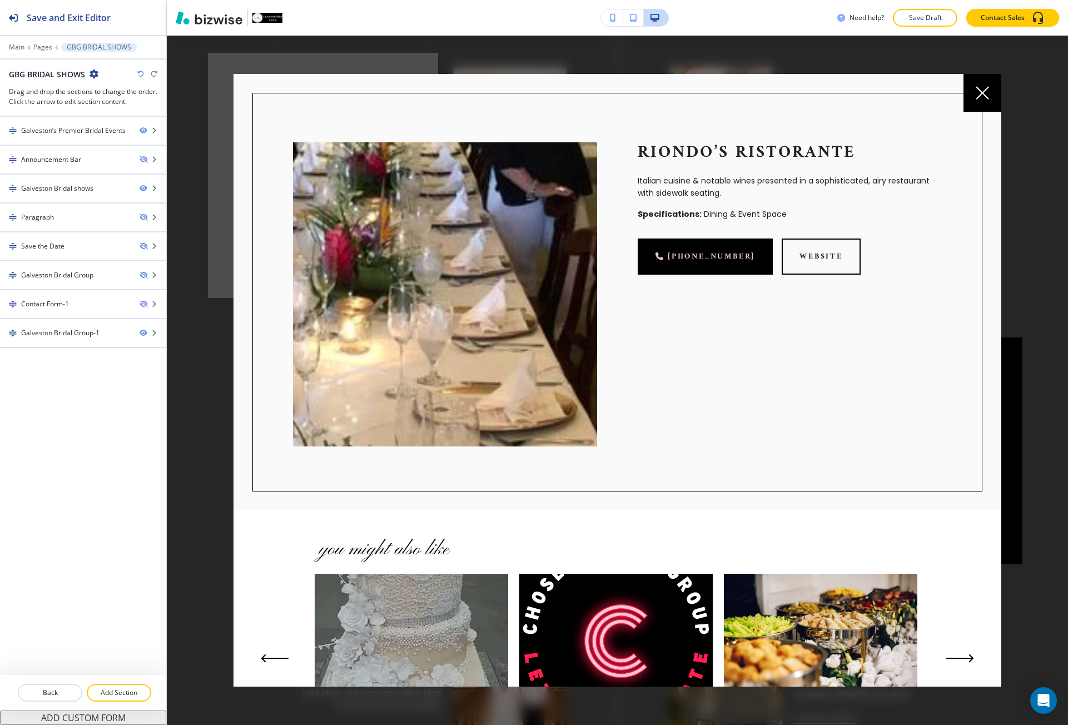
click at [980, 96] on icon at bounding box center [983, 93] width 12 height 12
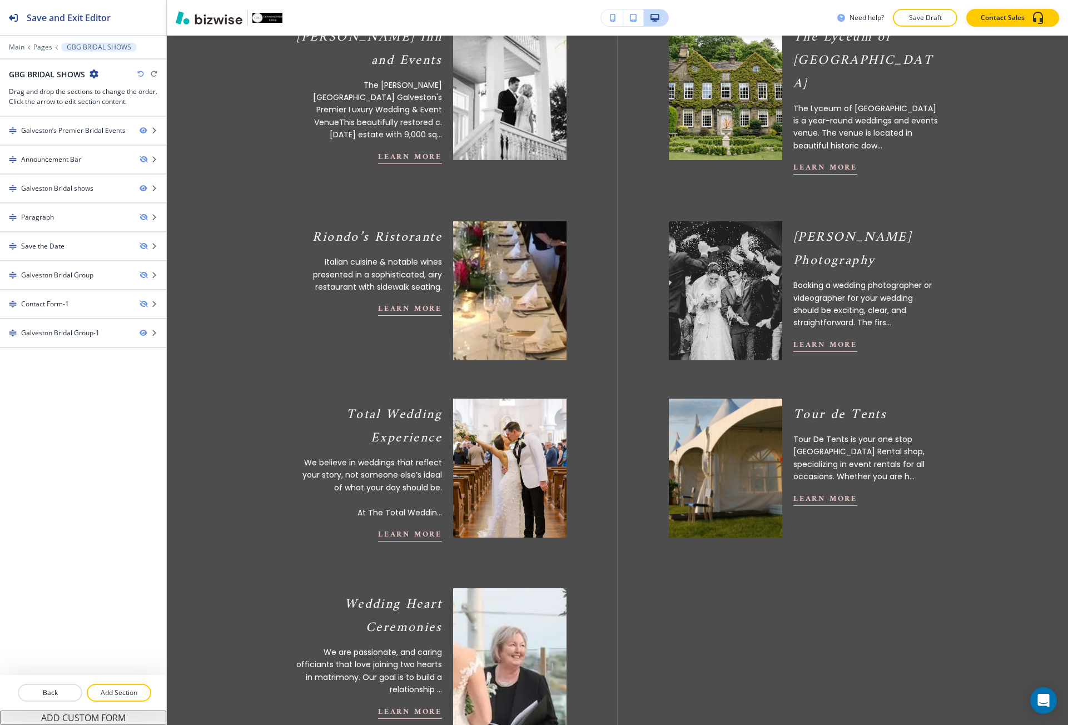
scroll to position [1613, 0]
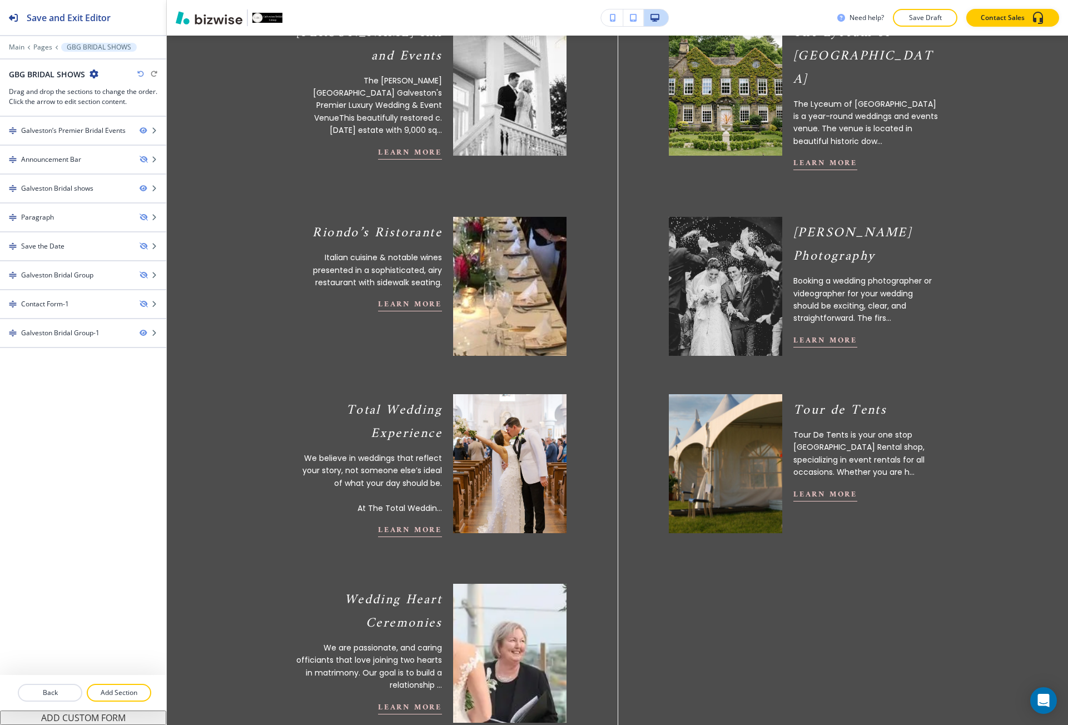
click at [720, 439] on img at bounding box center [725, 463] width 125 height 153
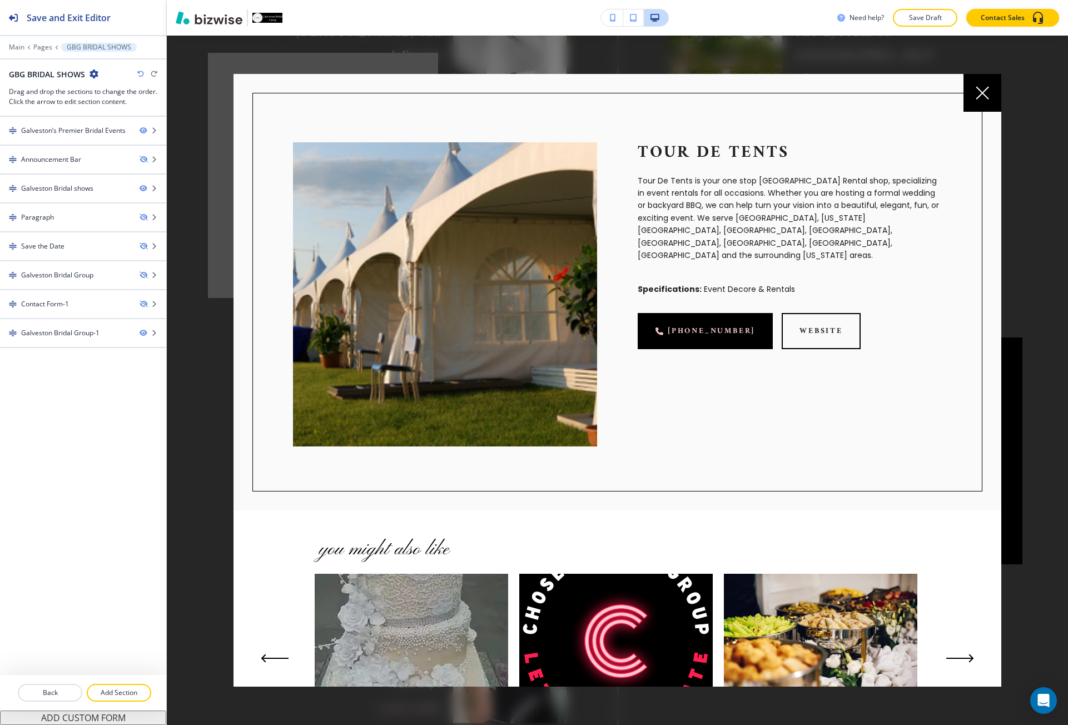
click at [975, 108] on div at bounding box center [983, 93] width 38 height 38
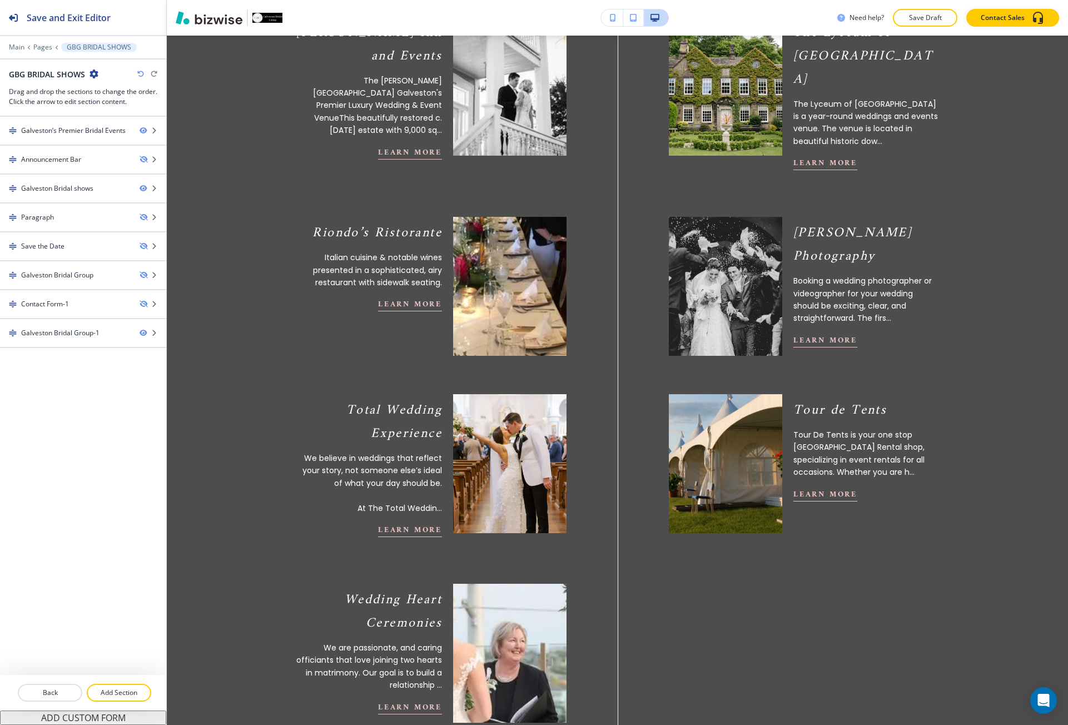
click at [472, 469] on img at bounding box center [509, 463] width 125 height 153
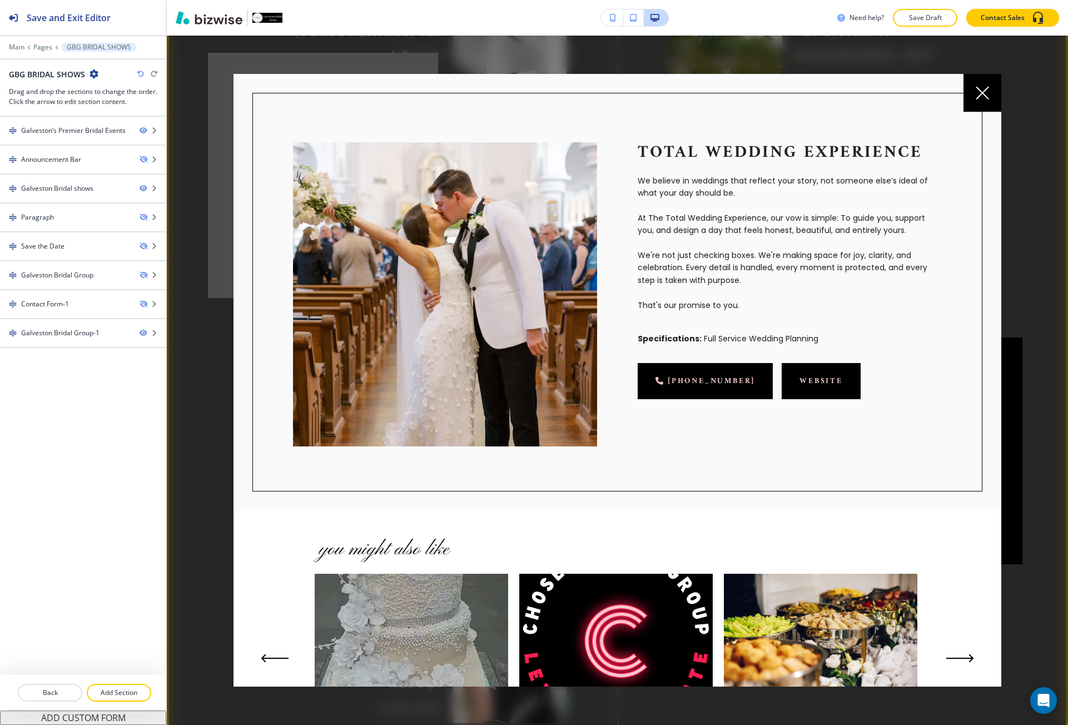
click at [789, 379] on link "website" at bounding box center [821, 381] width 79 height 36
click at [974, 100] on div at bounding box center [983, 93] width 38 height 38
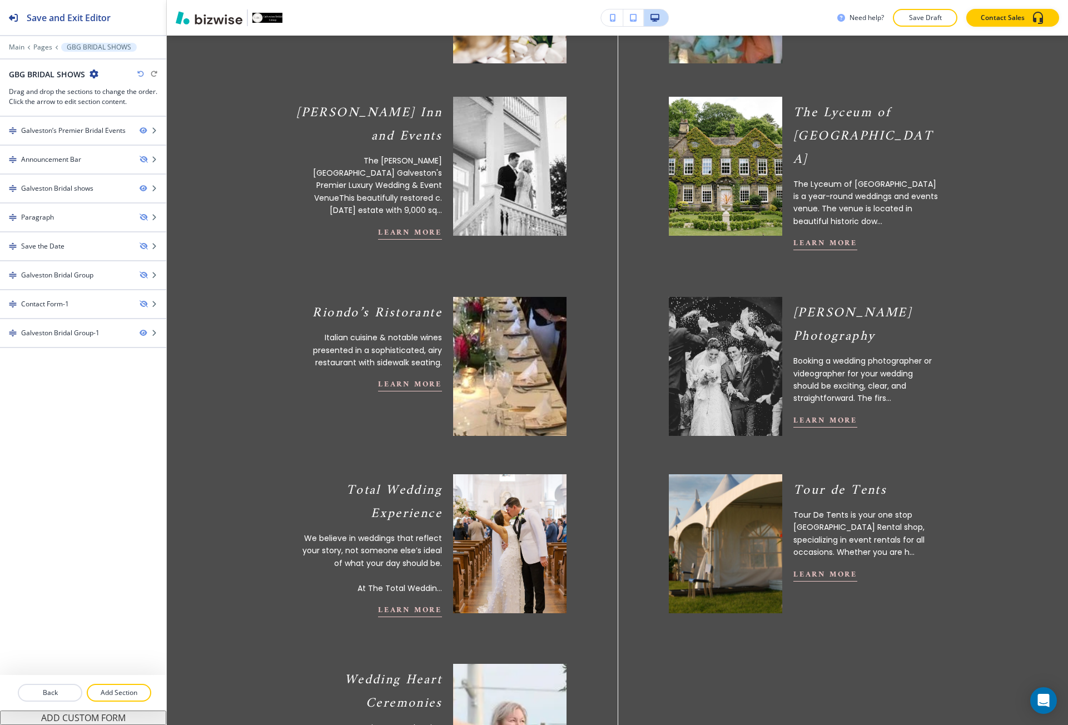
scroll to position [1446, 0]
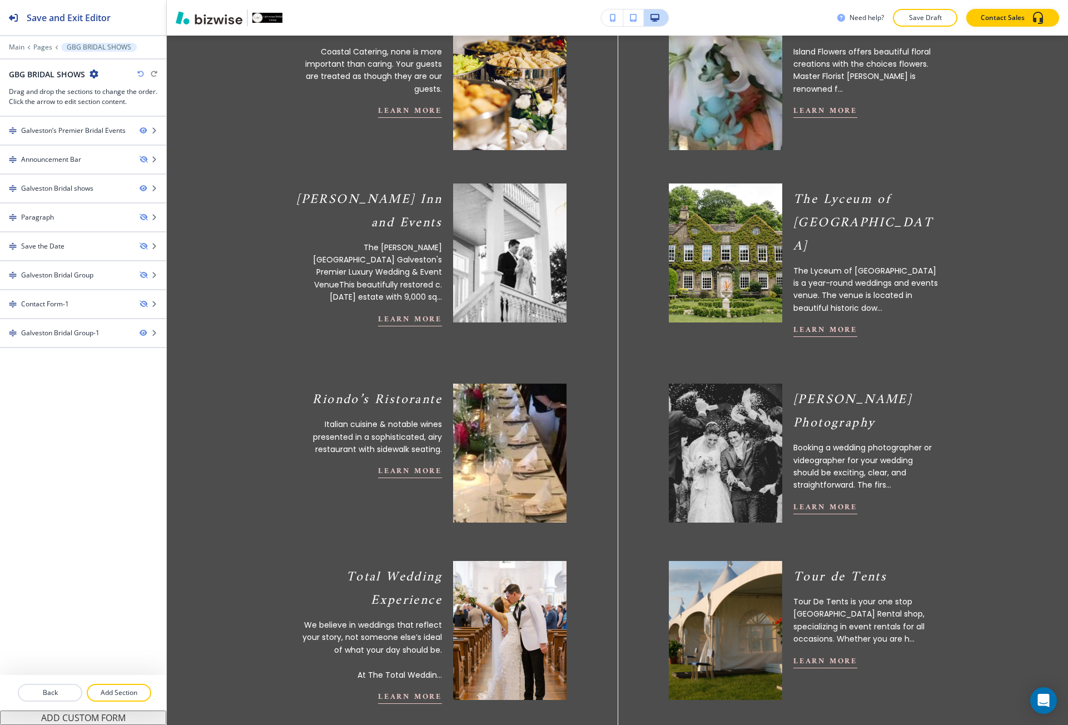
click at [855, 453] on p "Booking a wedding photographer or videographer for your wedding should be excit…" at bounding box center [867, 467] width 147 height 50
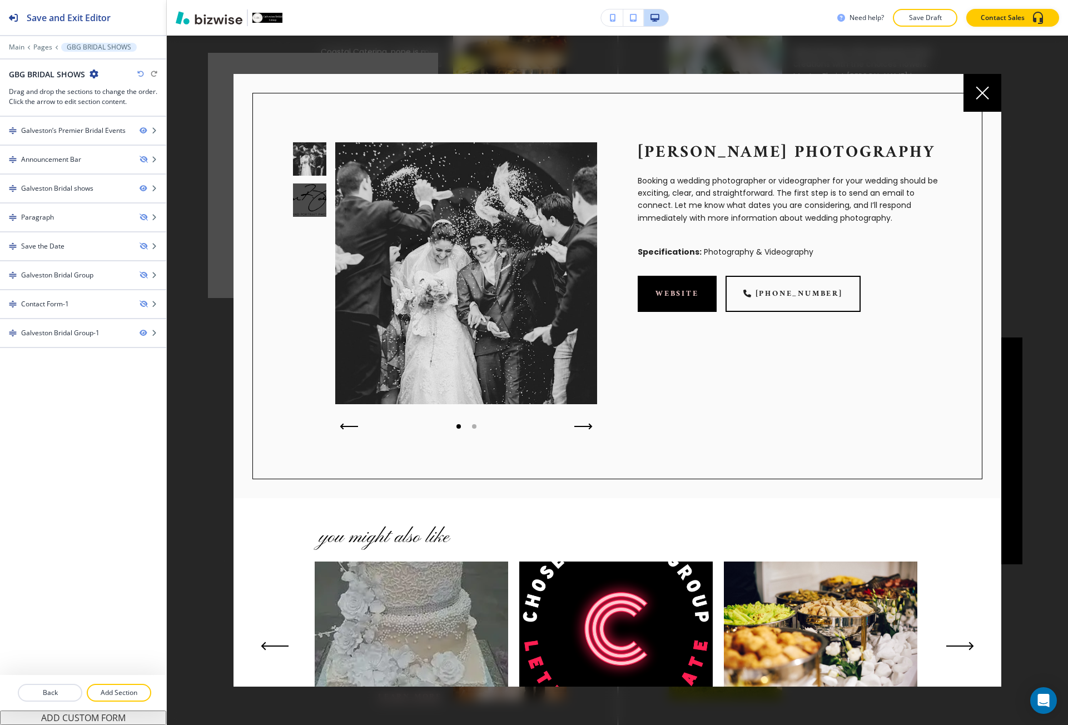
click at [990, 99] on div at bounding box center [983, 93] width 38 height 38
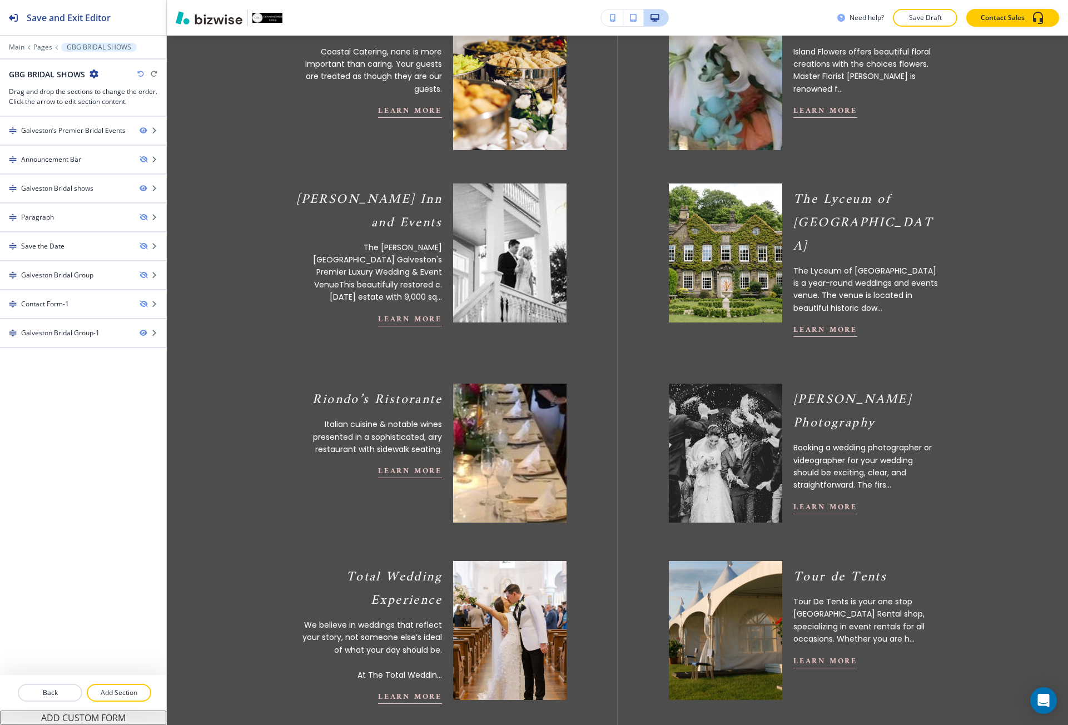
click at [524, 409] on img at bounding box center [509, 452] width 125 height 153
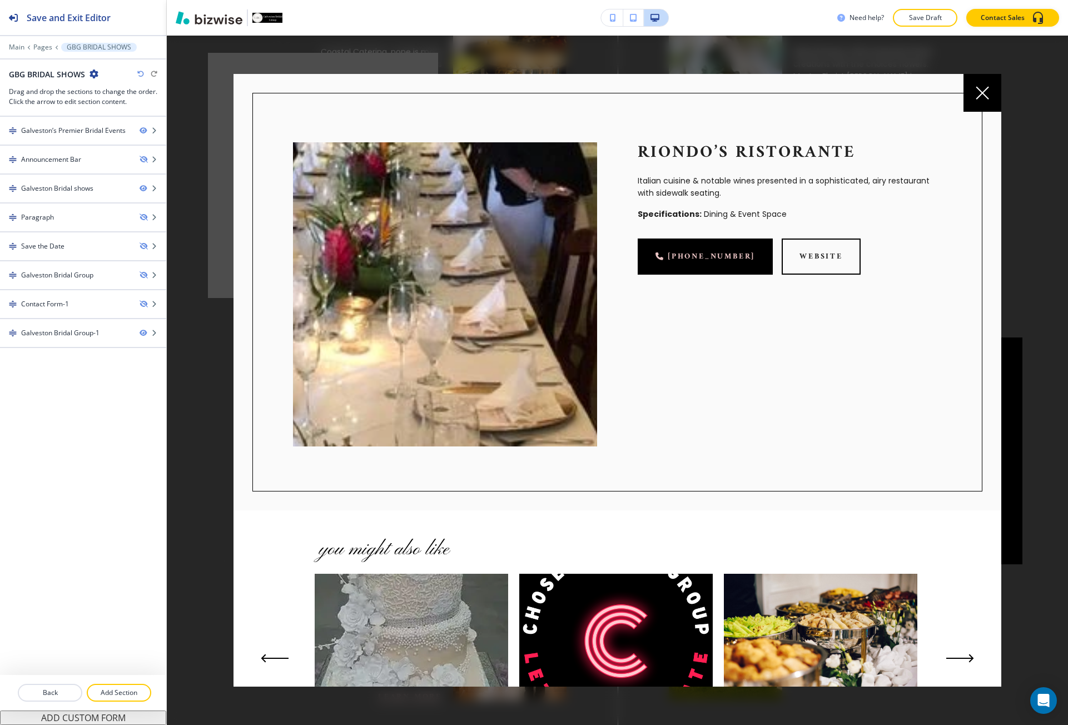
drag, startPoint x: 982, startPoint y: 100, endPoint x: 785, endPoint y: 192, distance: 217.9
click at [982, 101] on div at bounding box center [983, 93] width 38 height 38
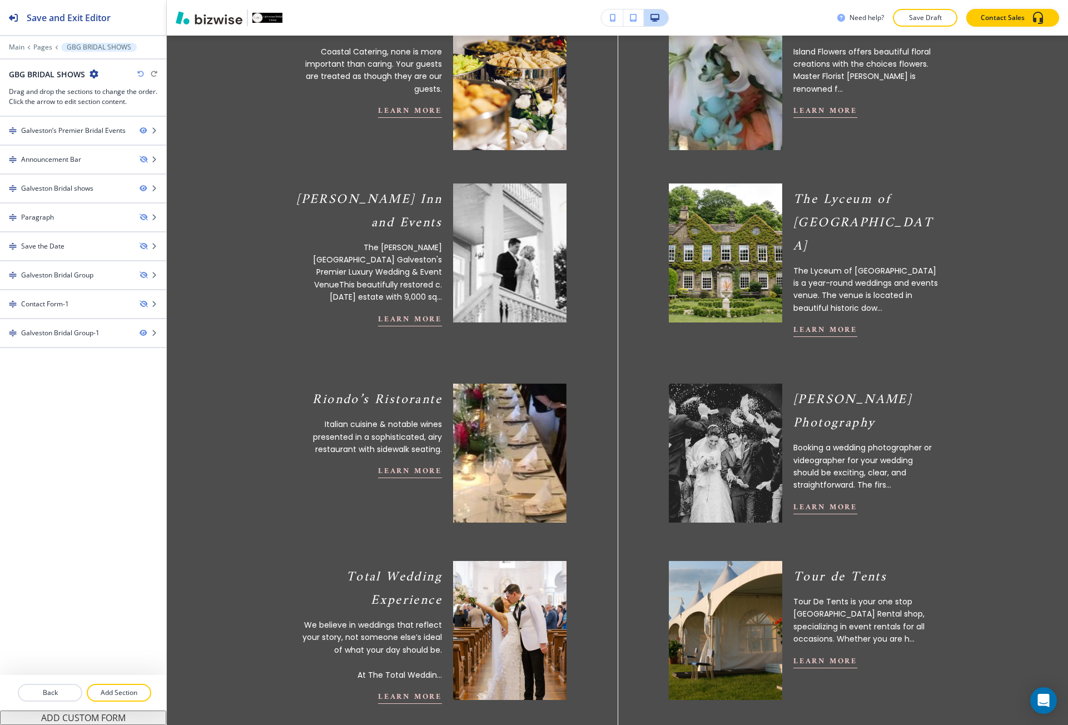
click at [521, 252] on img at bounding box center [509, 252] width 125 height 153
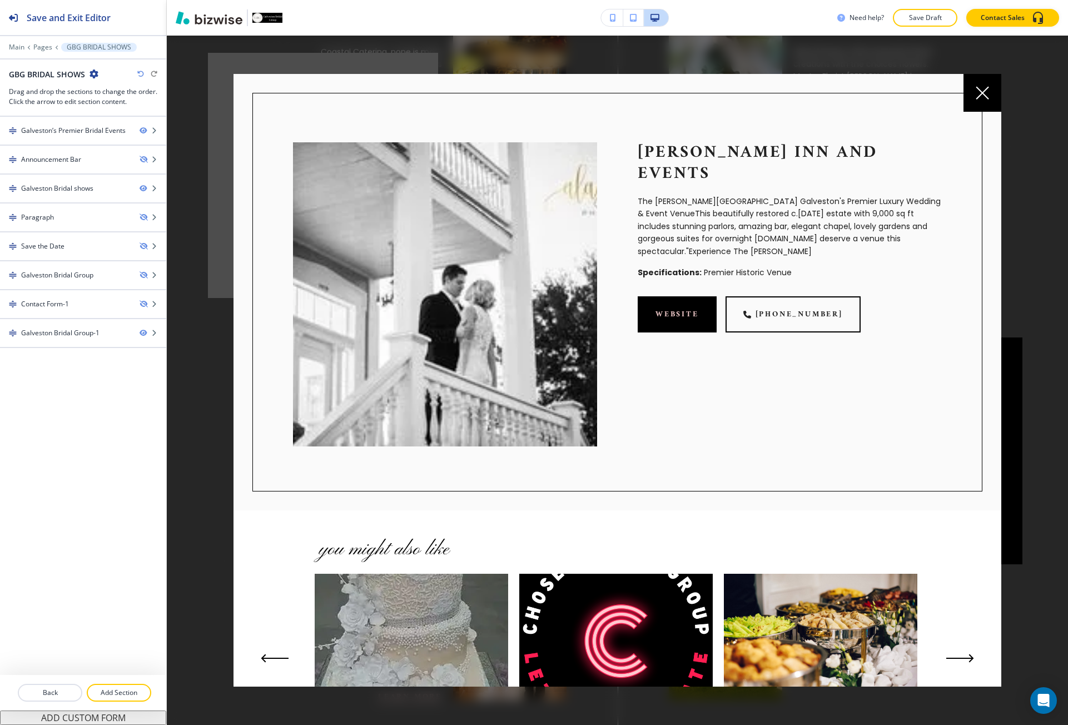
click at [978, 90] on icon at bounding box center [982, 92] width 13 height 13
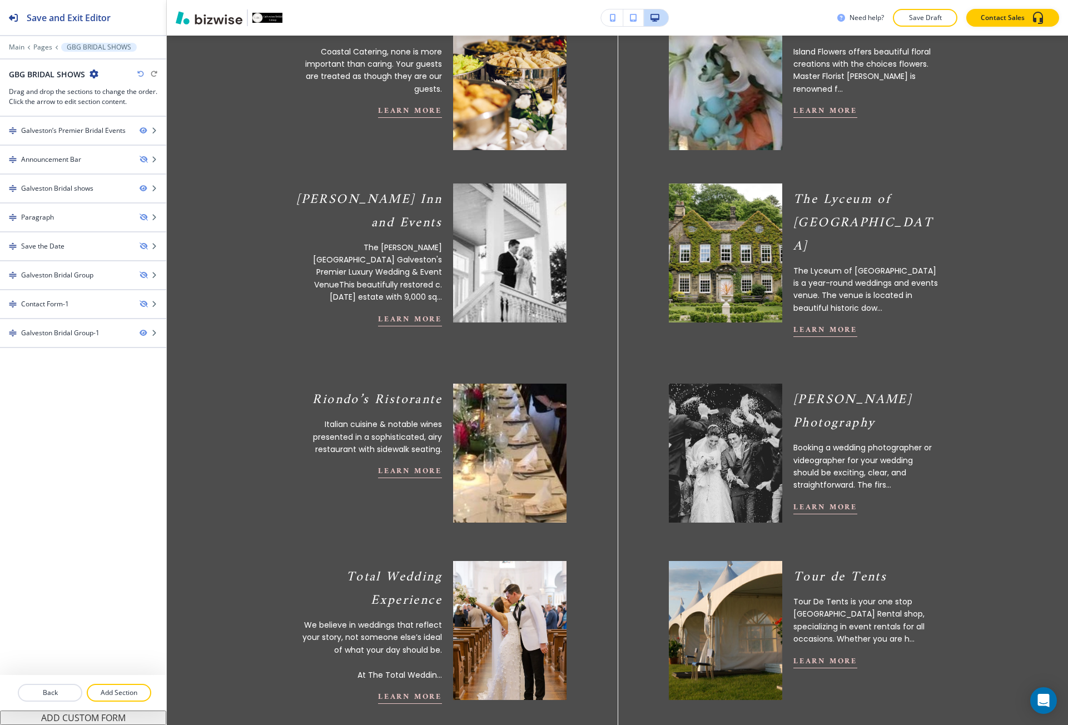
click at [757, 229] on img at bounding box center [725, 252] width 125 height 153
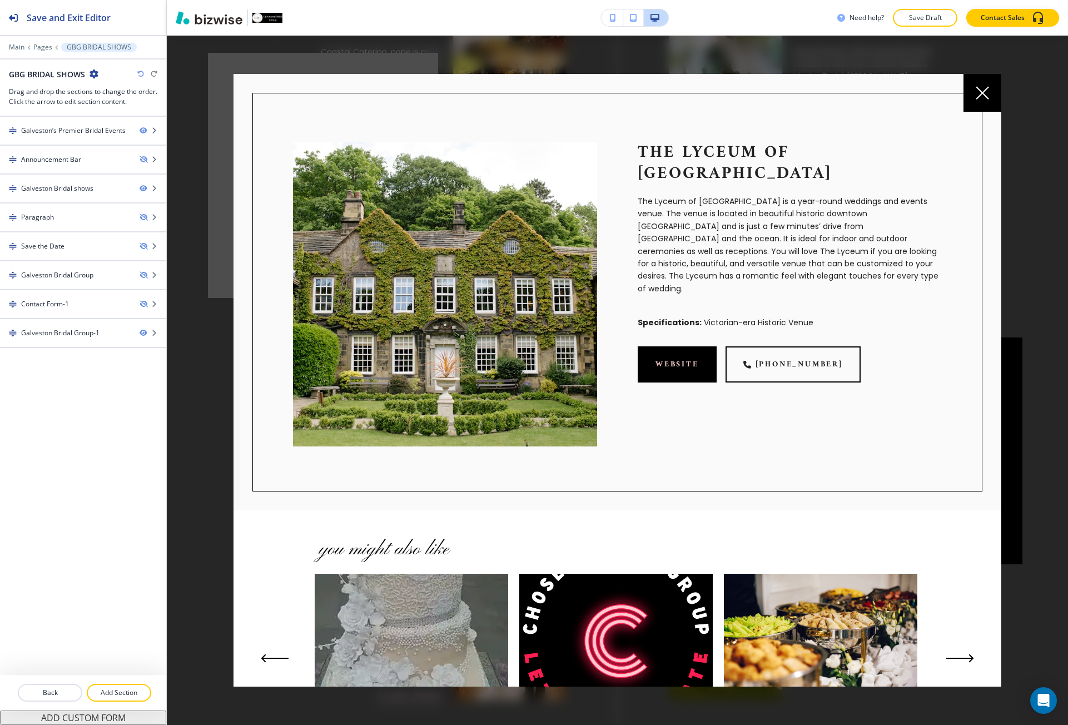
click at [975, 99] on div at bounding box center [983, 93] width 38 height 38
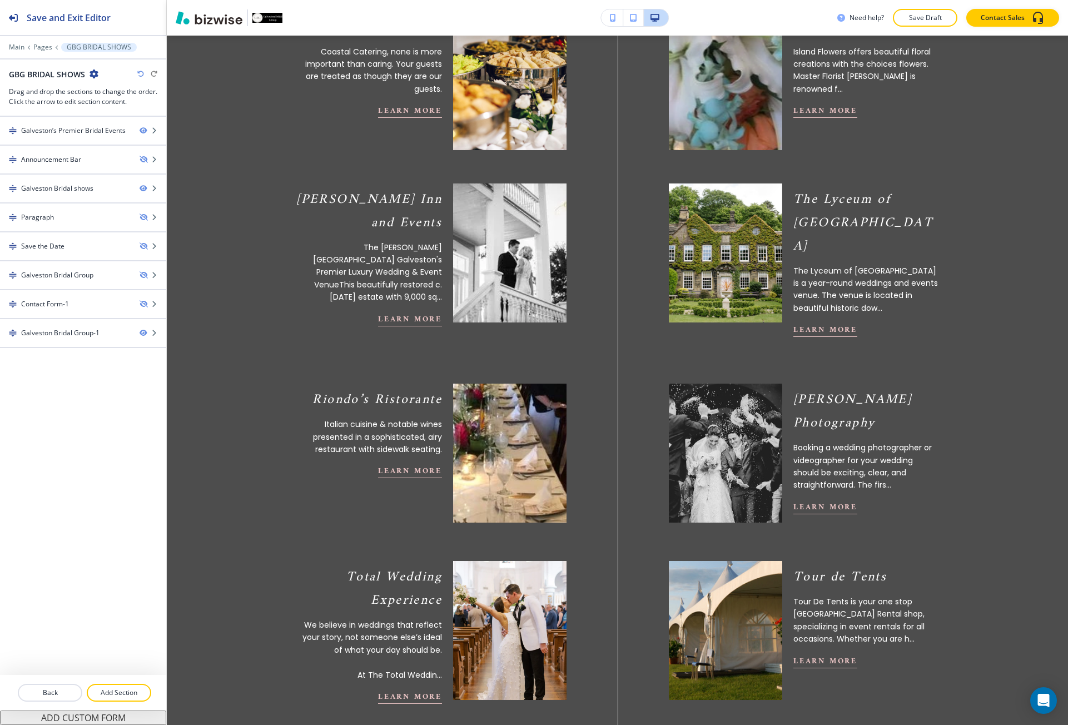
click at [760, 120] on img at bounding box center [725, 80] width 125 height 153
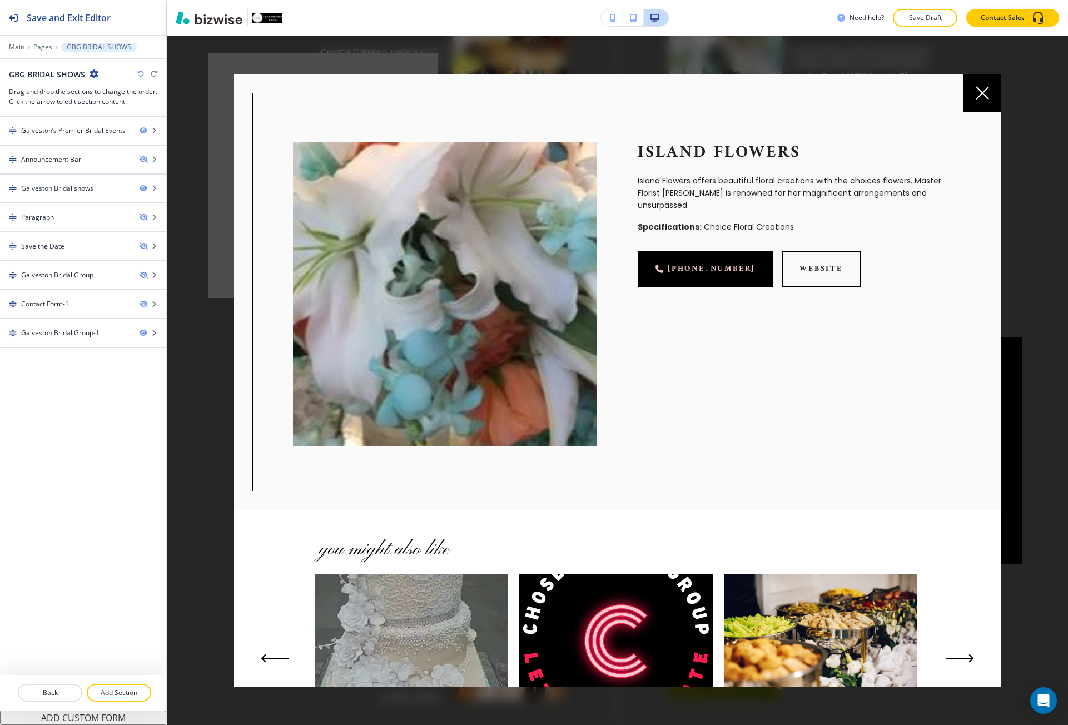
click at [982, 101] on div at bounding box center [983, 93] width 38 height 38
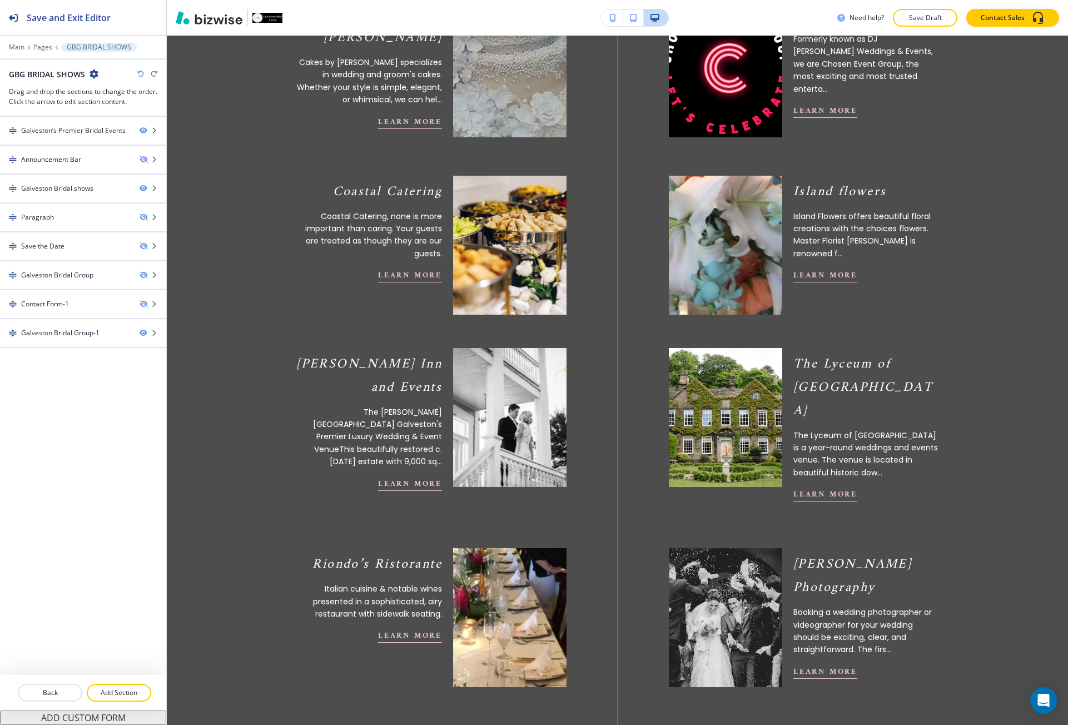
scroll to position [1279, 0]
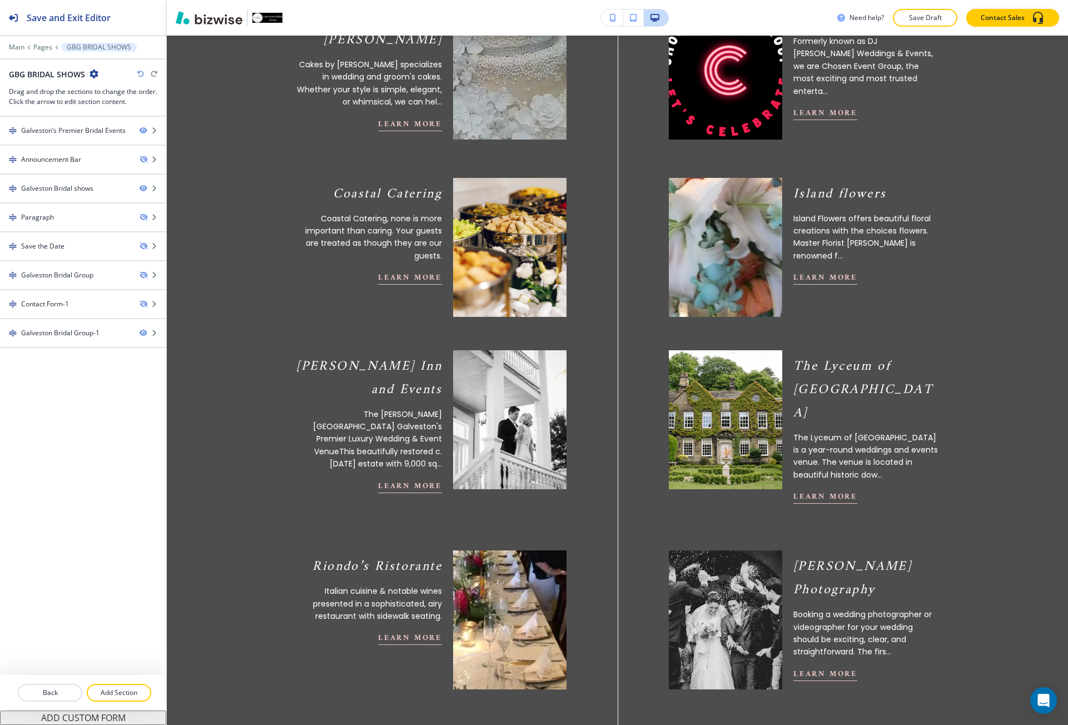
click at [464, 236] on img at bounding box center [509, 247] width 125 height 153
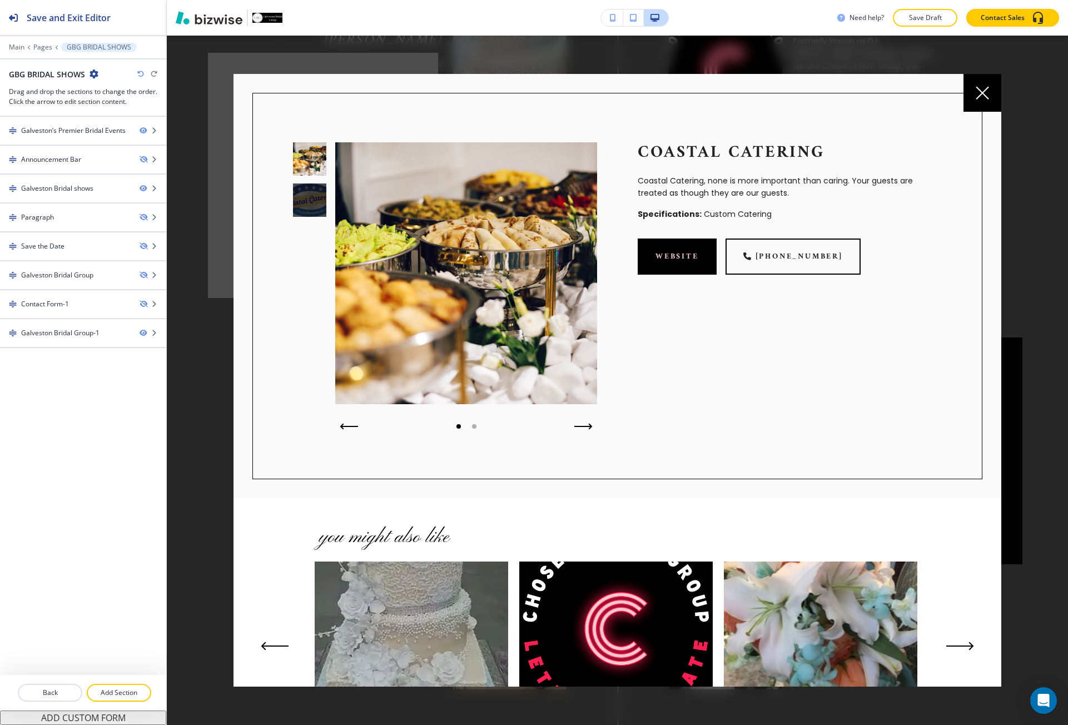
click at [996, 97] on div at bounding box center [983, 93] width 38 height 38
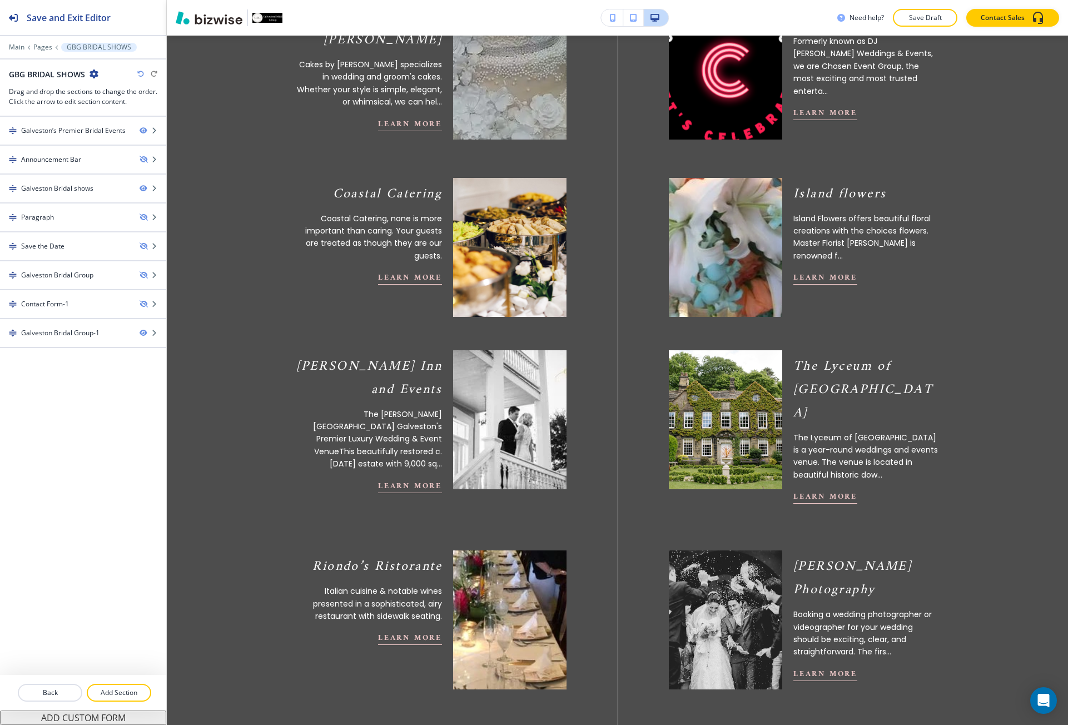
click at [744, 83] on img at bounding box center [725, 69] width 125 height 153
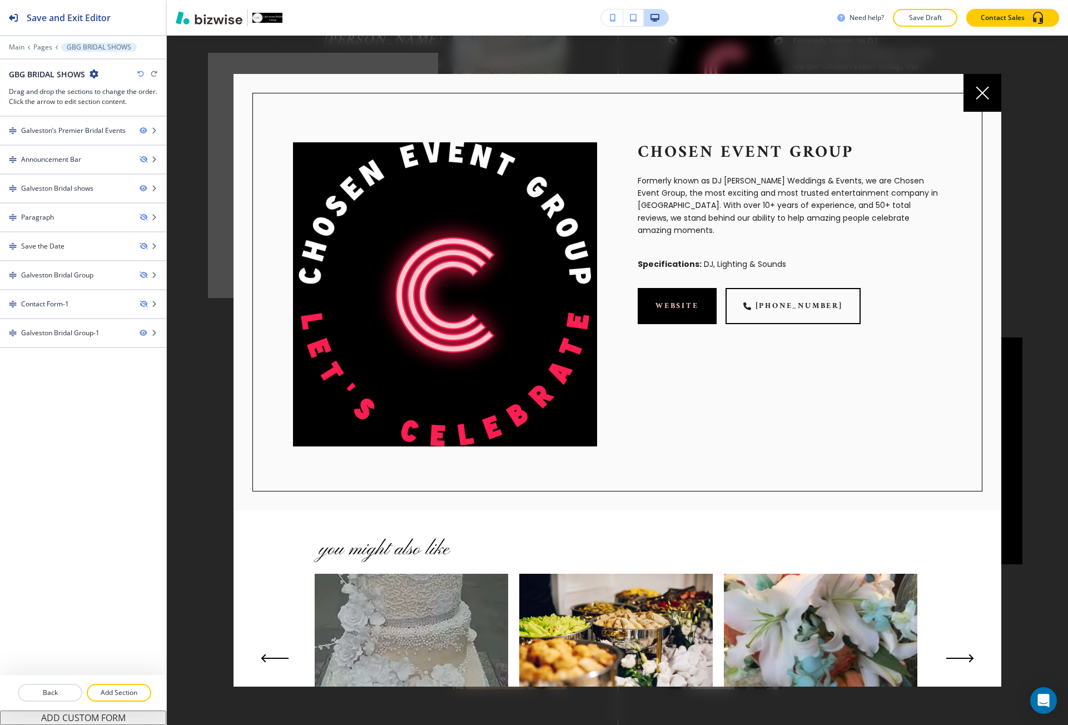
click at [979, 106] on div at bounding box center [983, 93] width 38 height 38
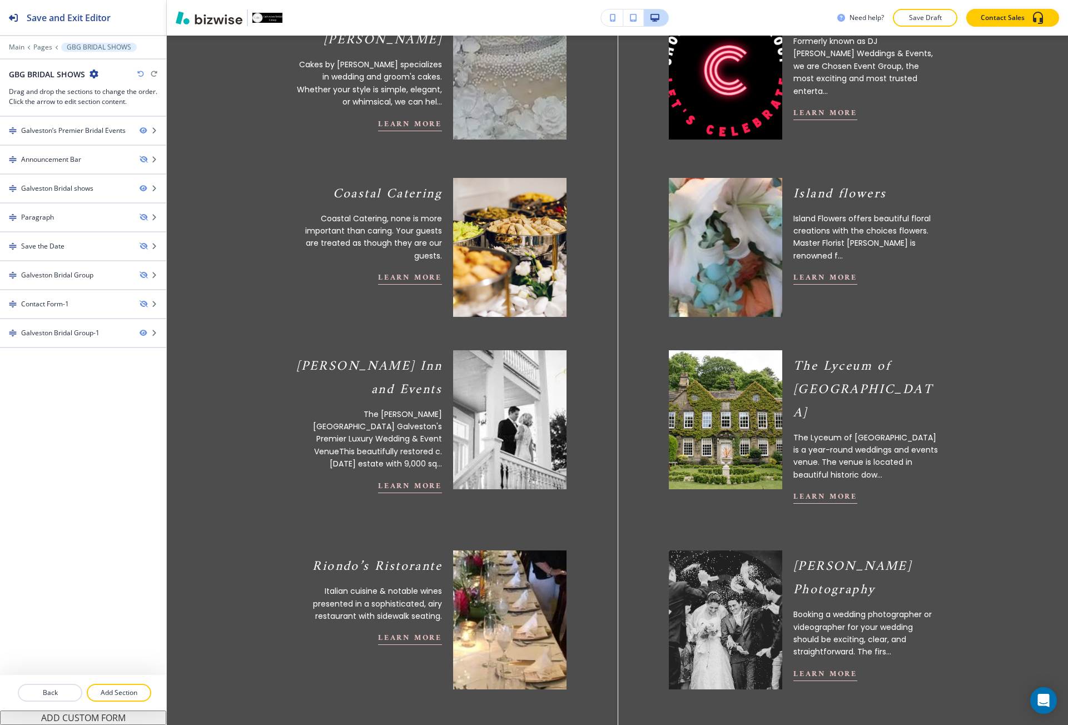
click at [516, 65] on img at bounding box center [509, 69] width 125 height 153
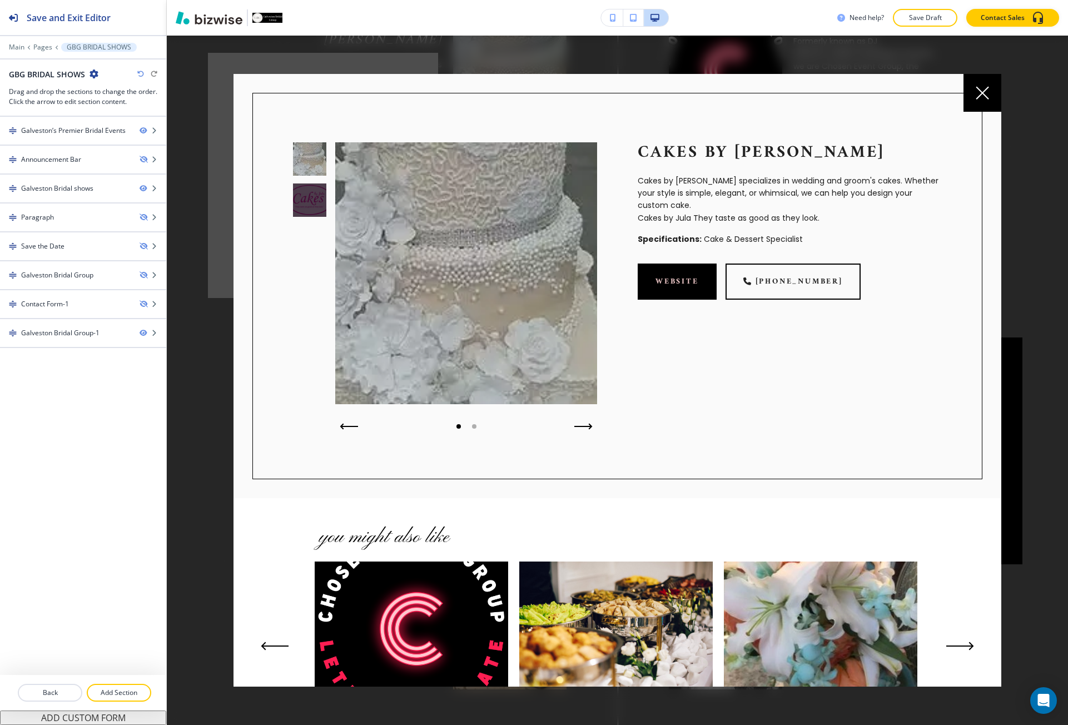
click at [964, 98] on div at bounding box center [983, 93] width 38 height 38
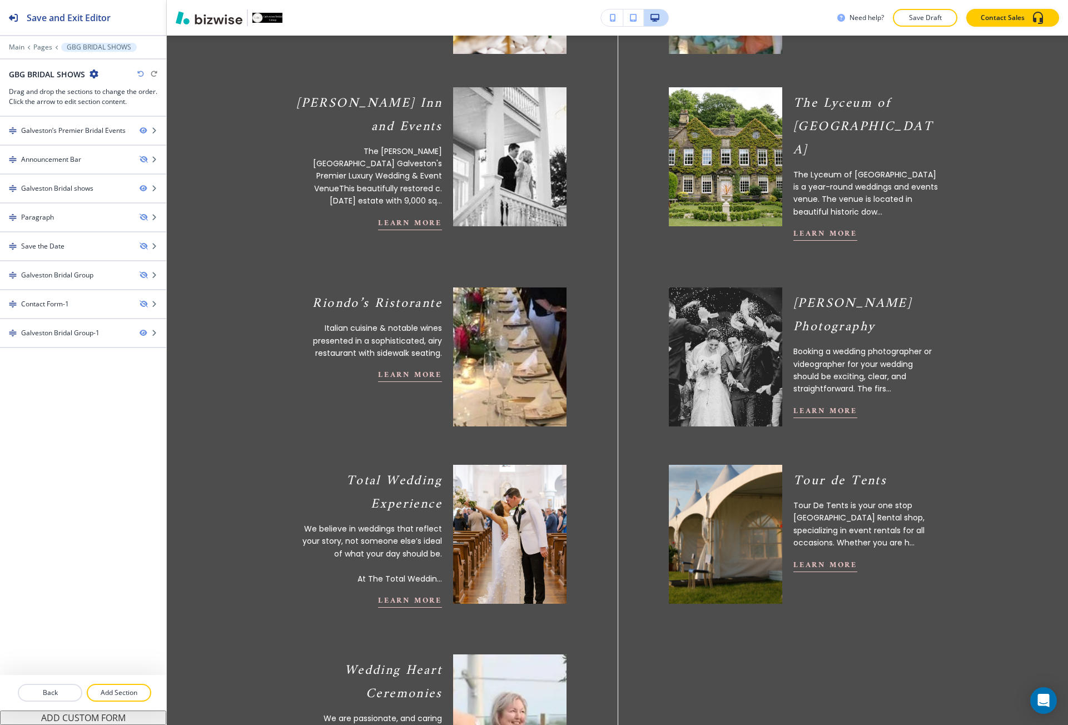
scroll to position [1613, 0]
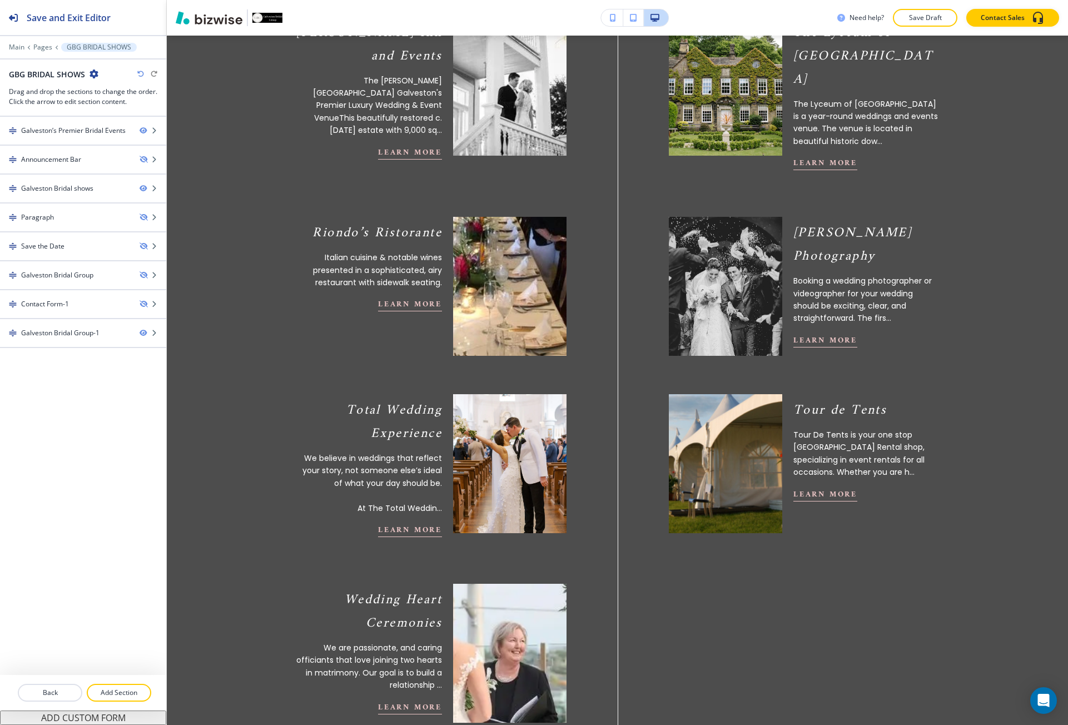
click at [707, 479] on img at bounding box center [725, 463] width 125 height 153
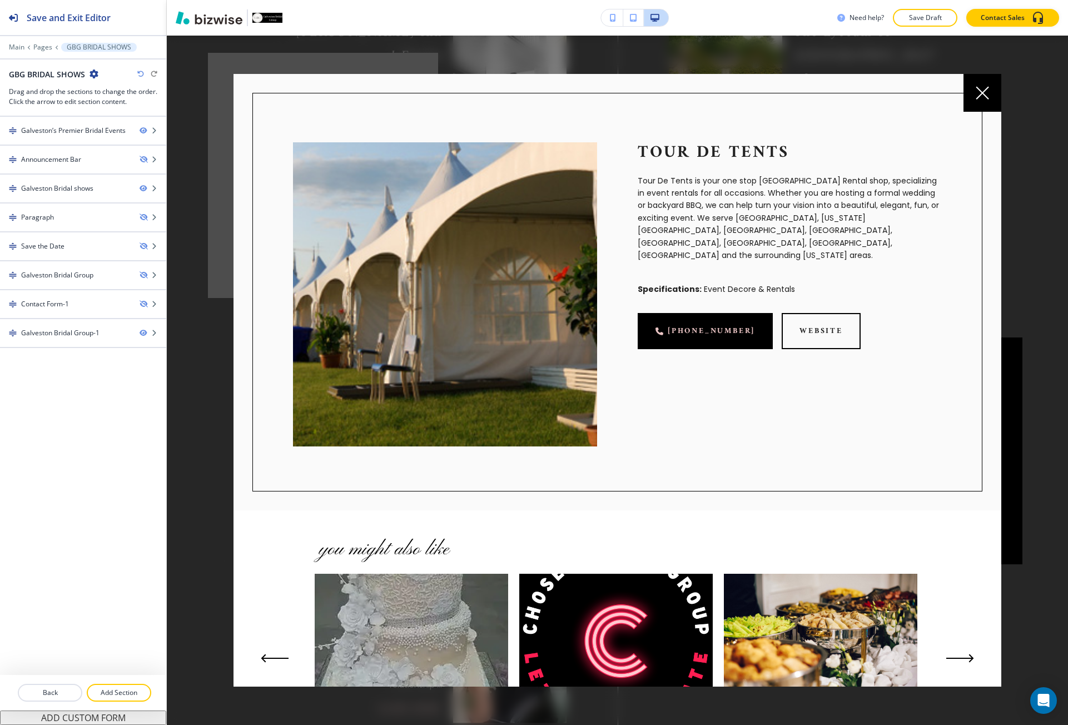
click at [977, 101] on div at bounding box center [983, 93] width 38 height 38
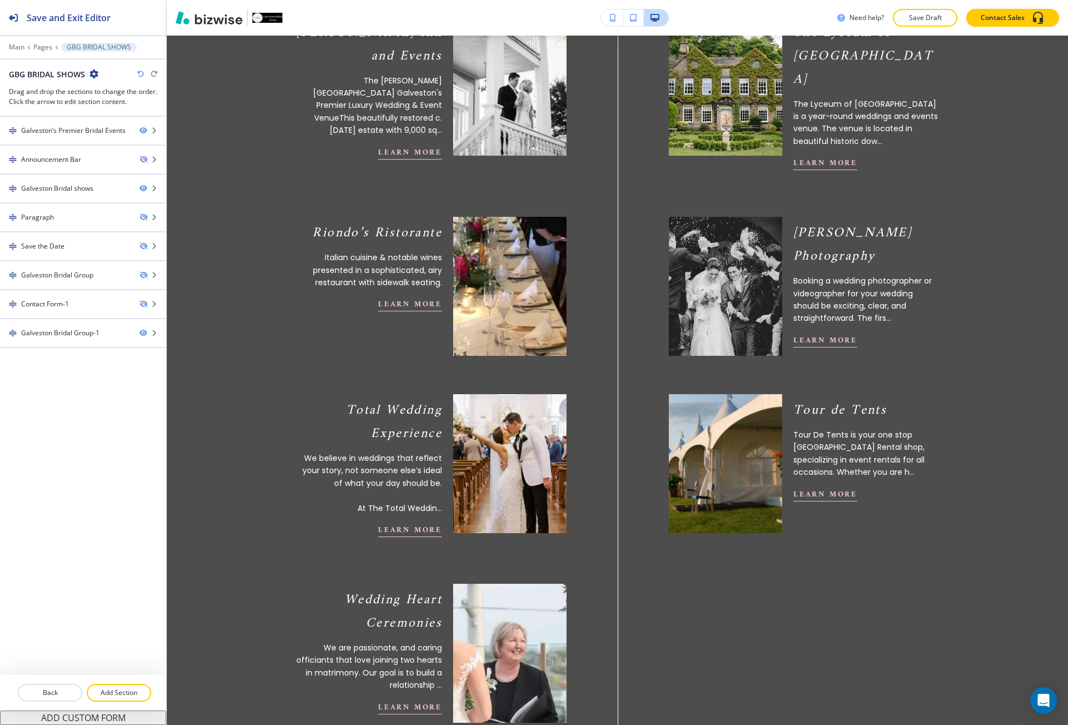
click at [502, 483] on img at bounding box center [509, 463] width 125 height 153
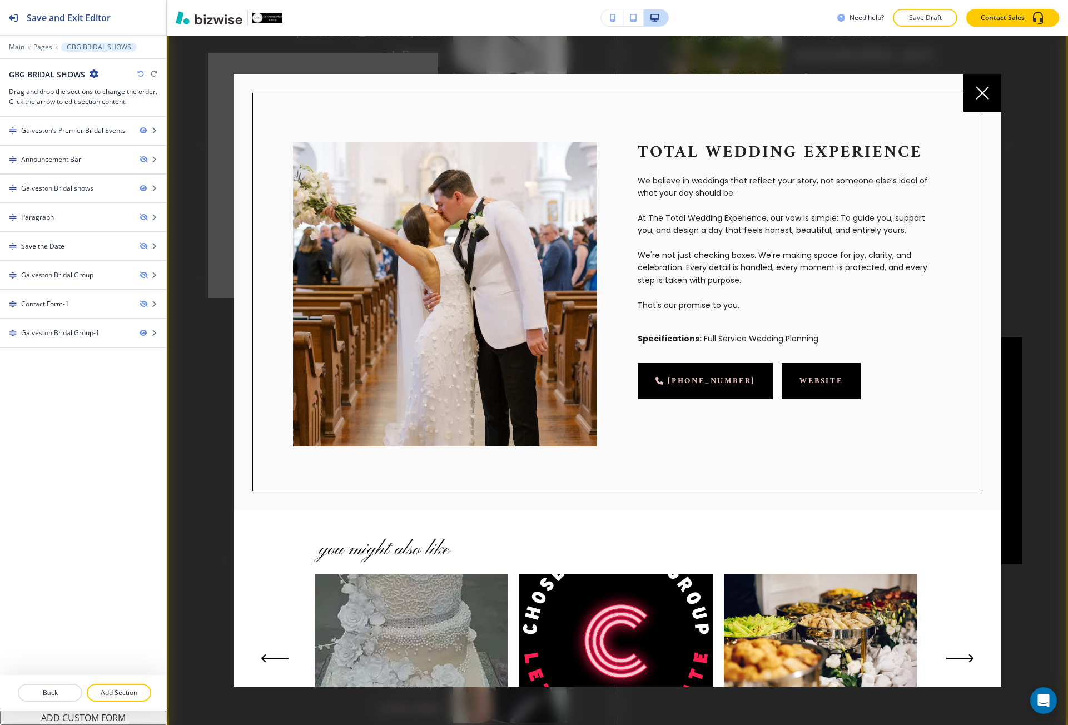
click at [799, 377] on link "website" at bounding box center [821, 381] width 79 height 36
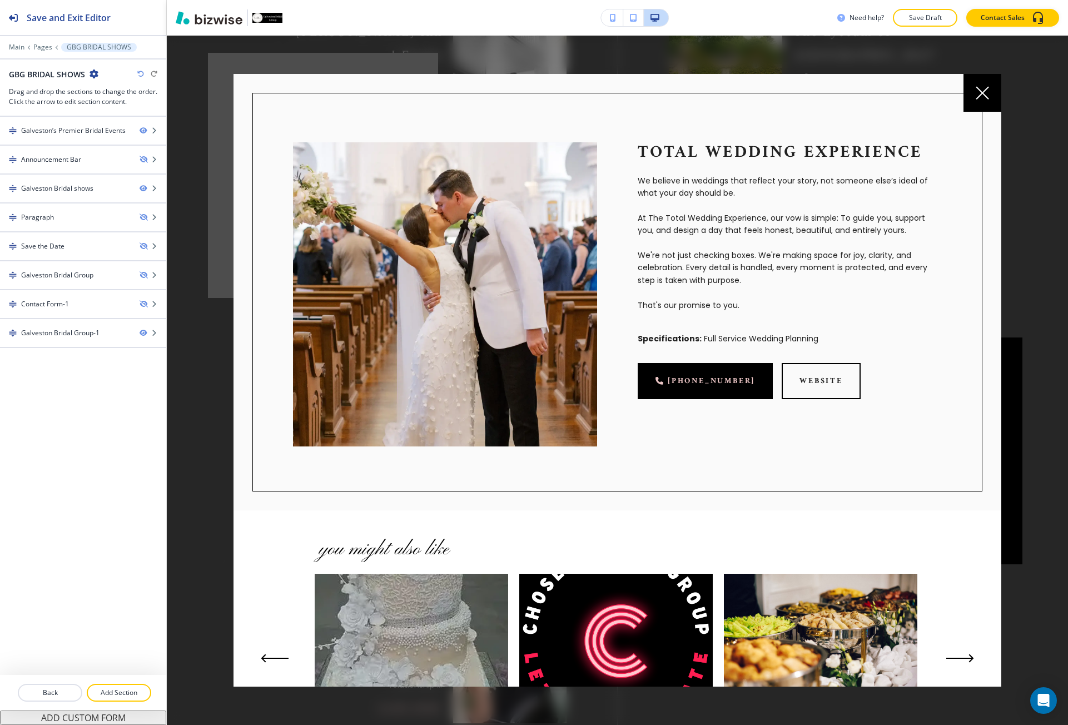
click at [199, 169] on div at bounding box center [617, 381] width 901 height 690
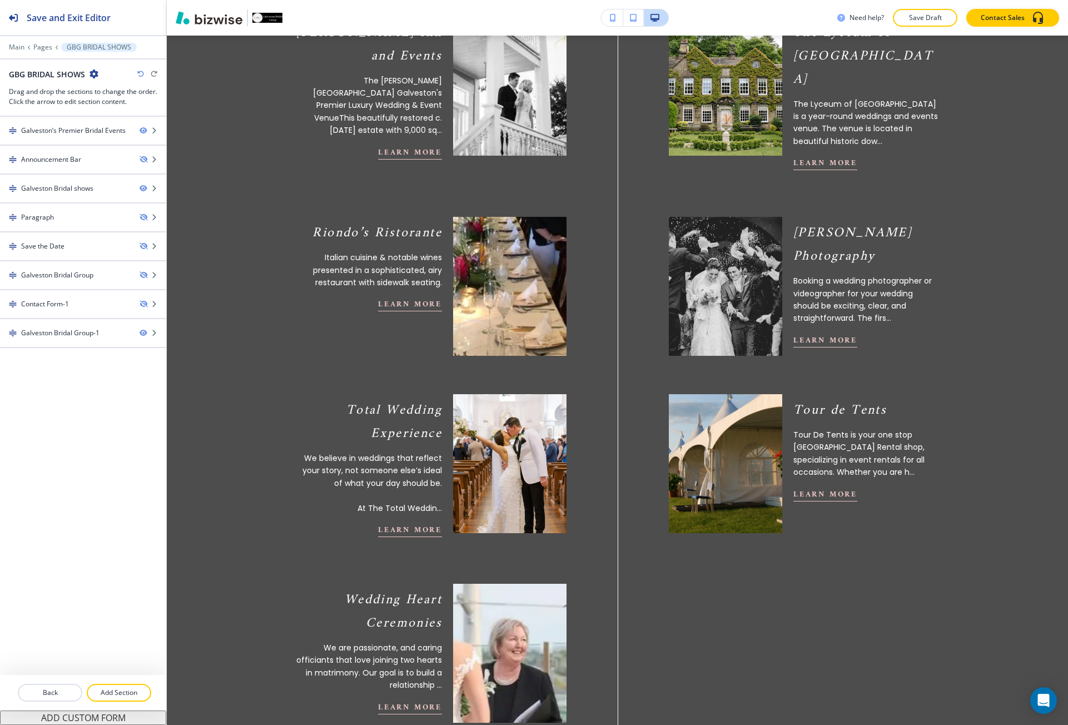
click at [492, 606] on img at bounding box center [509, 653] width 125 height 153
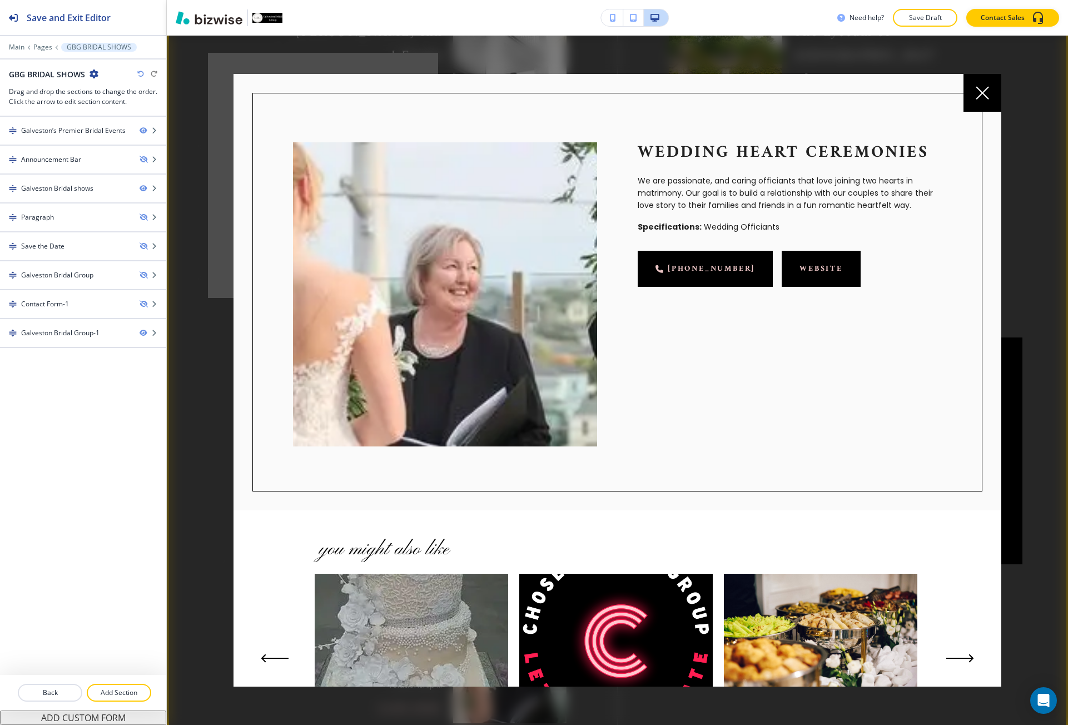
click at [795, 267] on link "website" at bounding box center [821, 269] width 79 height 36
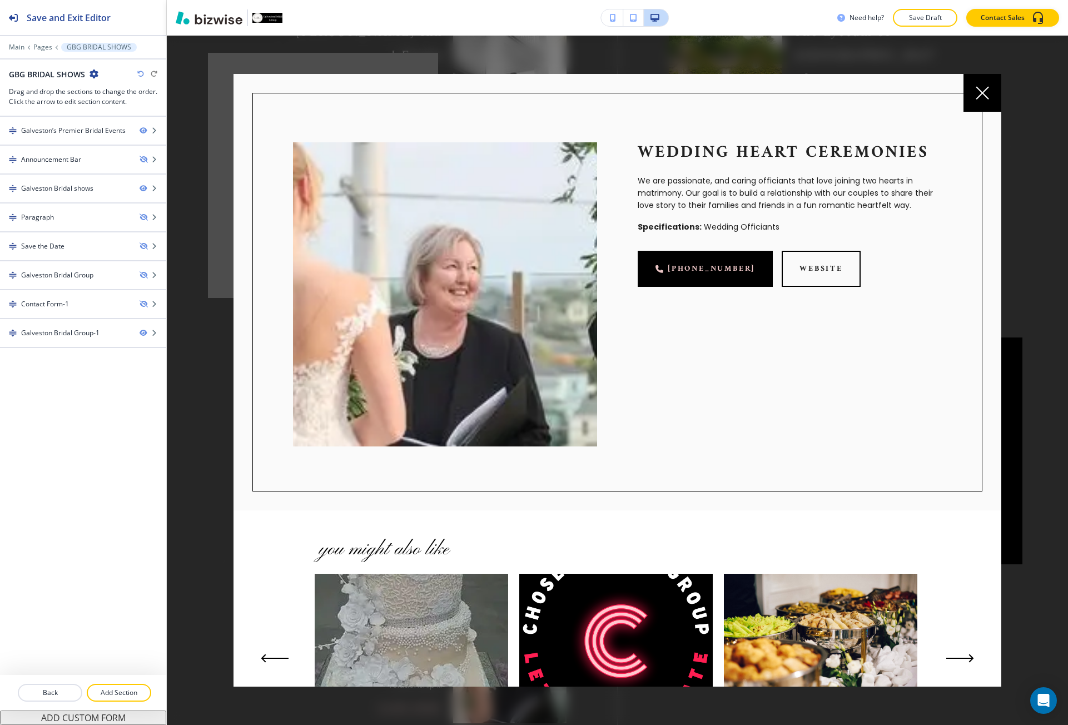
drag, startPoint x: 999, startPoint y: 107, endPoint x: 993, endPoint y: 102, distance: 8.7
click at [999, 107] on div at bounding box center [983, 93] width 38 height 38
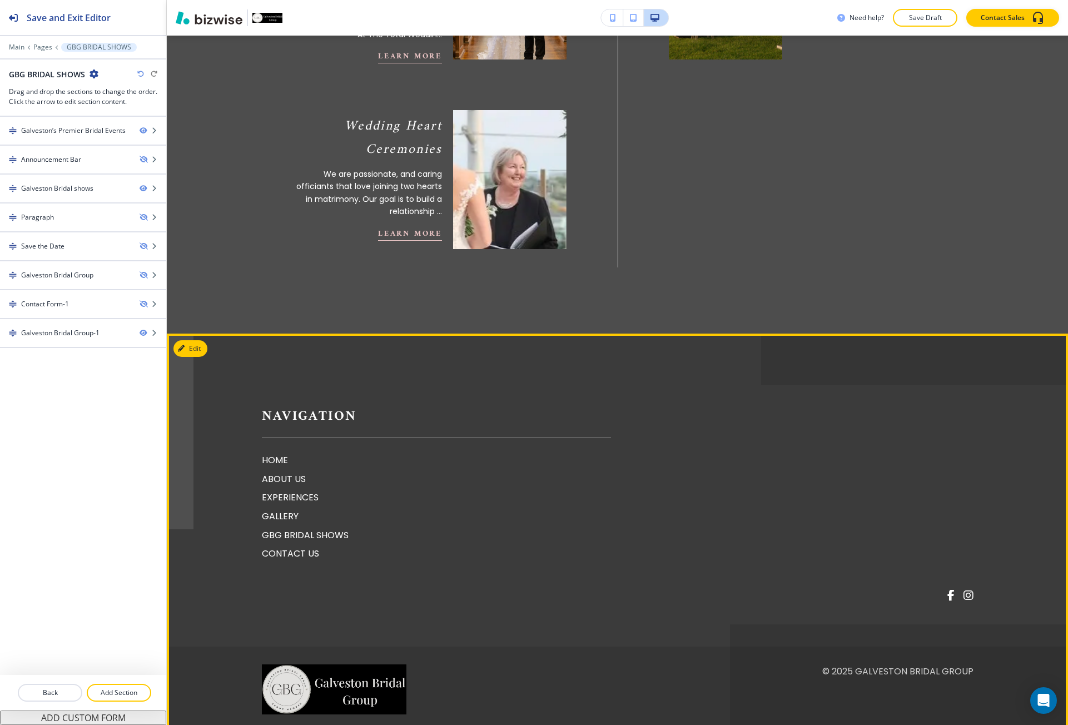
scroll to position [2088, 0]
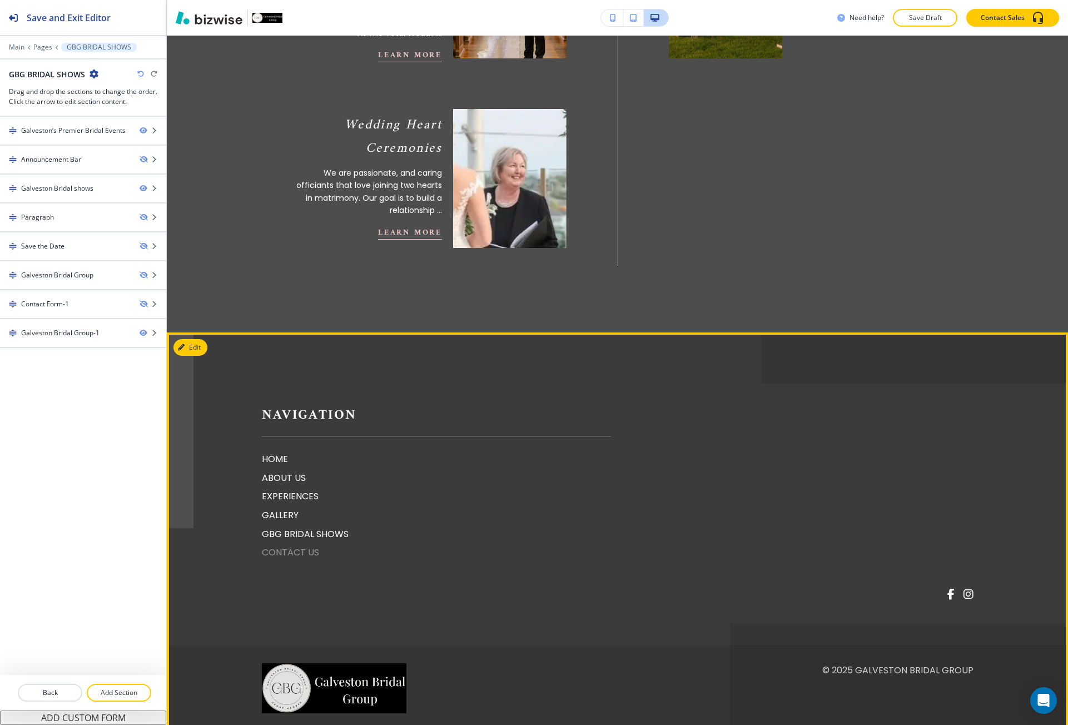
click at [303, 546] on p "CONTACT US" at bounding box center [436, 553] width 349 height 14
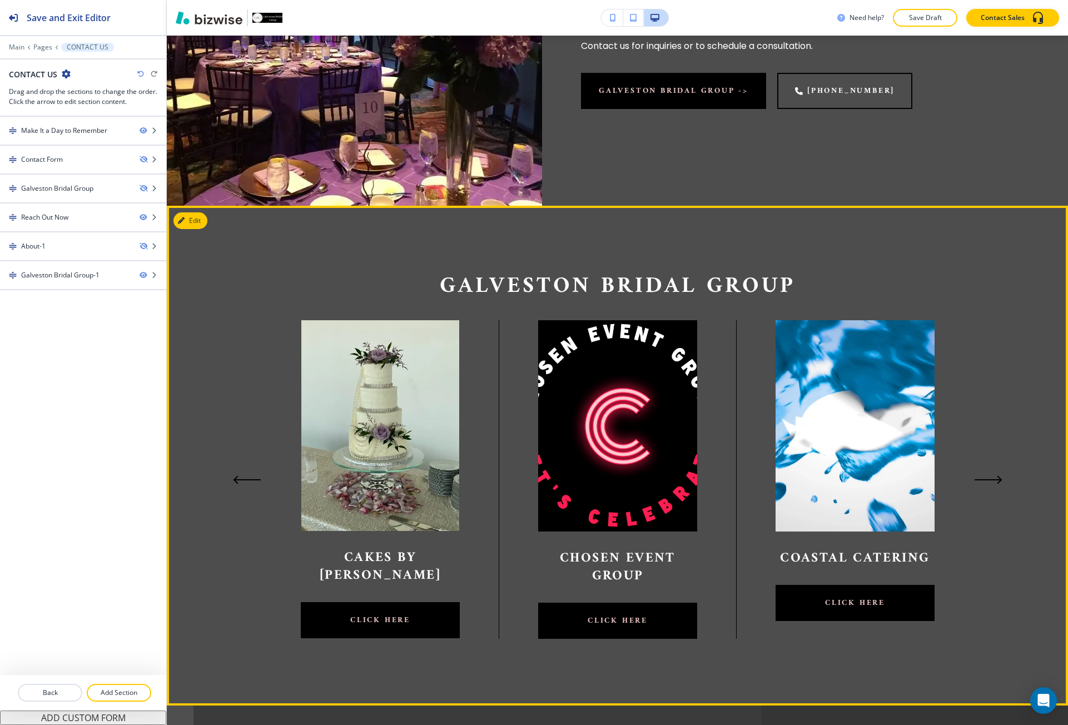
scroll to position [612, 0]
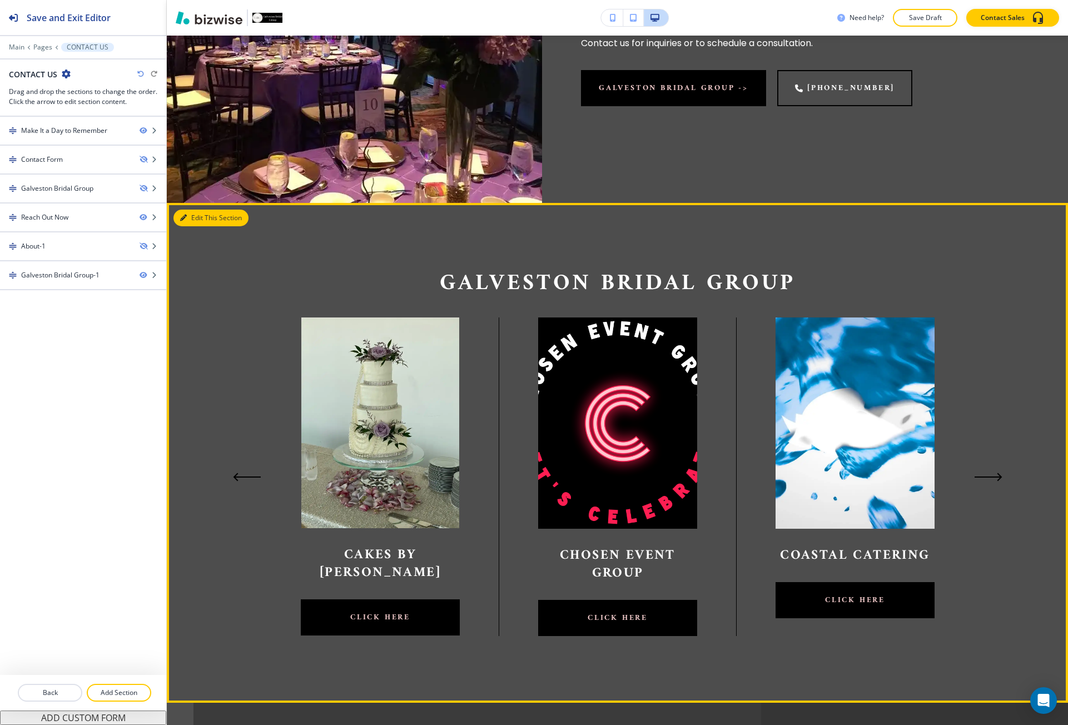
click at [191, 217] on button "Edit This Section" at bounding box center [211, 218] width 75 height 17
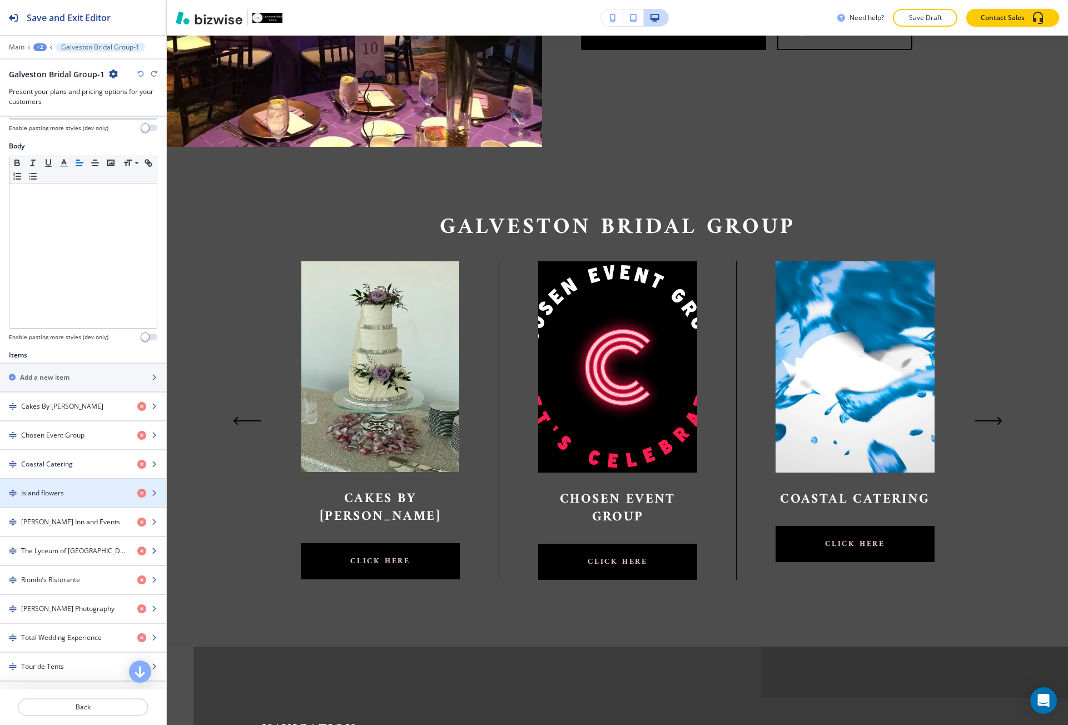
scroll to position [167, 0]
click at [59, 487] on h4 "Island flowers" at bounding box center [42, 490] width 43 height 10
click at [59, 493] on h4 "Island flowers" at bounding box center [42, 490] width 43 height 10
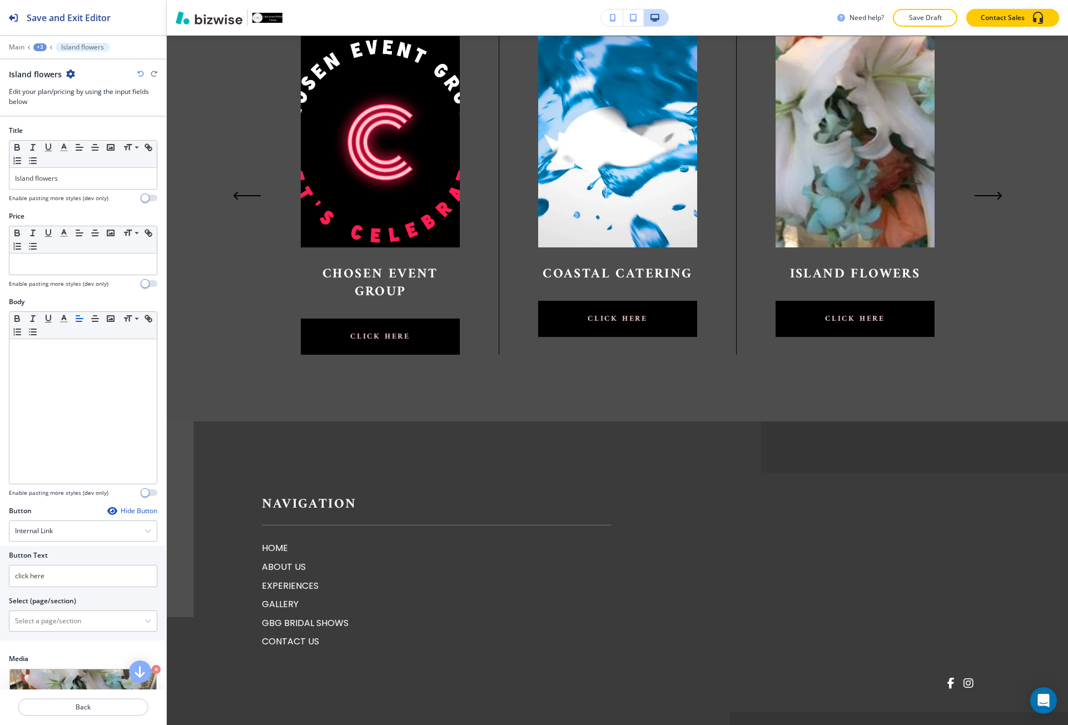
scroll to position [0, 238]
click at [71, 619] on \(page\/section\) "Manual Input" at bounding box center [76, 621] width 135 height 19
click at [37, 522] on div "Internal Link" at bounding box center [82, 531] width 147 height 20
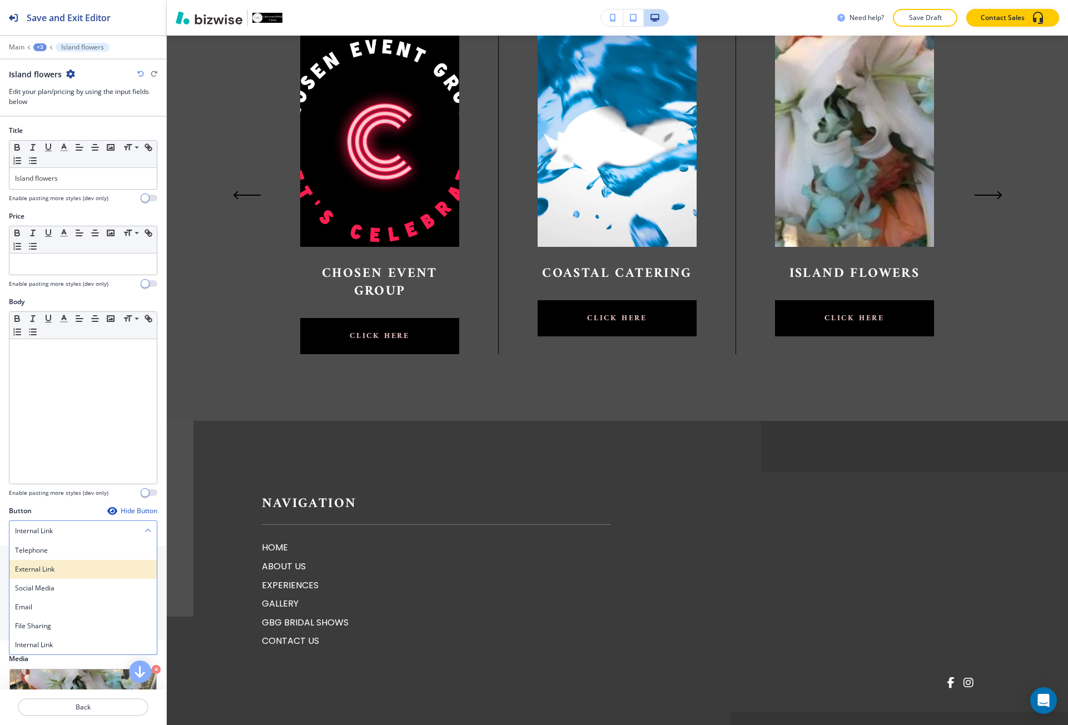
click at [42, 575] on div "External Link" at bounding box center [82, 569] width 147 height 19
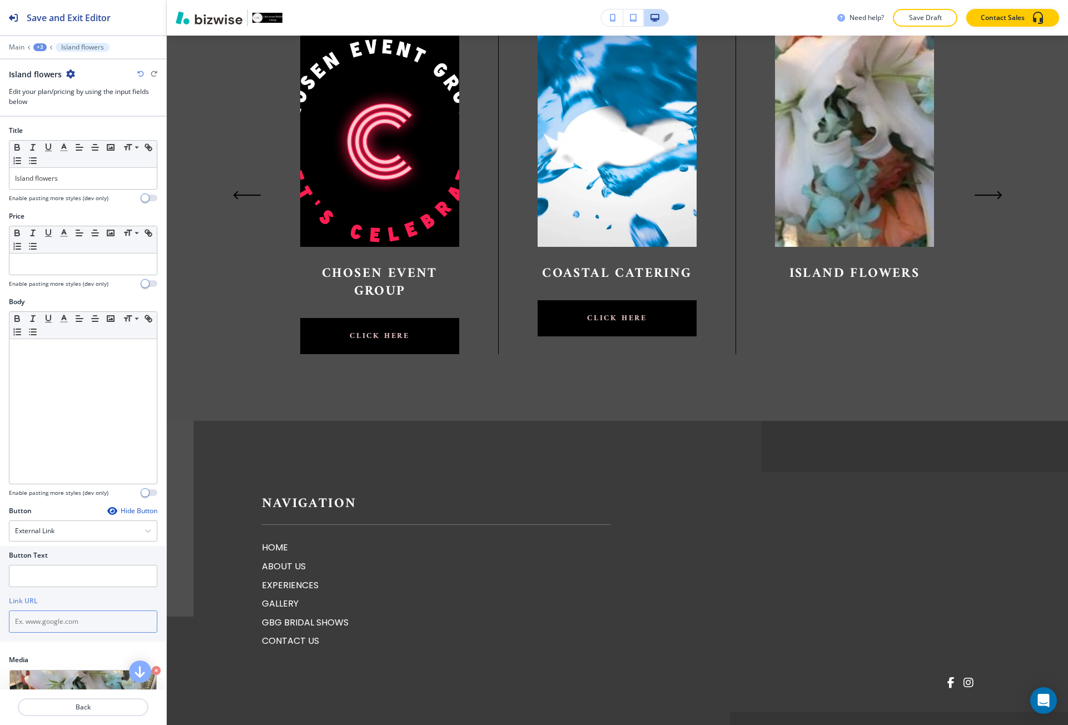
click at [49, 617] on input "text" at bounding box center [83, 622] width 148 height 22
paste input "[URL][DOMAIN_NAME][CREDIT_CARD_NUMBER]"
type input "[URL][DOMAIN_NAME][CREDIT_CARD_NUMBER]"
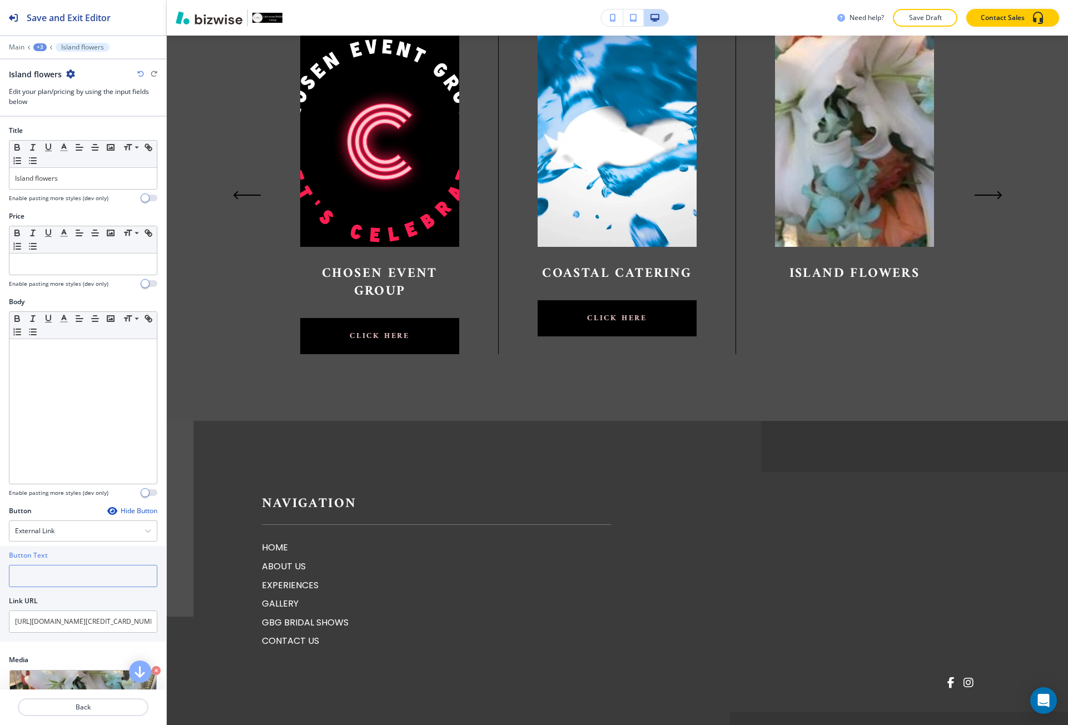
click at [37, 575] on input "text" at bounding box center [83, 576] width 148 height 22
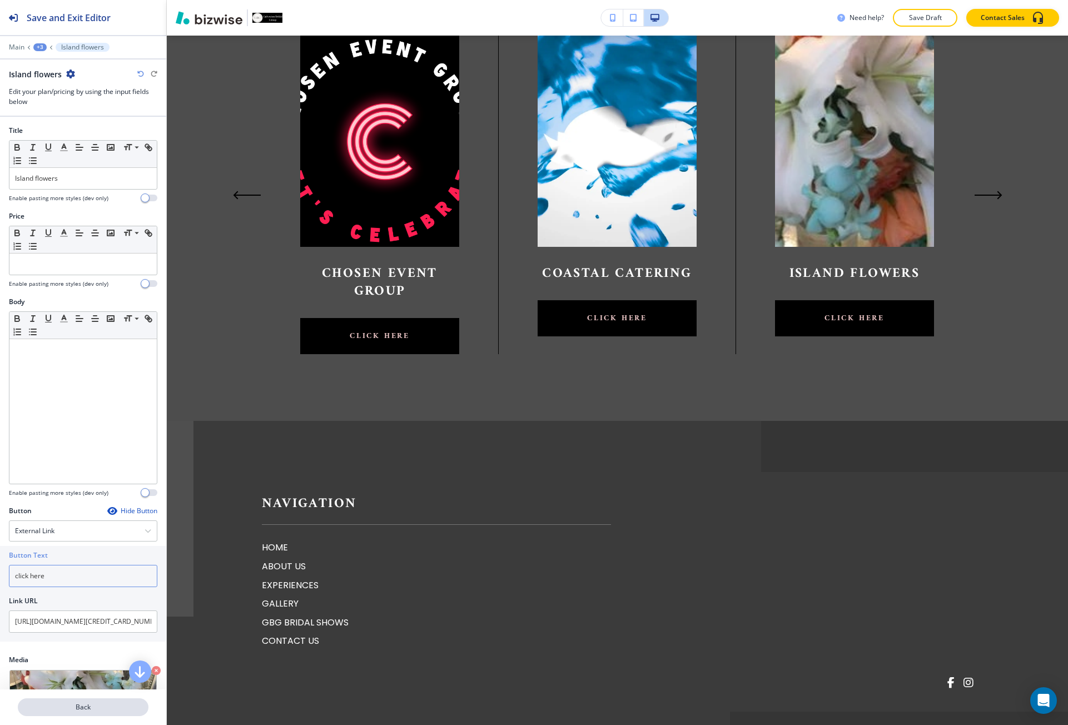
type input "click here"
click at [53, 709] on p "Back" at bounding box center [83, 707] width 128 height 10
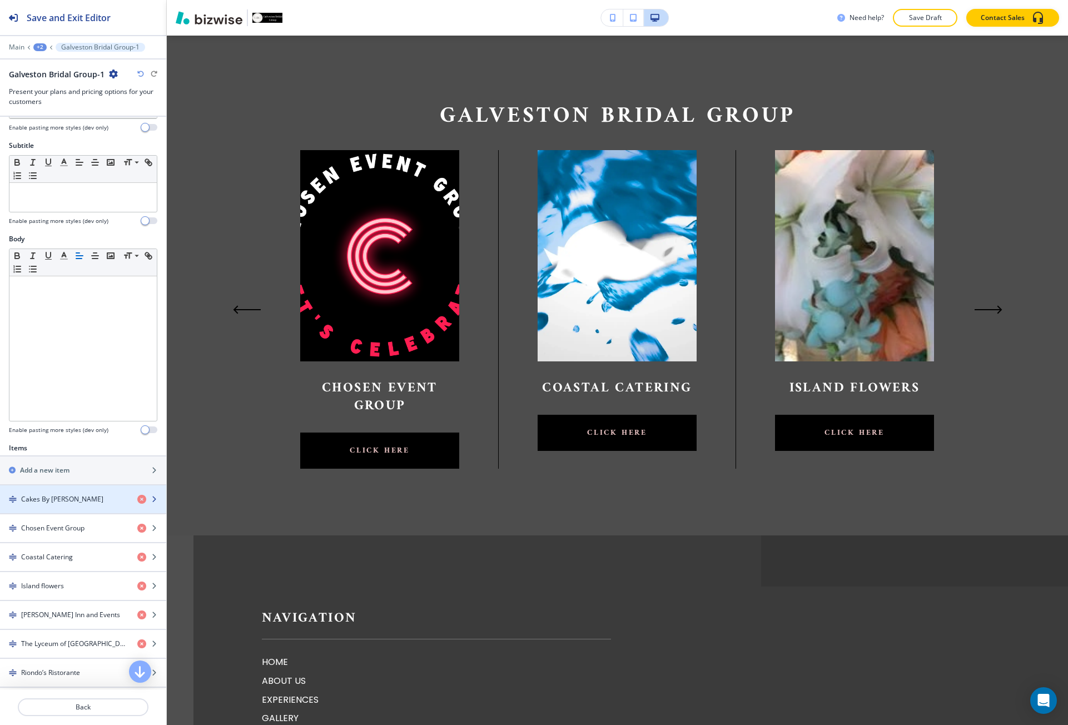
scroll to position [111, 0]
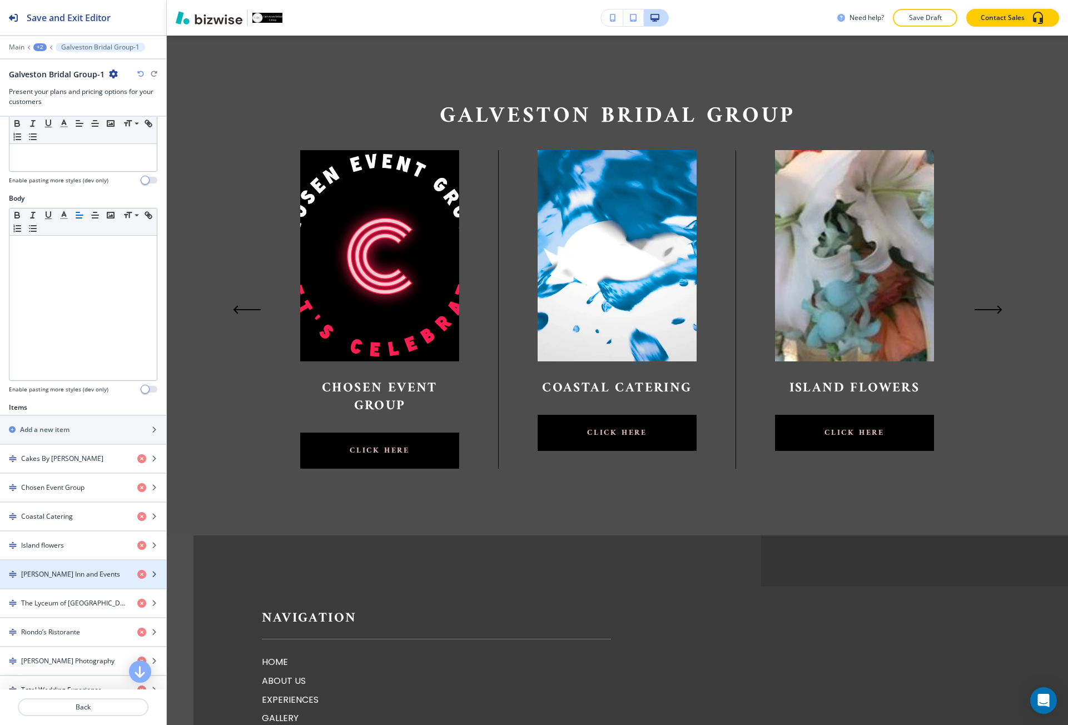
click at [96, 577] on div "[PERSON_NAME] Inn and Events" at bounding box center [64, 574] width 128 height 10
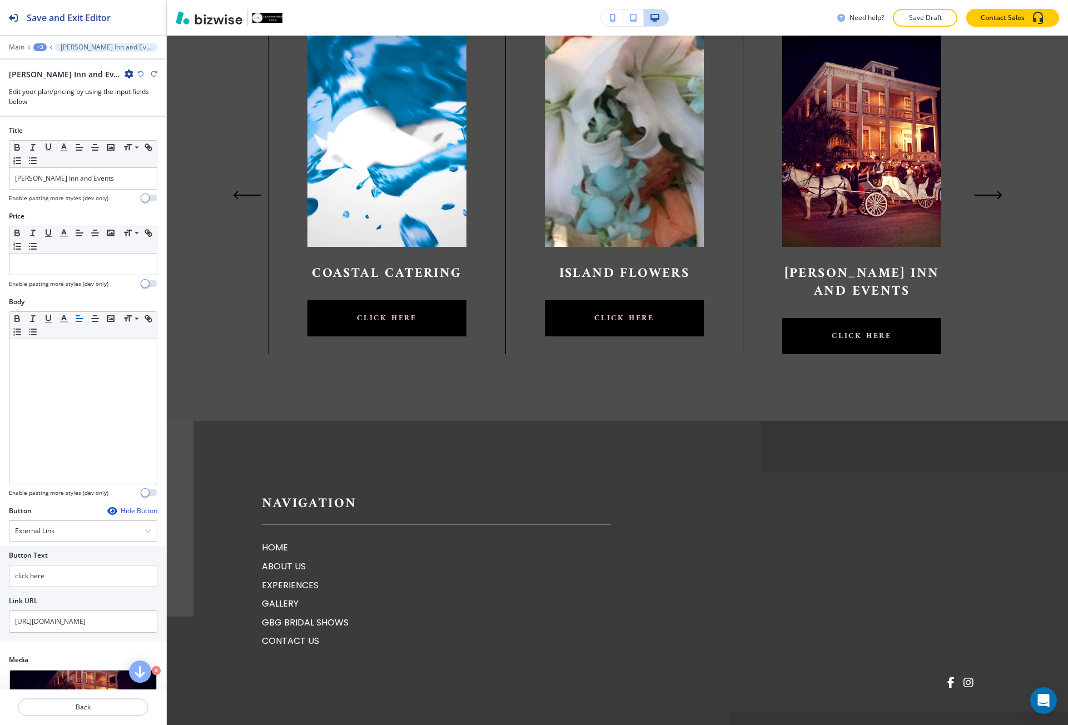
scroll to position [0, 475]
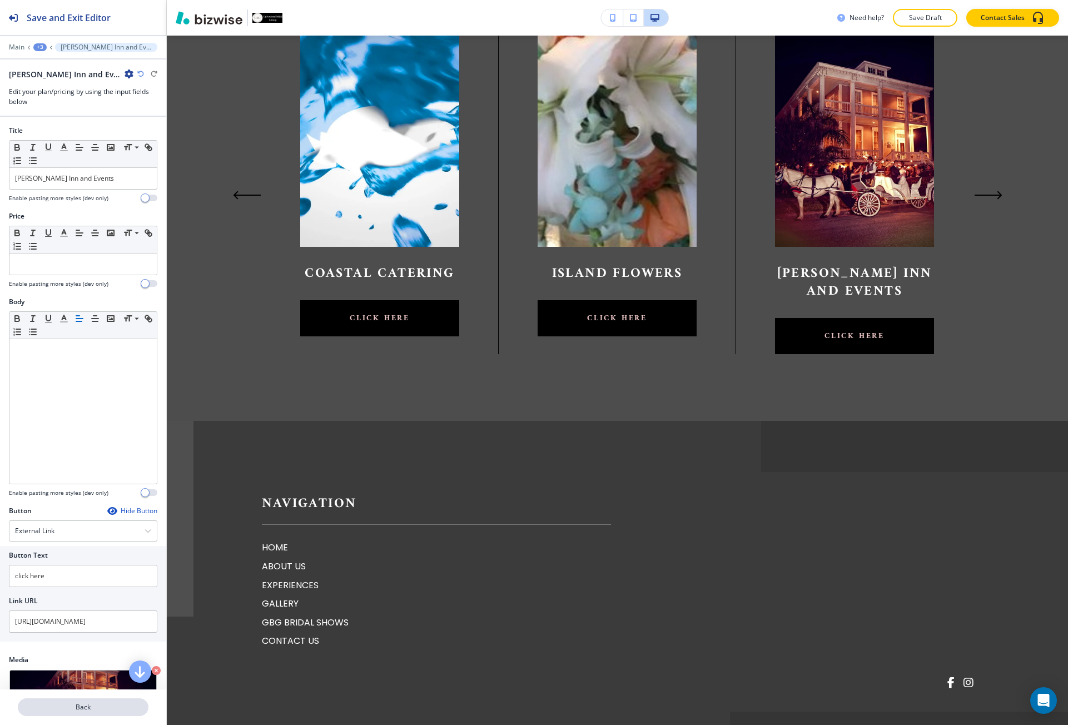
click at [92, 707] on p "Back" at bounding box center [83, 707] width 128 height 10
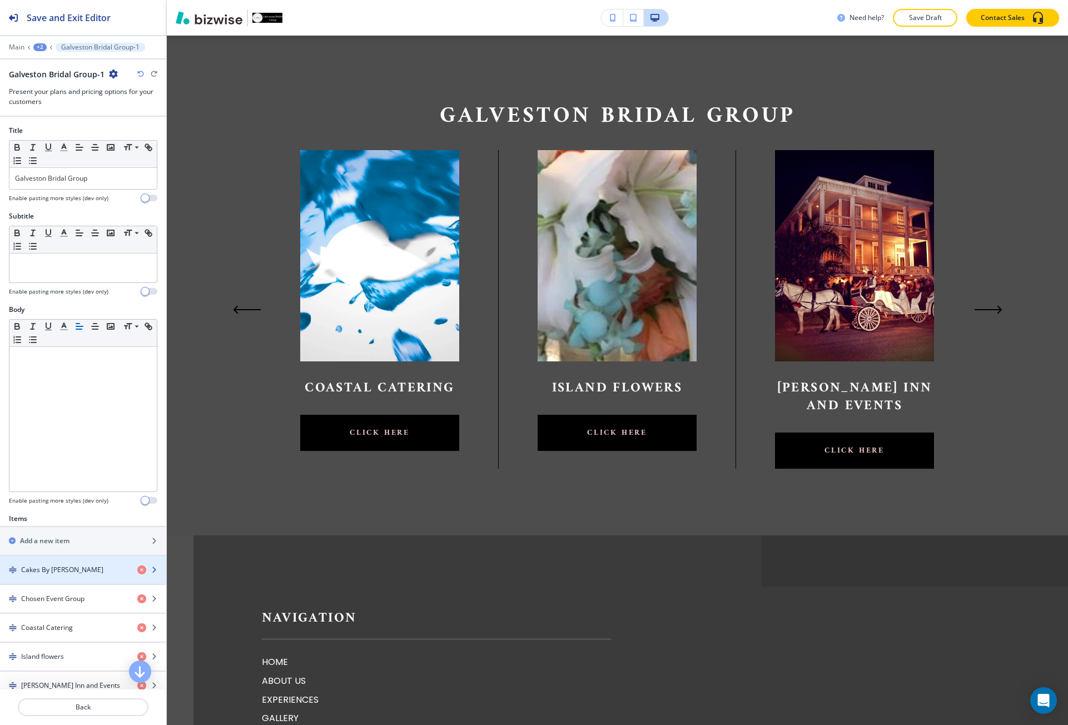
click at [62, 575] on div "button" at bounding box center [83, 579] width 166 height 9
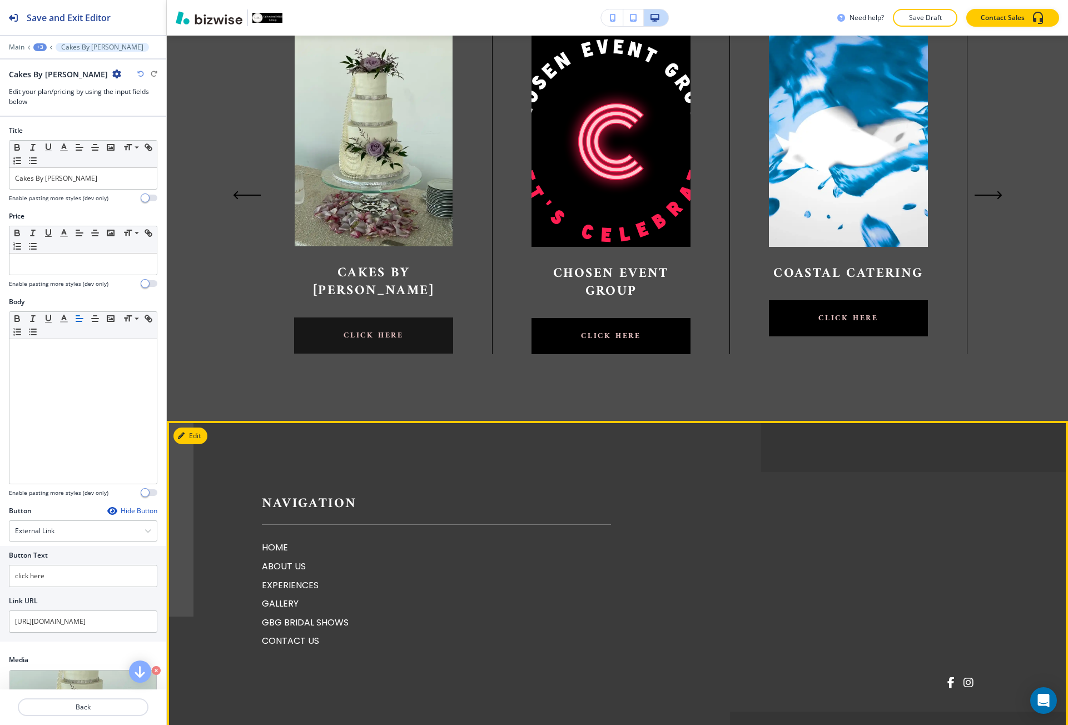
scroll to position [0, 0]
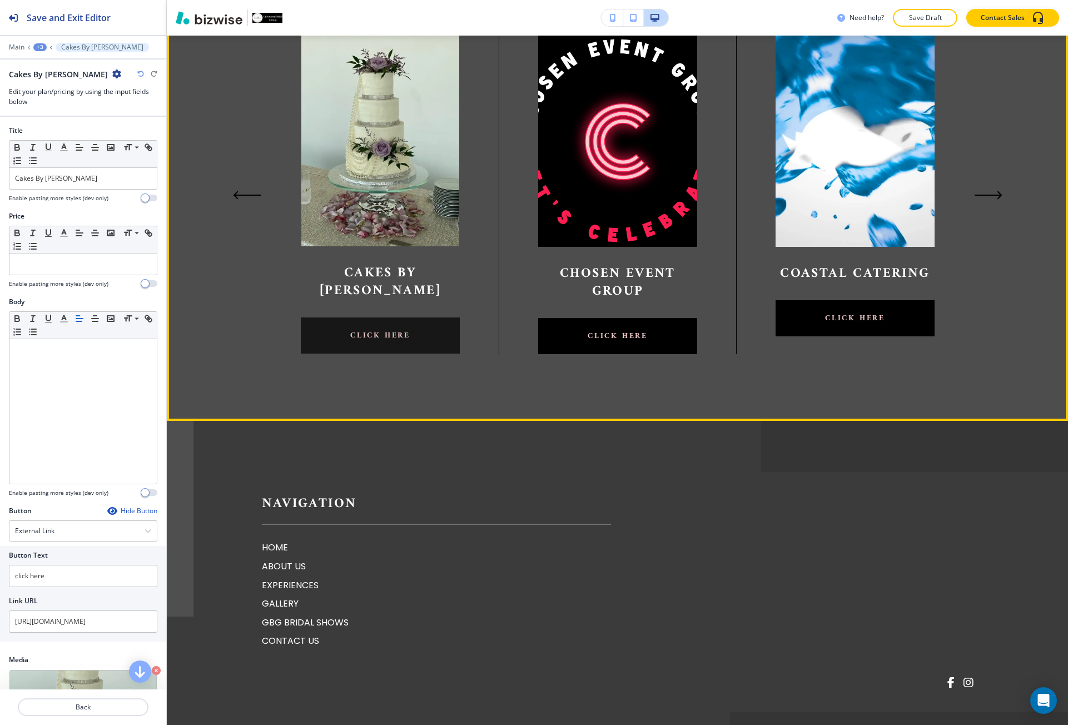
click at [428, 318] on link "click here" at bounding box center [380, 336] width 159 height 36
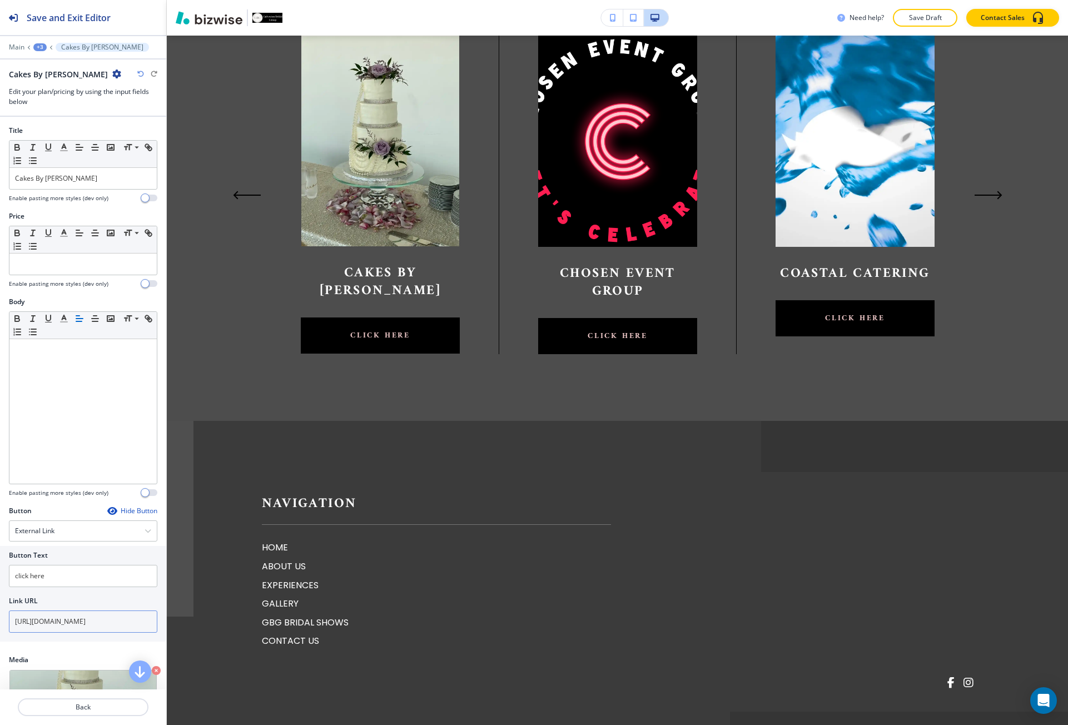
click at [46, 620] on input "[URL][DOMAIN_NAME]" at bounding box center [83, 622] width 148 height 22
paste input "s://[DOMAIN_NAME][URL]"
type input "[URL][DOMAIN_NAME]"
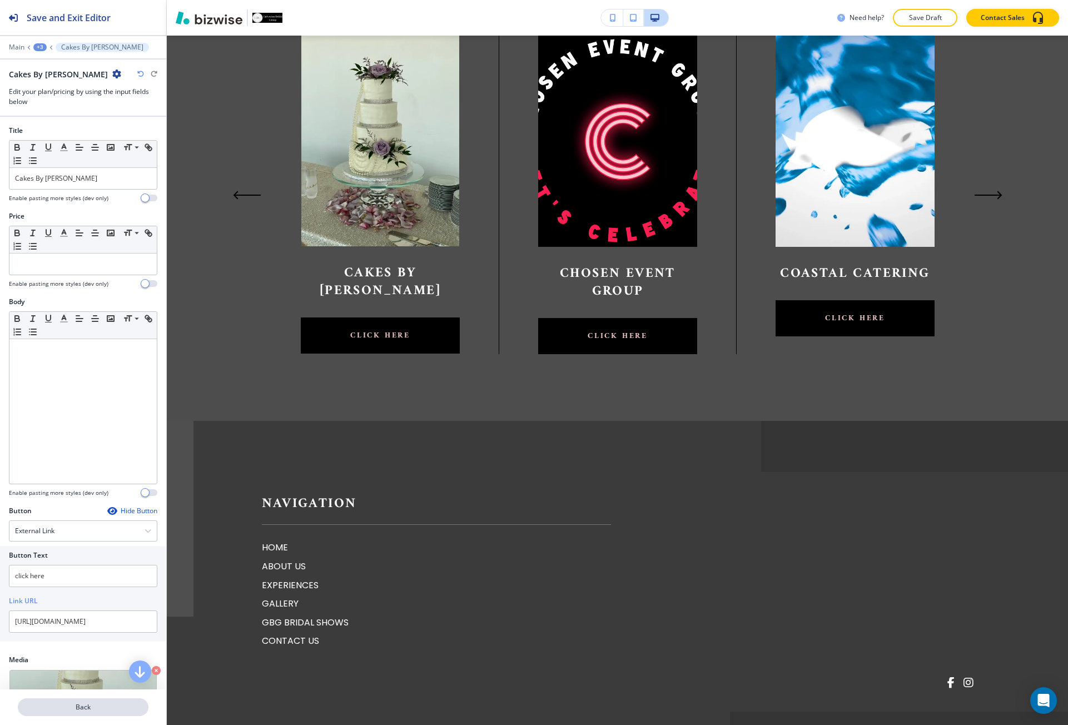
click at [67, 703] on p "Back" at bounding box center [83, 707] width 128 height 10
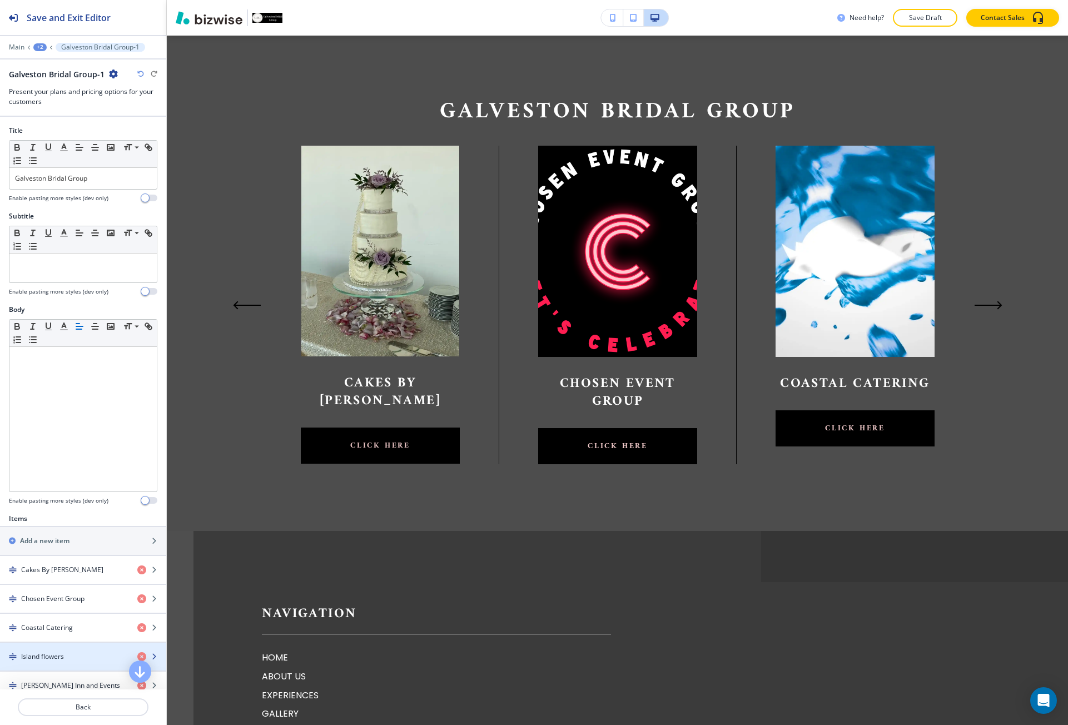
scroll to position [779, 0]
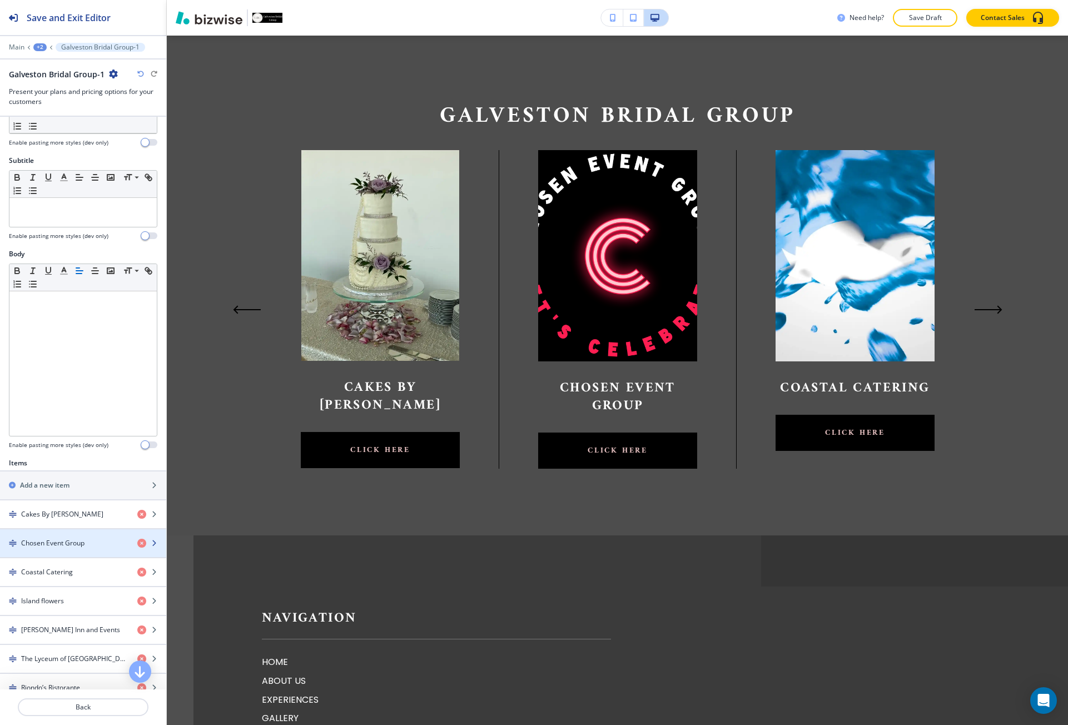
click at [67, 544] on h4 "Chosen Event Group" at bounding box center [52, 543] width 63 height 10
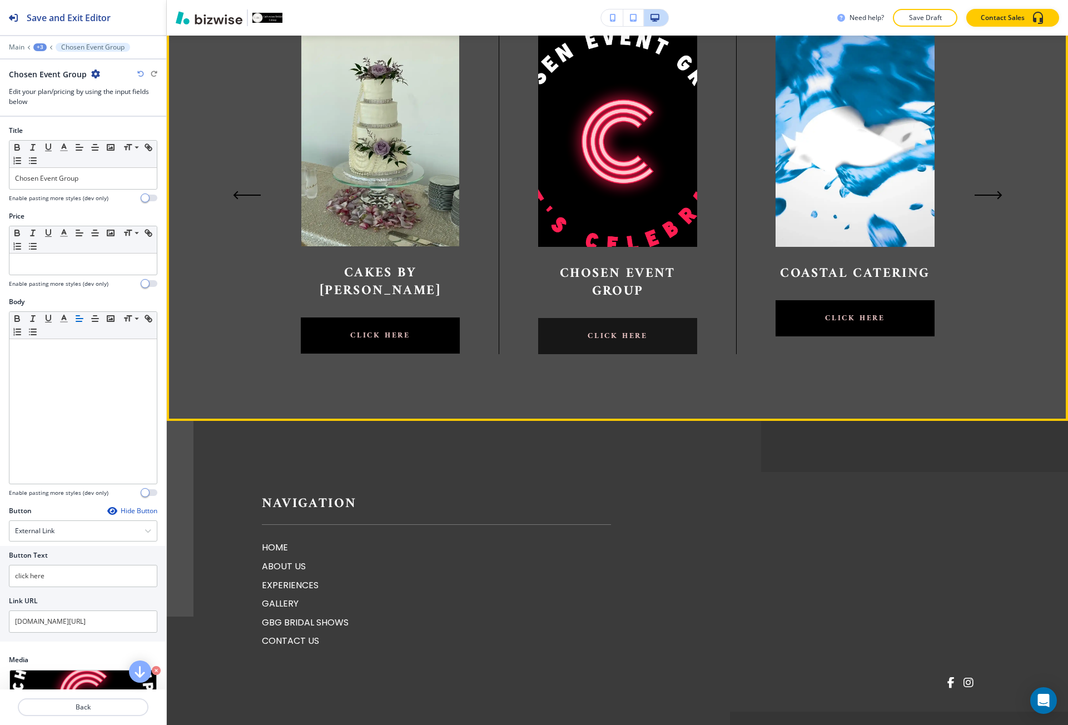
click at [577, 331] on link "click here" at bounding box center [617, 336] width 159 height 36
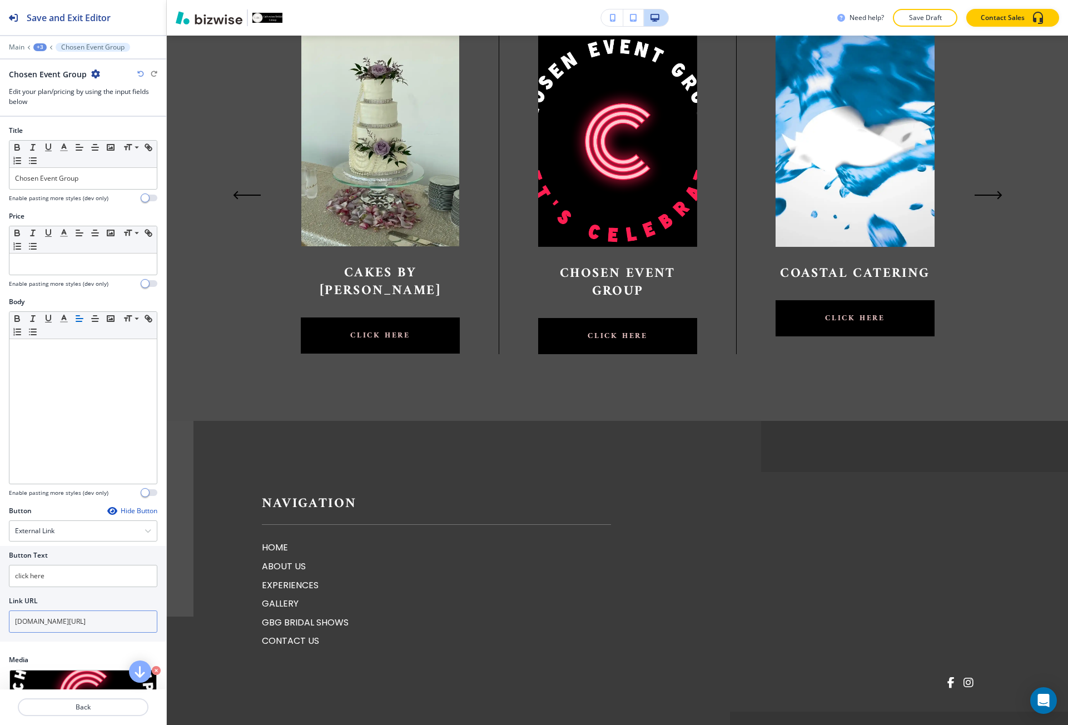
click at [102, 623] on input "[DOMAIN_NAME][URL]" at bounding box center [83, 622] width 148 height 22
paste input "[URL][DOMAIN_NAME]"
type input "[URL][DOMAIN_NAME]"
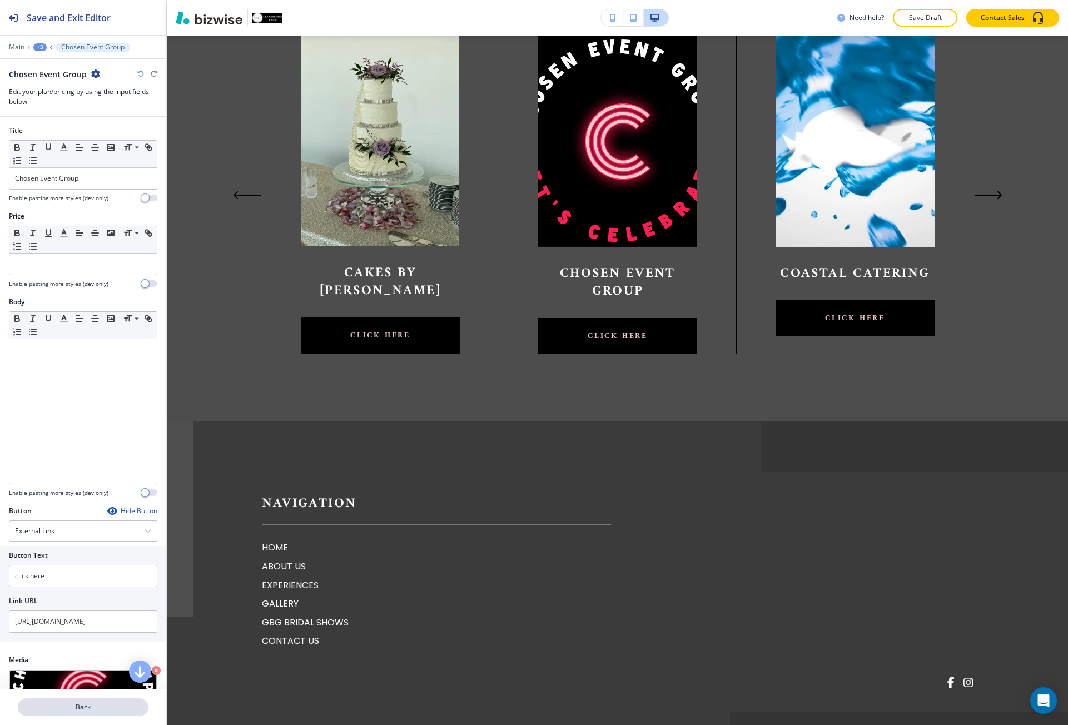
click at [71, 705] on p "Back" at bounding box center [83, 707] width 128 height 10
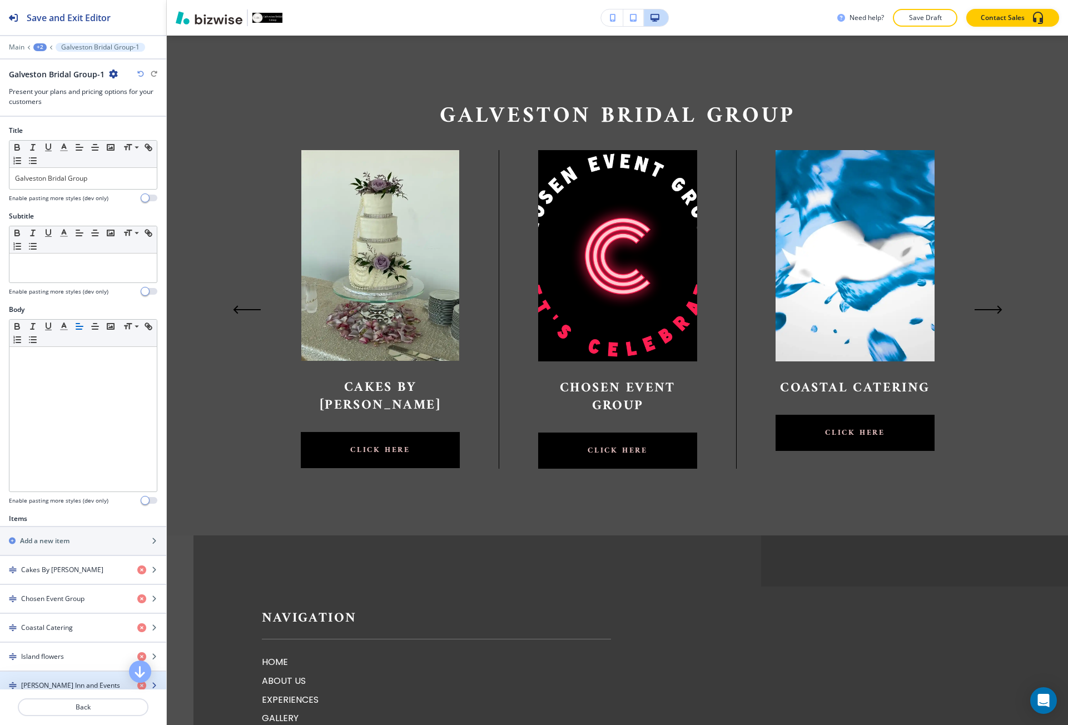
click at [71, 677] on div "button" at bounding box center [83, 676] width 166 height 9
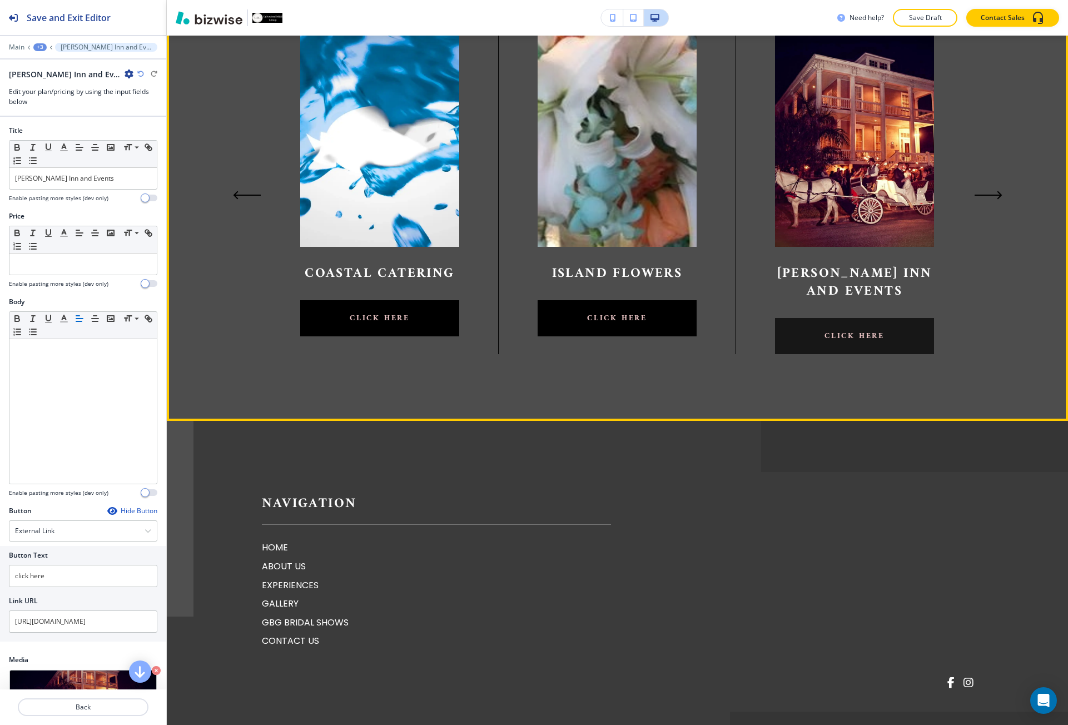
click at [869, 319] on link "click here" at bounding box center [854, 336] width 159 height 36
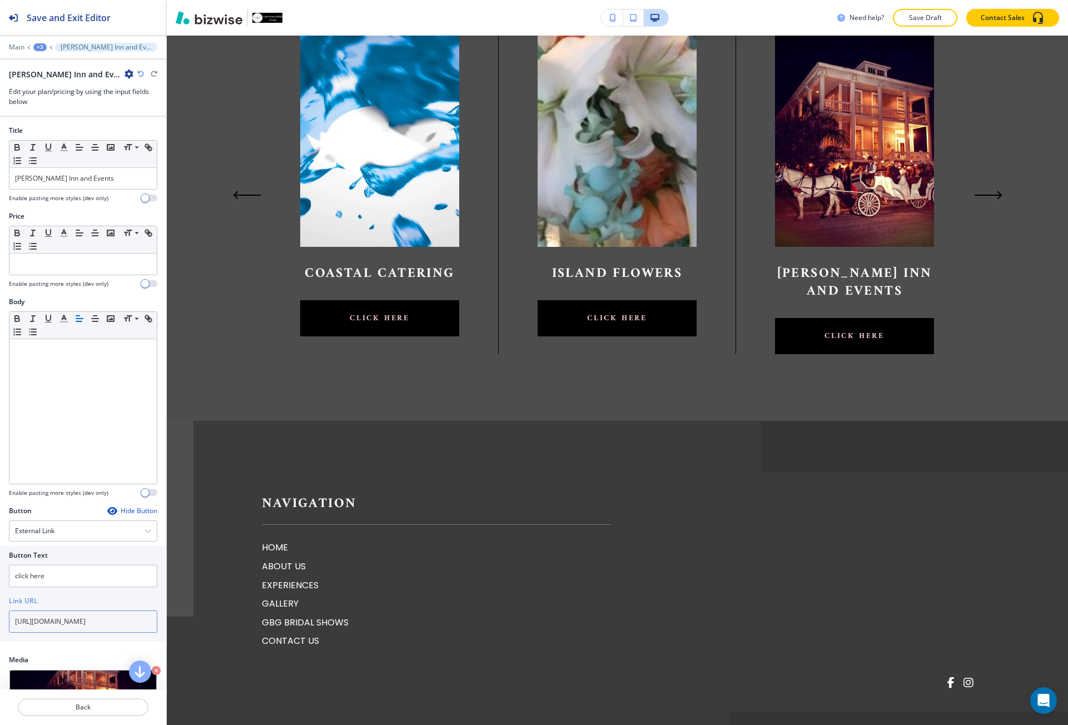
click at [85, 617] on input "[URL][DOMAIN_NAME]" at bounding box center [83, 622] width 148 height 22
paste input "contact"
type input "[URL][DOMAIN_NAME]"
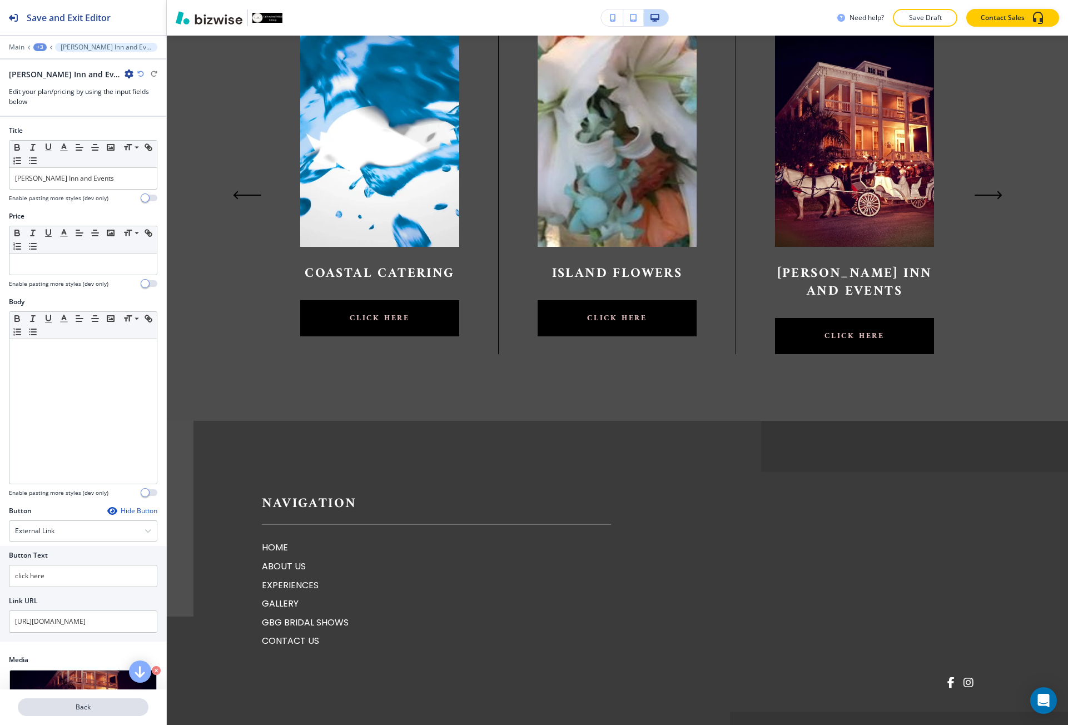
click at [88, 708] on p "Back" at bounding box center [83, 707] width 128 height 10
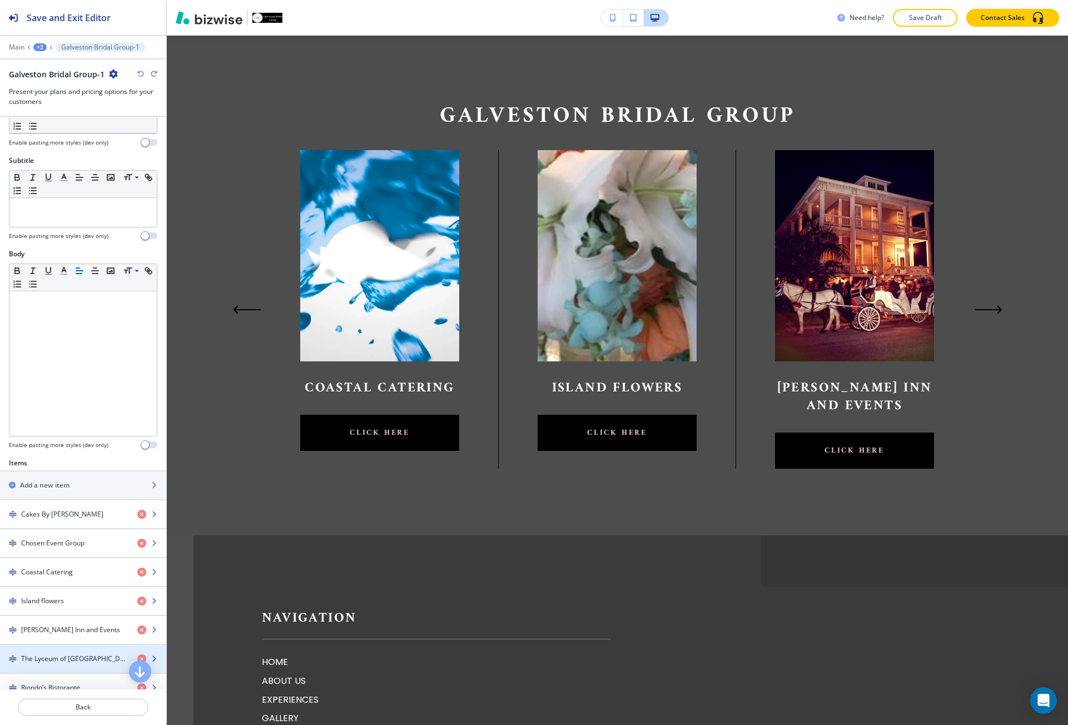
click at [66, 661] on h4 "The Lyceum of [GEOGRAPHIC_DATA]" at bounding box center [74, 659] width 107 height 10
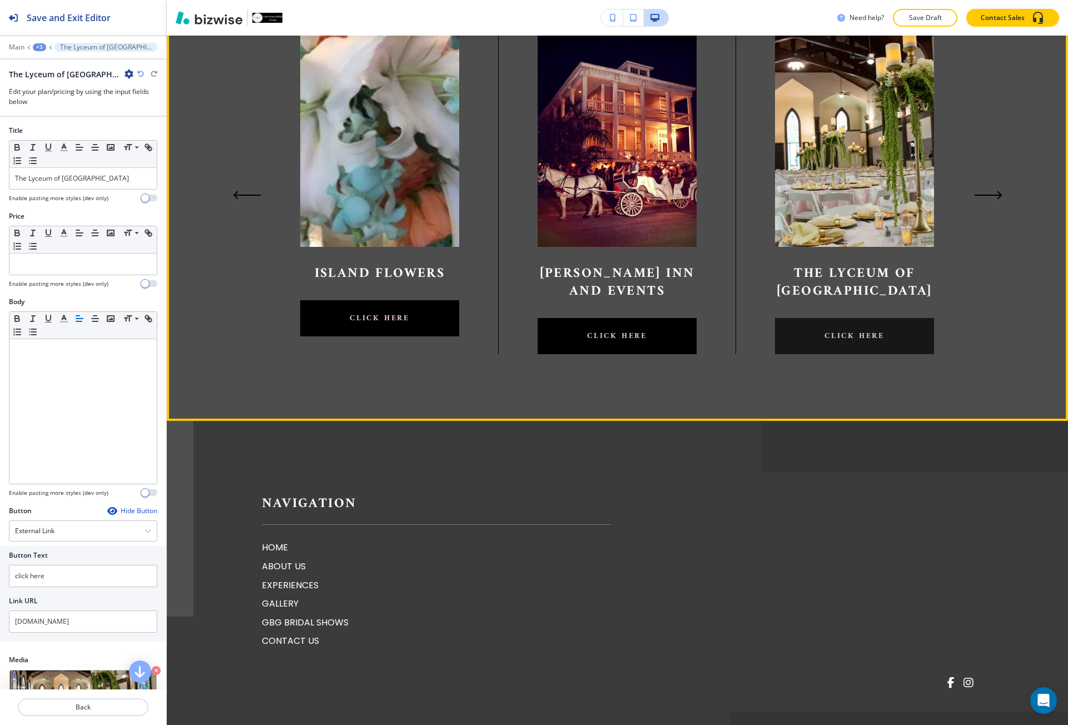
click at [797, 339] on link "click here" at bounding box center [854, 336] width 159 height 36
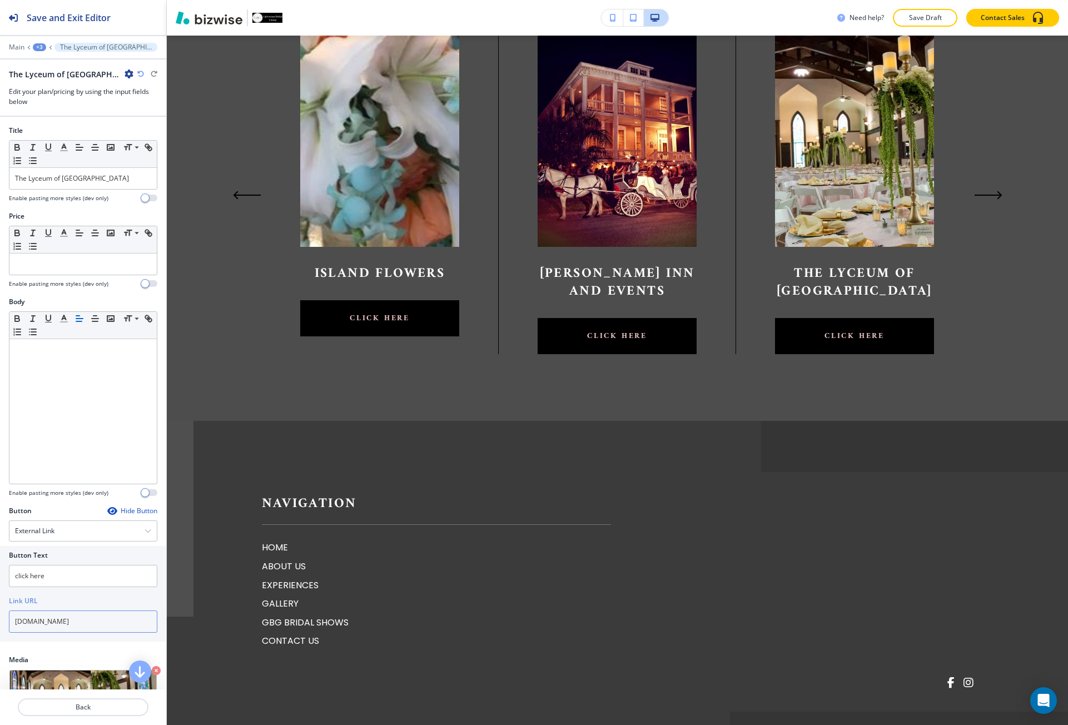
click at [66, 624] on input "[DOMAIN_NAME]" at bounding box center [83, 622] width 148 height 22
paste input "[URL][DOMAIN_NAME]"
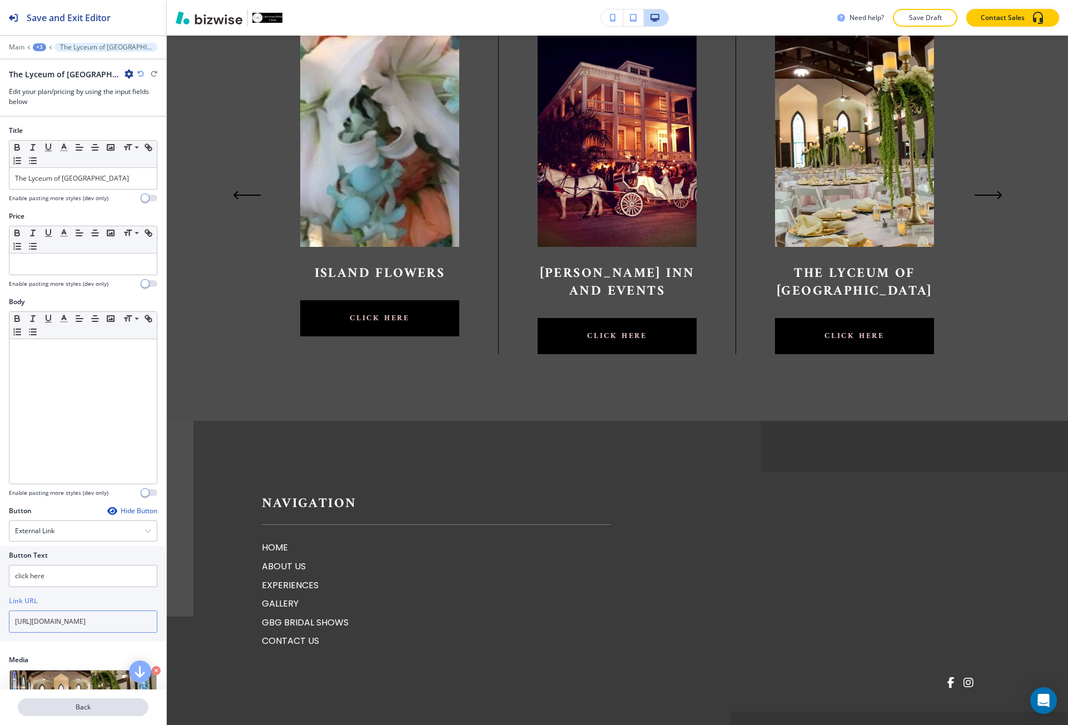
type input "[URL][DOMAIN_NAME]"
click at [57, 705] on p "Back" at bounding box center [83, 707] width 128 height 10
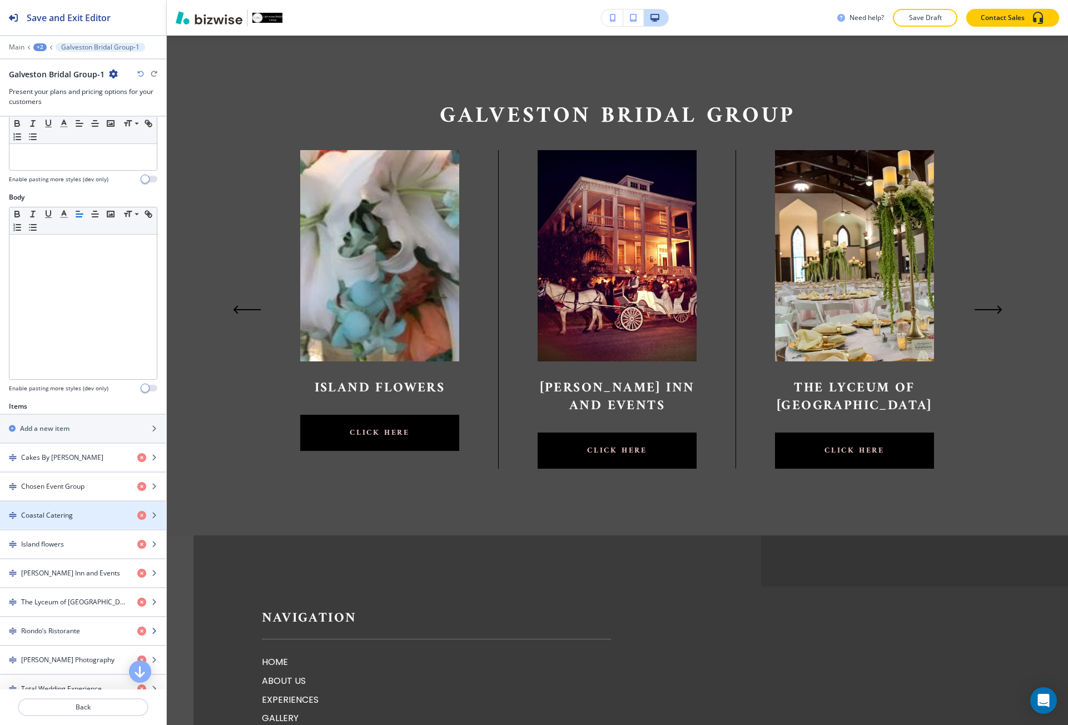
scroll to position [167, 0]
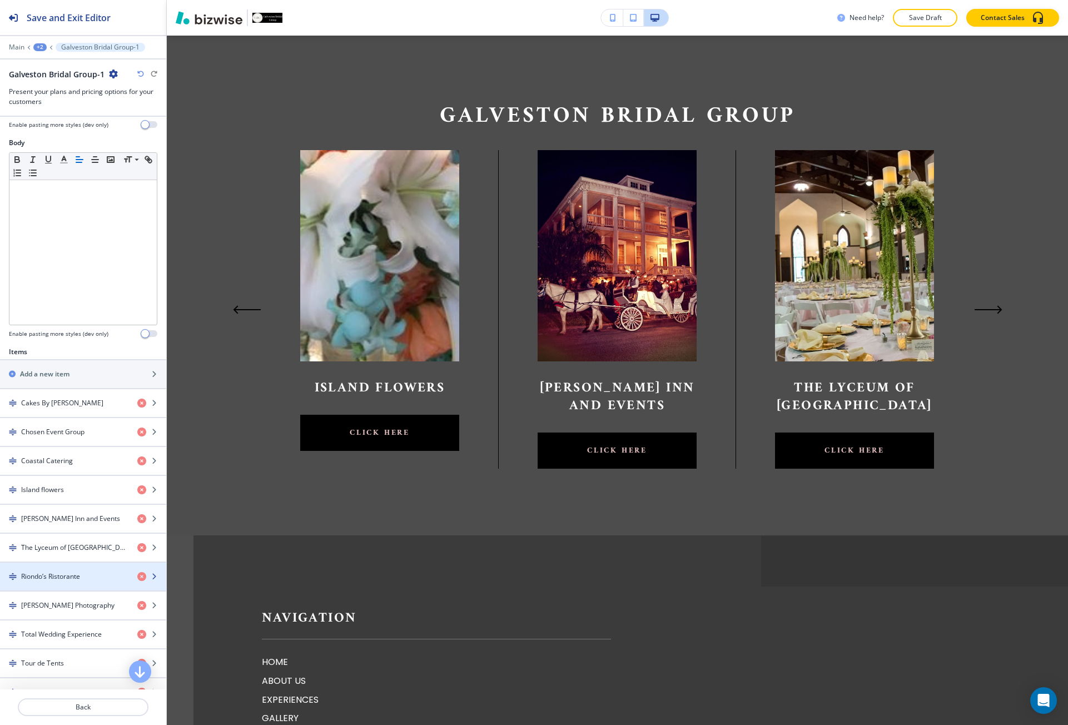
click at [51, 579] on h4 "Riondo’s Ristorante" at bounding box center [50, 577] width 59 height 10
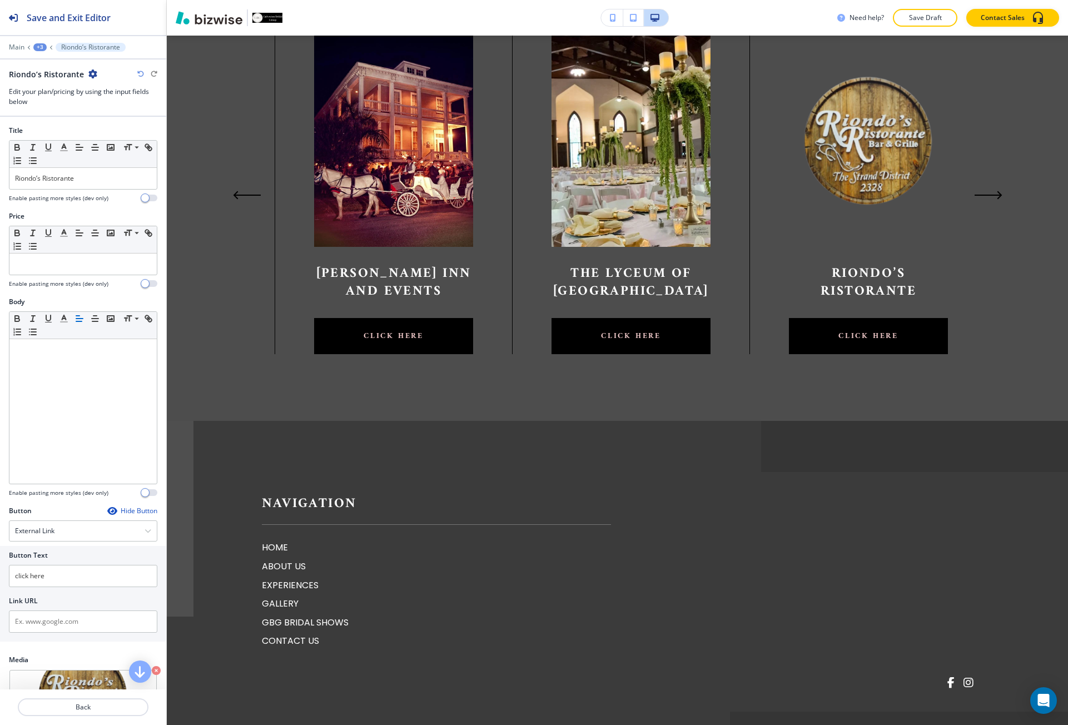
scroll to position [0, 950]
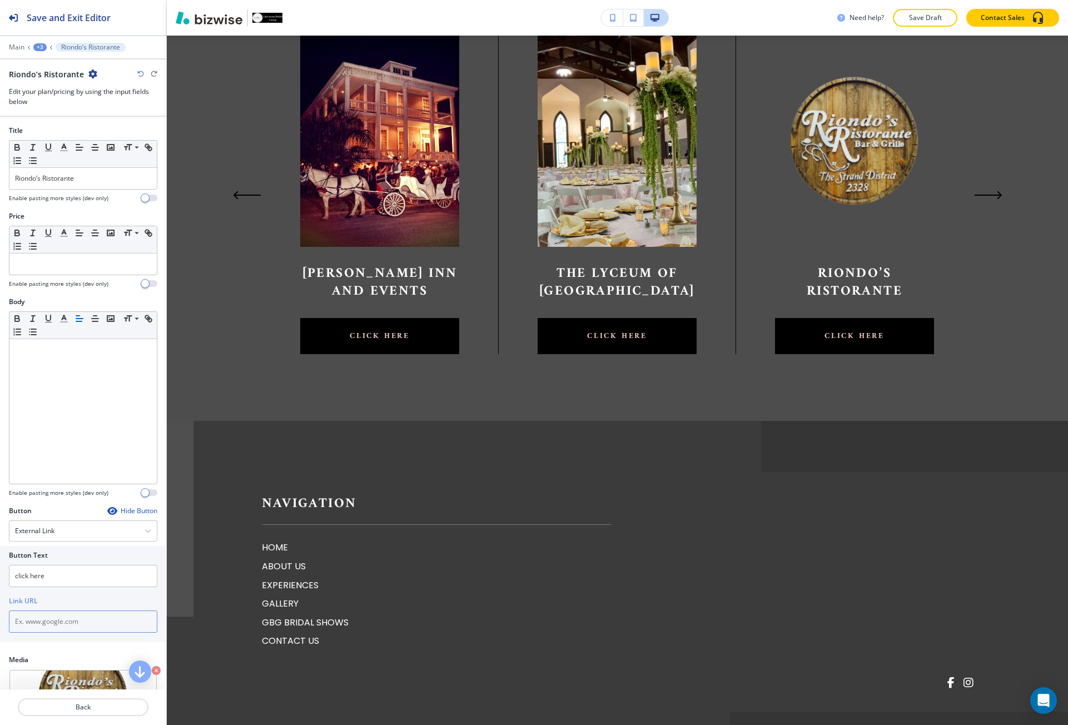
click at [78, 630] on input "text" at bounding box center [83, 622] width 148 height 22
paste input "[URL][DOMAIN_NAME]"
type input "[URL][DOMAIN_NAME]"
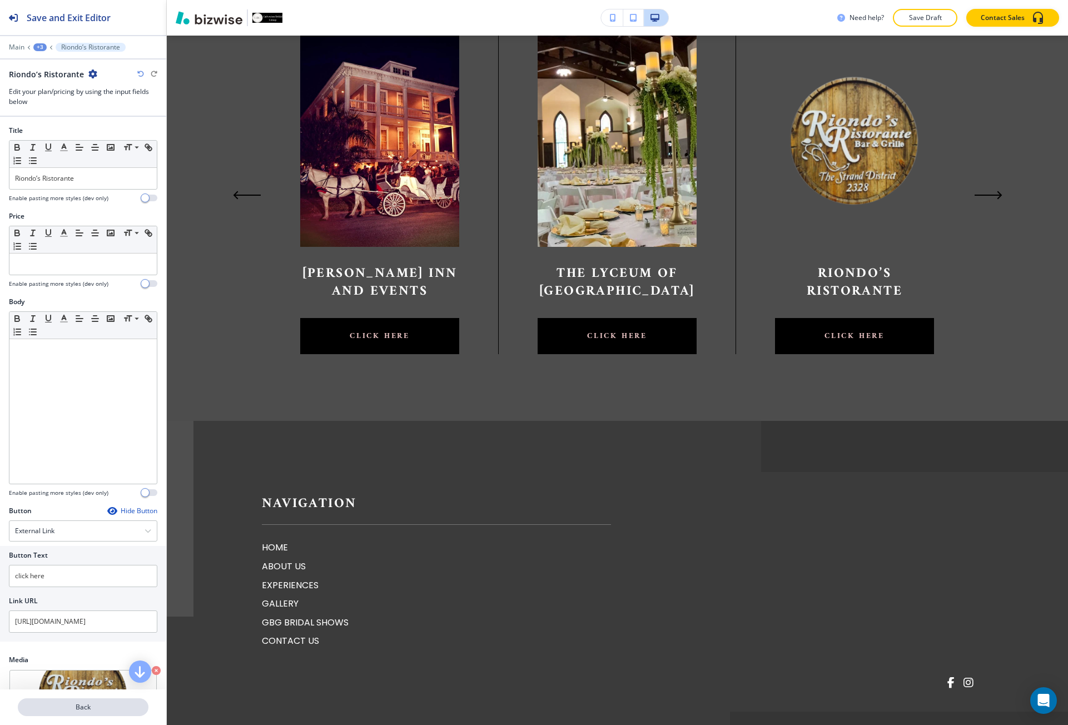
click at [77, 709] on p "Back" at bounding box center [83, 707] width 128 height 10
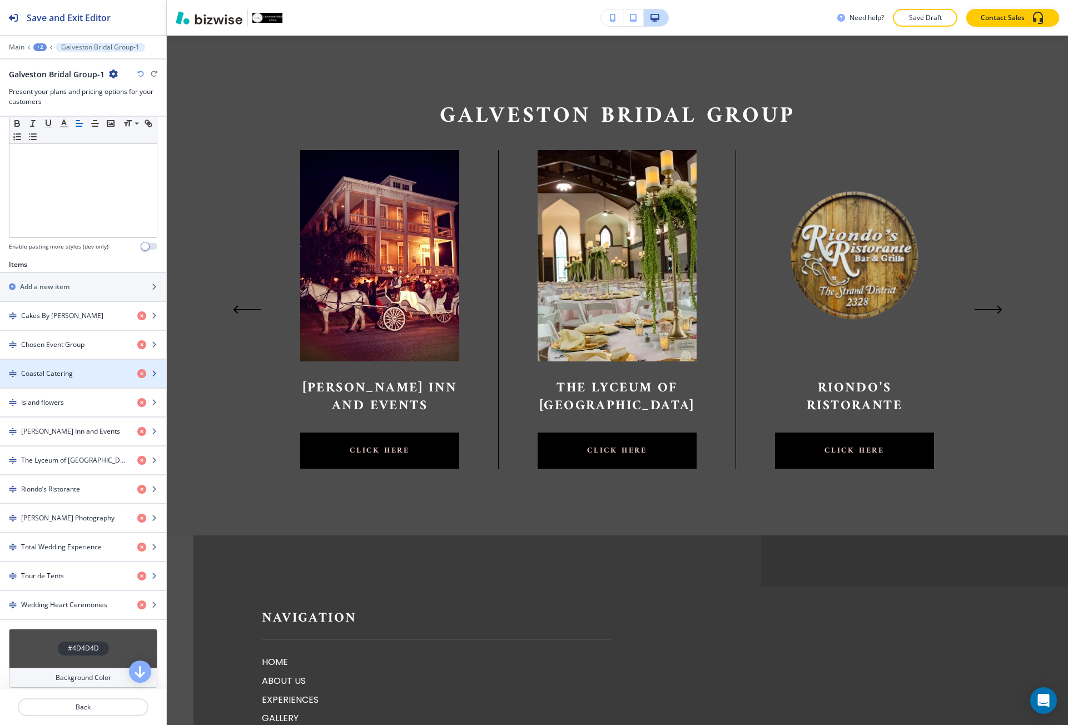
scroll to position [278, 0]
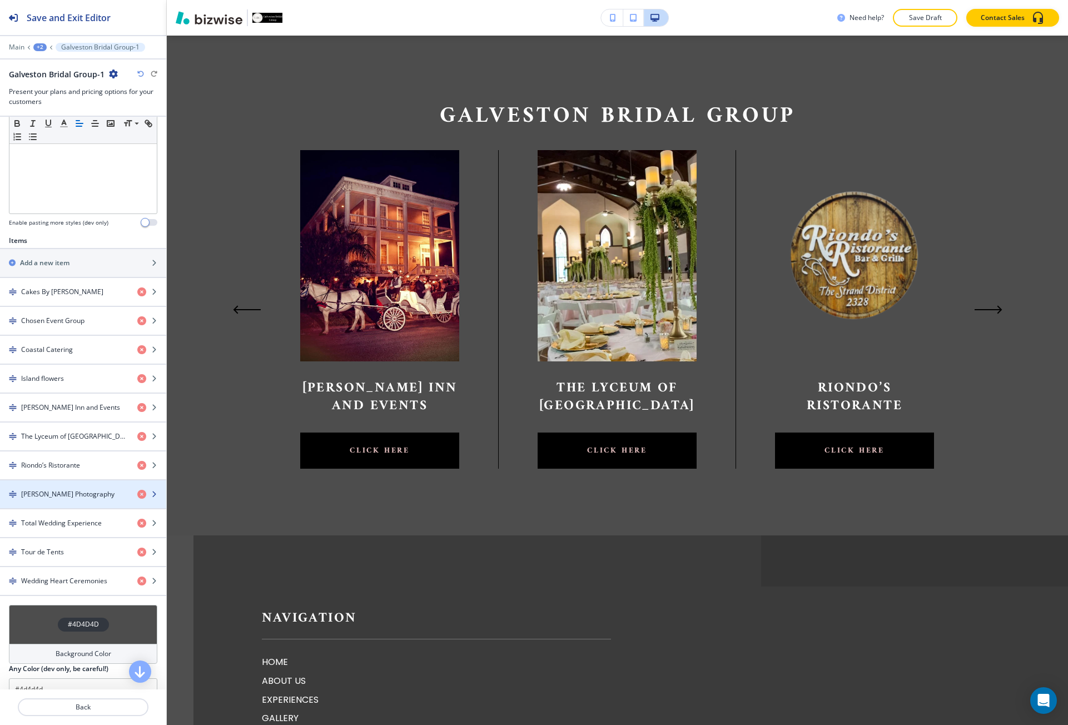
click at [50, 488] on div "button" at bounding box center [83, 484] width 166 height 9
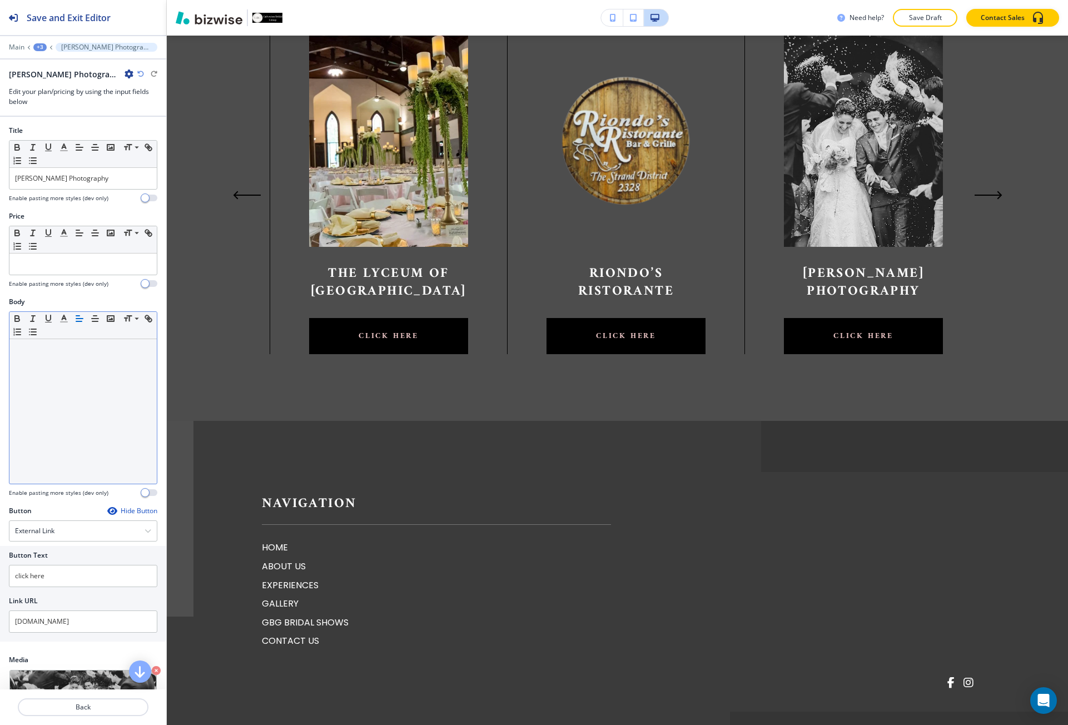
scroll to position [0, 1188]
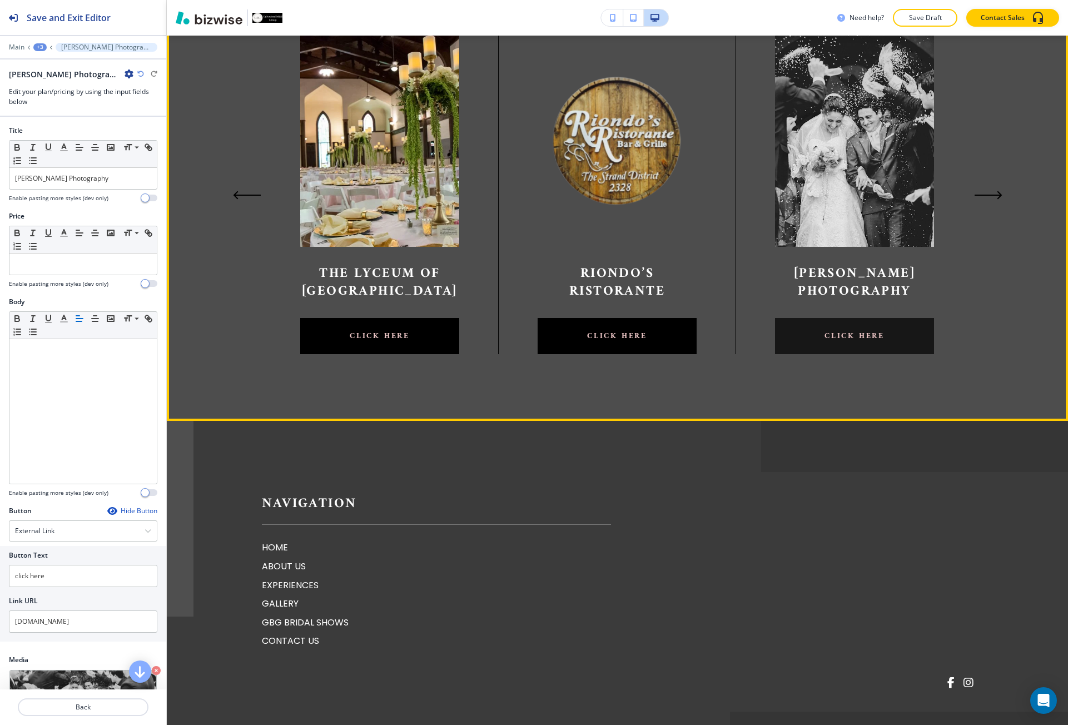
click at [838, 340] on link "click here" at bounding box center [854, 336] width 159 height 36
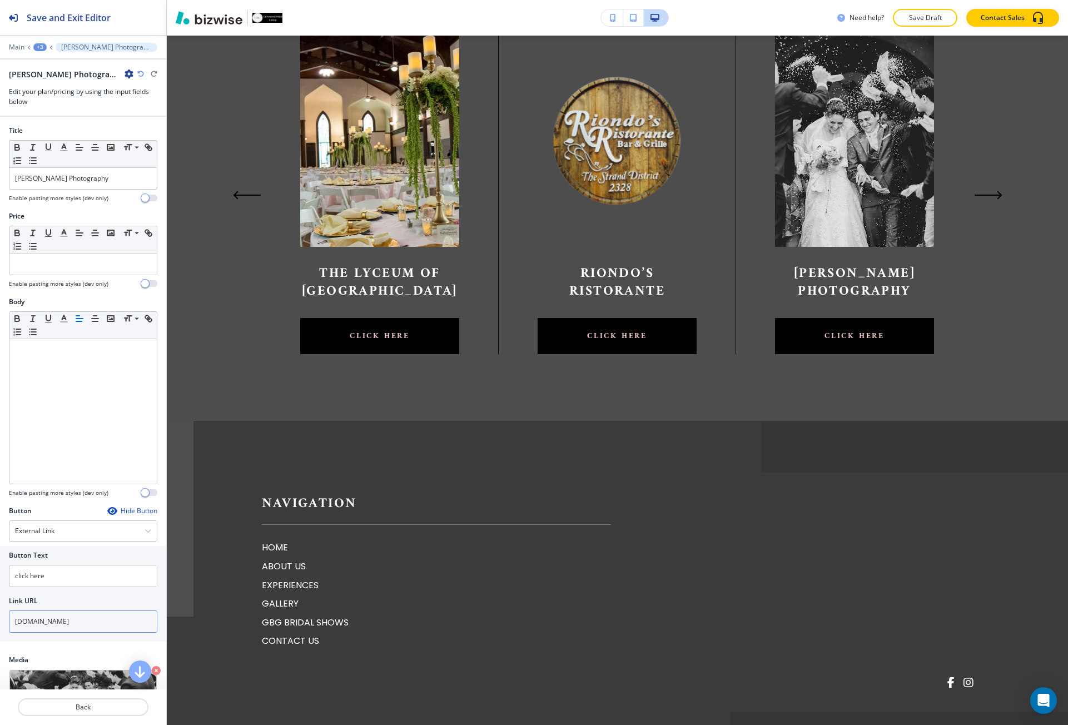
click at [73, 612] on input "[DOMAIN_NAME]" at bounding box center [83, 622] width 148 height 22
paste input "[URL][DOMAIN_NAME]"
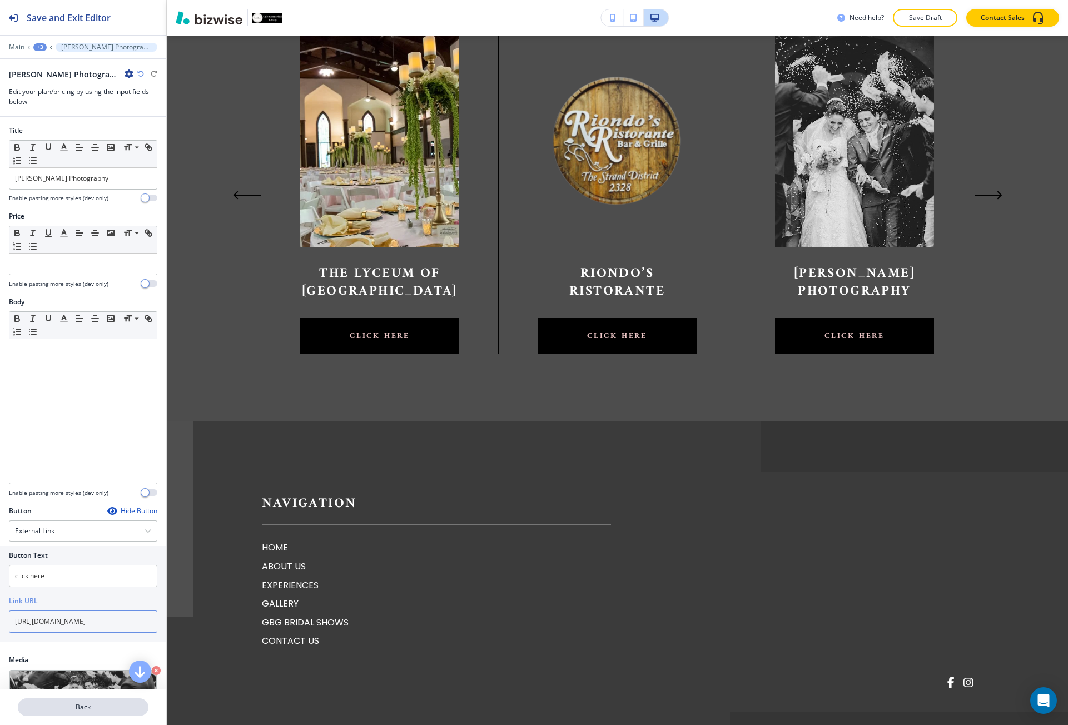
type input "[URL][DOMAIN_NAME]"
click at [88, 711] on p "Back" at bounding box center [83, 707] width 128 height 10
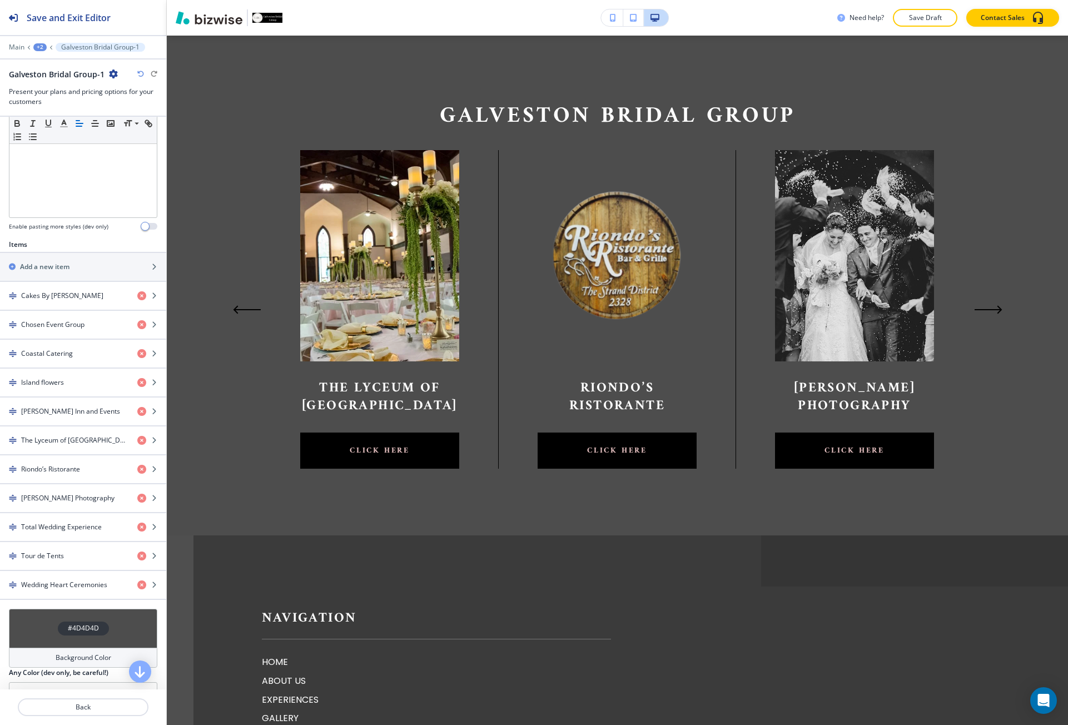
scroll to position [278, 0]
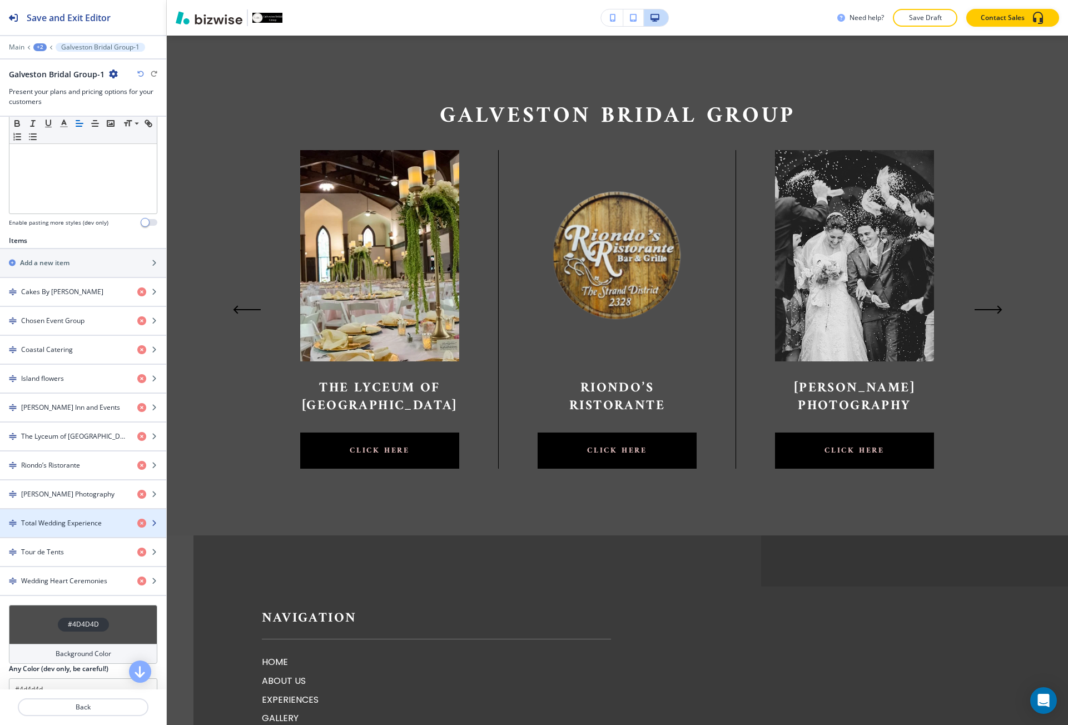
click at [70, 524] on h4 "Total Wedding Experience" at bounding box center [61, 523] width 81 height 10
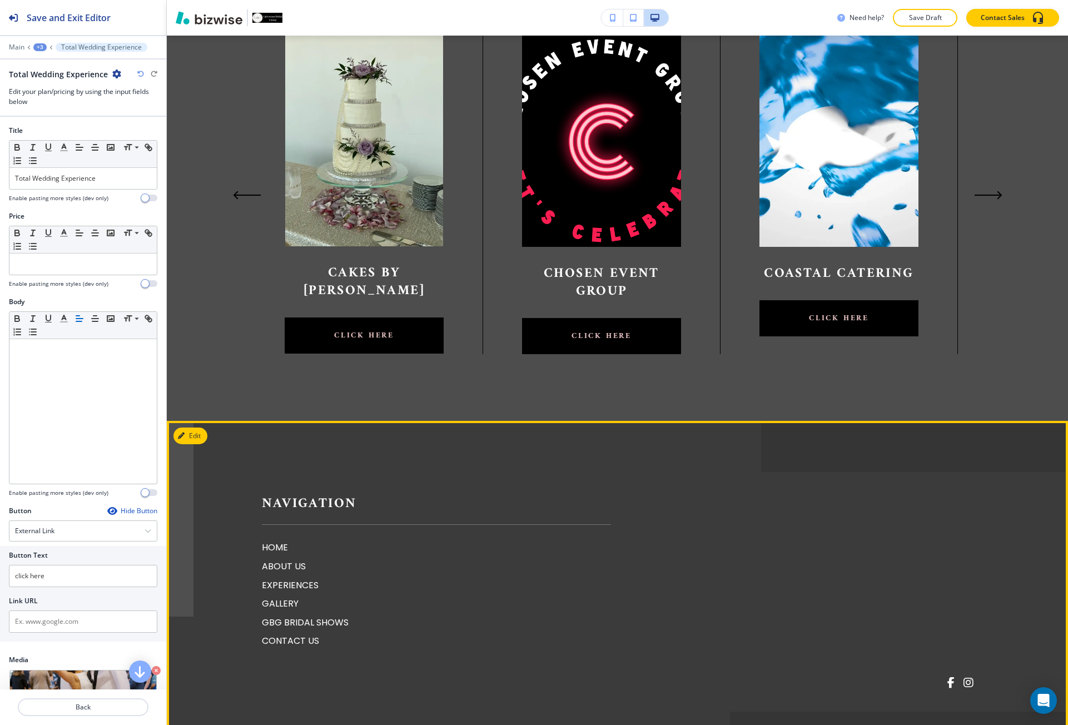
scroll to position [0, 3]
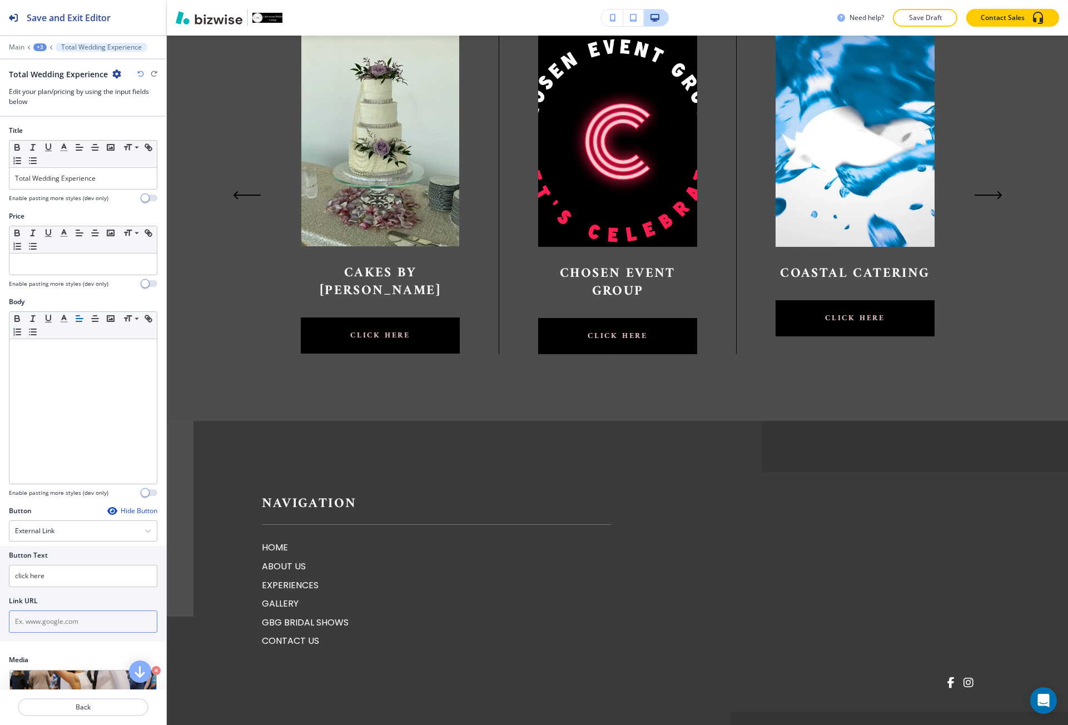
click at [68, 626] on input "text" at bounding box center [83, 622] width 148 height 22
paste input "[URL][DOMAIN_NAME]"
type input "[URL][DOMAIN_NAME]"
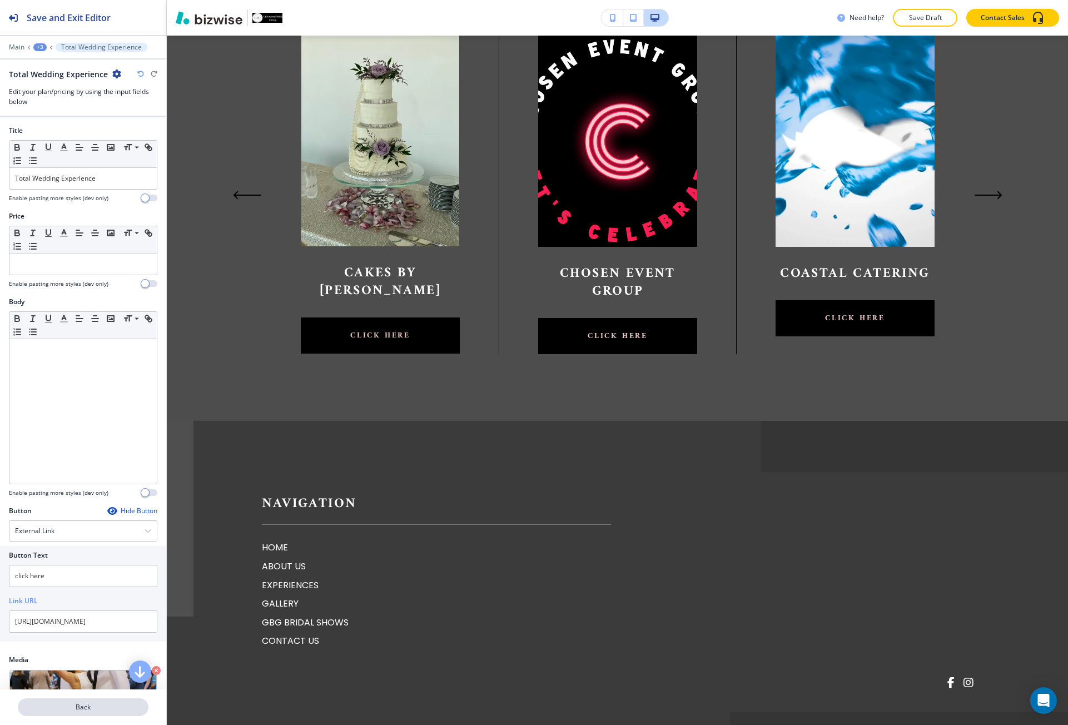
click at [87, 703] on p "Back" at bounding box center [83, 707] width 128 height 10
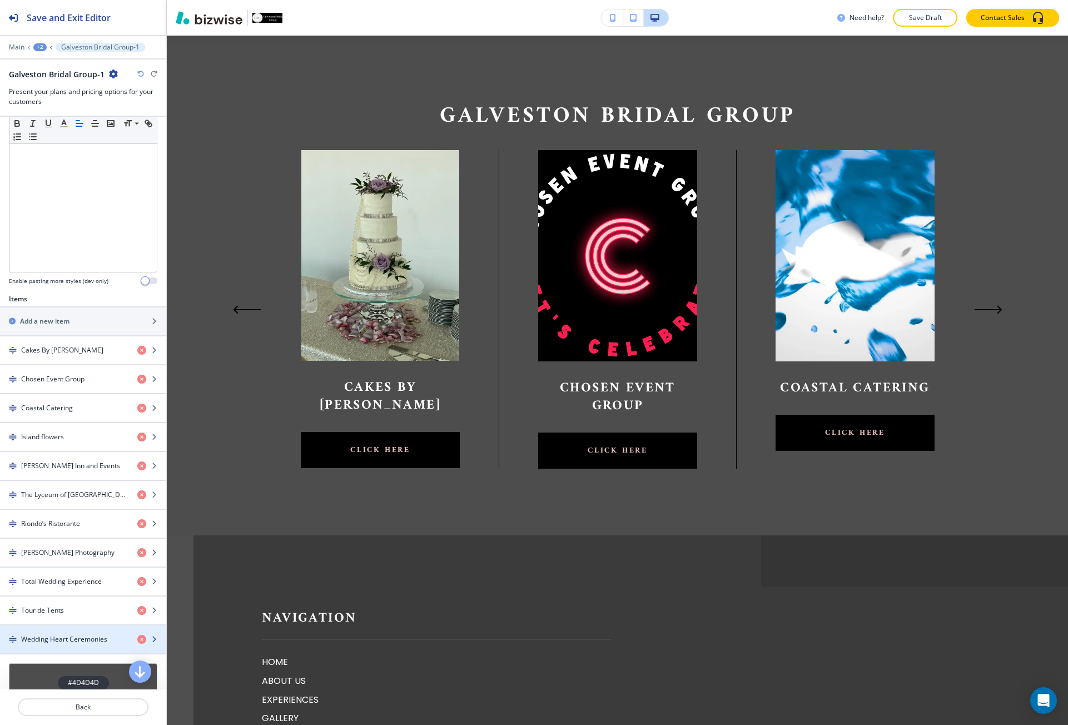
scroll to position [222, 0]
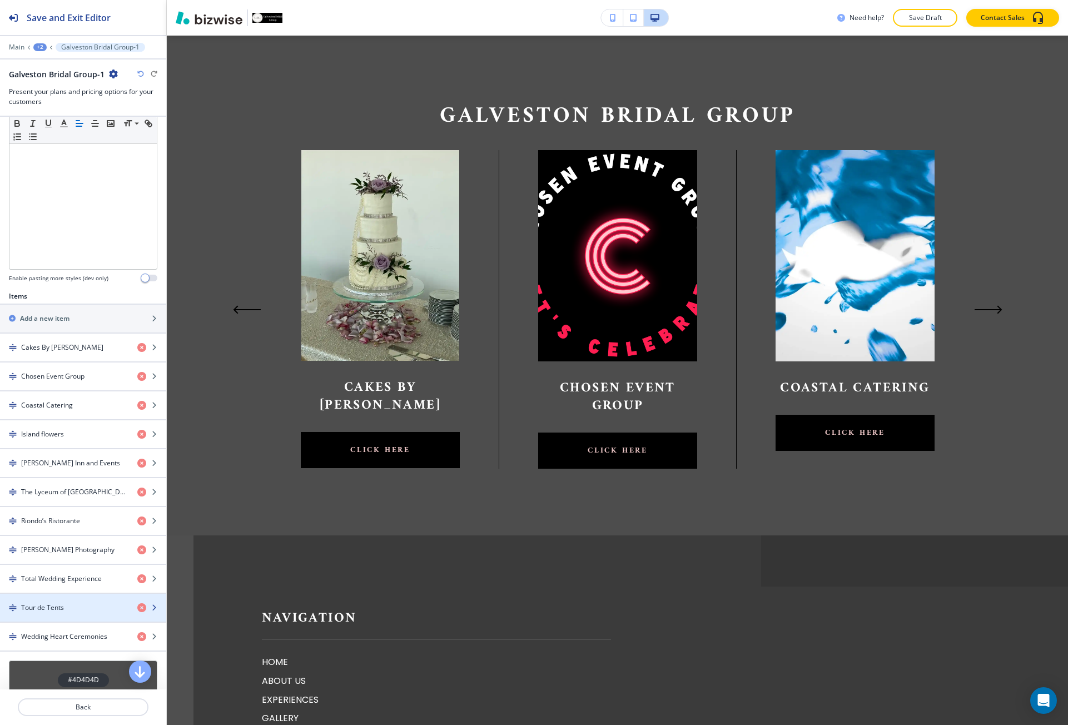
click at [72, 606] on div "Tour de Tents" at bounding box center [64, 608] width 128 height 10
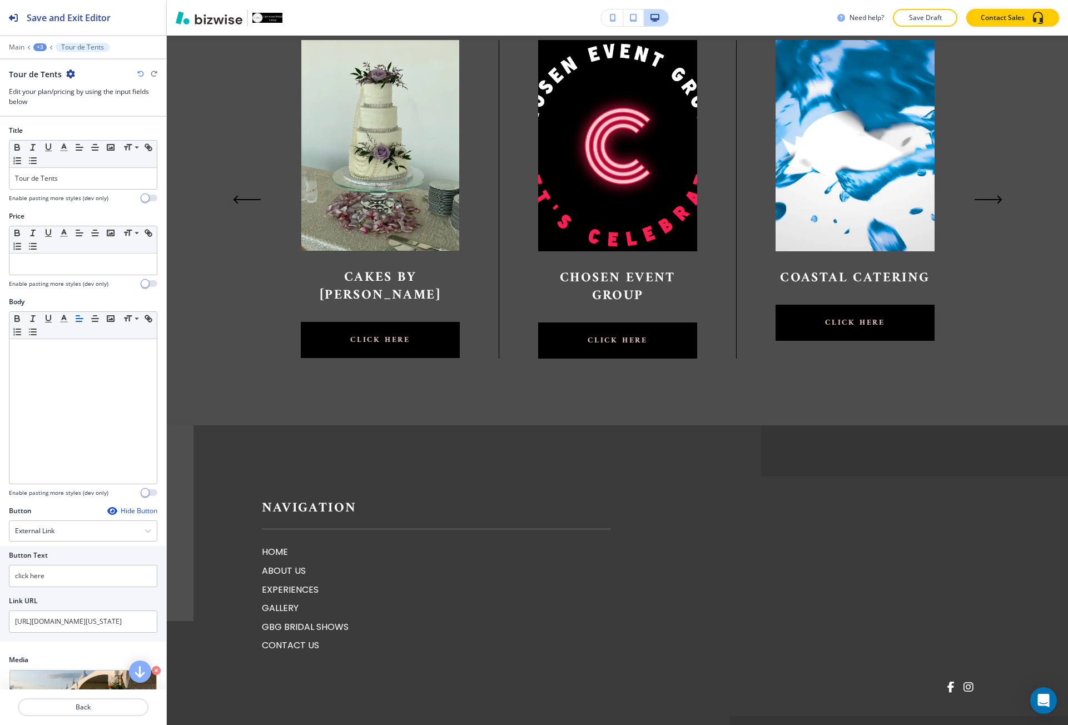
scroll to position [894, 0]
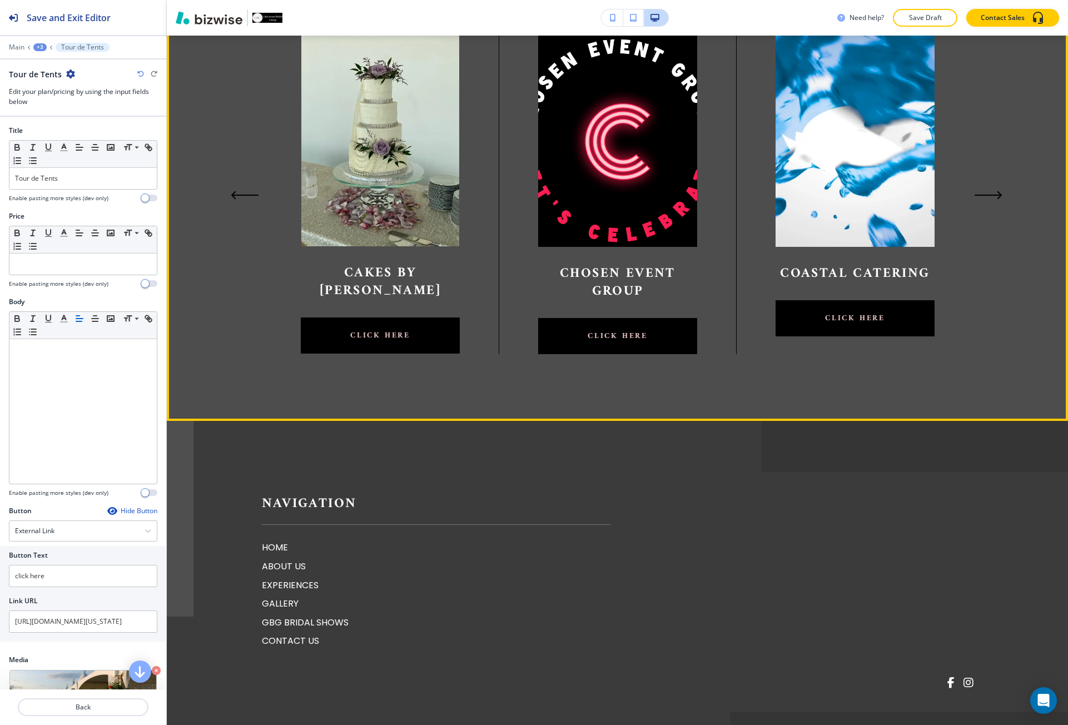
click at [255, 198] on section "Galveston Bridal Group Total Wedding Experience click here Tour de Tents click …" at bounding box center [617, 171] width 901 height 500
click at [242, 189] on section "Galveston Bridal Group Total Wedding Experience click here Tour de Tents click …" at bounding box center [617, 171] width 901 height 500
click at [235, 195] on icon "Previous Slide" at bounding box center [245, 195] width 26 height 0
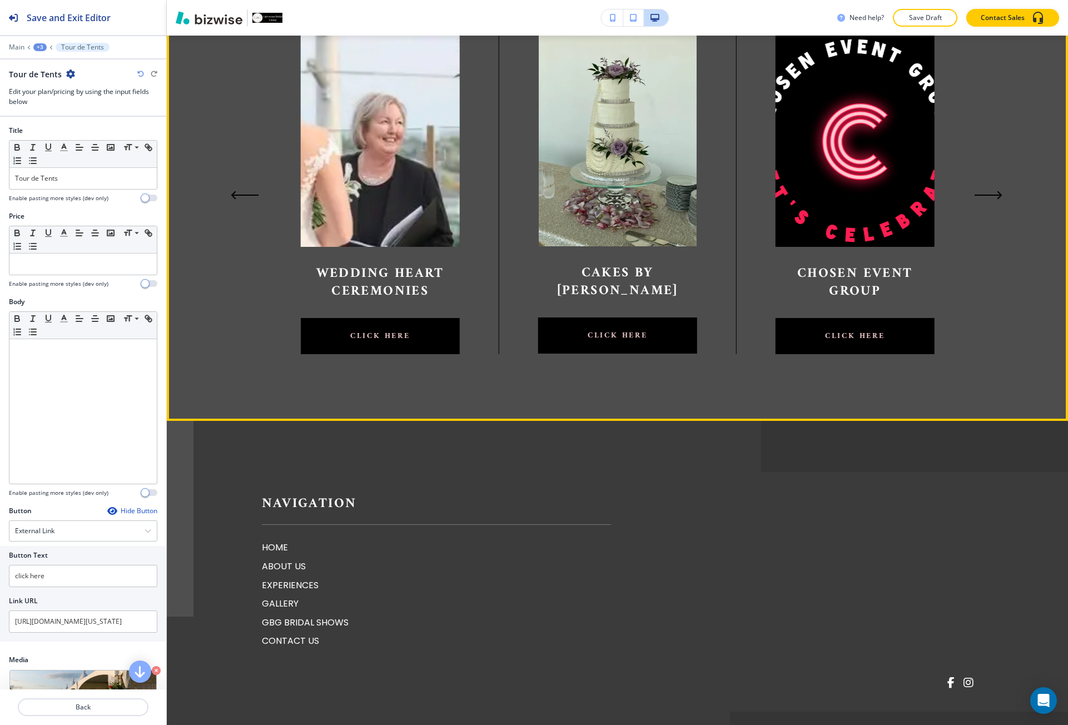
click at [235, 196] on icon "Previous Slide" at bounding box center [245, 195] width 28 height 9
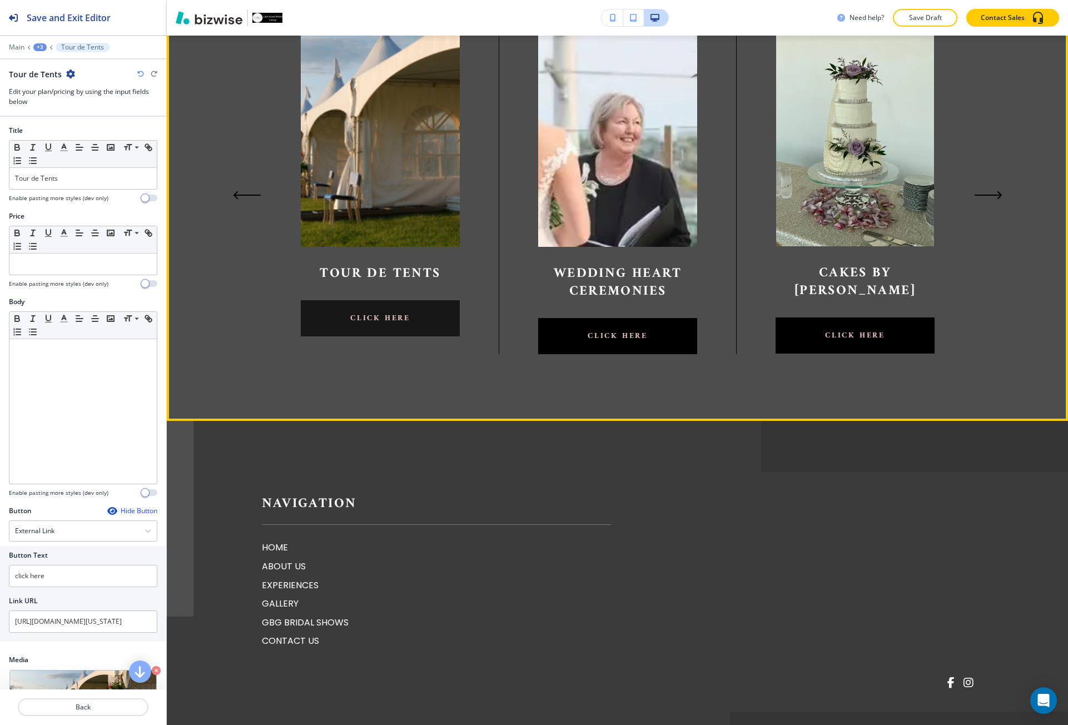
click at [345, 333] on link "click here" at bounding box center [380, 318] width 159 height 36
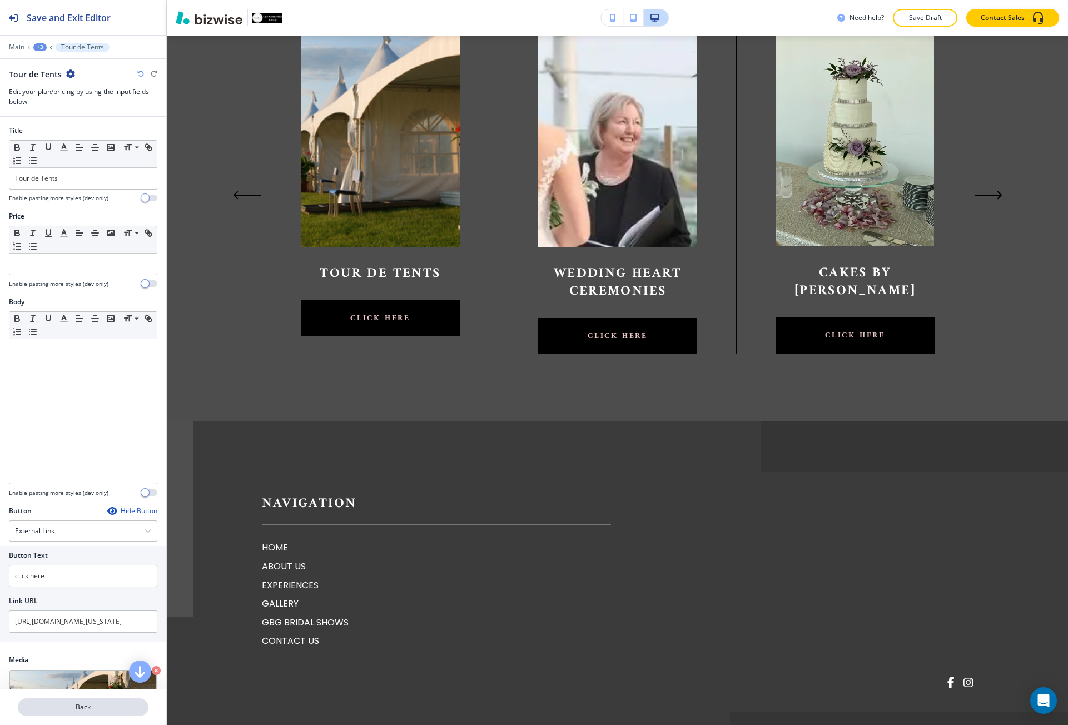
click at [47, 702] on button "Back" at bounding box center [83, 707] width 131 height 18
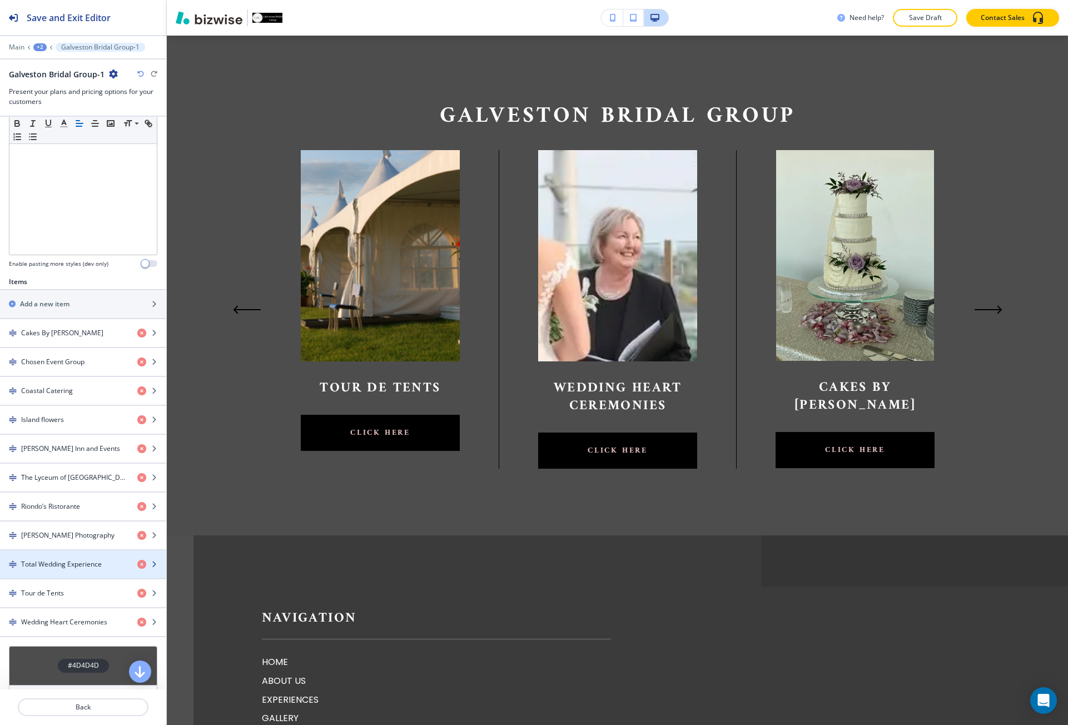
scroll to position [278, 0]
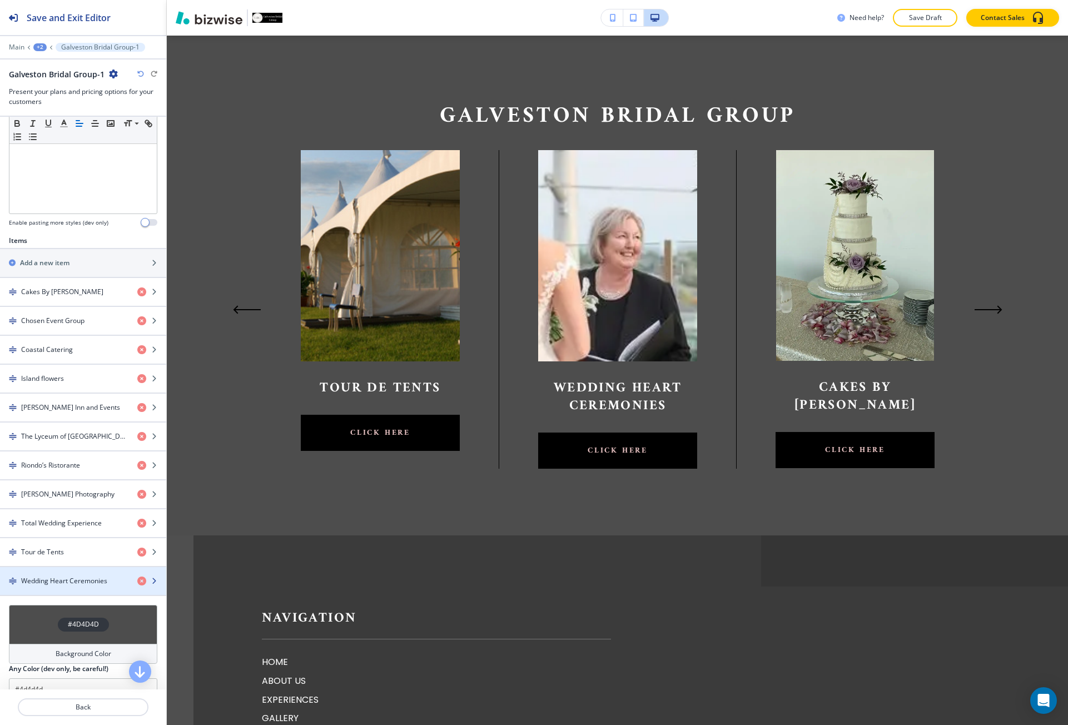
click at [62, 579] on h4 "Wedding Heart Ceremonies" at bounding box center [64, 581] width 86 height 10
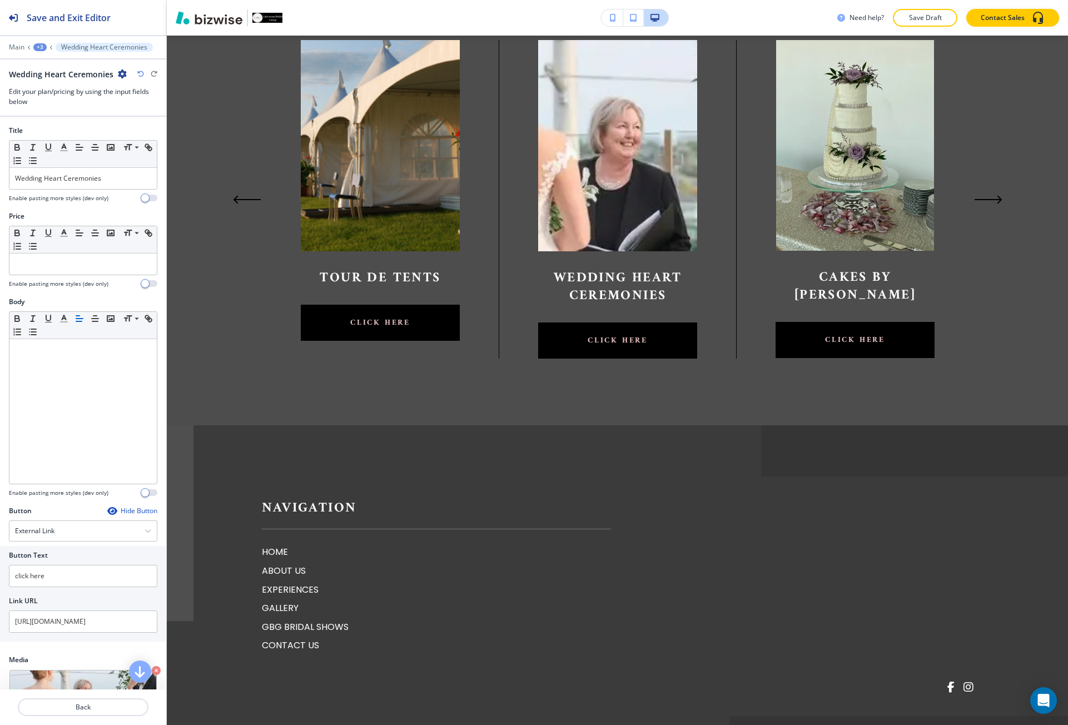
scroll to position [894, 0]
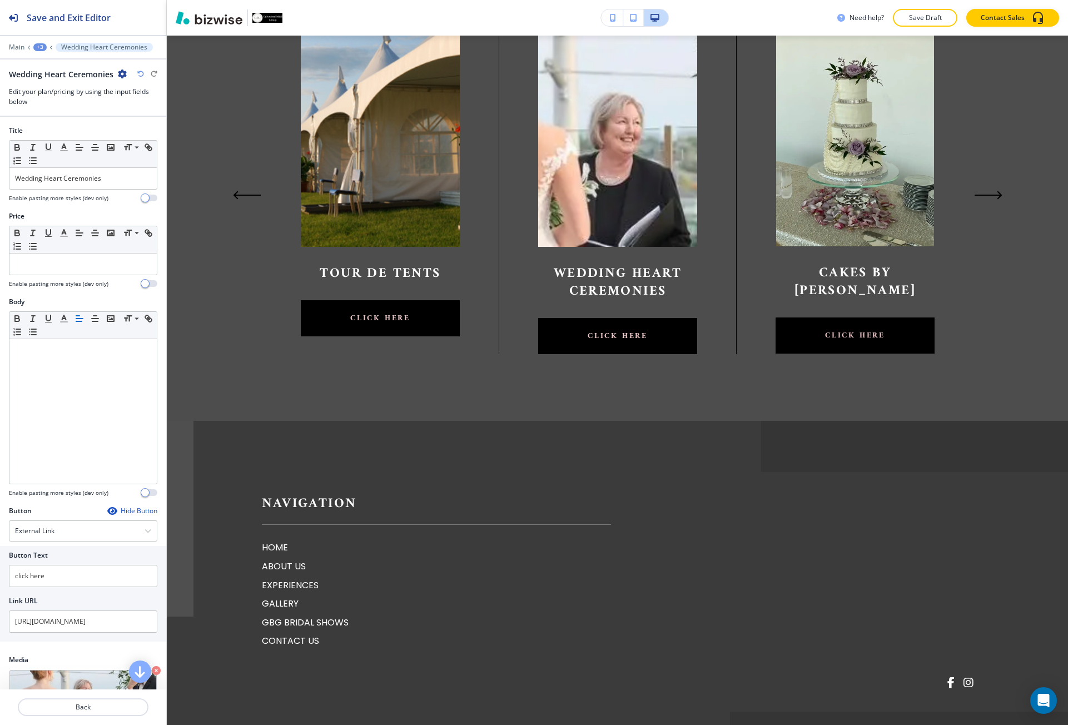
drag, startPoint x: 70, startPoint y: 22, endPoint x: 87, endPoint y: 43, distance: 28.1
click at [70, 22] on h2 "Save and Exit Editor" at bounding box center [69, 17] width 84 height 13
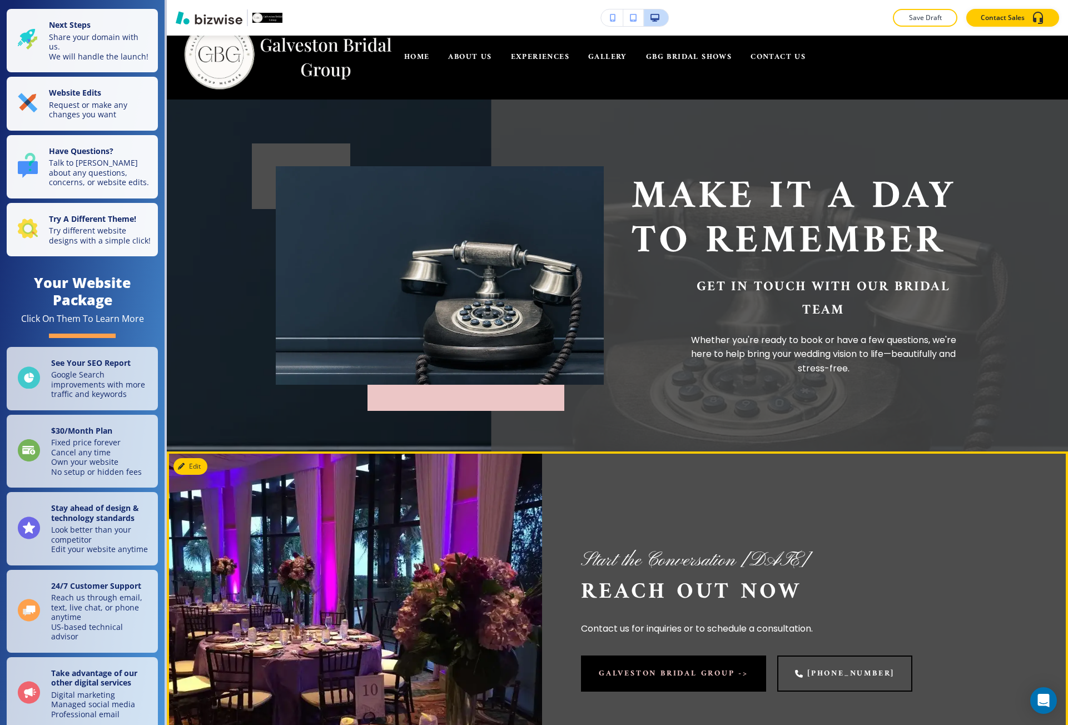
scroll to position [0, 0]
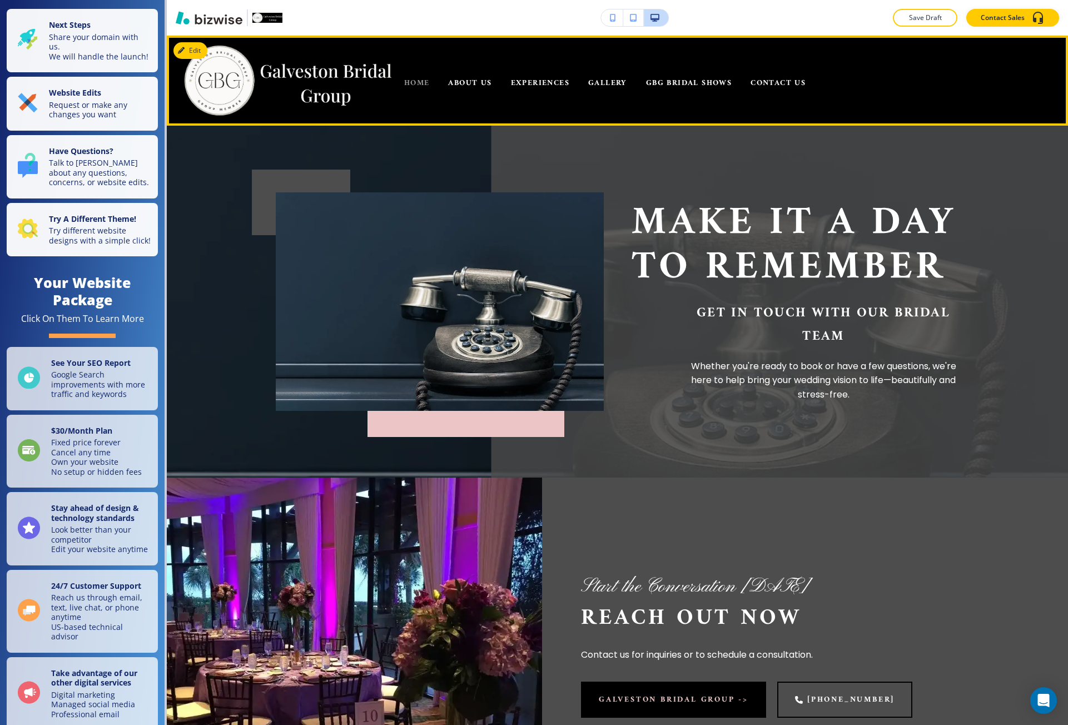
click at [423, 87] on span "HOME" at bounding box center [417, 83] width 26 height 14
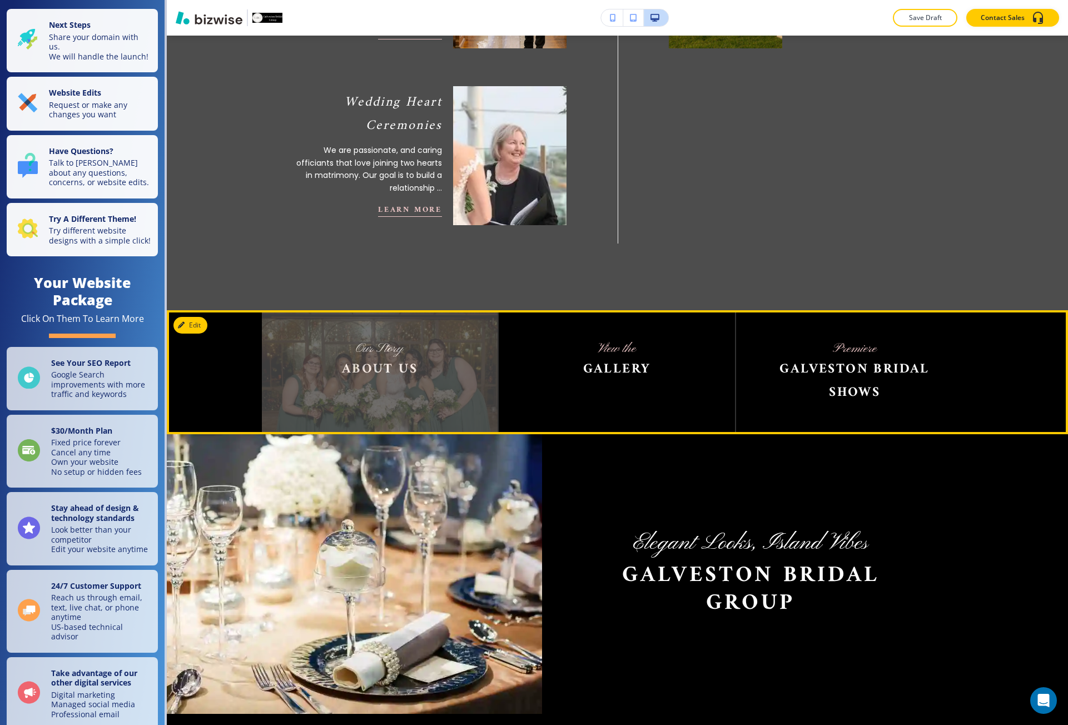
scroll to position [1502, 0]
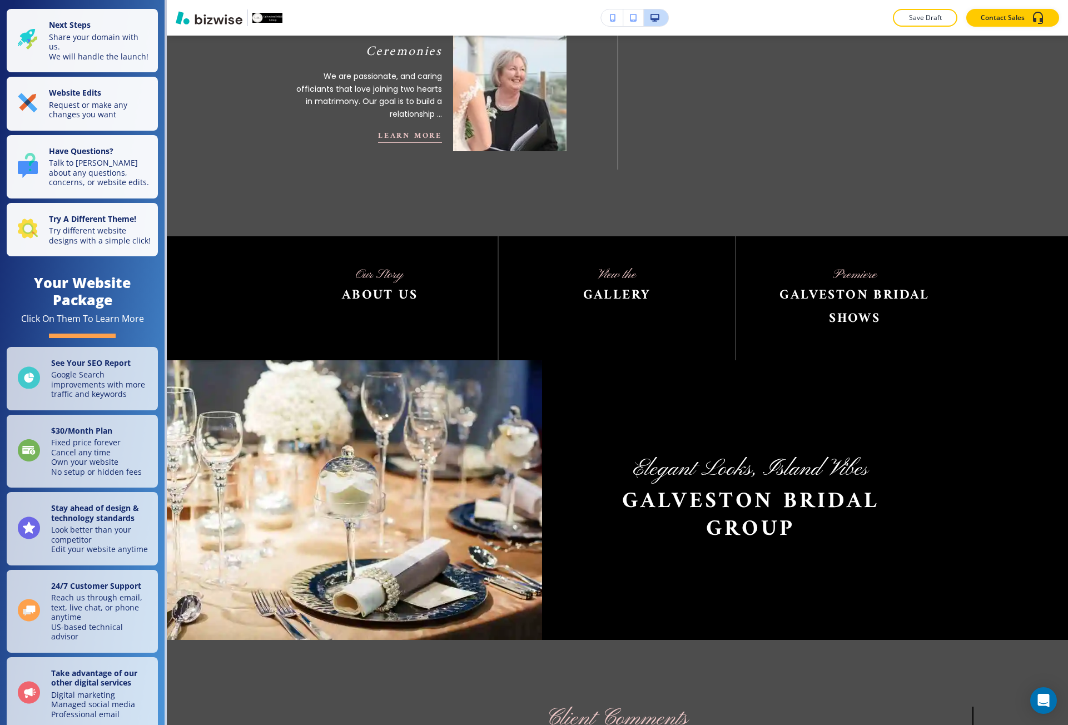
click at [611, 24] on button "button" at bounding box center [612, 17] width 22 height 17
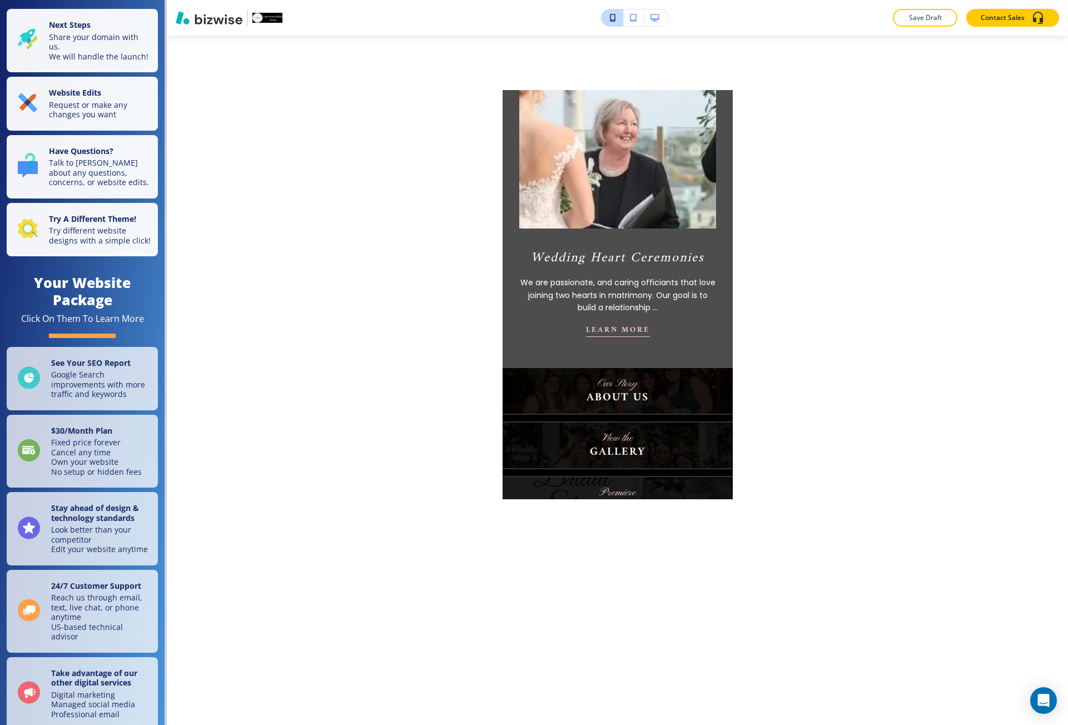
scroll to position [3800, 0]
click at [640, 18] on button "button" at bounding box center [633, 17] width 21 height 17
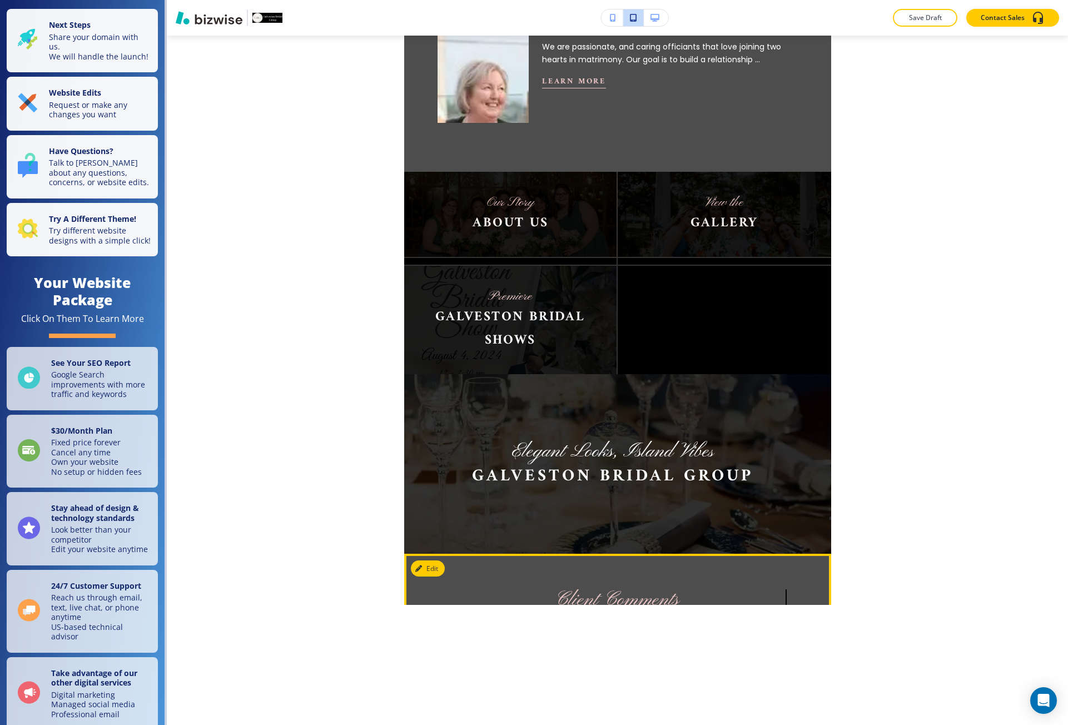
scroll to position [1948, 0]
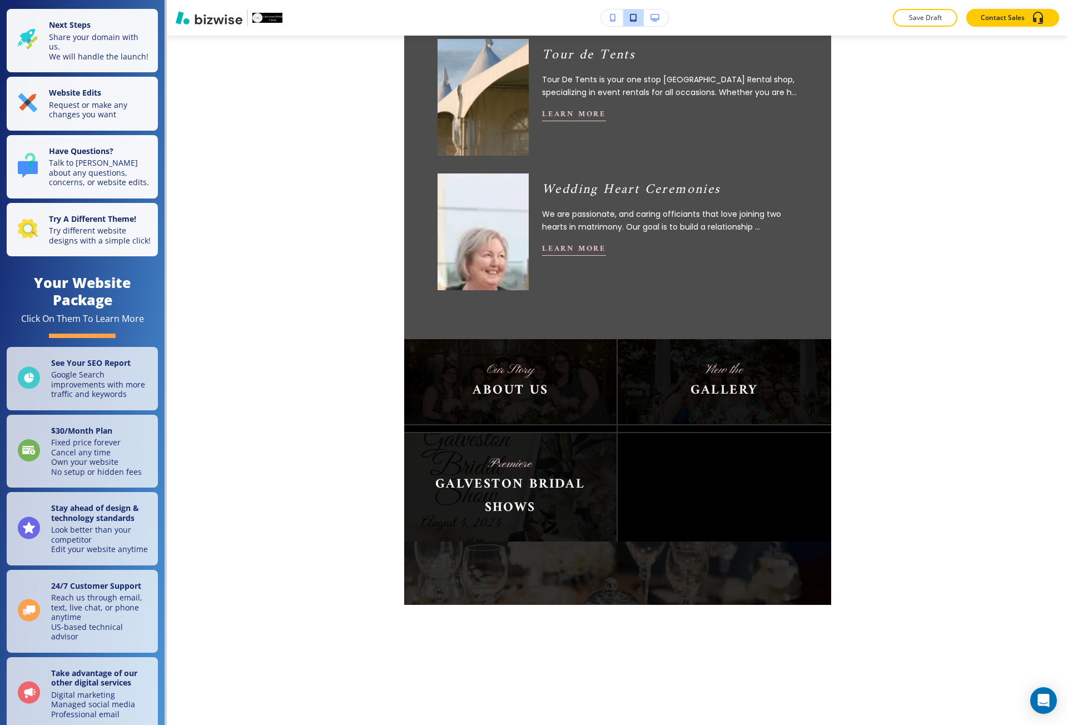
click at [652, 19] on icon "button" at bounding box center [655, 18] width 9 height 8
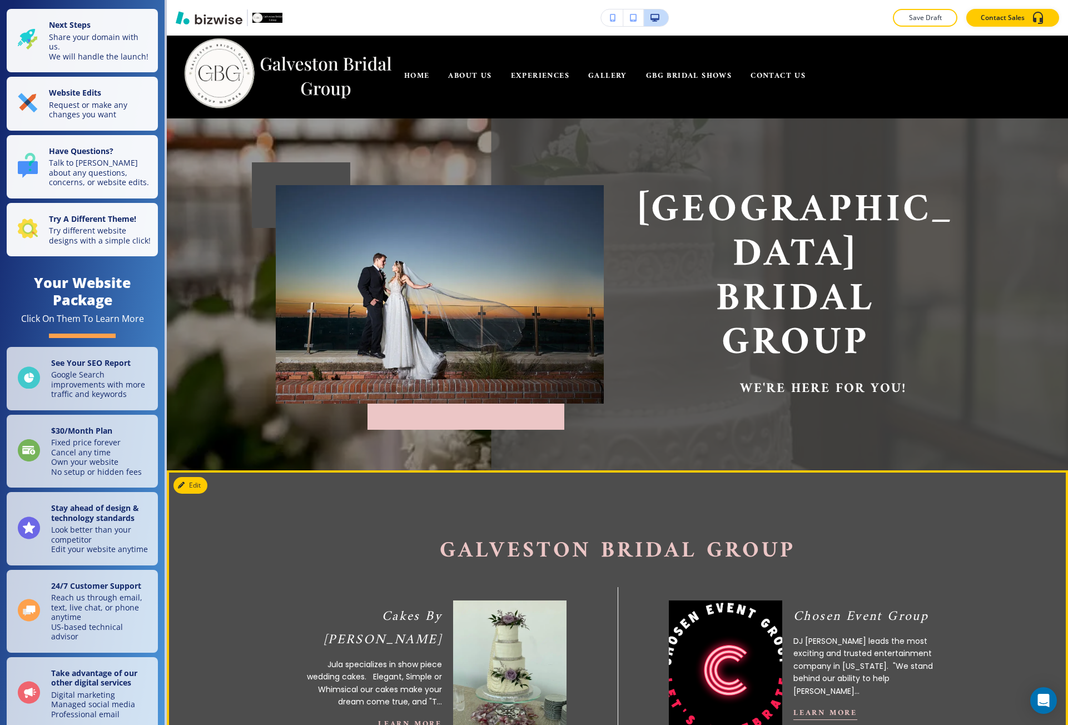
scroll to position [0, 0]
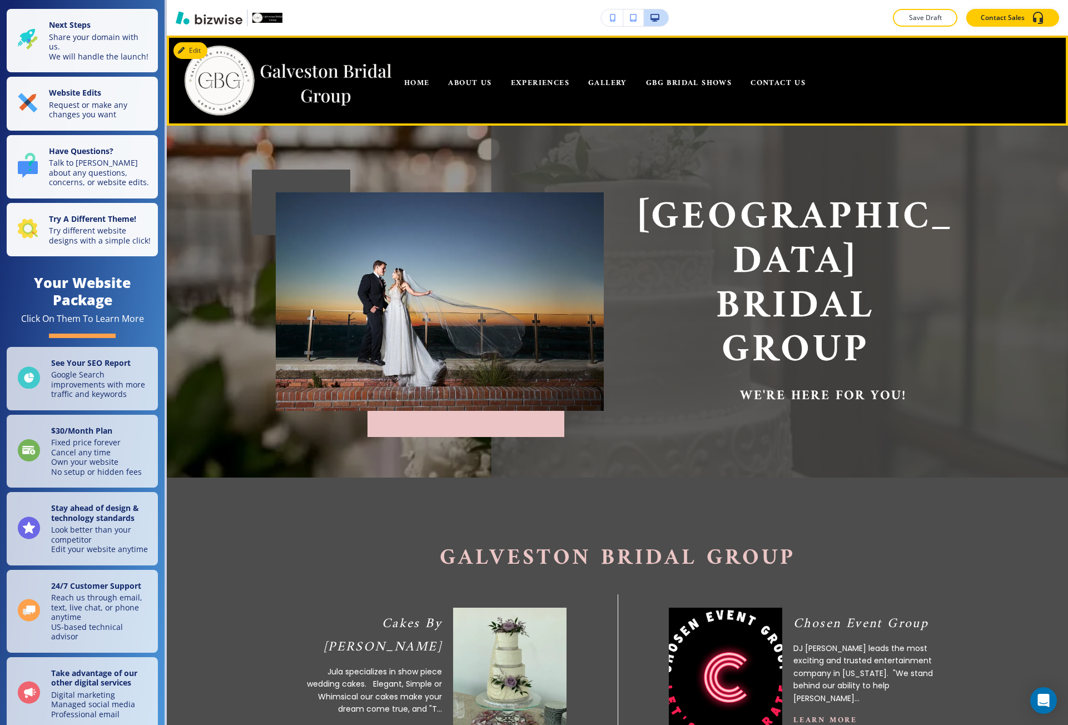
click at [459, 91] on div "ABOUT US" at bounding box center [470, 83] width 62 height 44
click at [459, 83] on span "ABOUT US" at bounding box center [469, 83] width 43 height 14
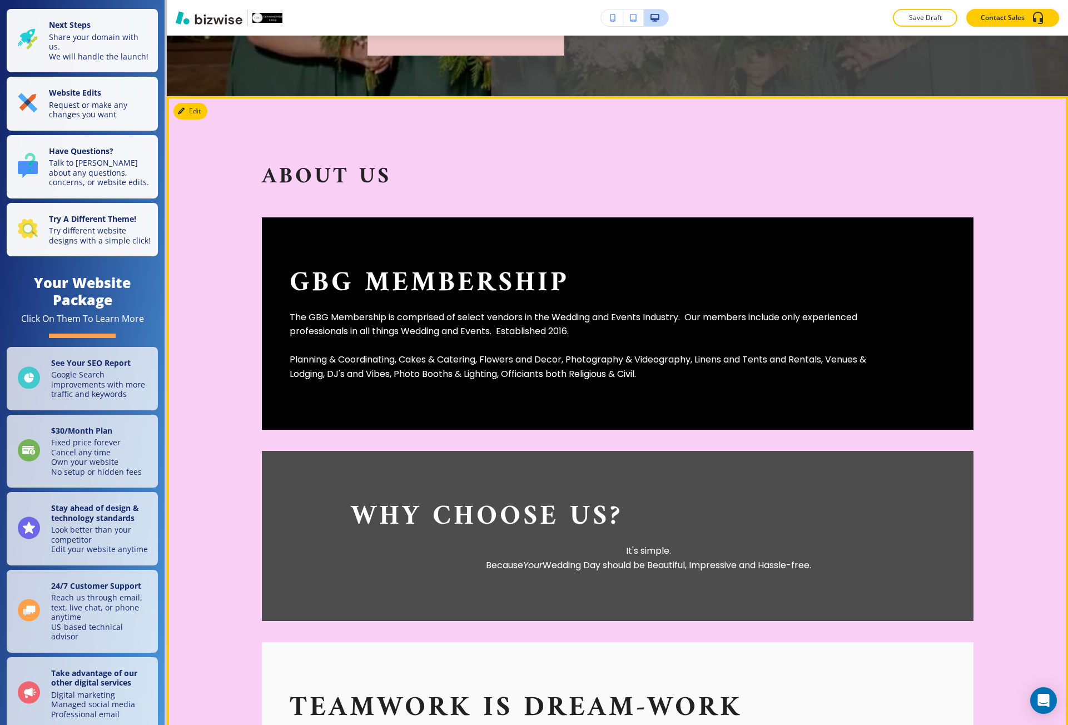
scroll to position [389, 0]
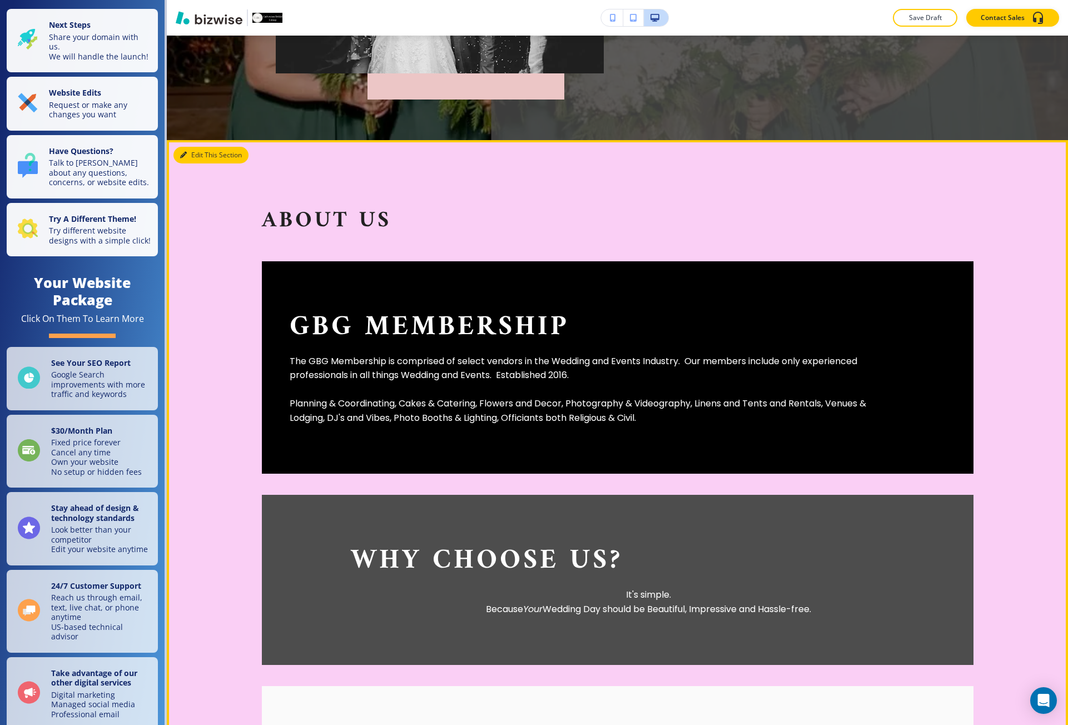
click at [193, 147] on button "Edit This Section" at bounding box center [211, 155] width 75 height 17
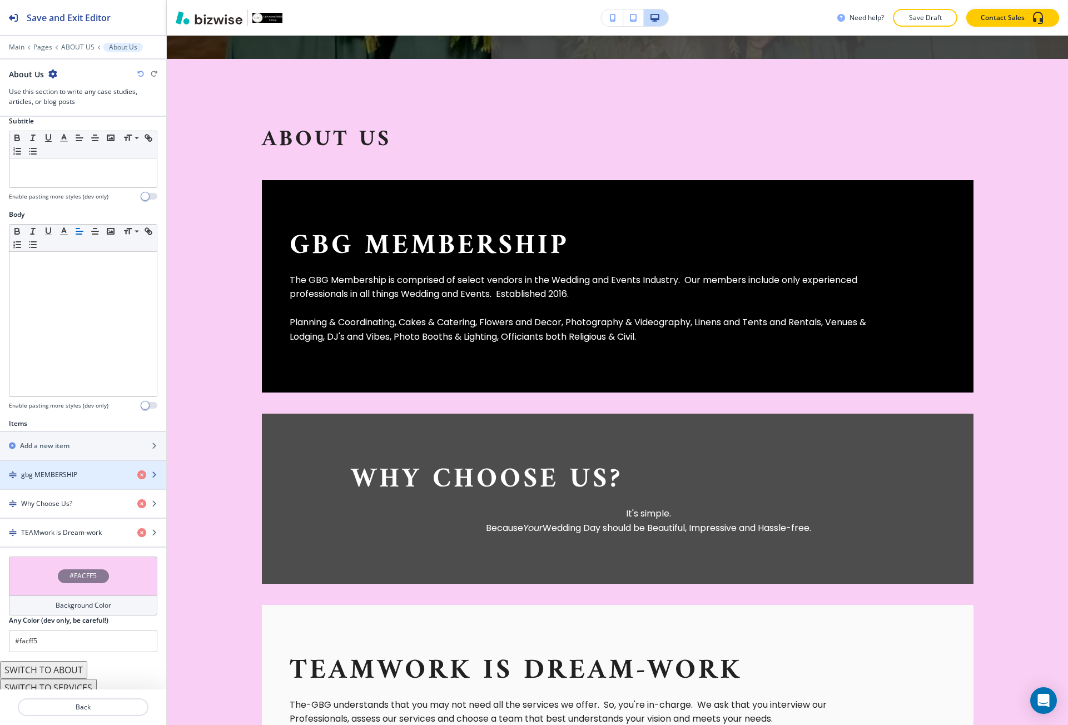
scroll to position [102, 0]
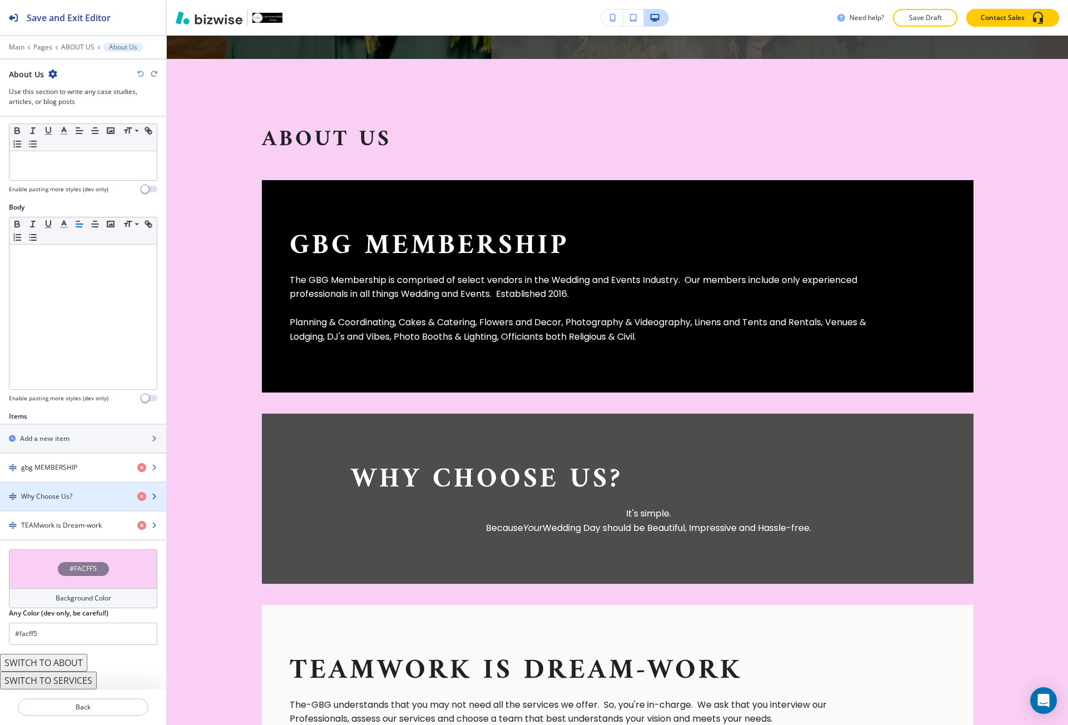
click at [51, 500] on h4 "Why Choose Us?" at bounding box center [46, 497] width 51 height 10
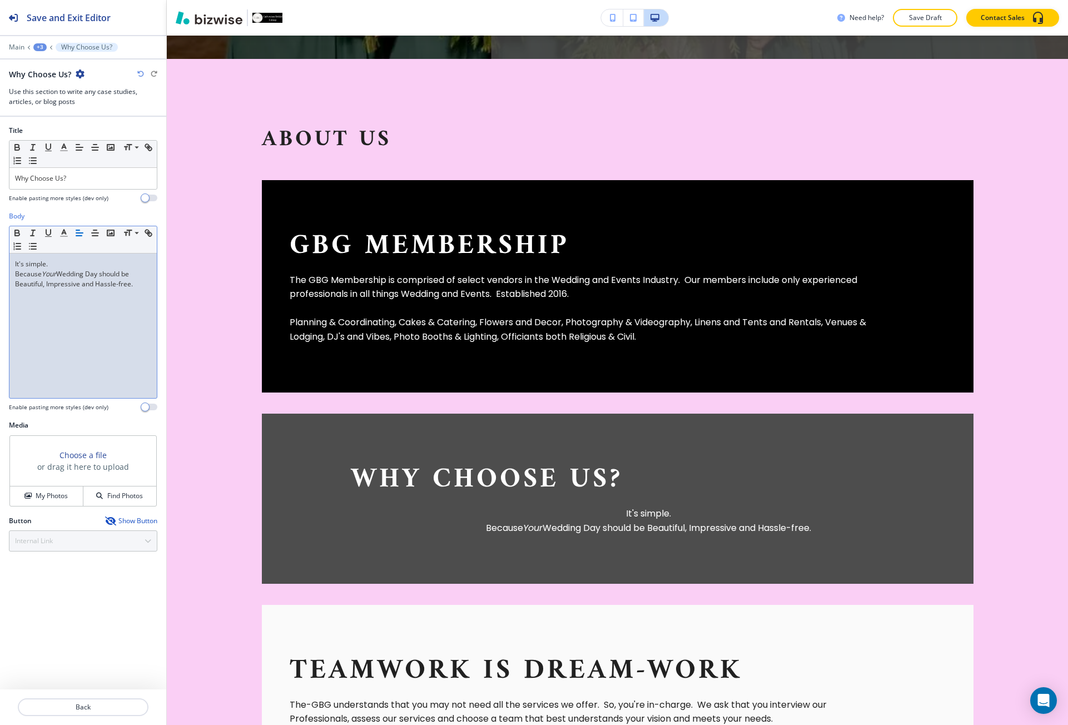
click at [57, 267] on p "It's simple." at bounding box center [83, 264] width 136 height 10
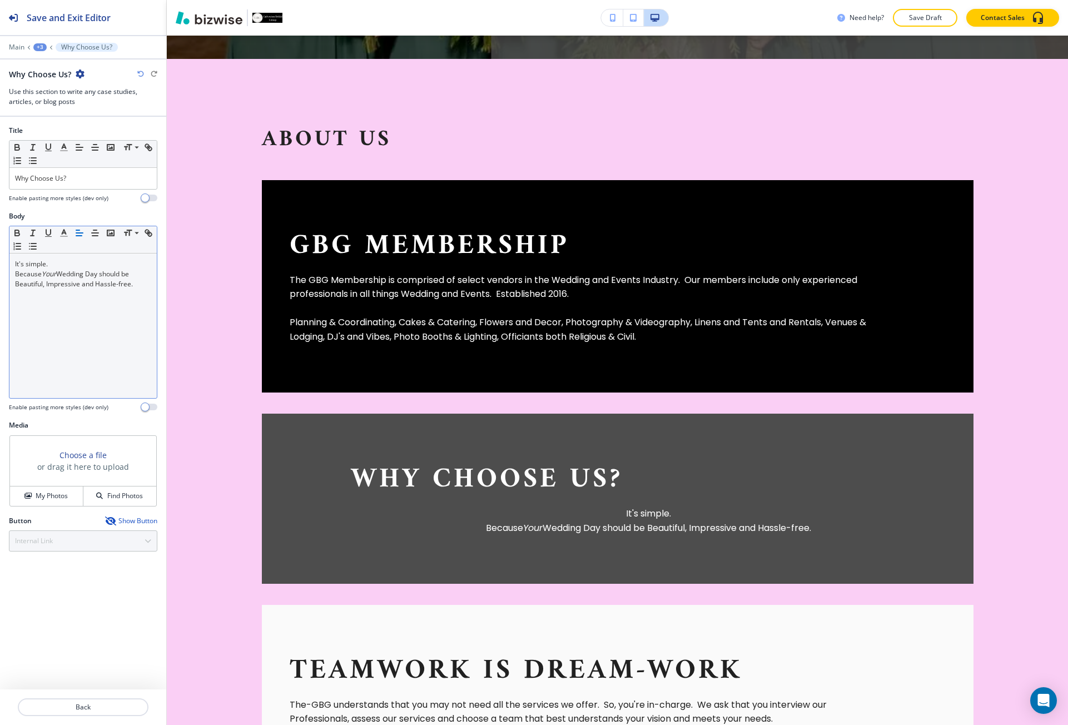
click at [75, 234] on icon "button" at bounding box center [80, 233] width 10 height 10
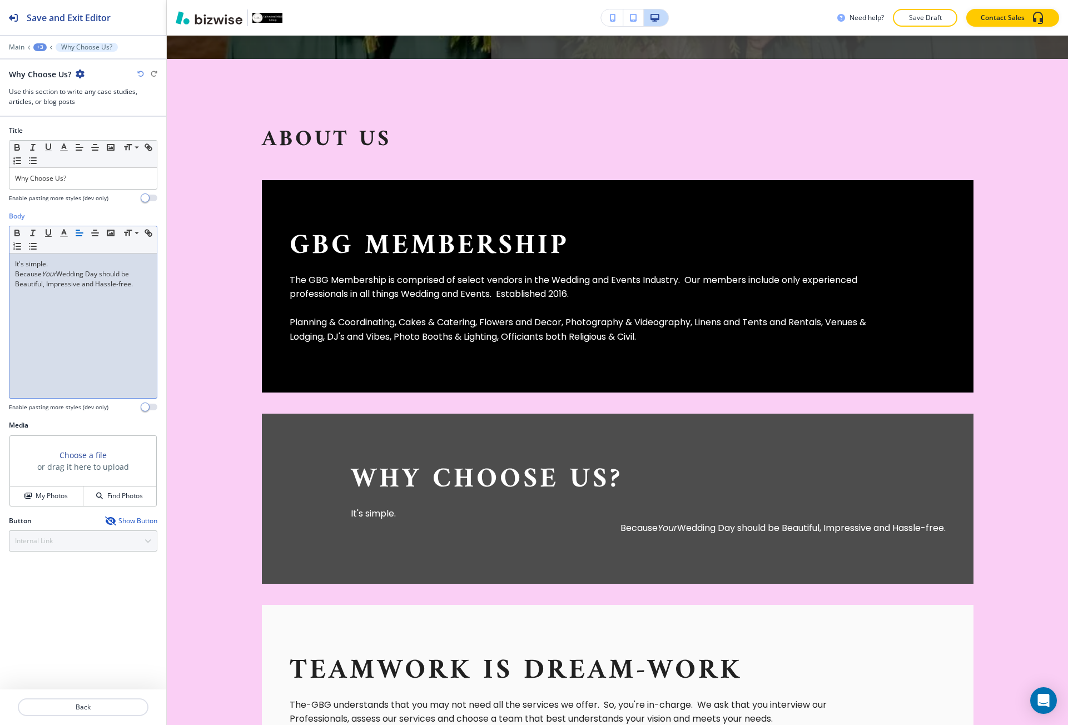
click at [68, 278] on p "Because Your Wedding Day should be Beautiful, Impressive and Hassle-free." at bounding box center [83, 279] width 136 height 20
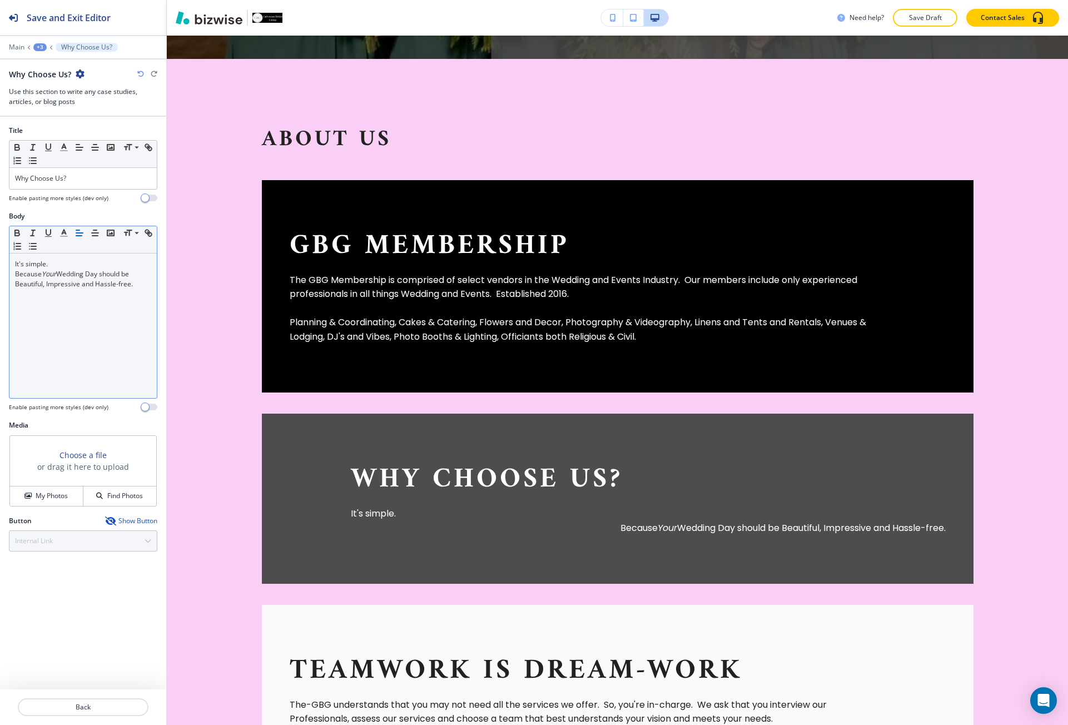
click at [80, 236] on line "button" at bounding box center [79, 236] width 6 height 0
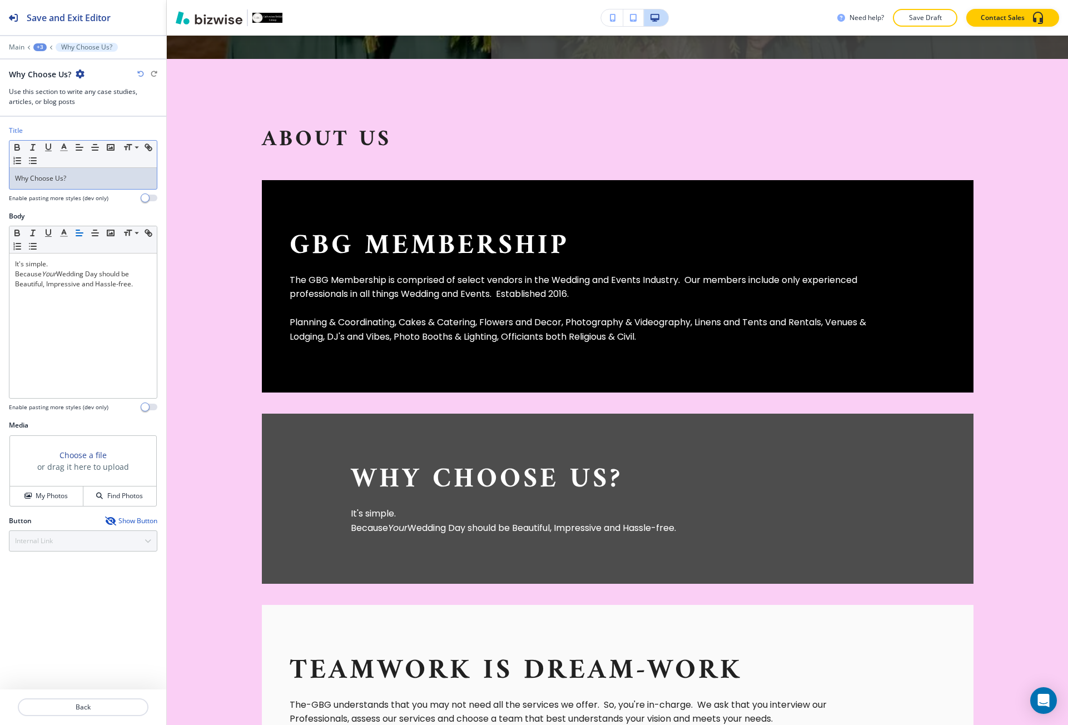
click at [66, 181] on p "Why Choose Us?" at bounding box center [83, 179] width 136 height 10
click at [78, 146] on icon "button" at bounding box center [80, 147] width 10 height 10
click at [66, 700] on button "Back" at bounding box center [83, 707] width 131 height 18
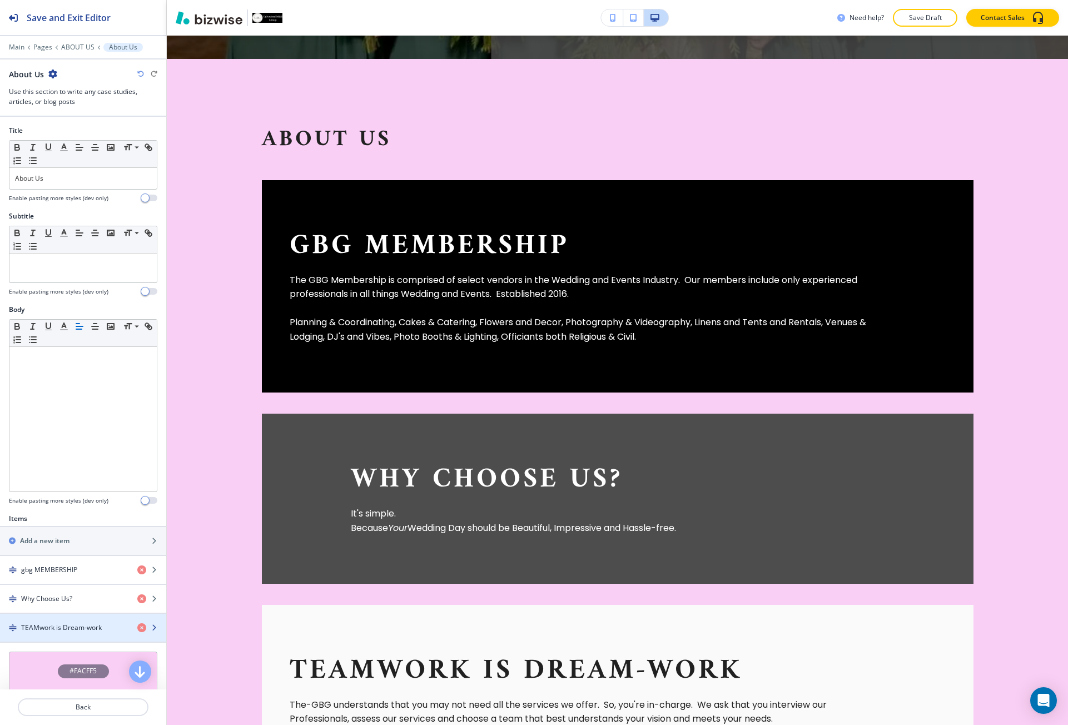
click at [47, 626] on h4 "TEAMwork is Dream-work" at bounding box center [61, 628] width 81 height 10
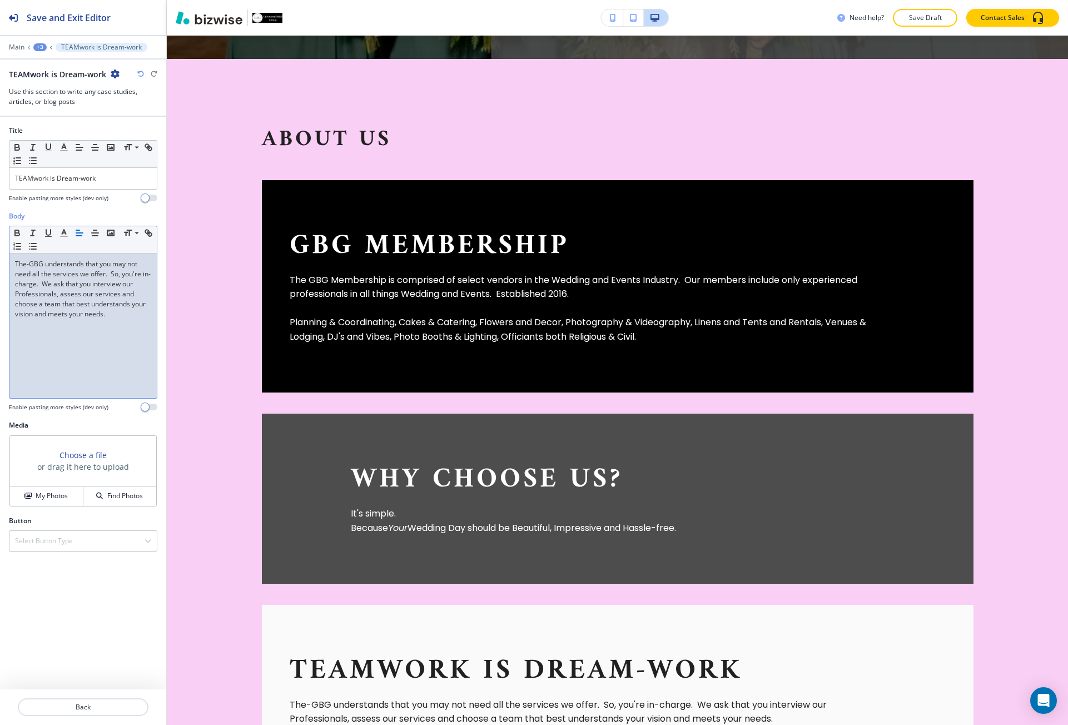
click at [50, 281] on p "The-GBG understands that you may not need all the services we offer. So, you're…" at bounding box center [83, 289] width 136 height 60
click at [74, 234] on button "button" at bounding box center [80, 232] width 16 height 13
click at [75, 174] on p "TEAMwork is Dream-work" at bounding box center [83, 179] width 136 height 10
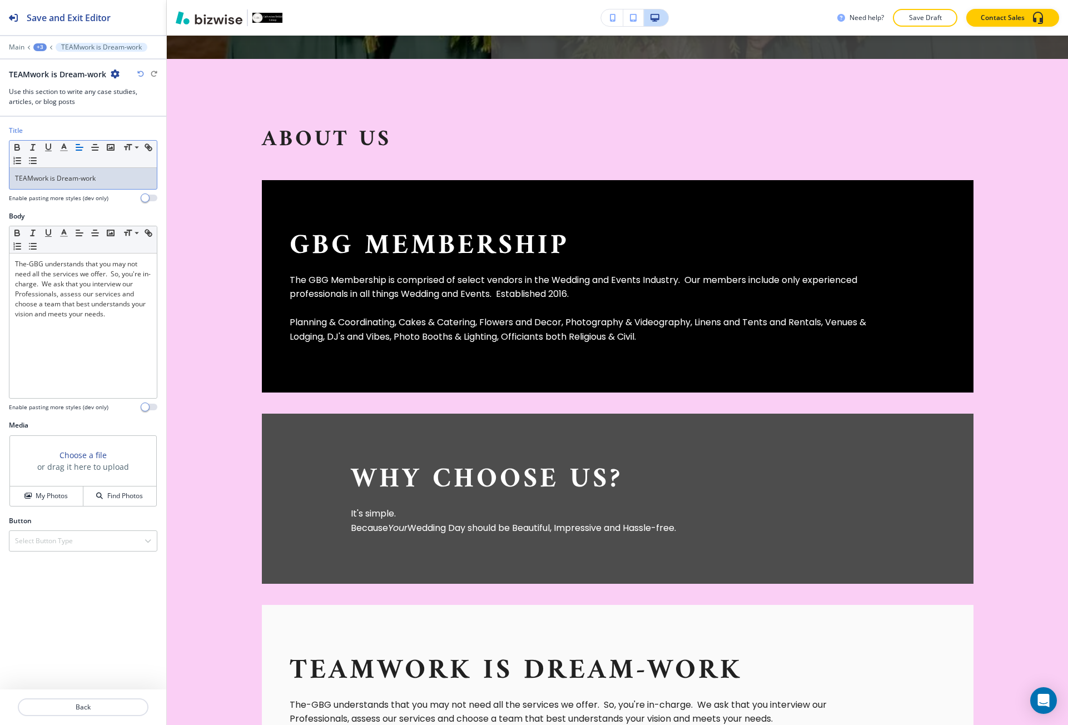
click at [78, 147] on line "button" at bounding box center [79, 147] width 7 height 0
click at [73, 705] on p "Back" at bounding box center [83, 707] width 128 height 10
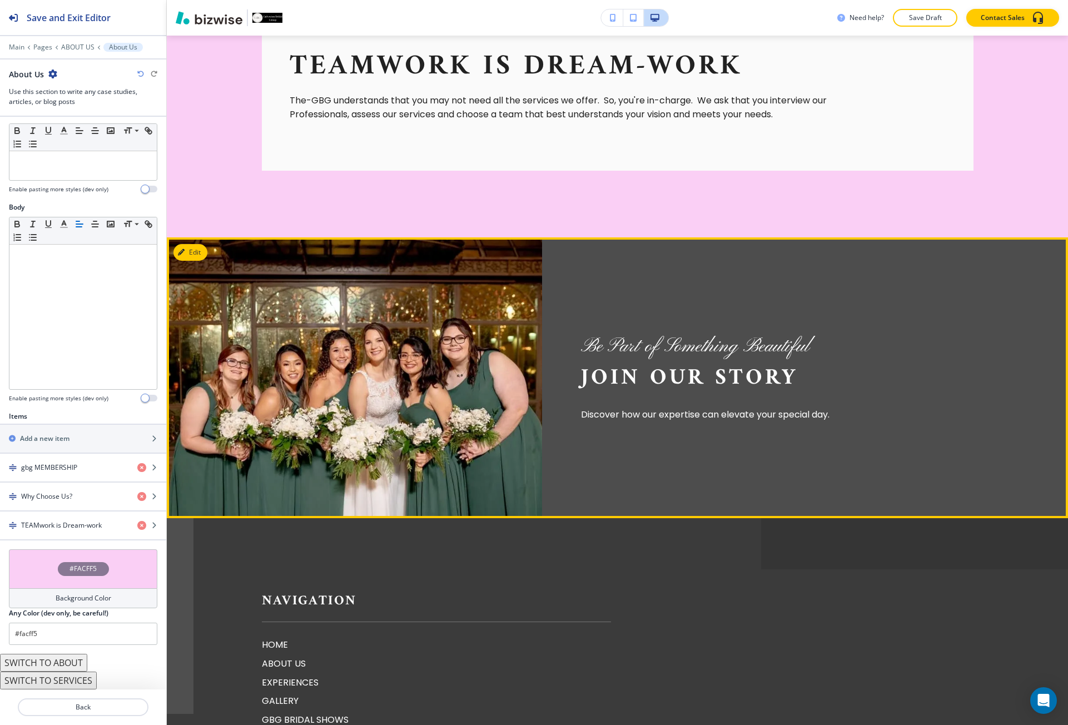
scroll to position [1082, 0]
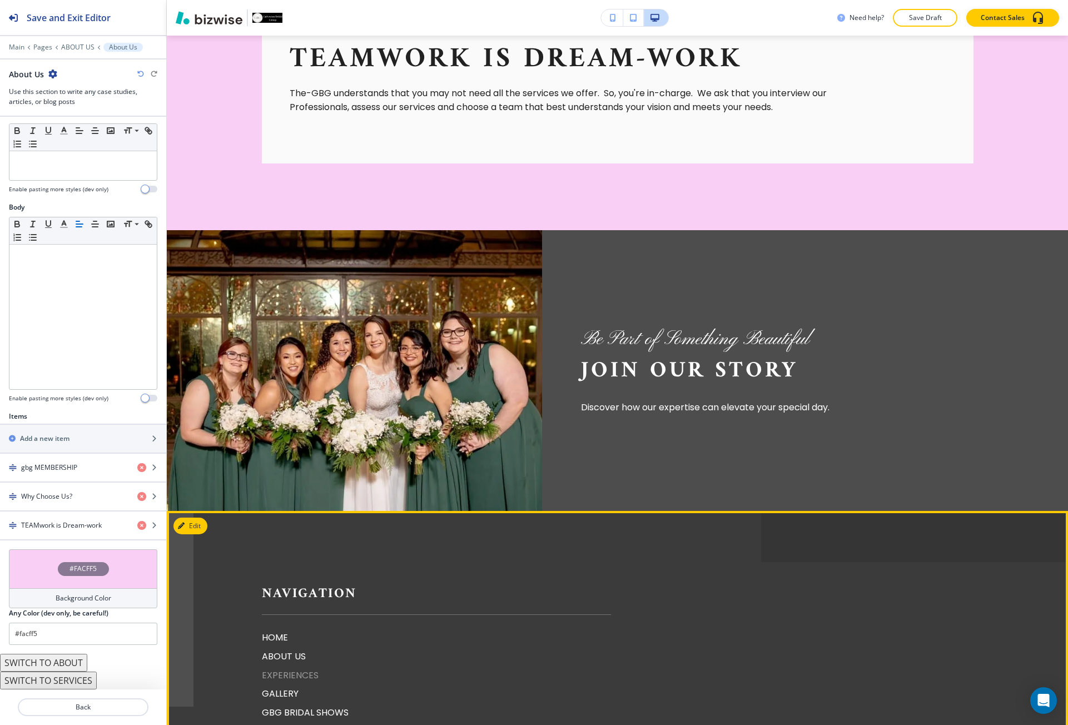
click at [266, 668] on p "EXPERIENCES" at bounding box center [436, 675] width 349 height 14
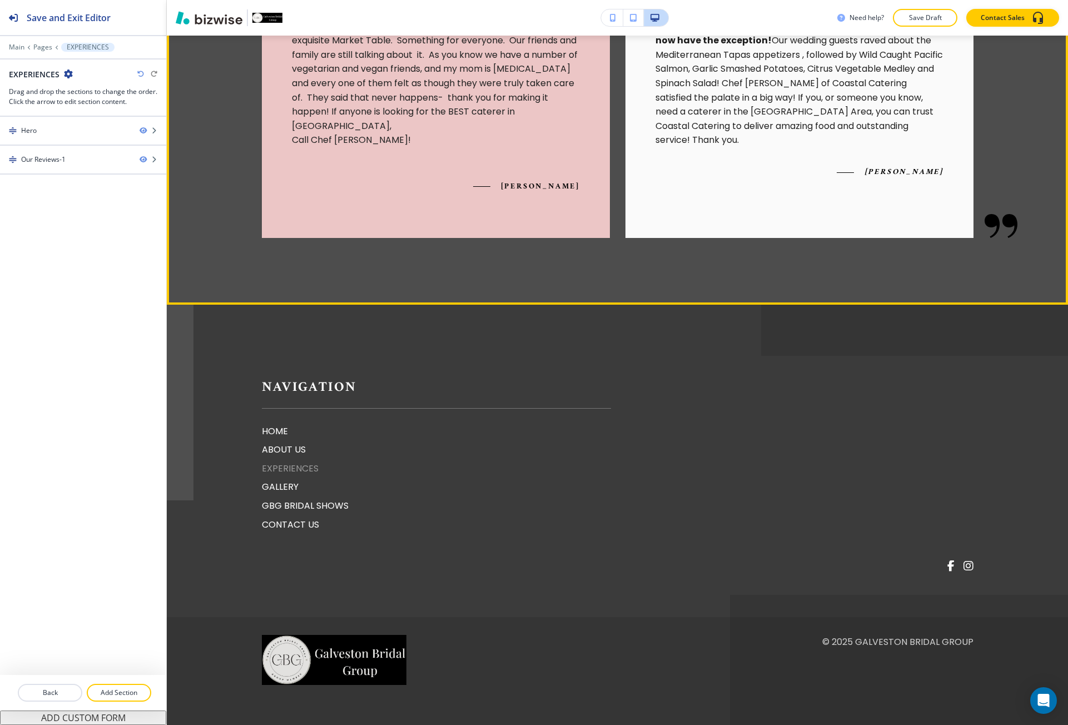
scroll to position [0, 0]
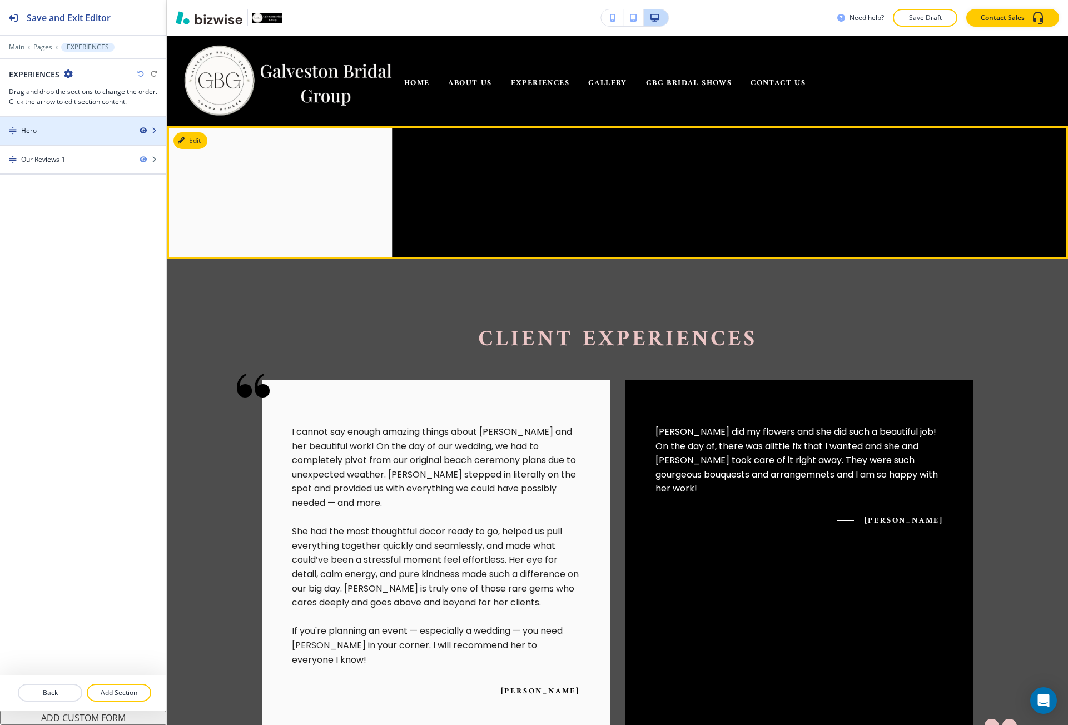
click at [143, 130] on icon "button" at bounding box center [143, 130] width 7 height 7
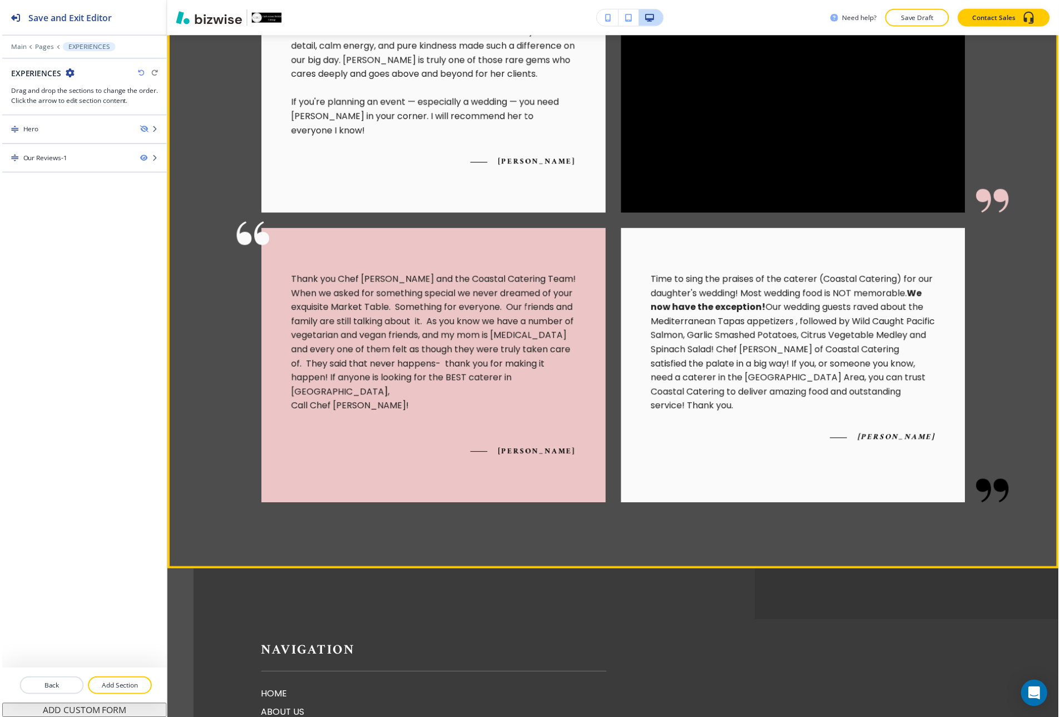
scroll to position [445, 0]
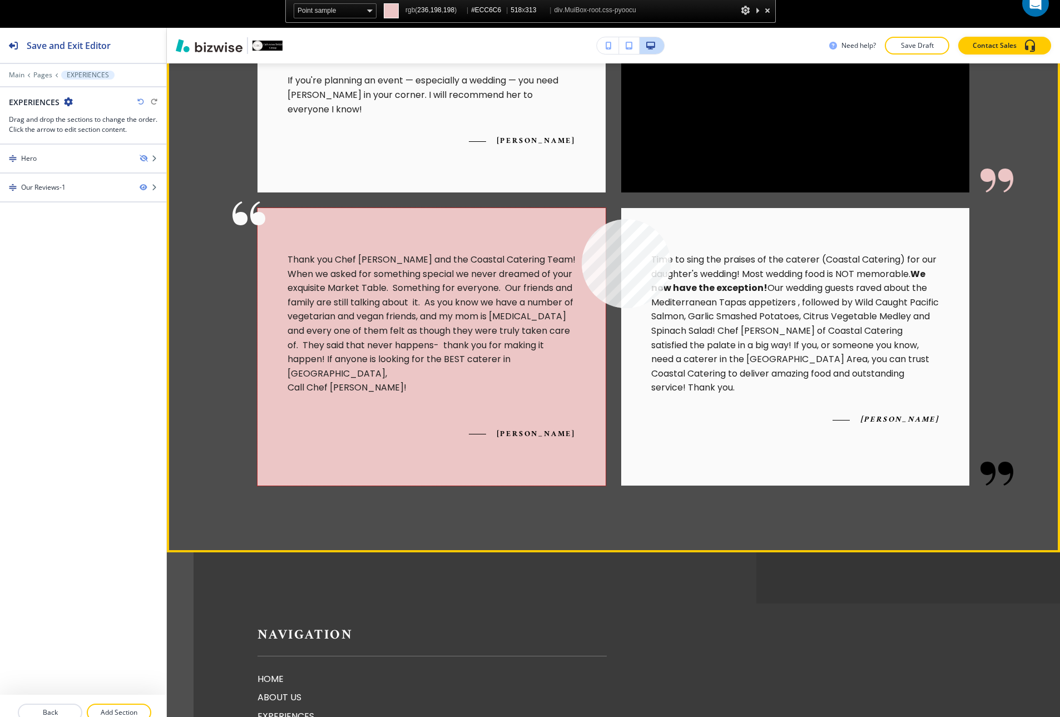
click at [582, 219] on div "Thank you Chef [PERSON_NAME] and the Coastal Catering Team! When we asked for s…" at bounding box center [431, 347] width 348 height 278
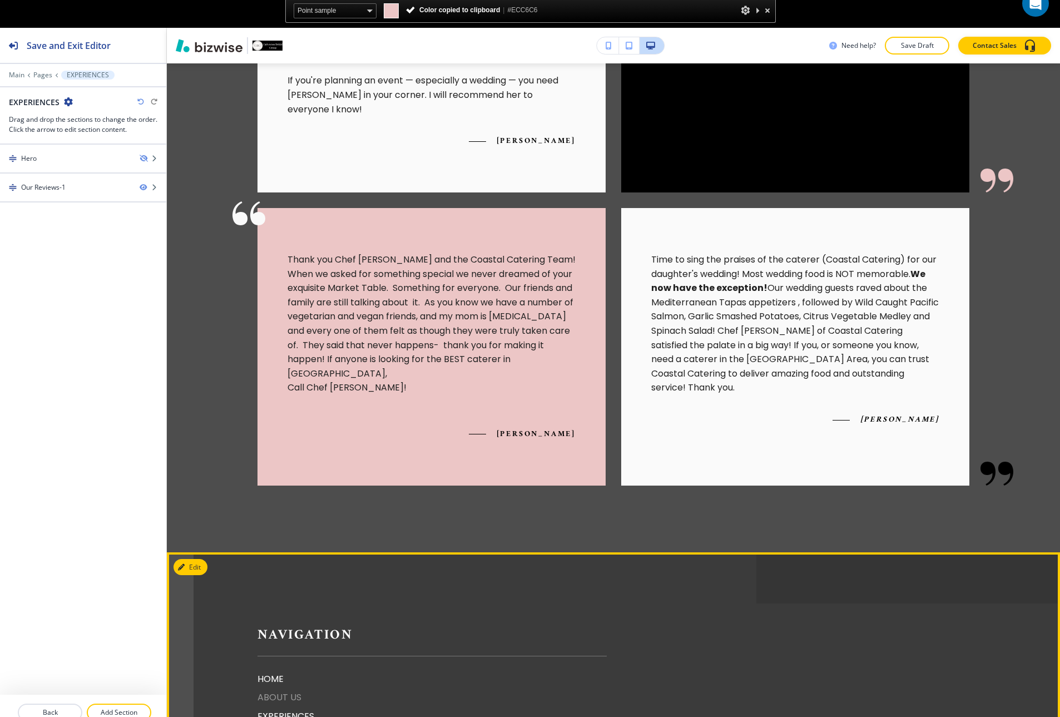
click at [265, 690] on p "ABOUT US" at bounding box center [431, 697] width 349 height 14
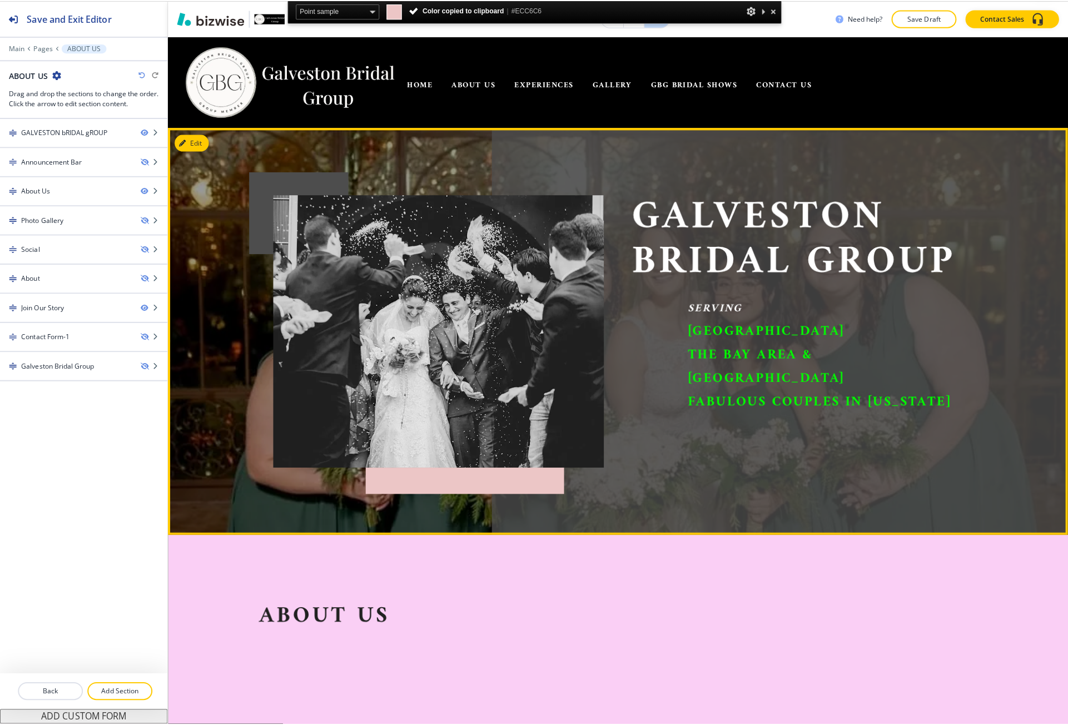
scroll to position [0, 0]
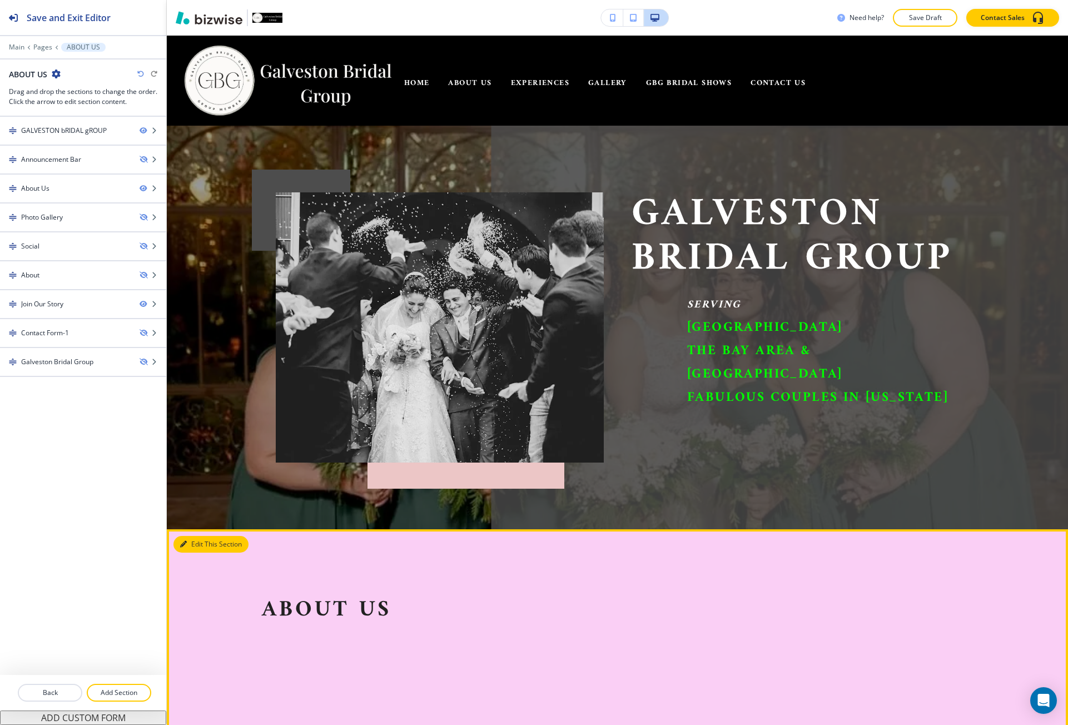
click at [190, 536] on button "Edit This Section" at bounding box center [211, 544] width 75 height 17
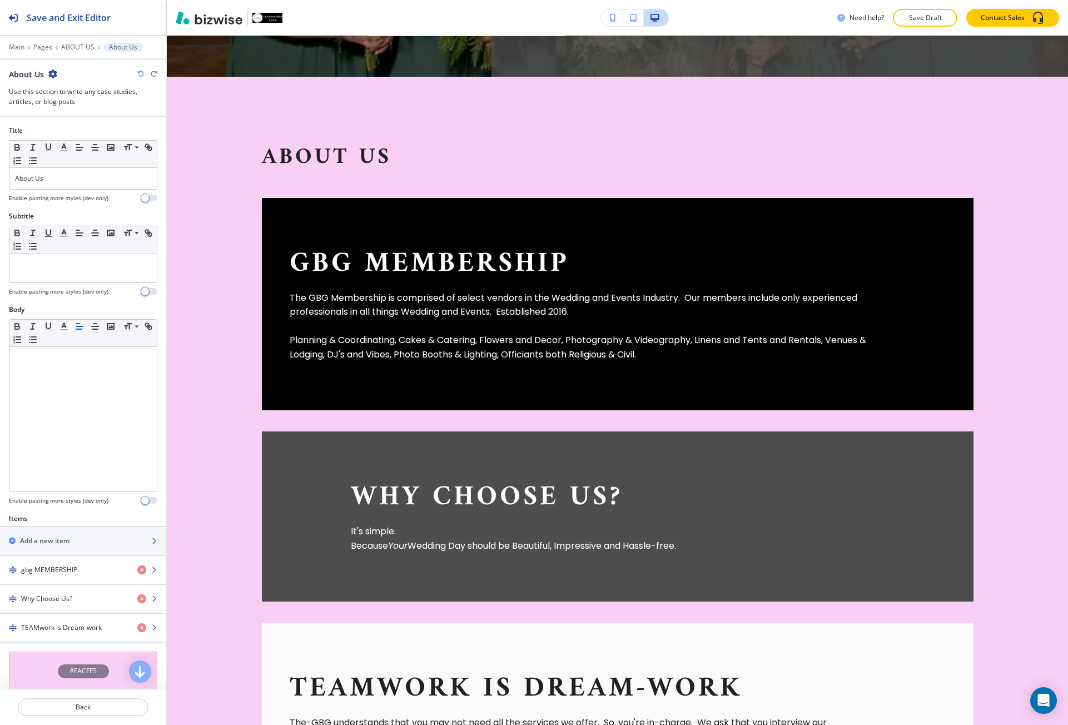
scroll to position [470, 0]
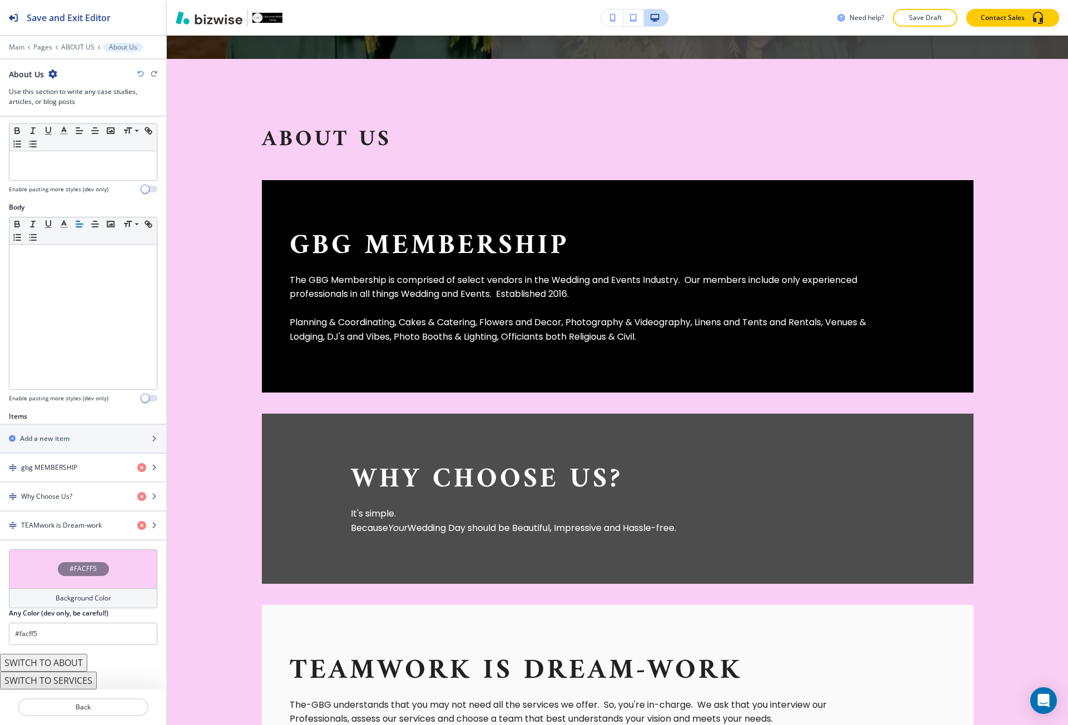
click at [74, 576] on div "#FACFF5" at bounding box center [83, 568] width 148 height 39
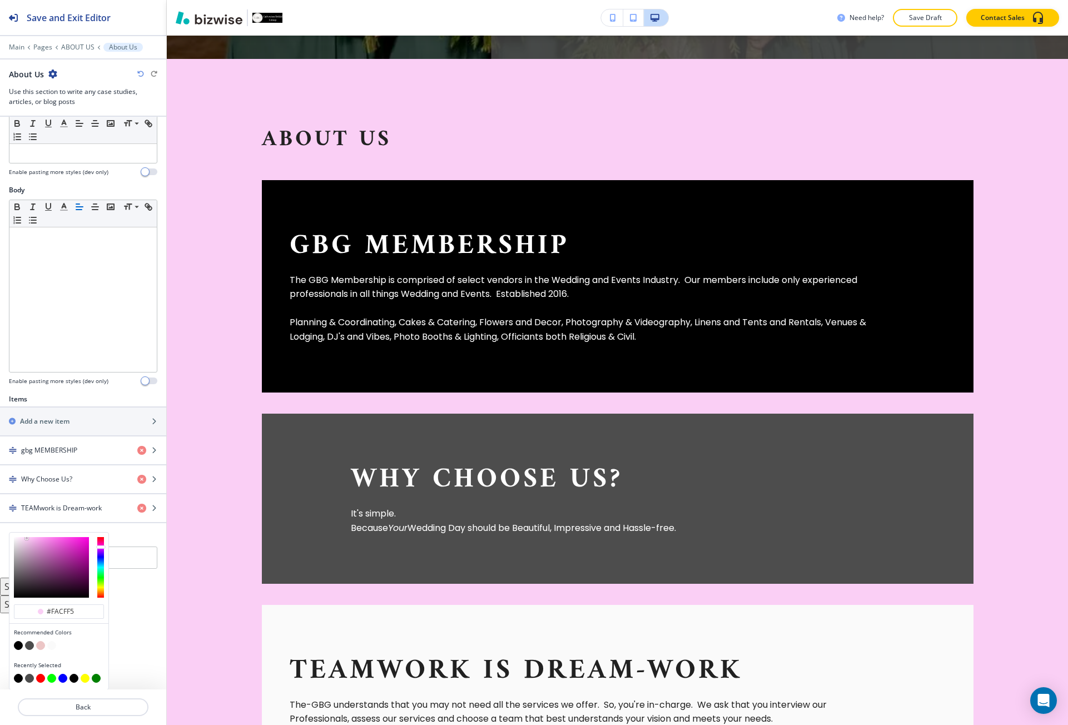
scroll to position [120, 0]
click at [40, 647] on button "button" at bounding box center [40, 645] width 9 height 9
type input "#ecc6c6"
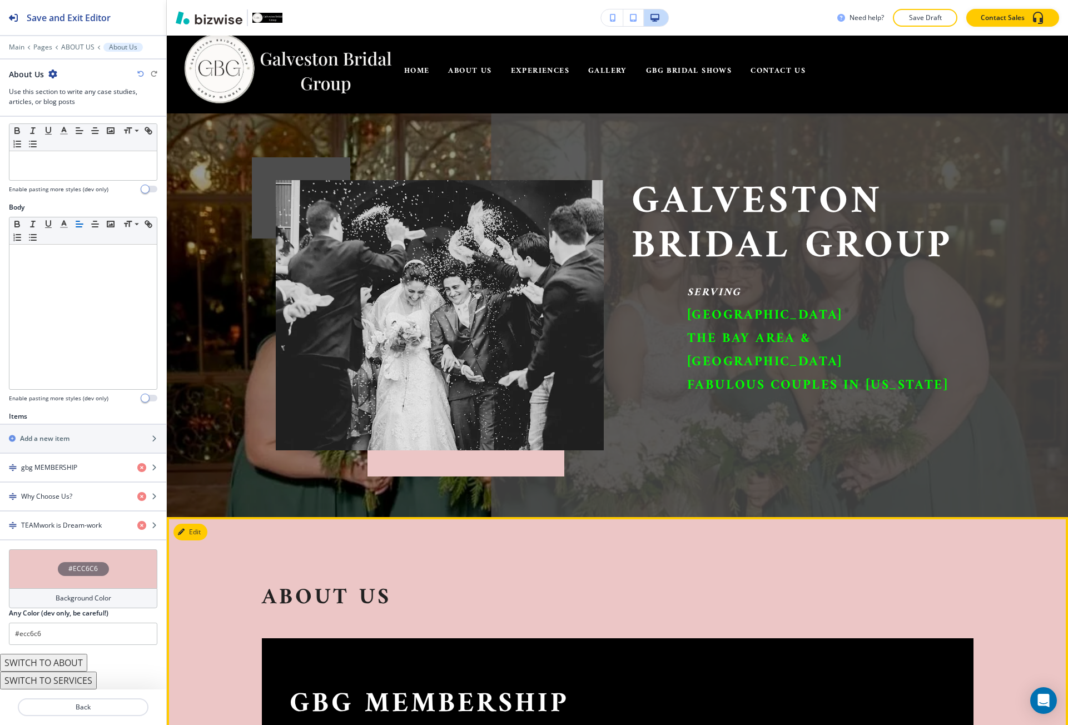
scroll to position [0, 0]
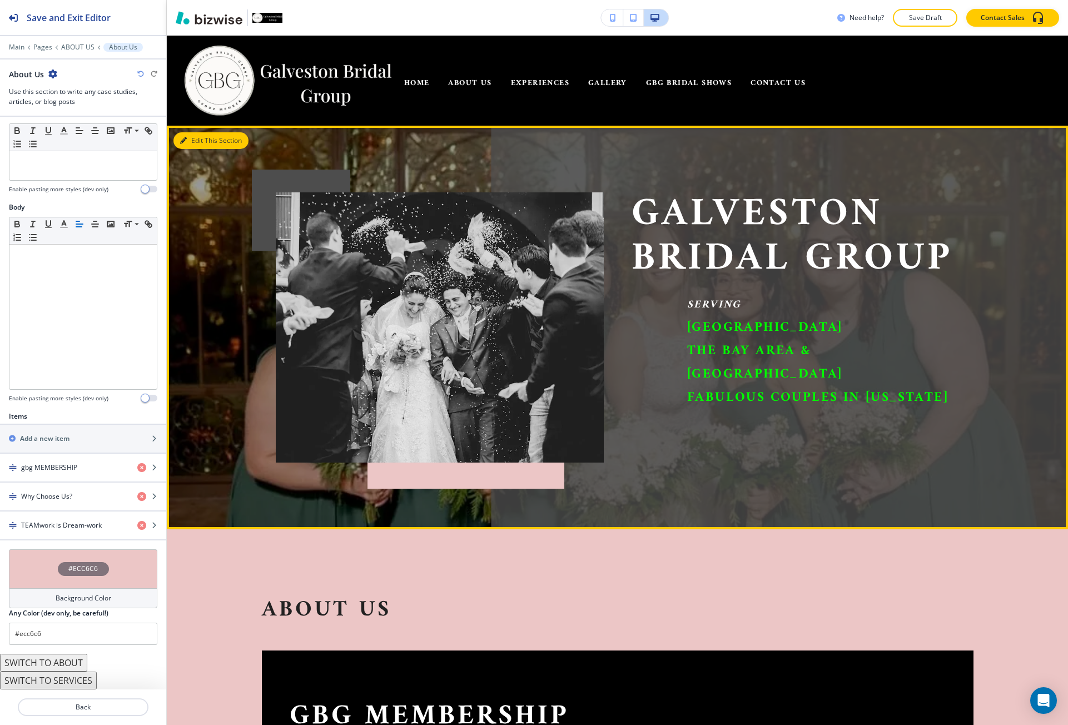
click at [191, 136] on button "Edit This Section" at bounding box center [211, 140] width 75 height 17
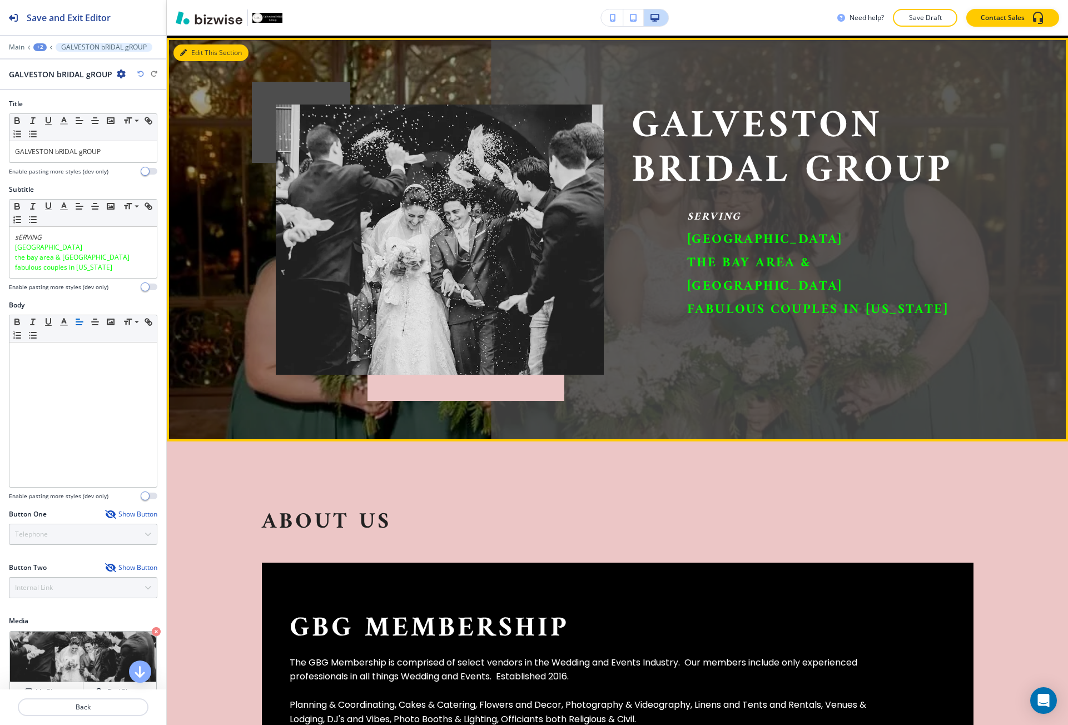
scroll to position [90, 0]
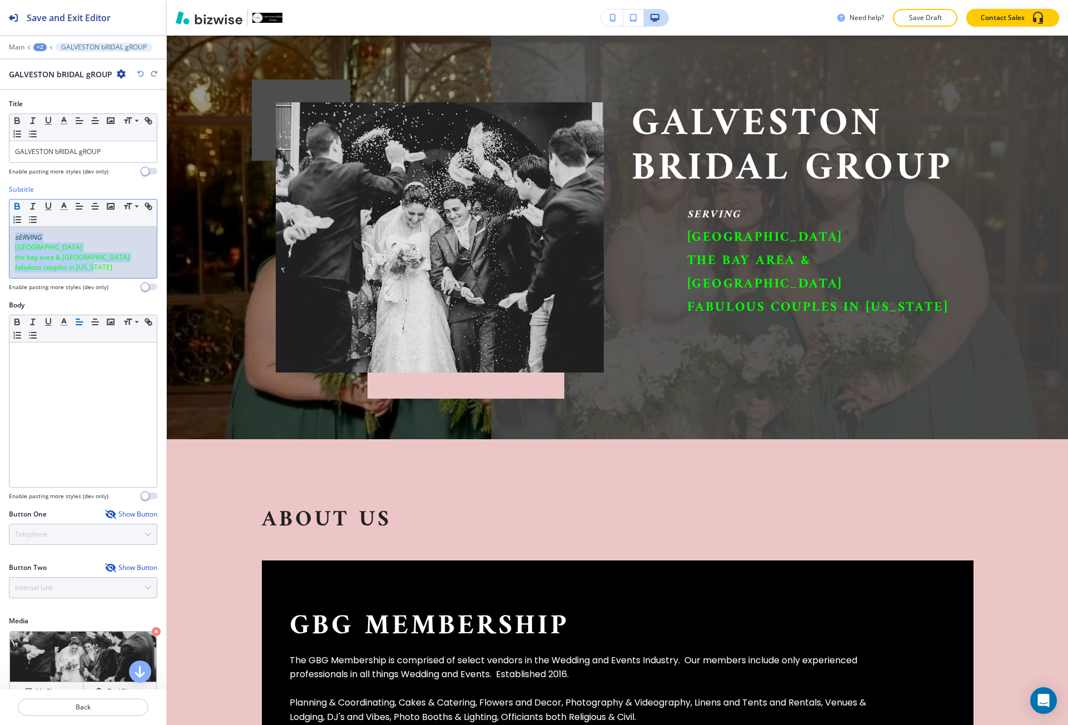
drag, startPoint x: 119, startPoint y: 275, endPoint x: 14, endPoint y: 212, distance: 122.7
click at [14, 212] on div "Small Normal Large Huge sERVING [GEOGRAPHIC_DATA] the bay area & [GEOGRAPHIC_DA…" at bounding box center [83, 239] width 148 height 80
click at [84, 204] on icon "button" at bounding box center [80, 206] width 10 height 10
click at [90, 252] on p "the bay area & [GEOGRAPHIC_DATA]" at bounding box center [83, 257] width 136 height 10
click at [140, 75] on icon "button" at bounding box center [140, 74] width 7 height 7
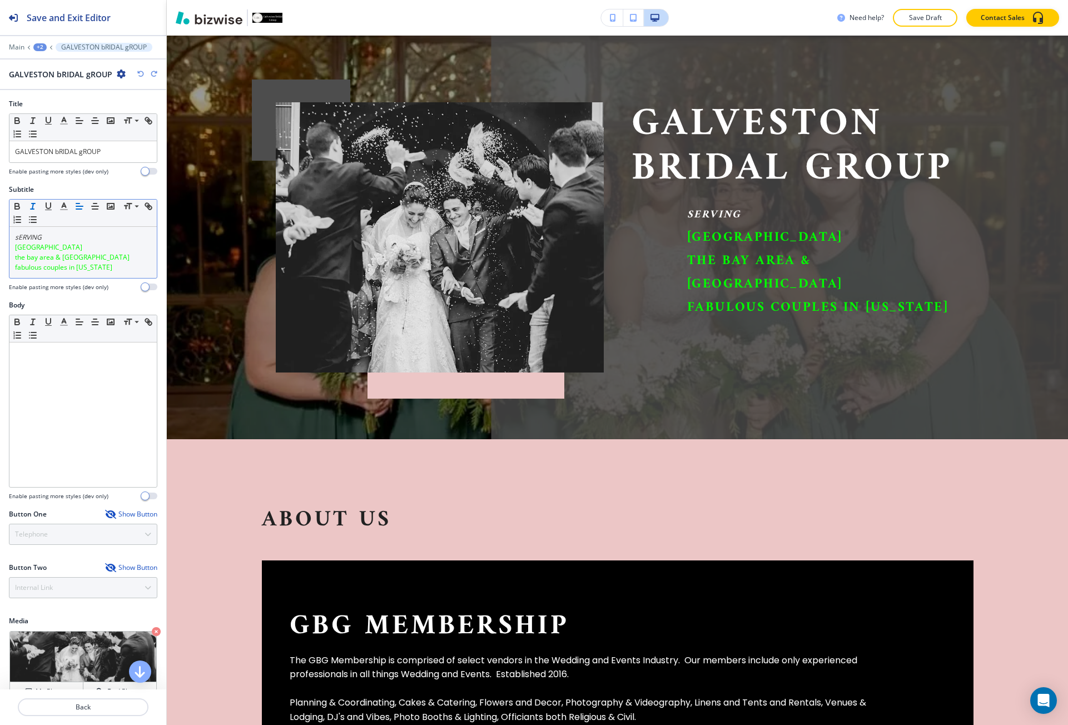
click at [22, 232] on em "sERVING" at bounding box center [28, 236] width 27 height 9
click at [132, 219] on span at bounding box center [135, 221] width 25 height 13
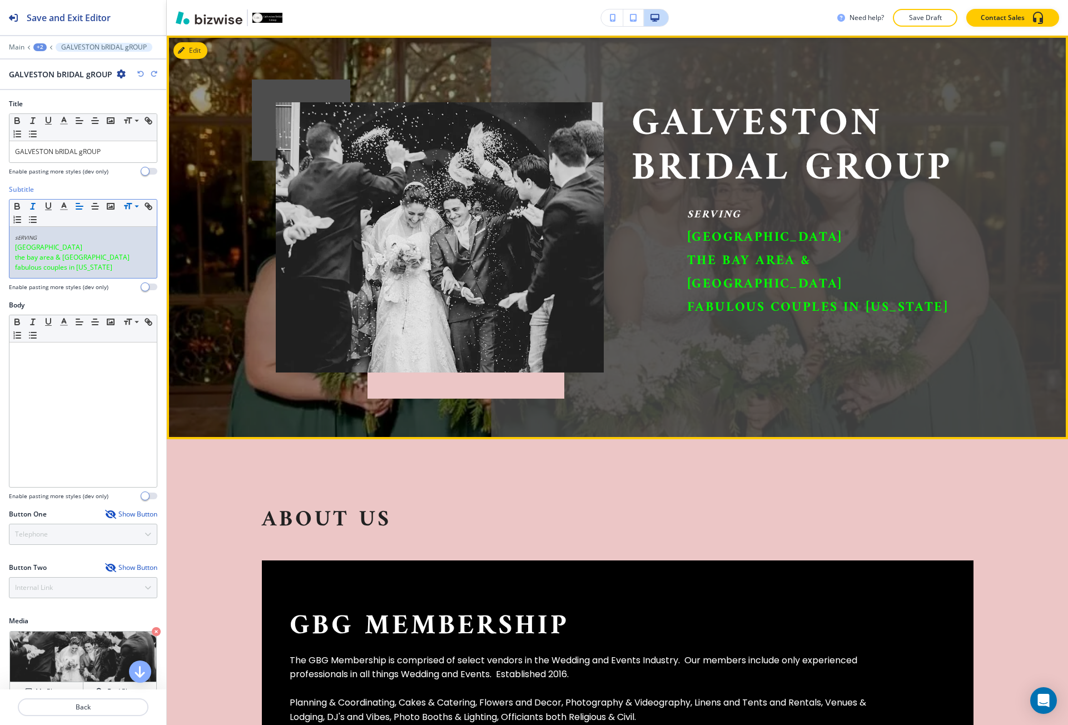
click at [270, 299] on div at bounding box center [426, 224] width 356 height 298
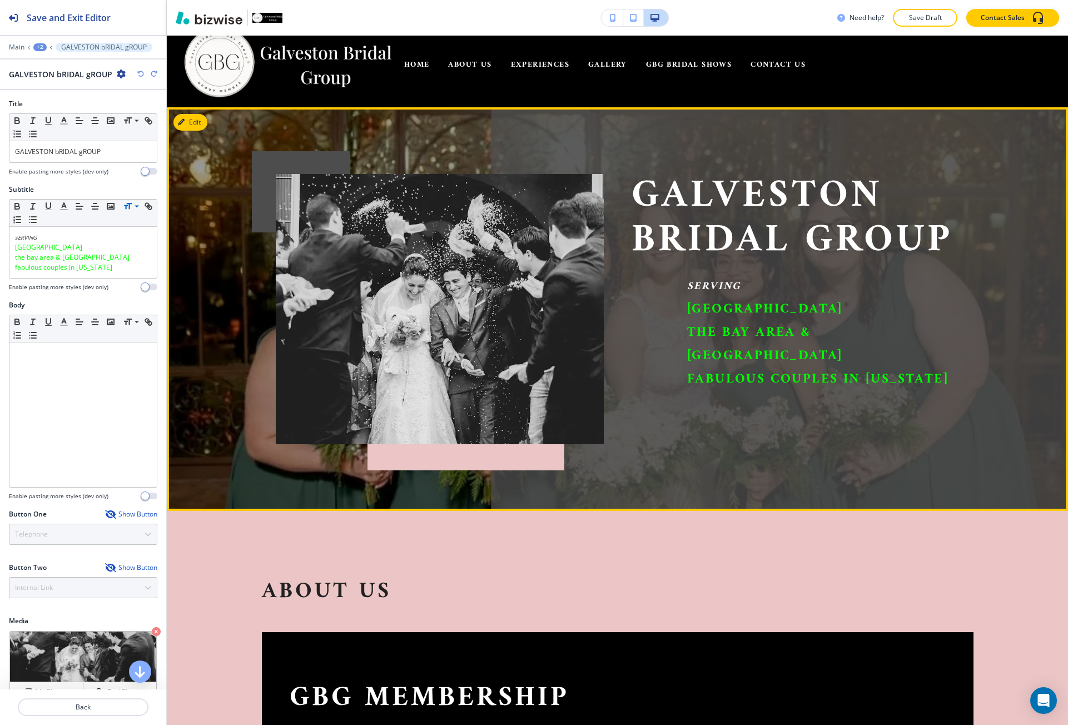
scroll to position [0, 0]
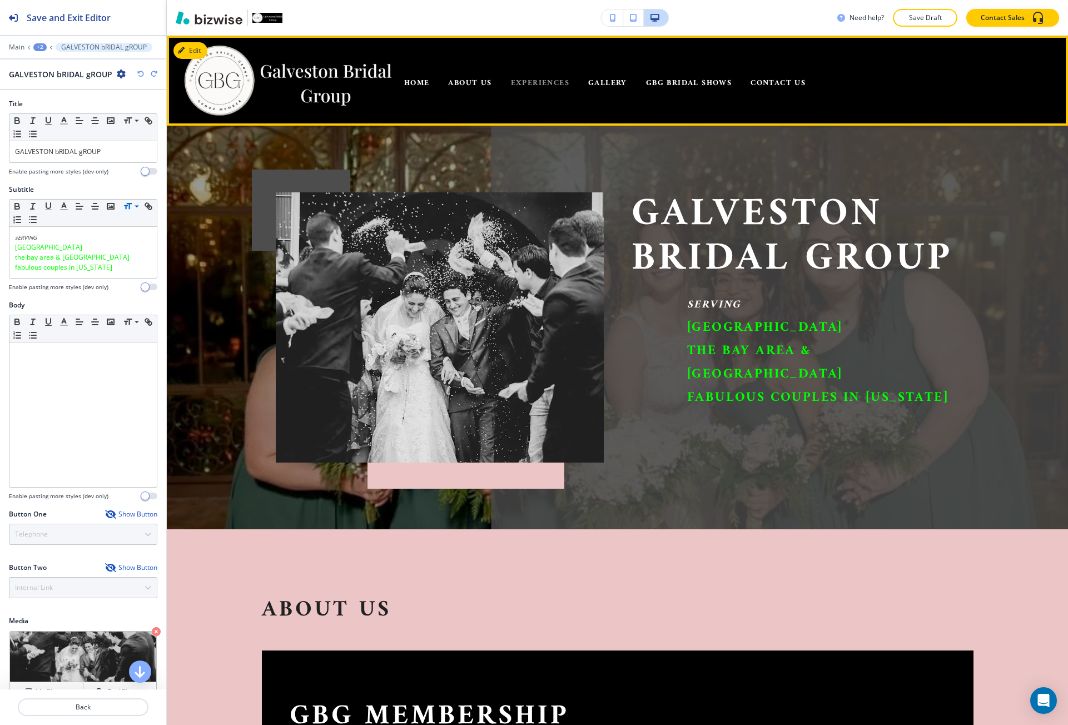
click at [552, 80] on span "EXPERIENCES" at bounding box center [540, 83] width 58 height 14
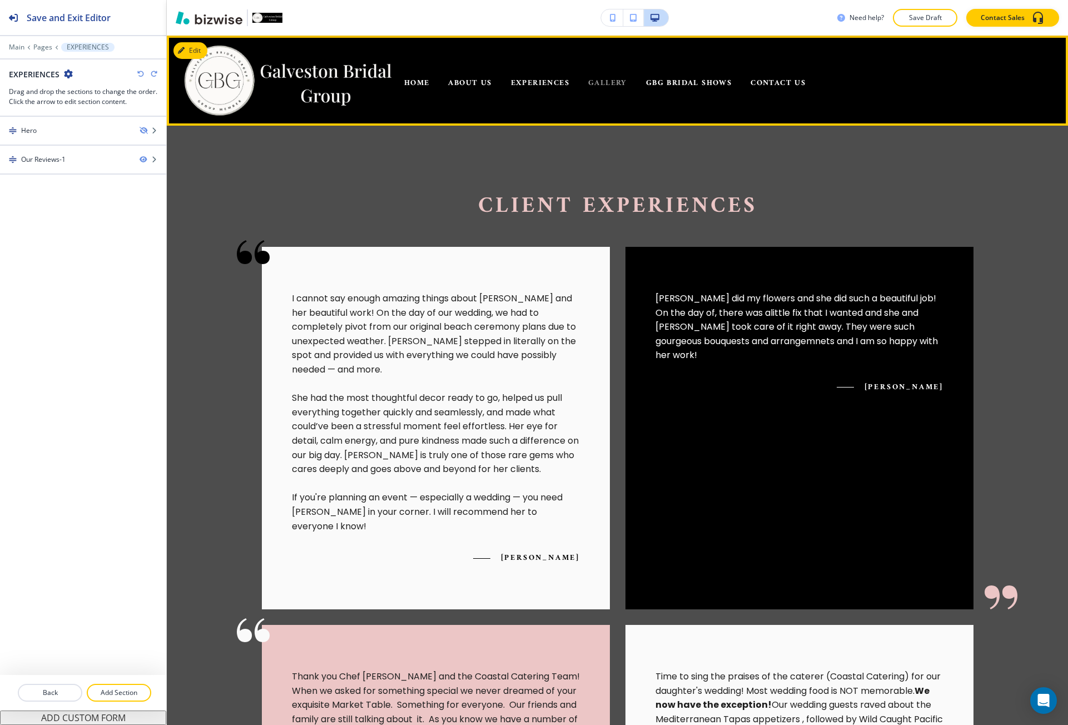
click at [602, 83] on span "GALLERY" at bounding box center [607, 83] width 39 height 14
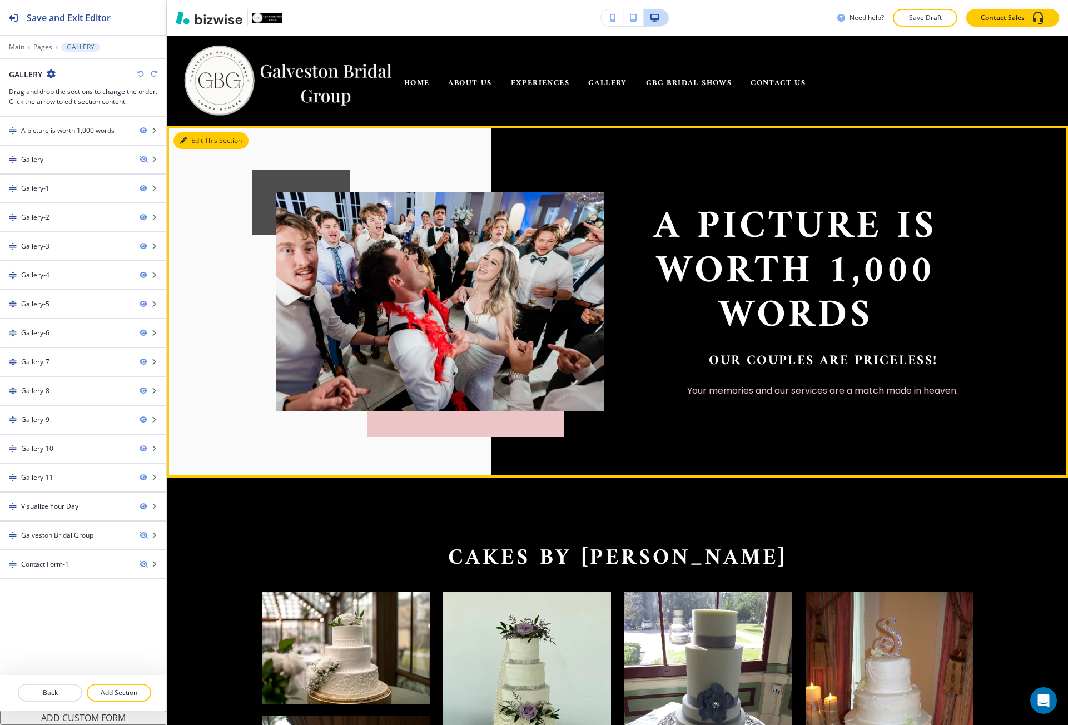
click at [176, 143] on button "Edit This Section" at bounding box center [211, 140] width 75 height 17
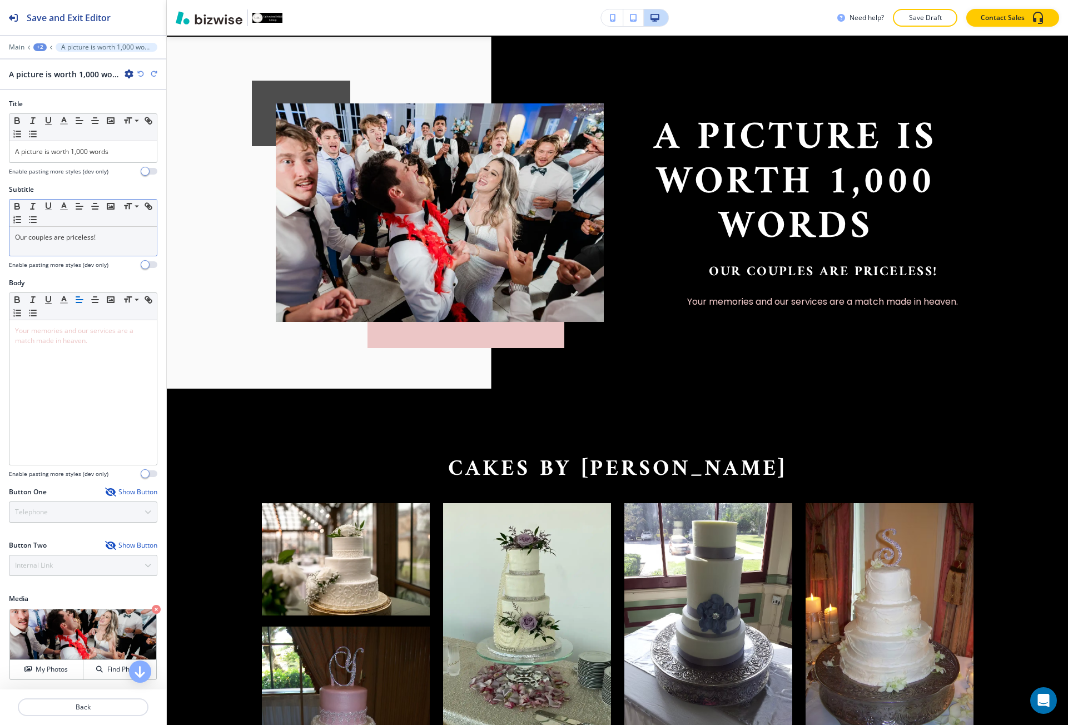
scroll to position [90, 0]
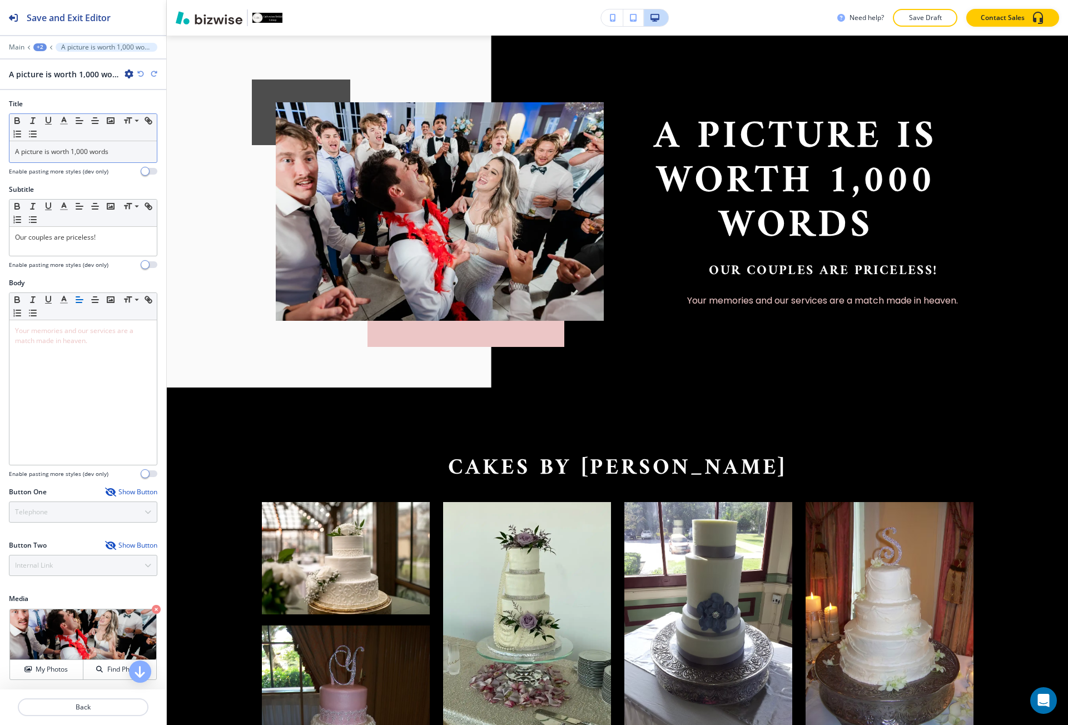
click at [55, 161] on div "A picture is worth 1,000 words" at bounding box center [82, 151] width 147 height 21
click at [78, 123] on line "button" at bounding box center [79, 123] width 6 height 0
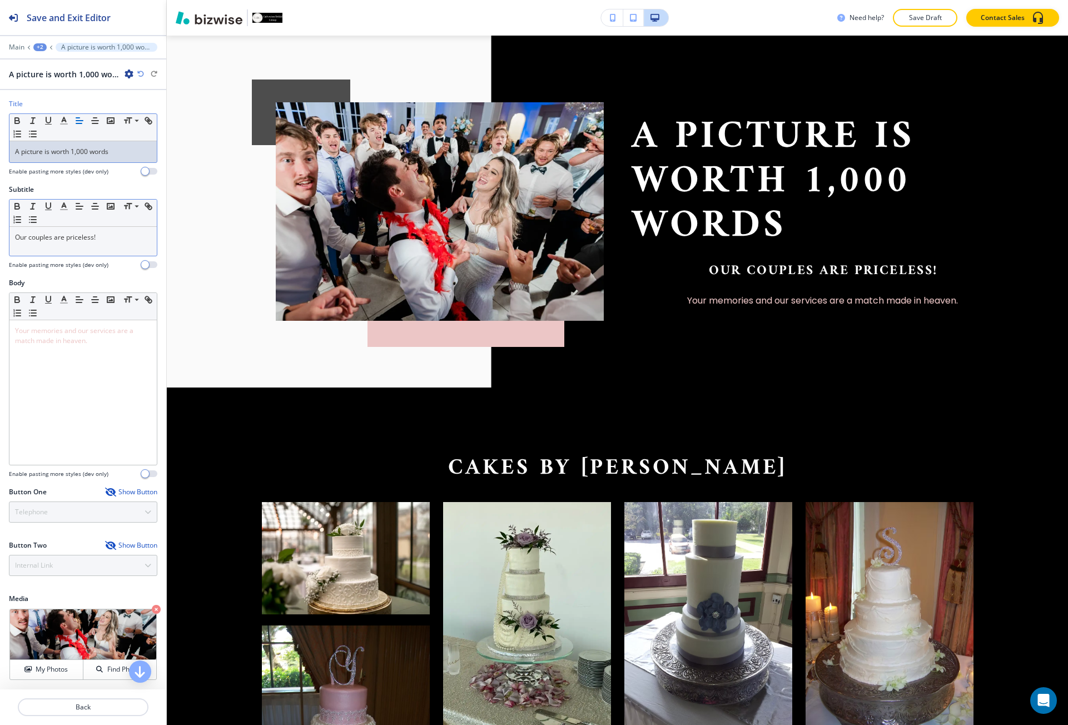
click at [74, 235] on p "Our couples are priceless!" at bounding box center [83, 237] width 136 height 10
click at [77, 209] on line "button" at bounding box center [79, 209] width 6 height 0
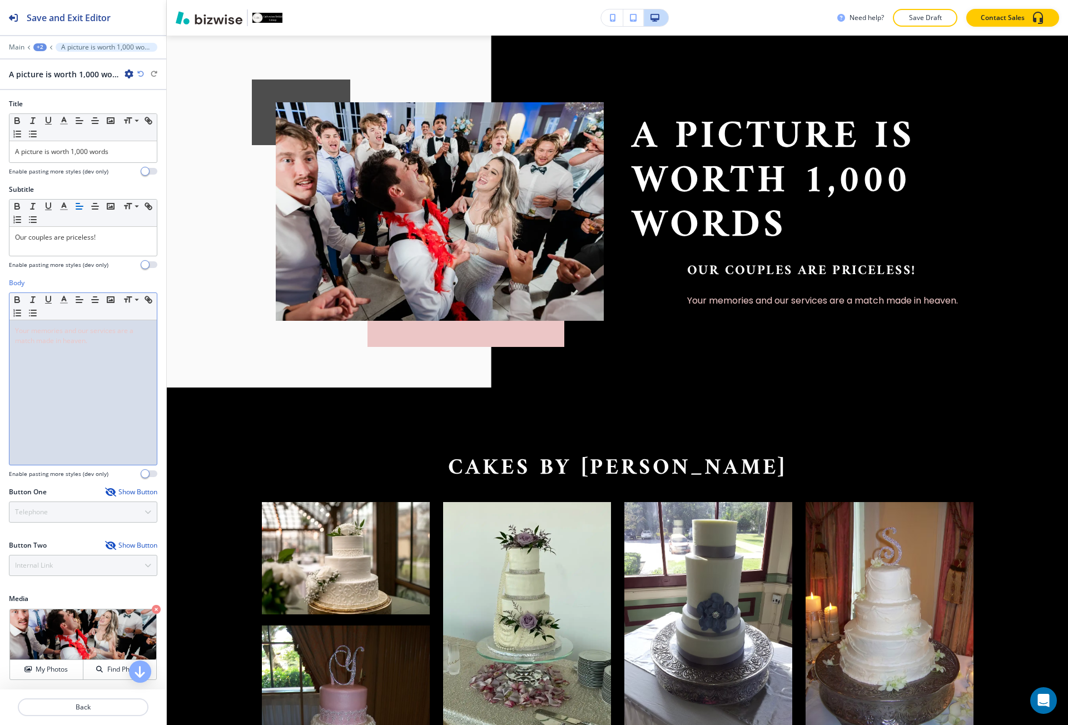
click at [71, 336] on span "Your memories and our services are a match made in heaven." at bounding box center [75, 335] width 120 height 19
click at [75, 298] on icon "button" at bounding box center [80, 300] width 10 height 10
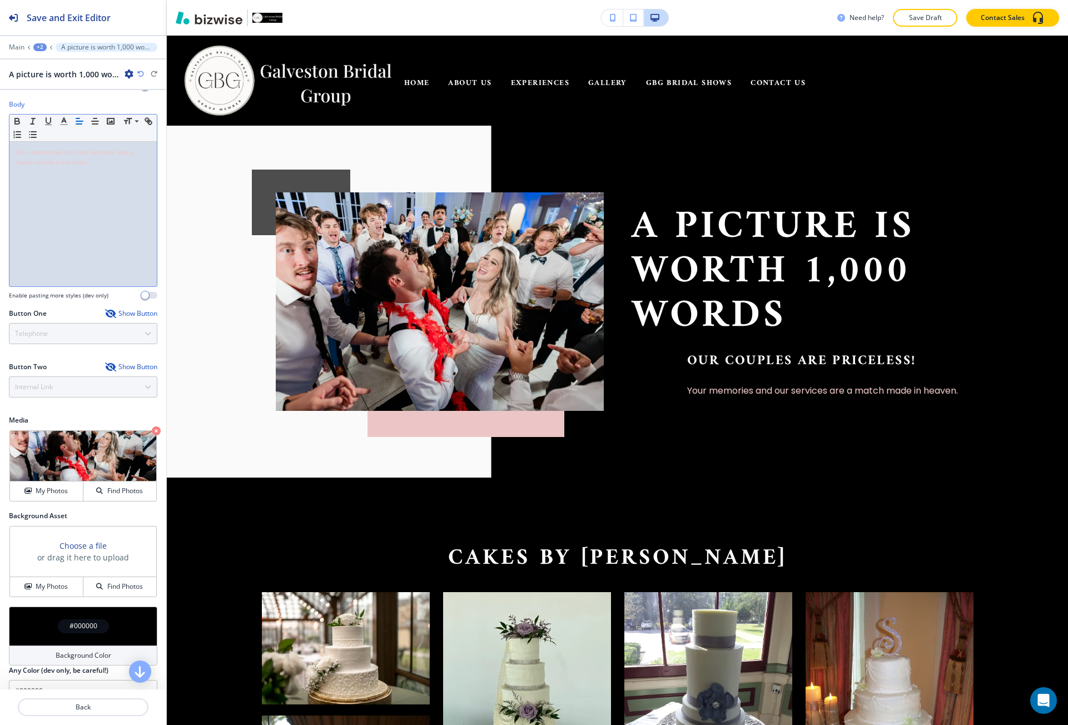
scroll to position [200, 0]
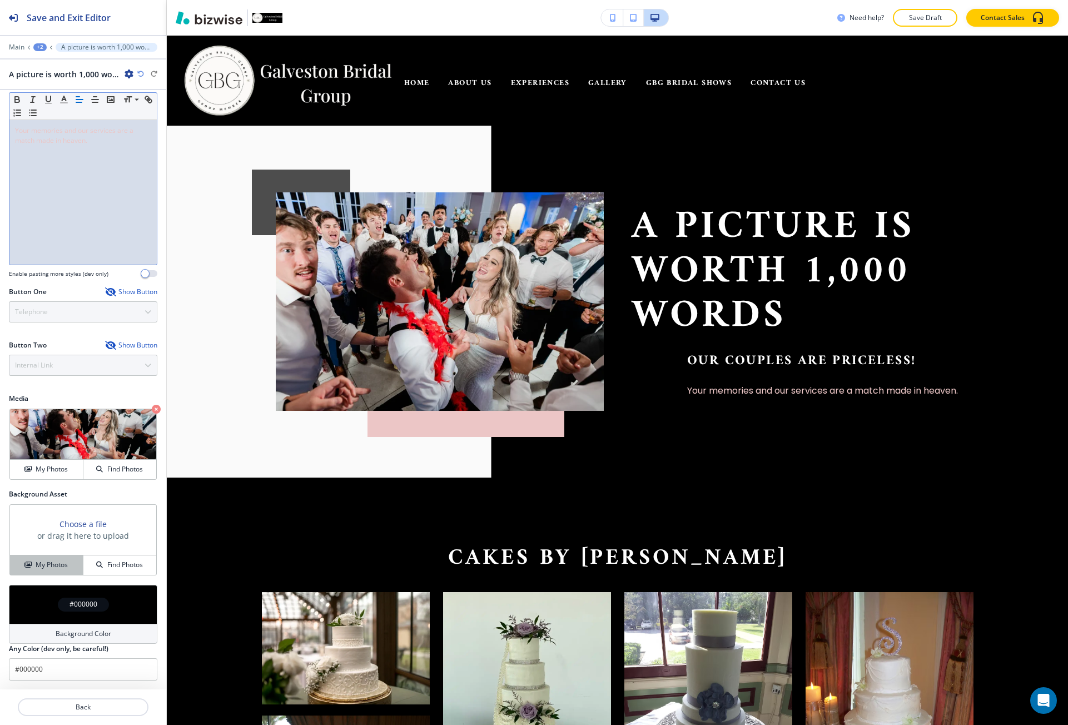
click at [53, 564] on h4 "My Photos" at bounding box center [52, 565] width 32 height 10
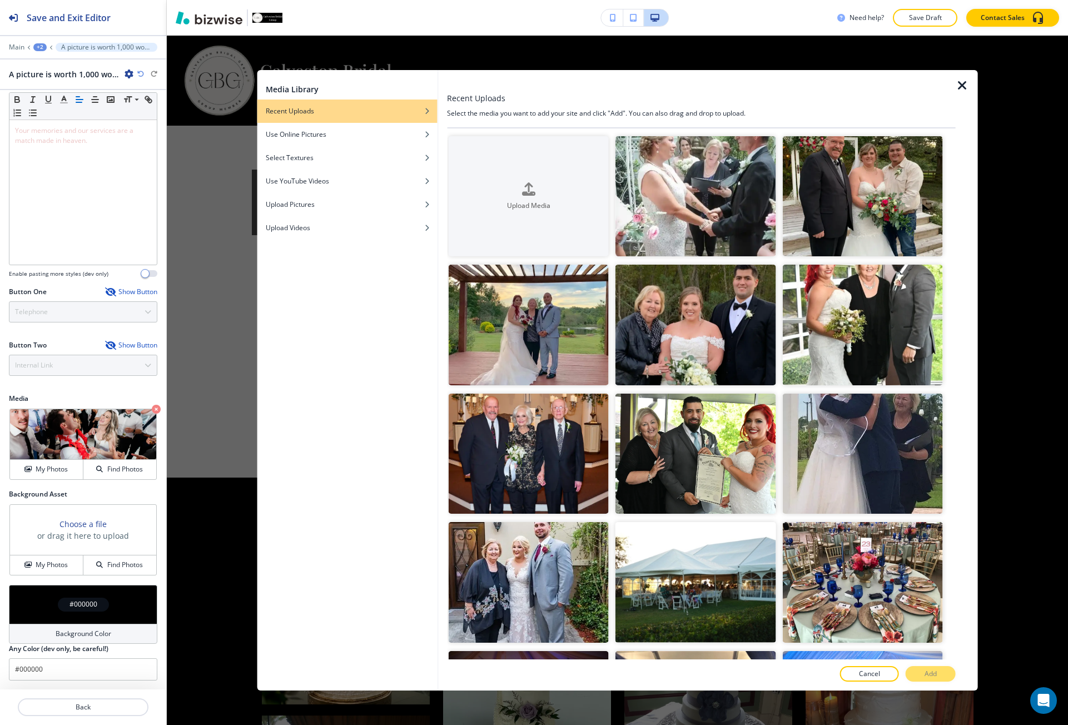
click at [964, 90] on icon "button" at bounding box center [962, 85] width 13 height 13
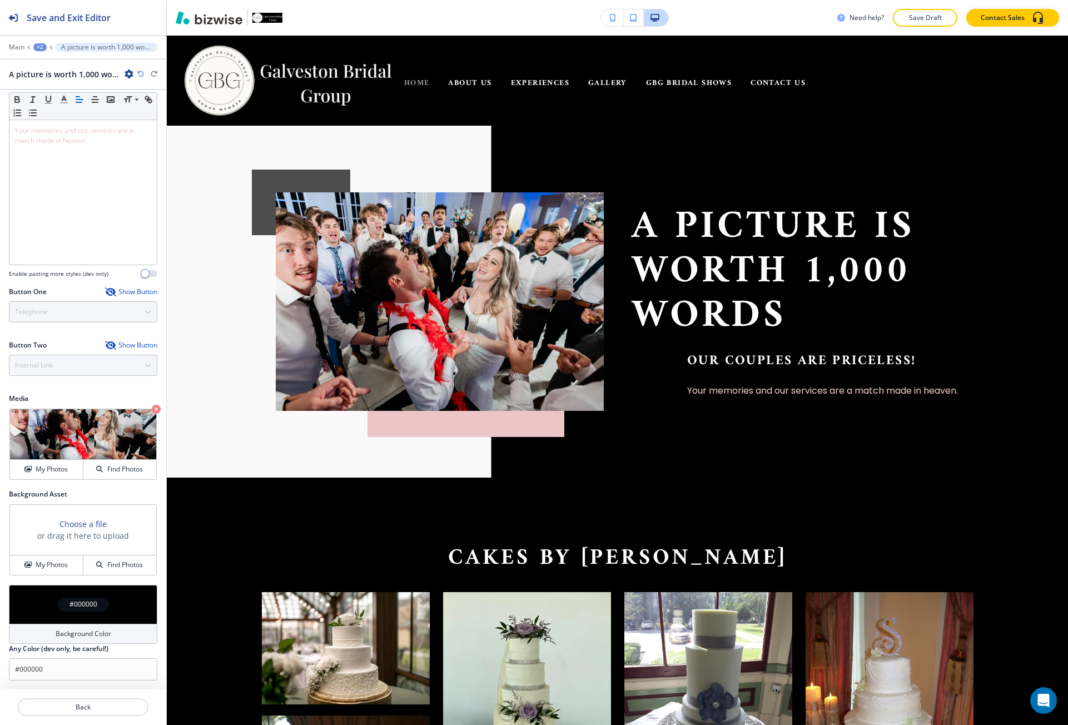
click at [408, 83] on span "HOME" at bounding box center [417, 83] width 26 height 14
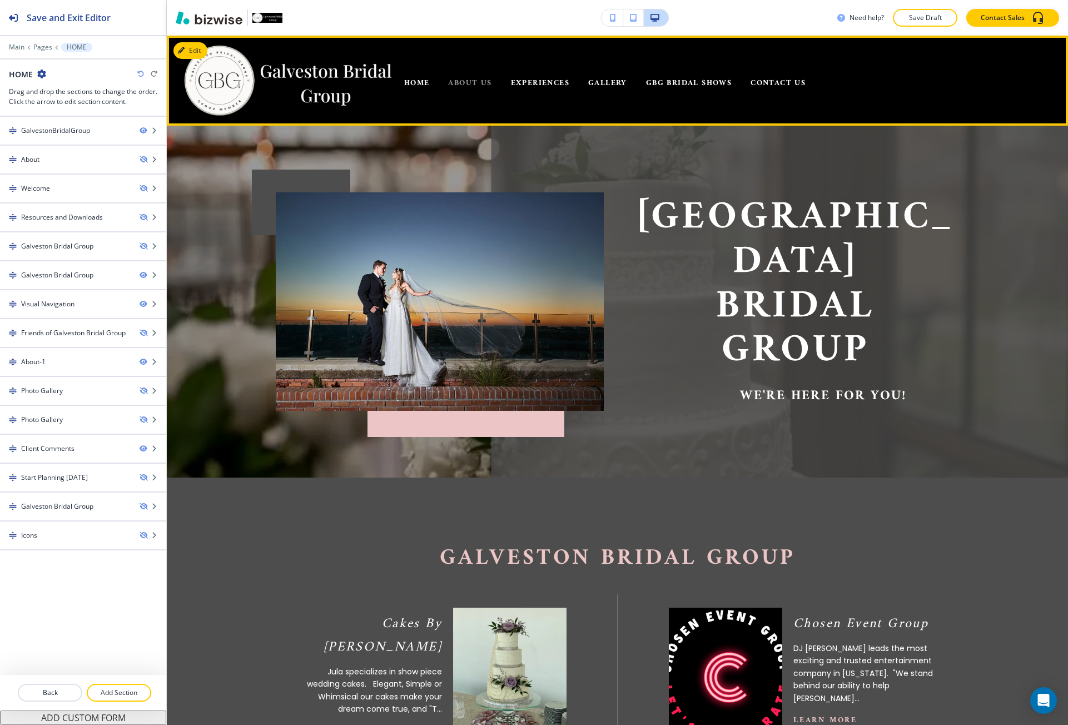
click at [460, 82] on span "ABOUT US" at bounding box center [469, 83] width 43 height 14
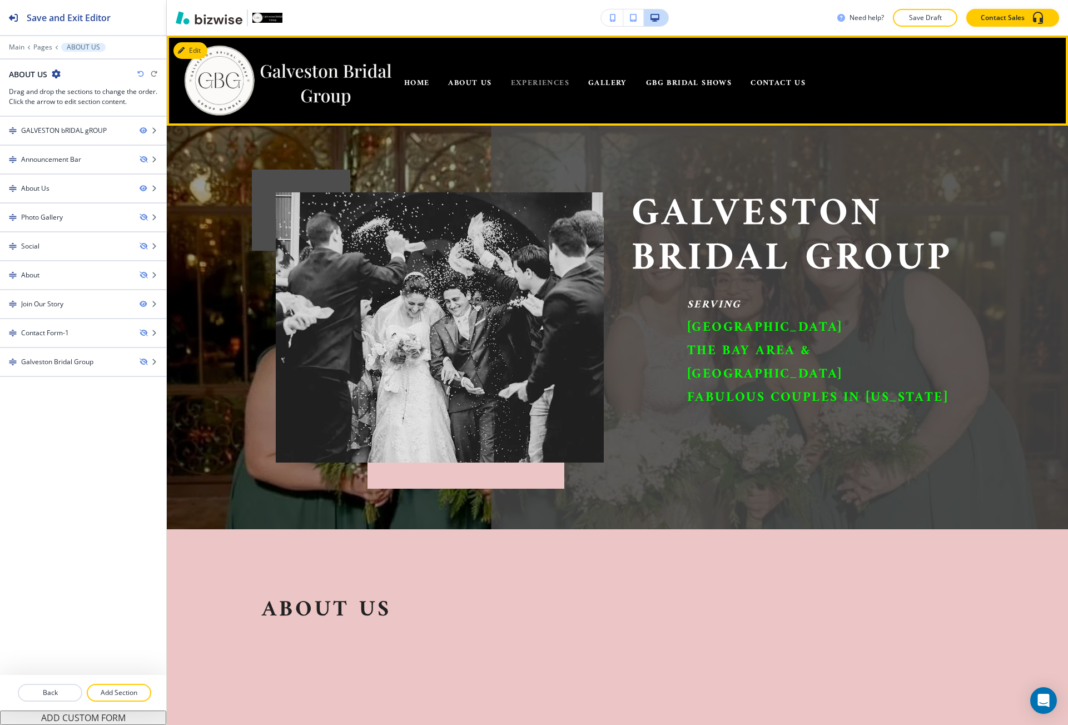
click at [537, 86] on span "EXPERIENCES" at bounding box center [540, 83] width 58 height 14
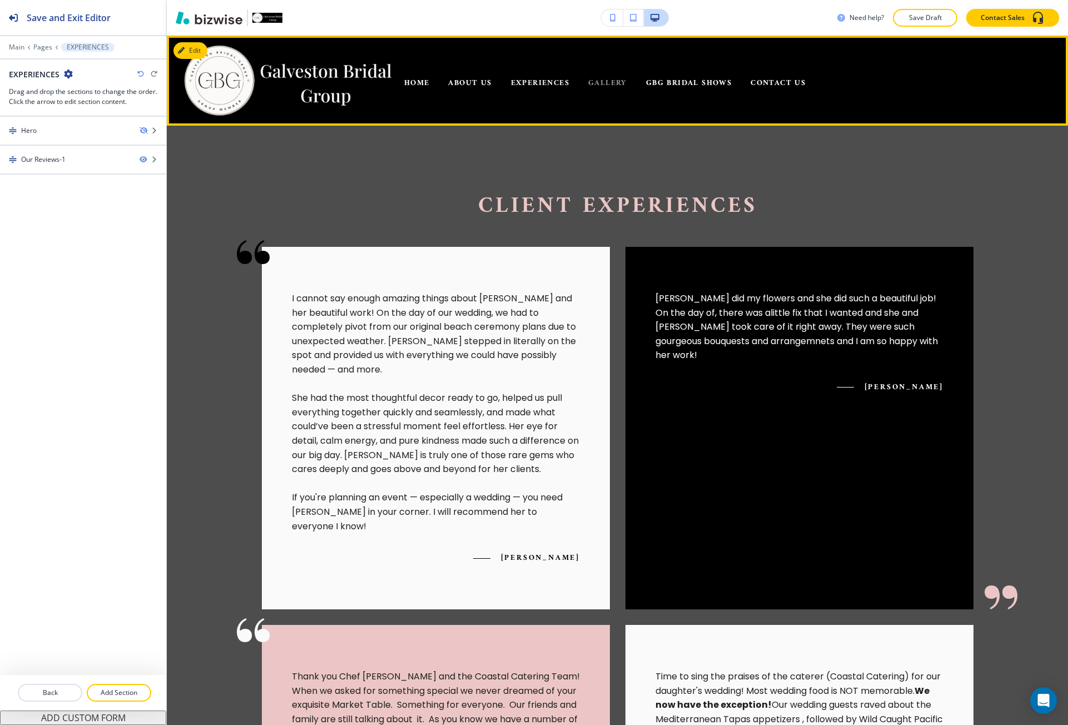
click at [603, 83] on span "GALLERY" at bounding box center [607, 83] width 39 height 14
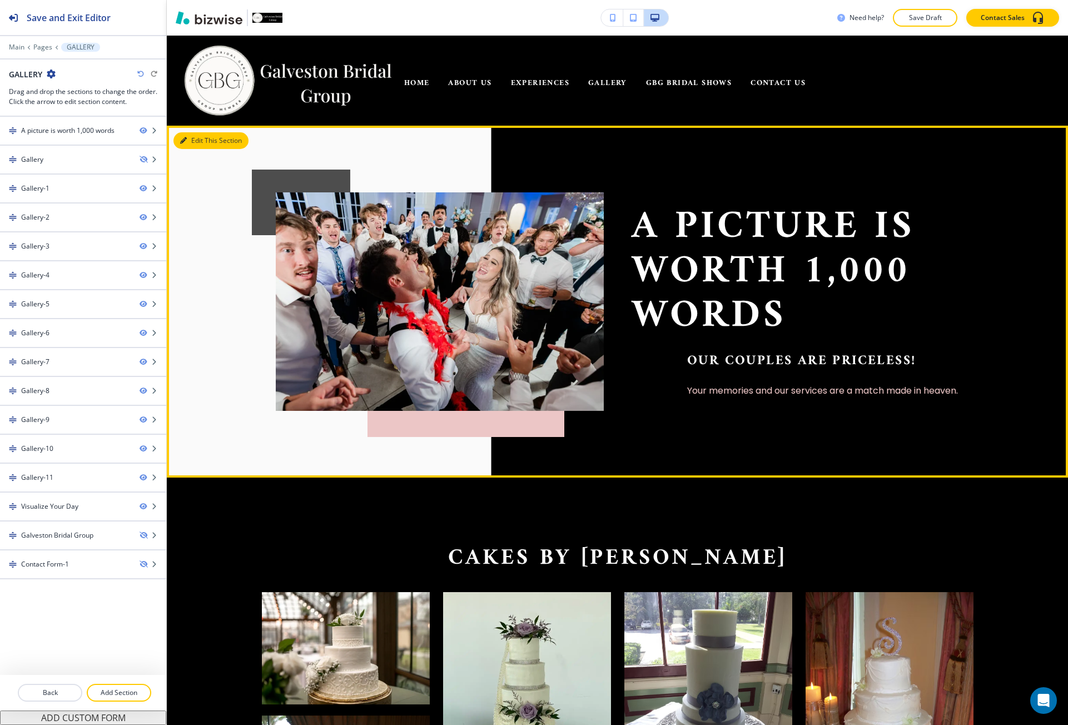
click at [199, 146] on button "Edit This Section" at bounding box center [211, 140] width 75 height 17
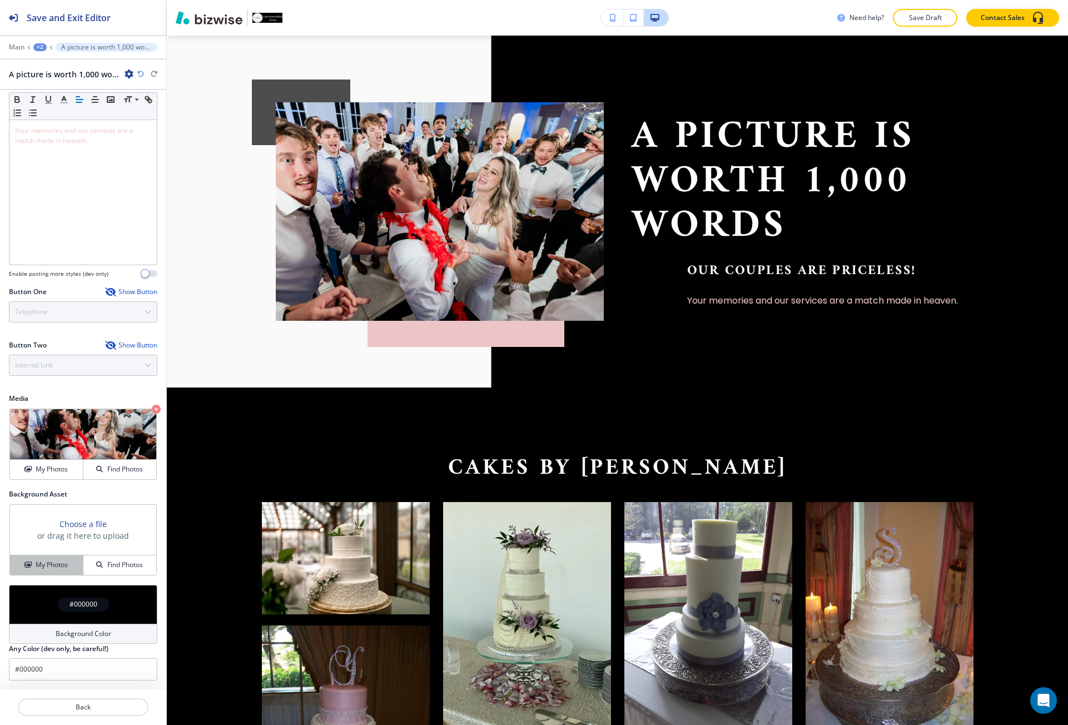
click at [55, 564] on h4 "My Photos" at bounding box center [52, 565] width 32 height 10
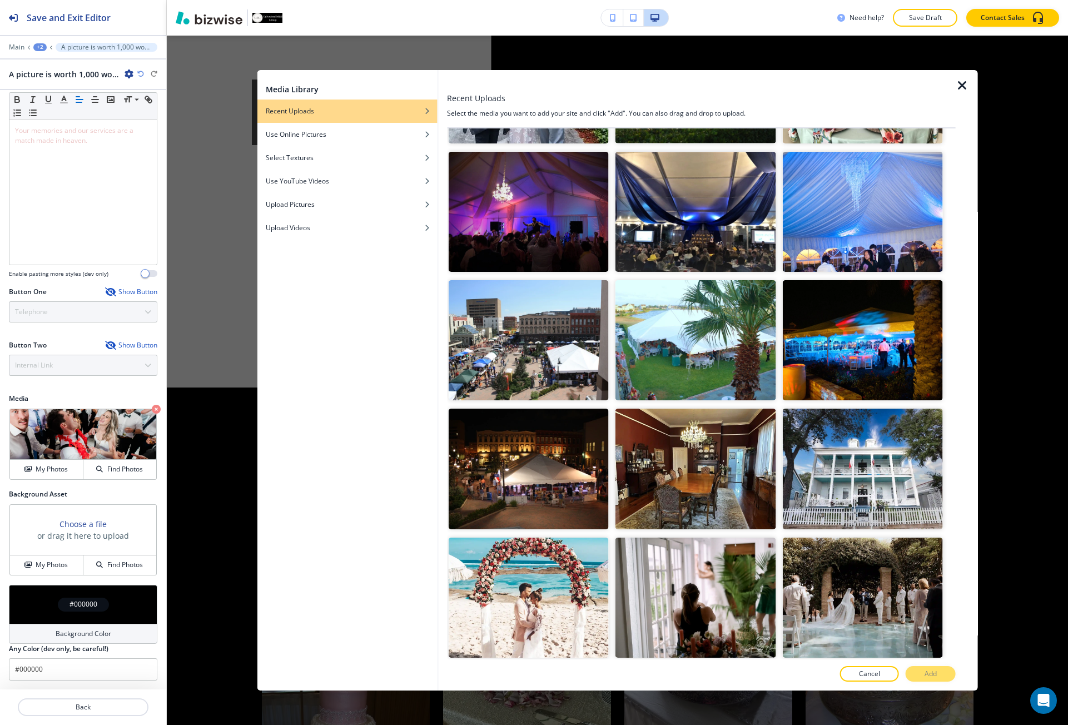
scroll to position [501, 0]
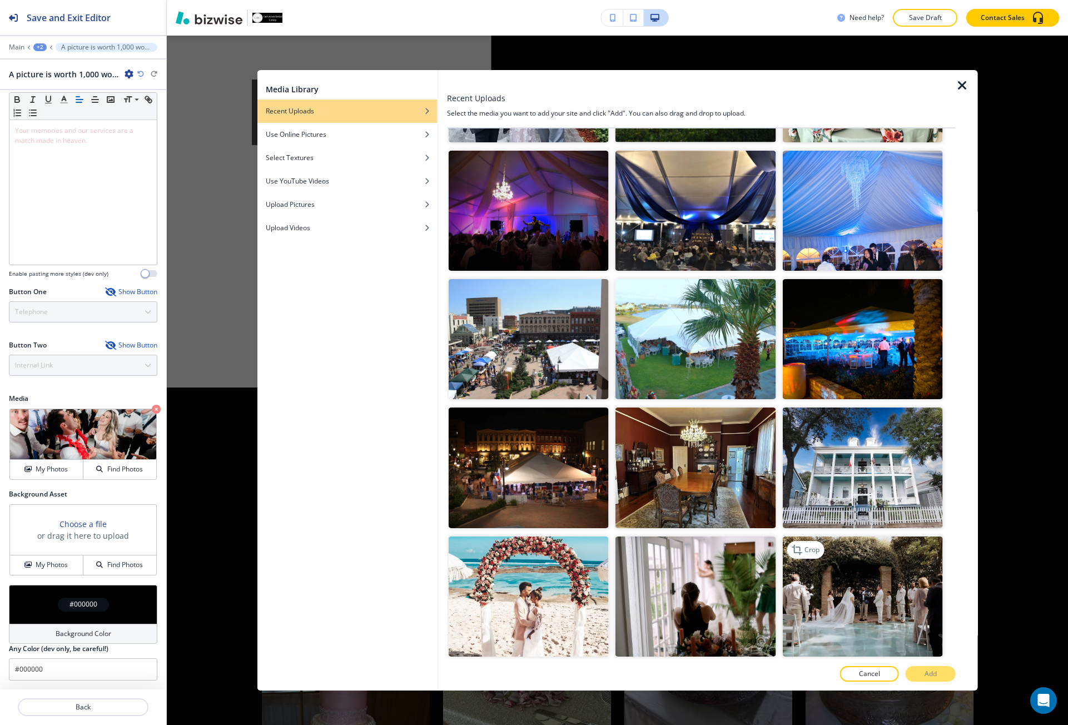
click at [884, 577] on img "button" at bounding box center [862, 597] width 161 height 120
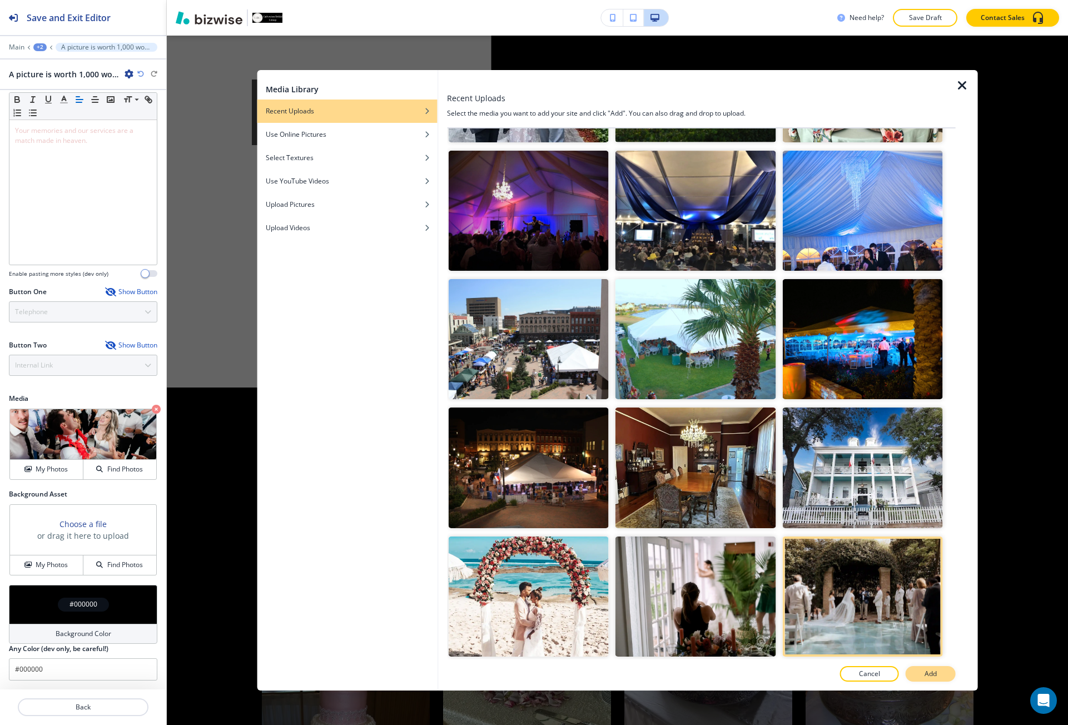
click at [935, 674] on p "Add" at bounding box center [931, 674] width 12 height 10
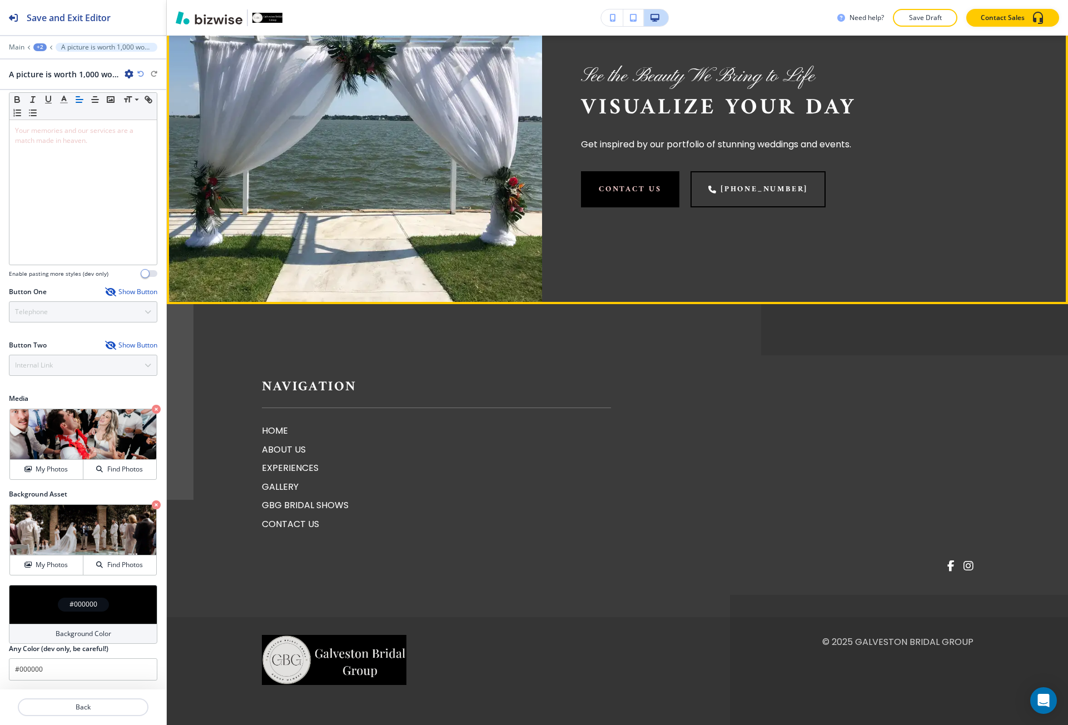
scroll to position [7153, 0]
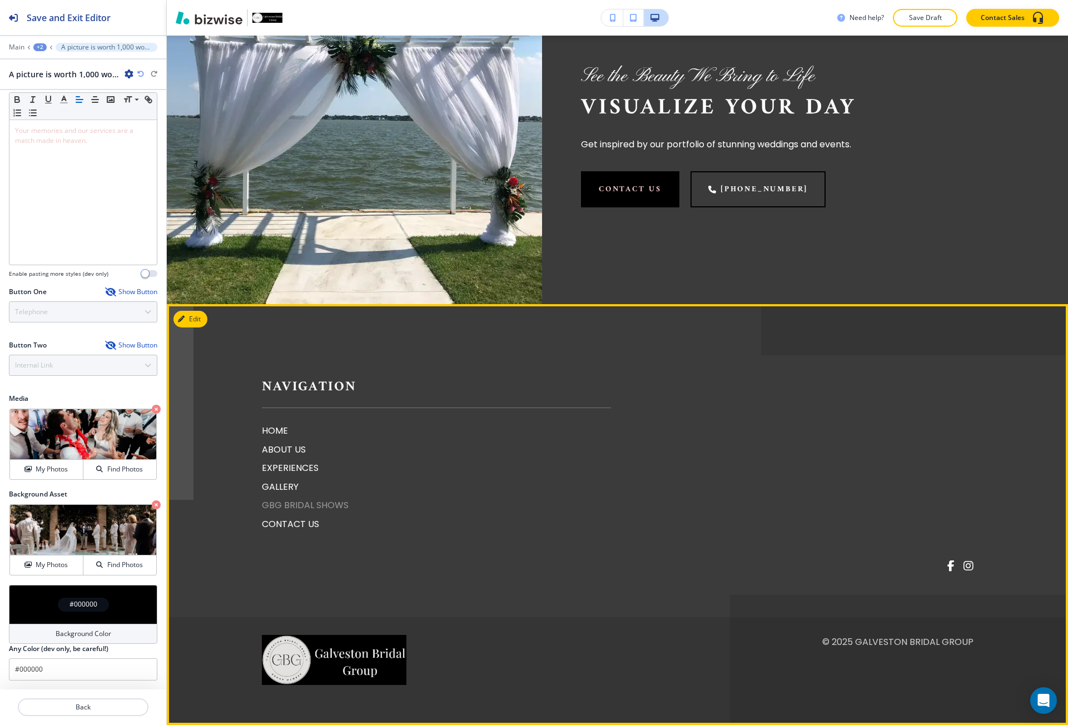
click at [295, 513] on p "GBG BRIDAL SHOWS" at bounding box center [436, 505] width 349 height 14
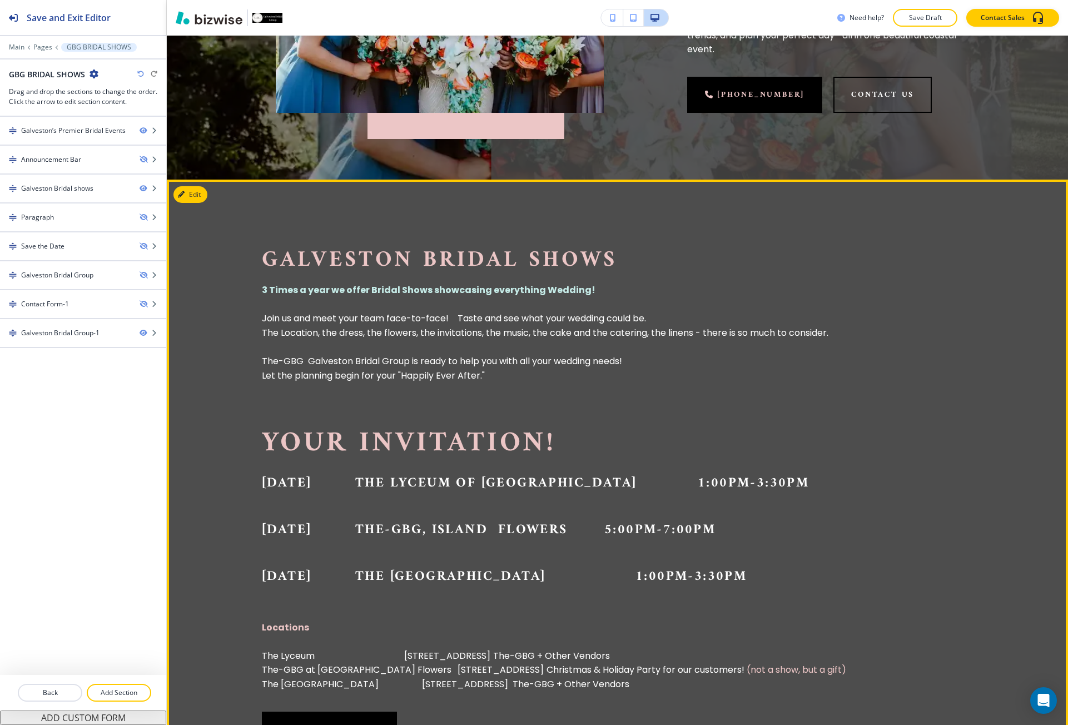
scroll to position [501, 0]
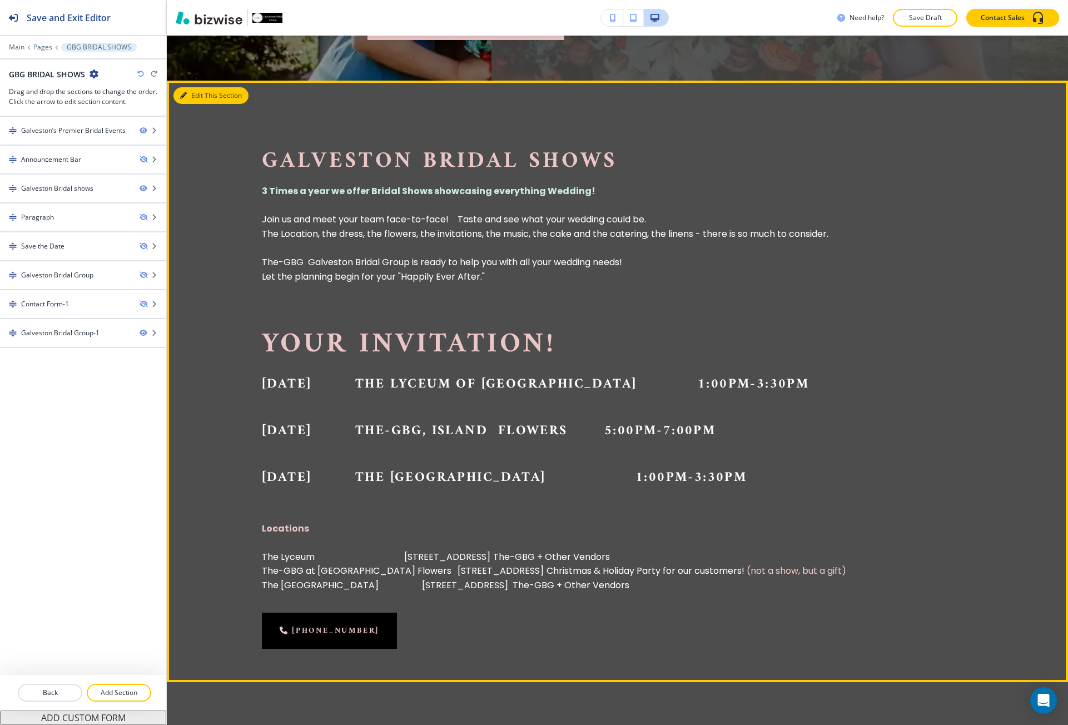
click at [183, 96] on icon "button" at bounding box center [183, 95] width 7 height 7
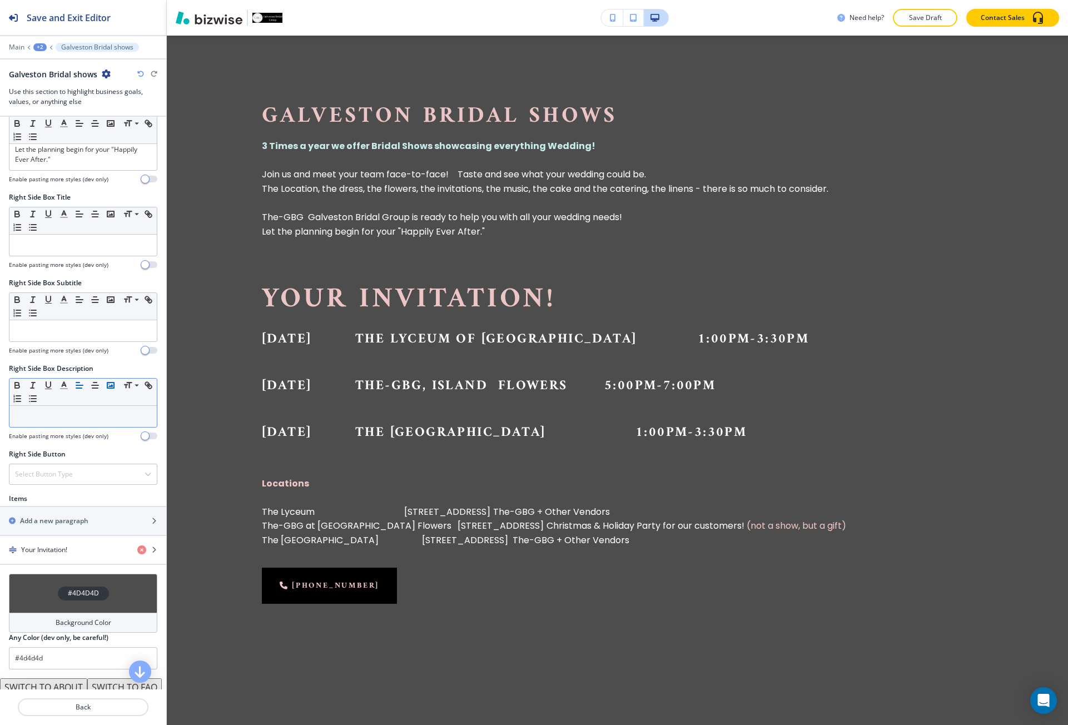
scroll to position [389, 0]
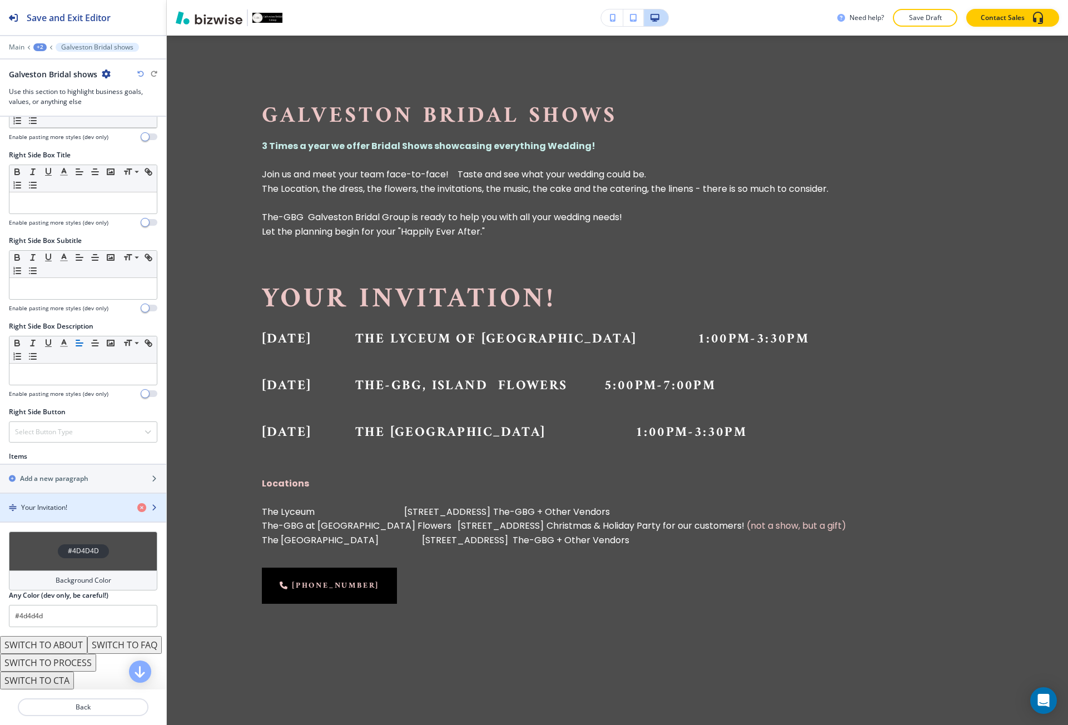
click at [84, 504] on div "Your Invitation!" at bounding box center [64, 508] width 128 height 10
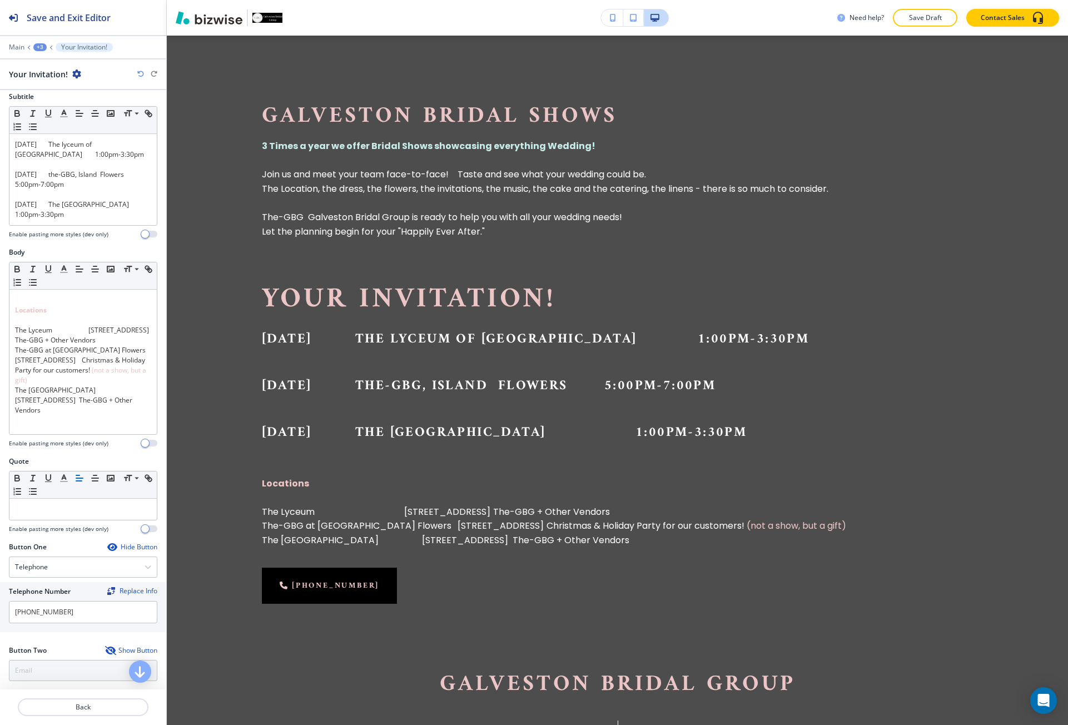
scroll to position [222, 0]
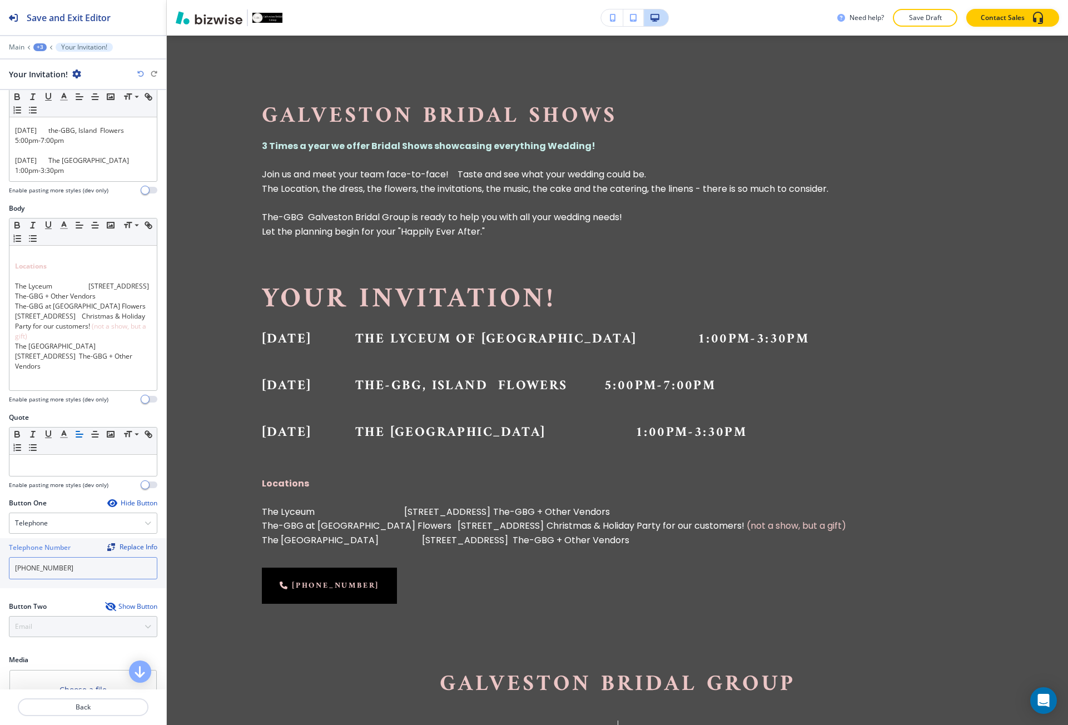
click at [80, 566] on input "[PHONE_NUMBER]" at bounding box center [83, 568] width 148 height 22
click at [116, 506] on div "Hide Button" at bounding box center [132, 503] width 50 height 9
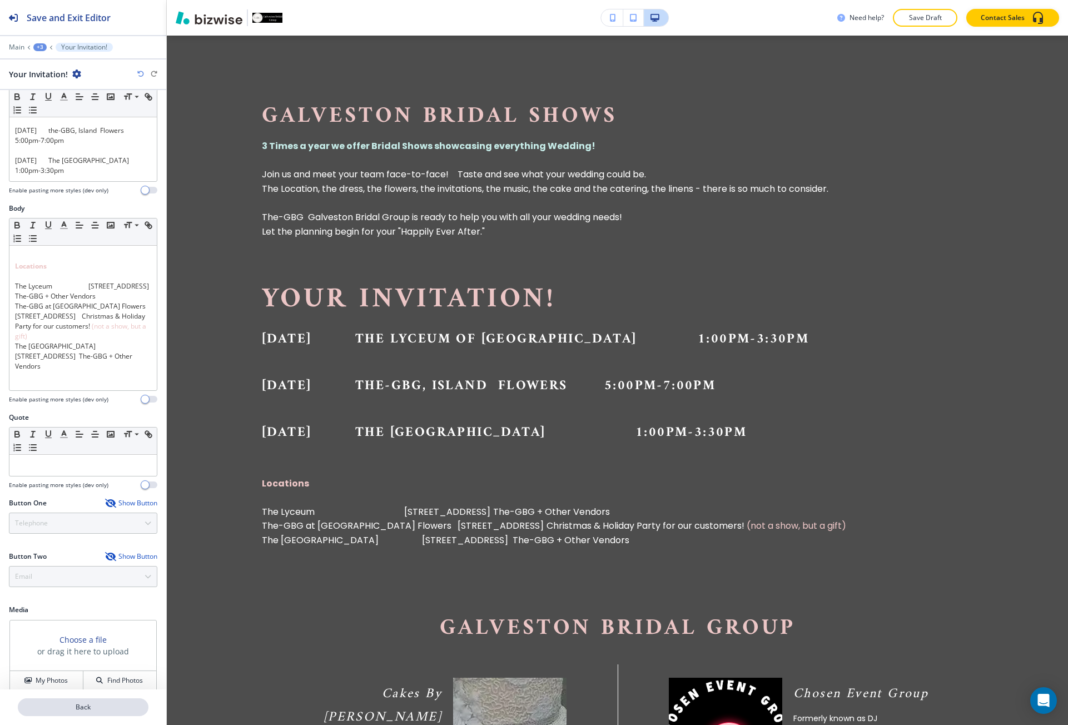
click at [85, 710] on p "Back" at bounding box center [83, 707] width 128 height 10
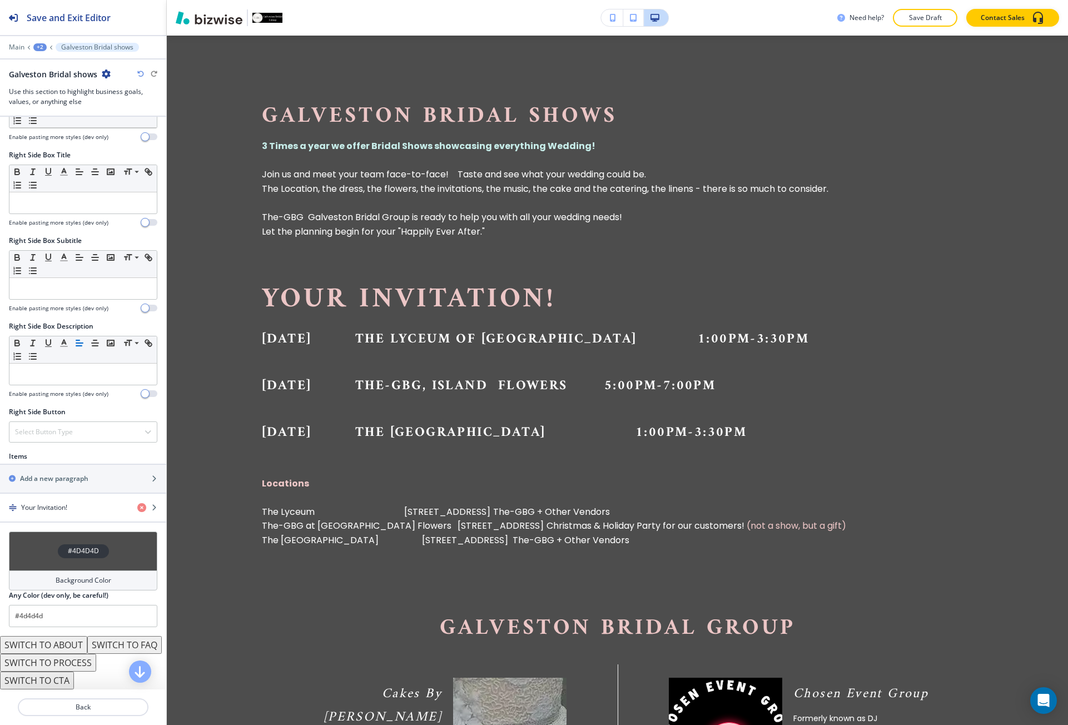
scroll to position [389, 0]
click at [69, 436] on h4 "Select Button Type" at bounding box center [44, 432] width 58 height 10
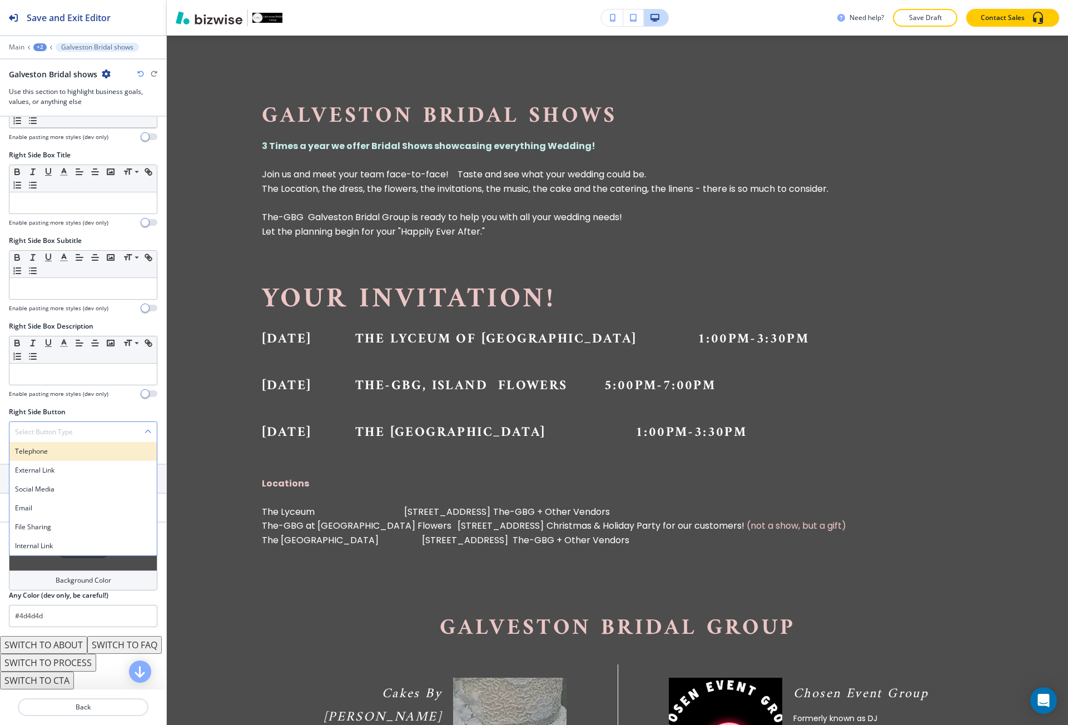
click at [67, 449] on h4 "Telephone" at bounding box center [83, 452] width 136 height 10
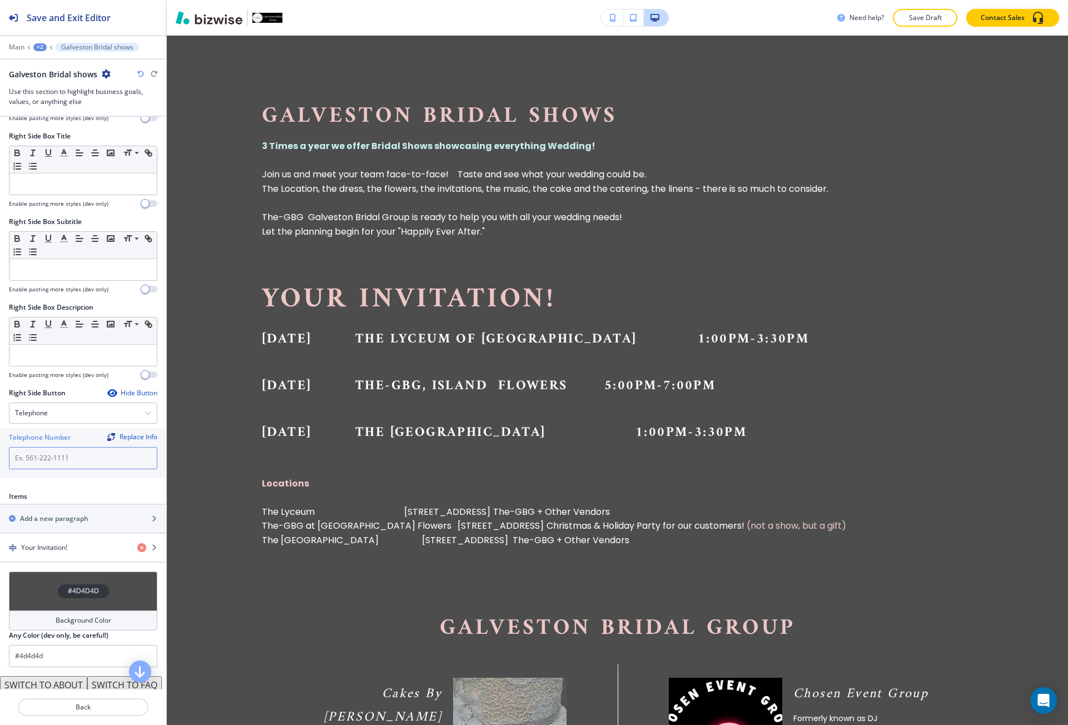
click at [66, 469] on input "text" at bounding box center [83, 458] width 148 height 22
paste input "[PHONE_NUMBER]"
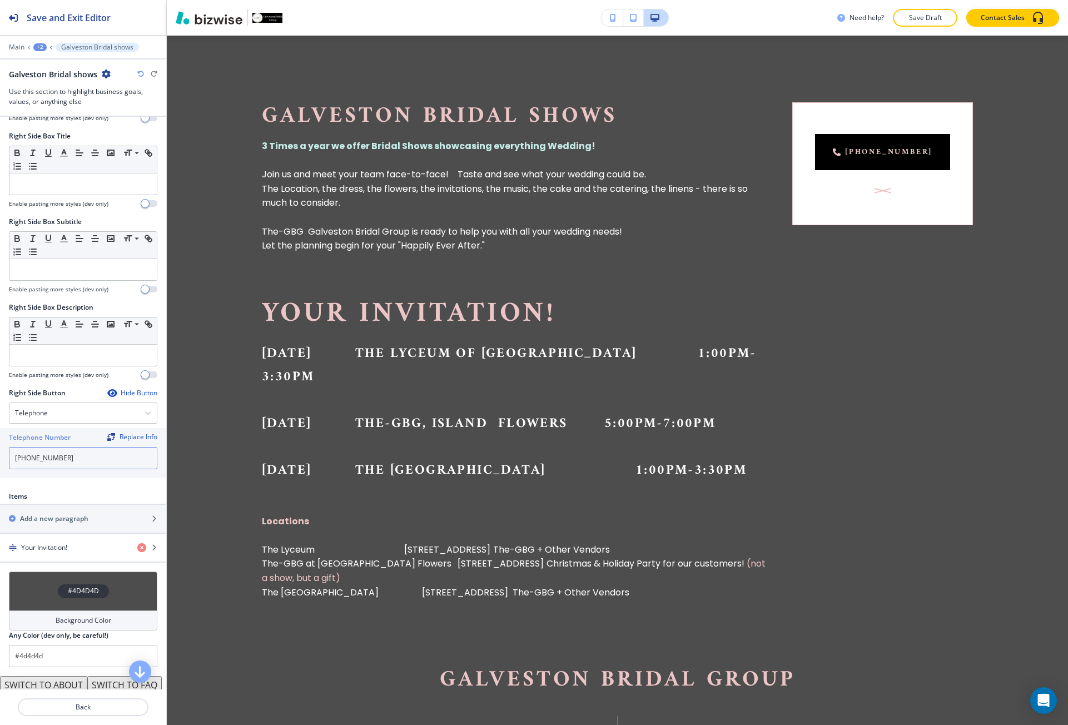
type input "[PHONE_NUMBER]"
click at [143, 73] on icon "button" at bounding box center [140, 74] width 7 height 7
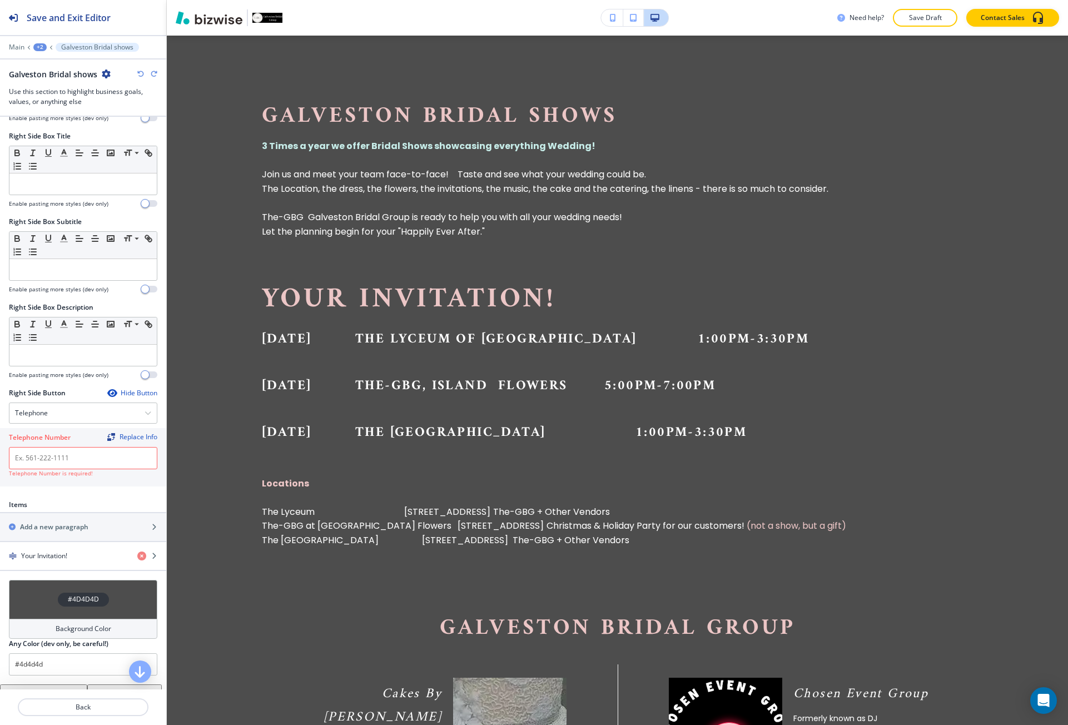
click at [143, 73] on icon "button" at bounding box center [140, 74] width 7 height 7
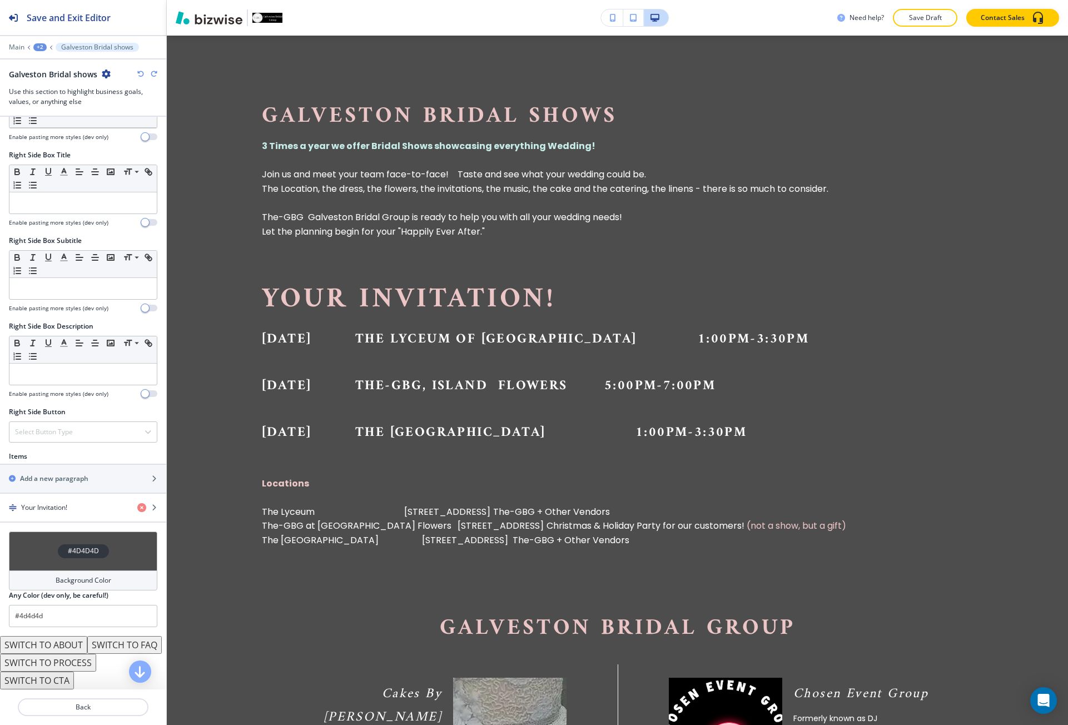
click at [143, 73] on icon "button" at bounding box center [140, 74] width 7 height 7
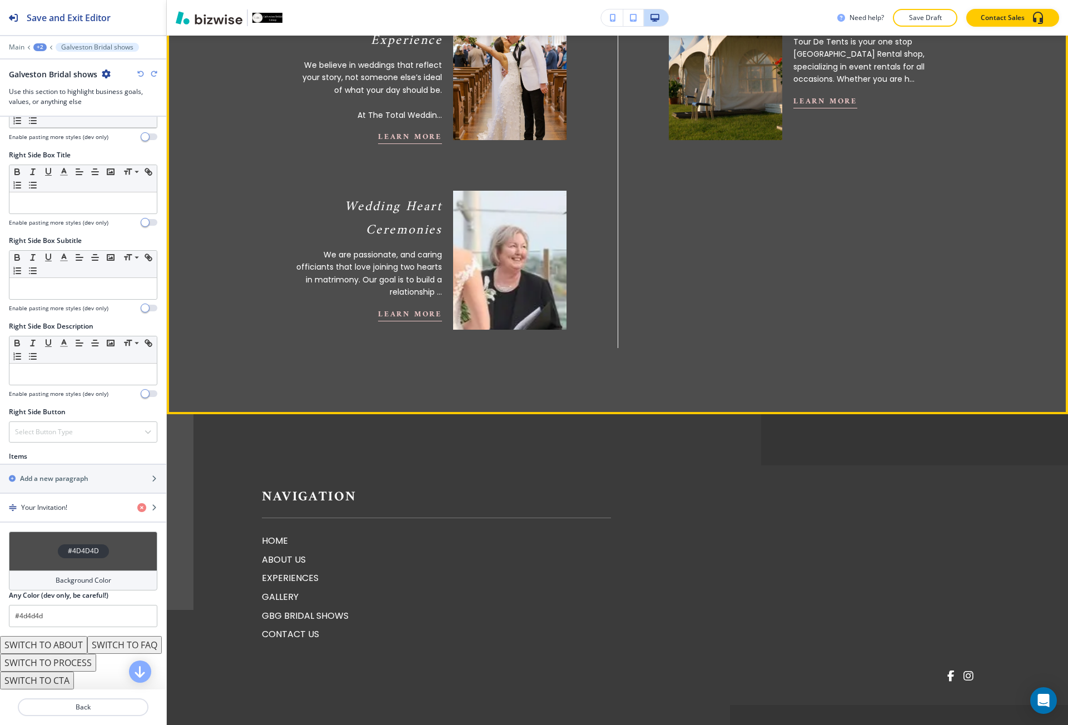
scroll to position [2088, 0]
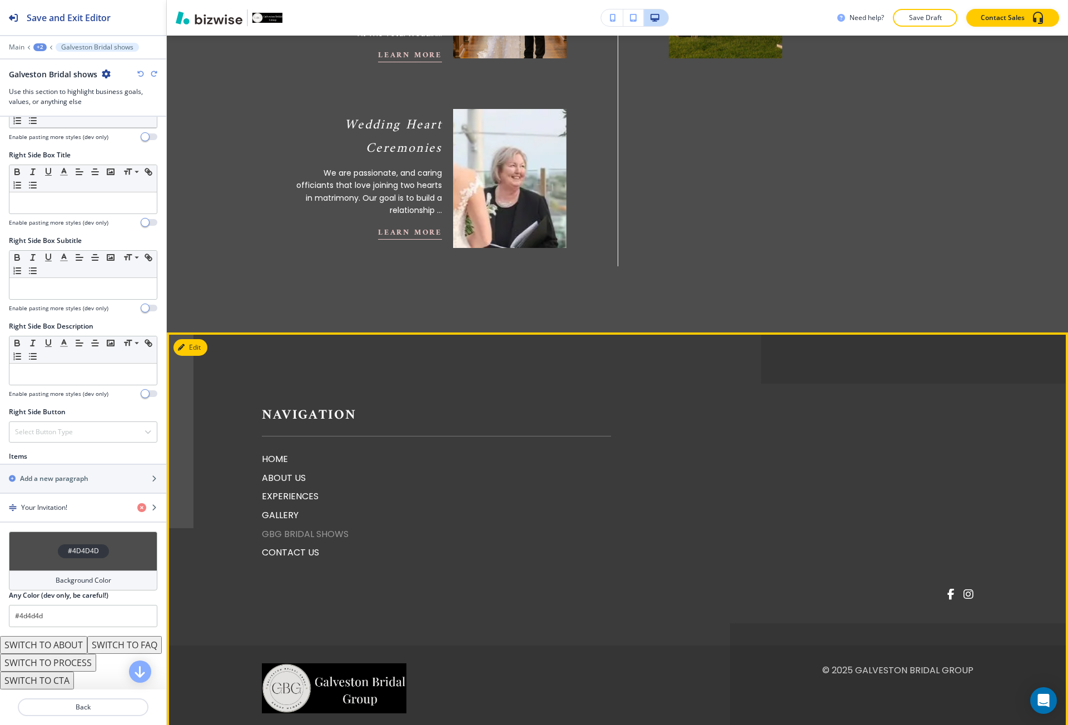
click at [287, 527] on p "GBG BRIDAL SHOWS" at bounding box center [436, 534] width 349 height 14
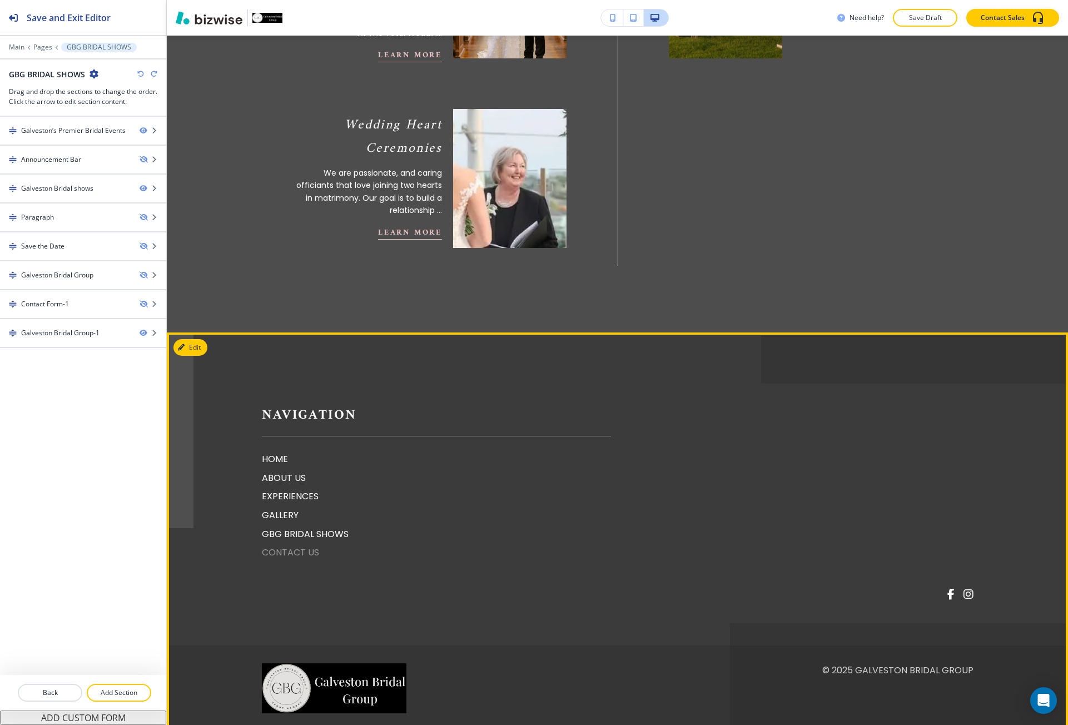
click at [284, 546] on p "CONTACT US" at bounding box center [436, 553] width 349 height 14
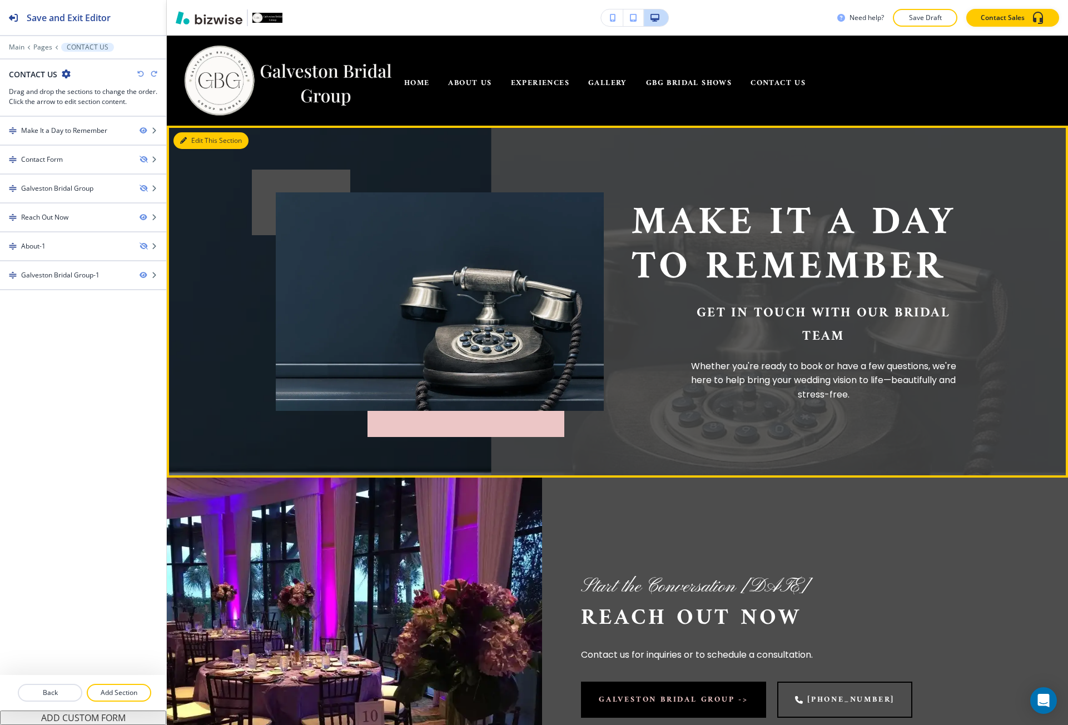
click at [180, 136] on button "Edit This Section" at bounding box center [211, 140] width 75 height 17
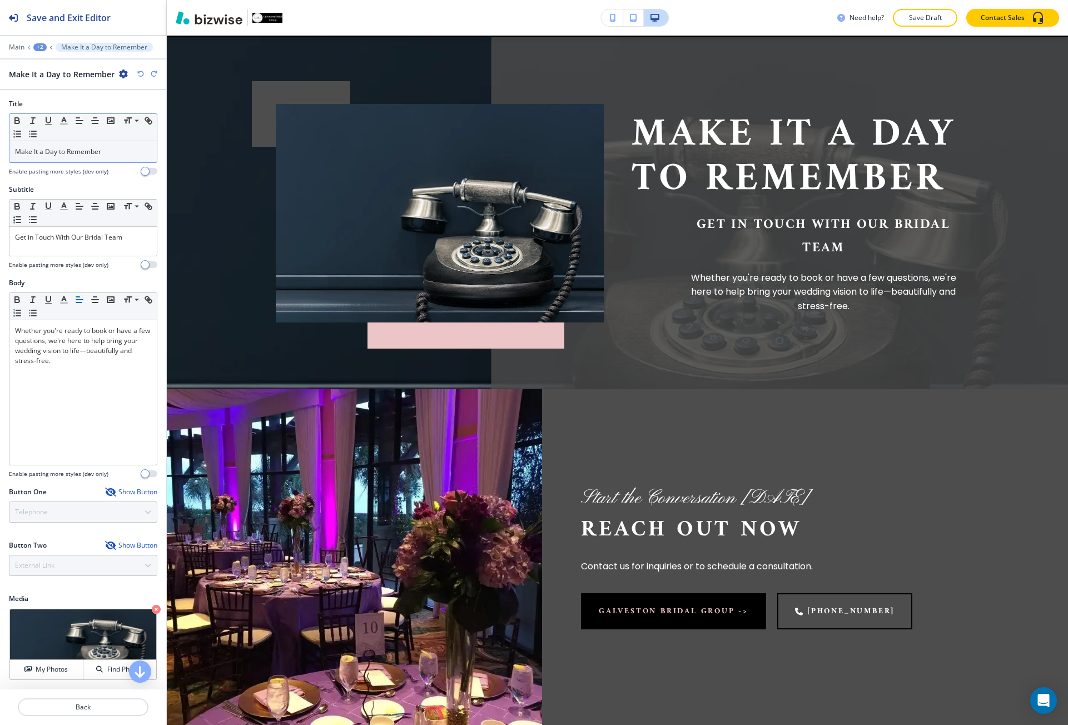
scroll to position [90, 0]
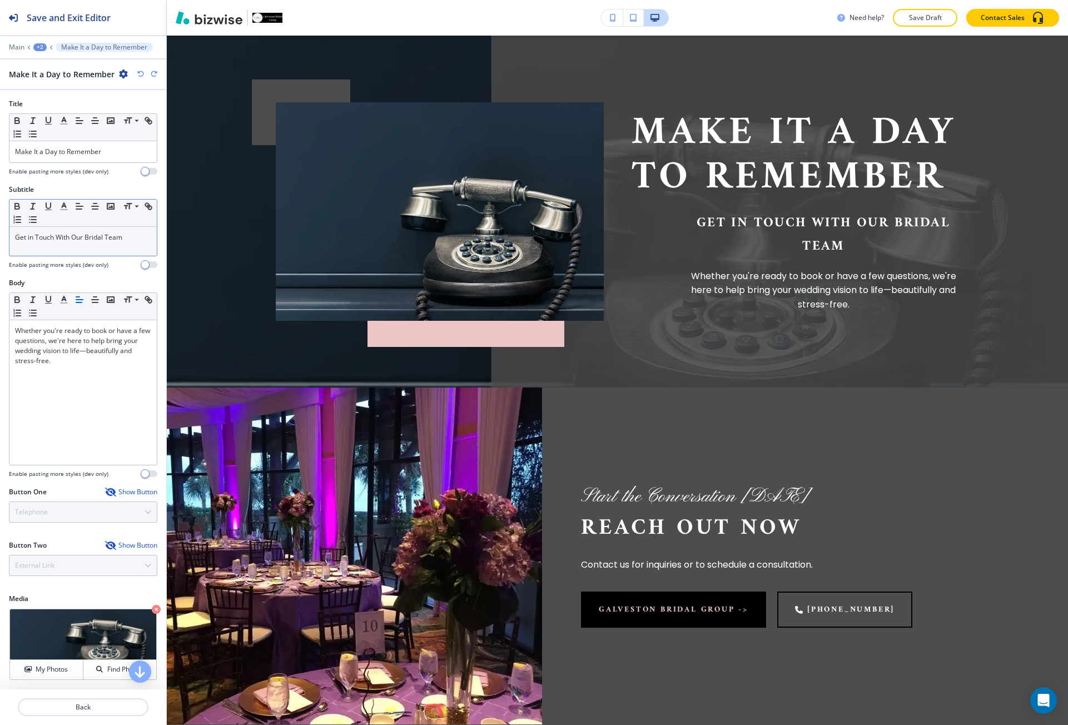
click at [72, 236] on p "Get in Touch With Our Bridal Team" at bounding box center [83, 237] width 136 height 10
click at [79, 207] on icon "button" at bounding box center [80, 206] width 10 height 10
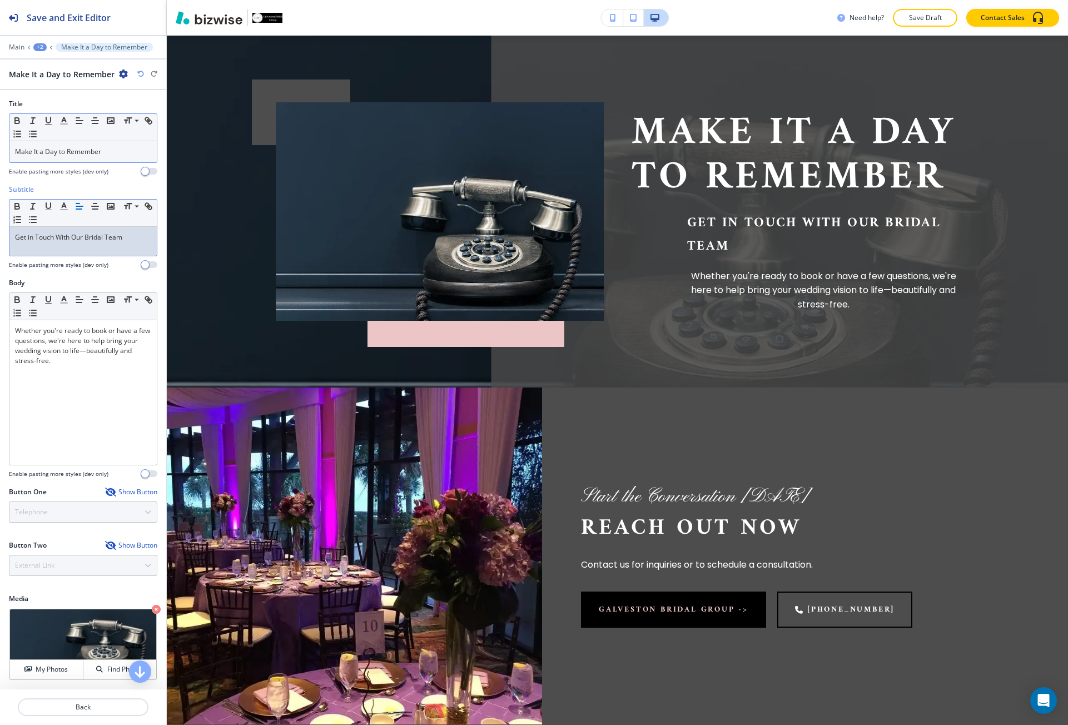
click at [63, 151] on p "Make It a Day to Remember" at bounding box center [83, 152] width 136 height 10
click at [74, 120] on button "button" at bounding box center [80, 120] width 16 height 13
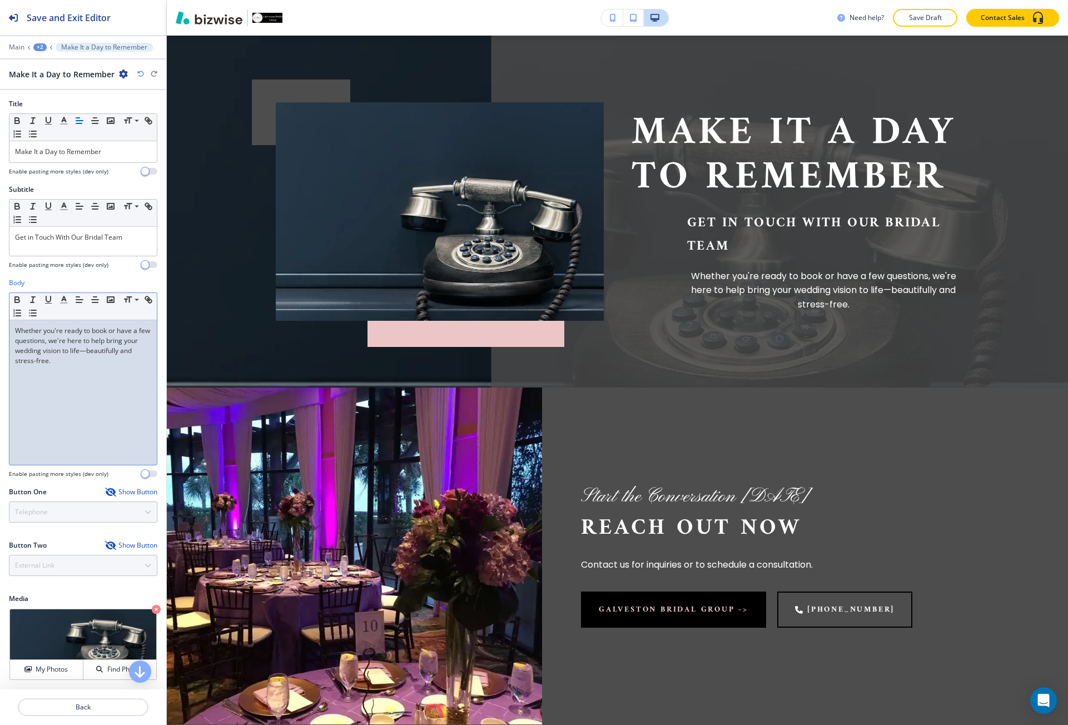
click at [63, 342] on p "Whether you're ready to book or have a few questions, we're here to help bring …" at bounding box center [83, 346] width 136 height 40
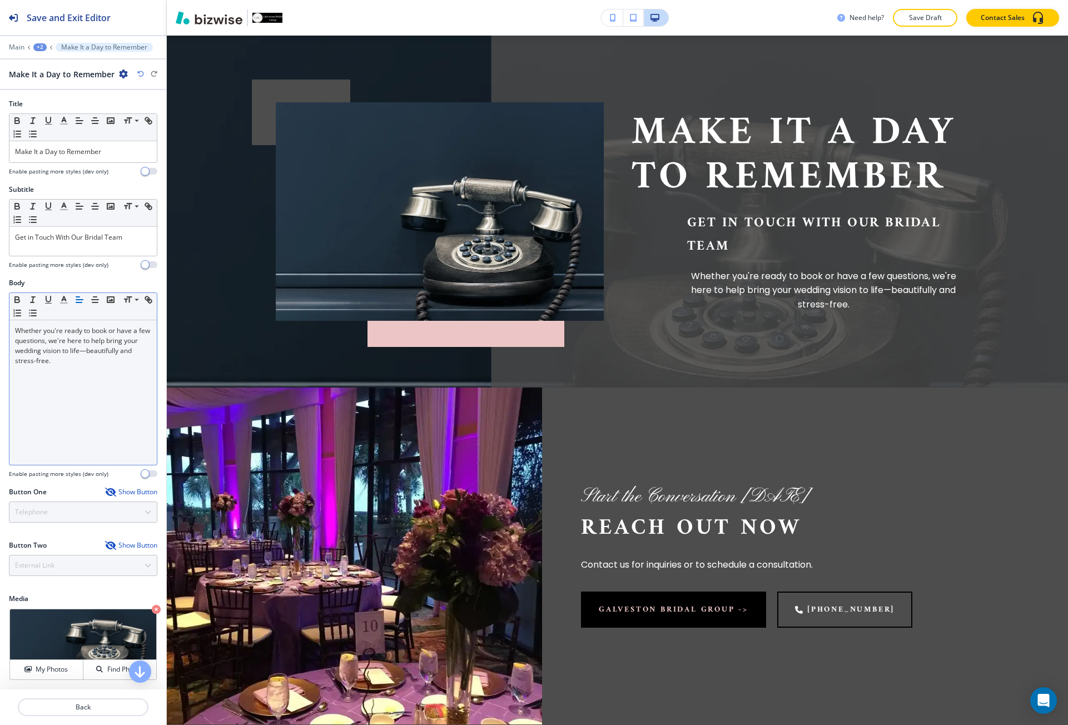
click at [74, 300] on button "button" at bounding box center [80, 299] width 16 height 13
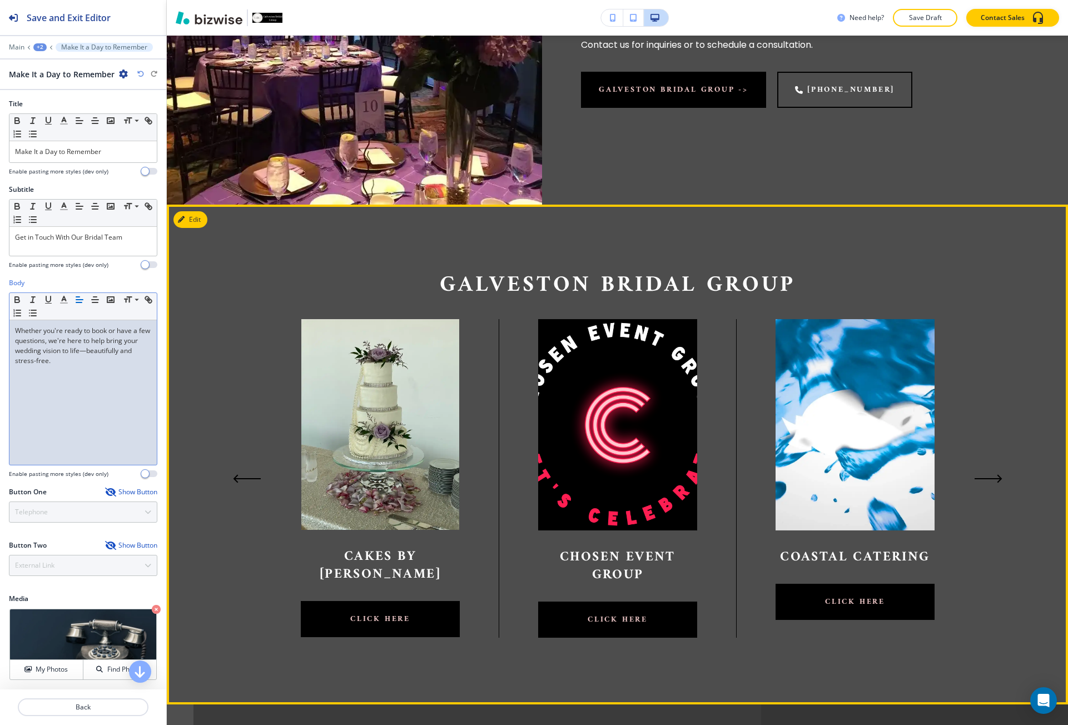
scroll to position [535, 0]
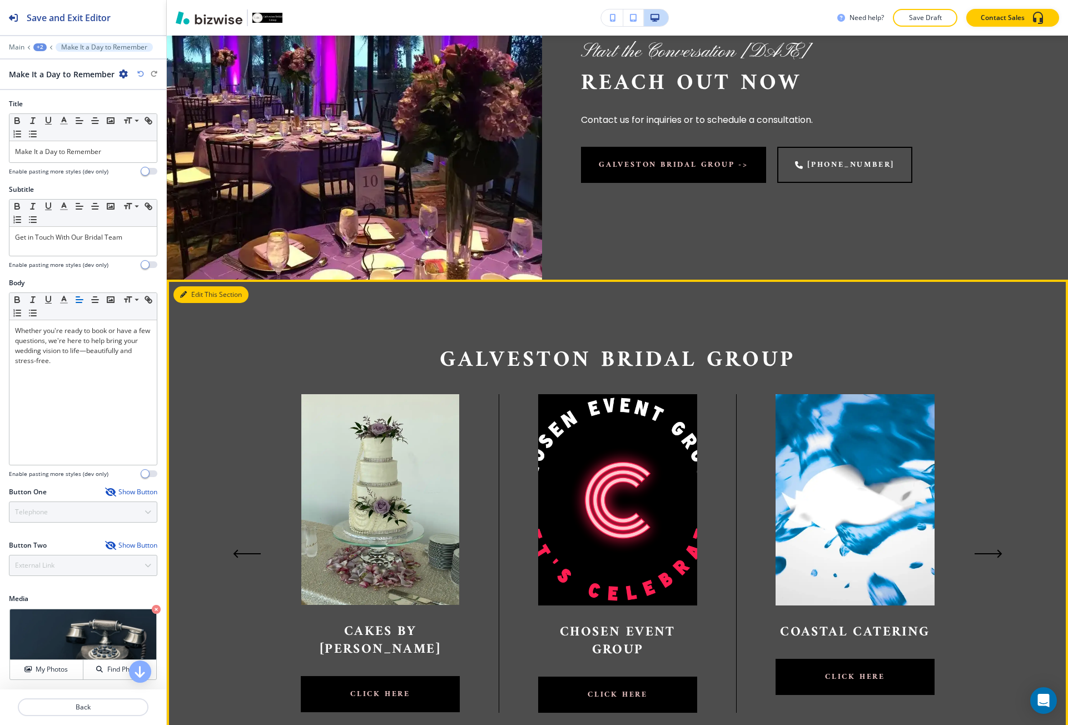
click at [196, 290] on button "Edit This Section" at bounding box center [211, 294] width 75 height 17
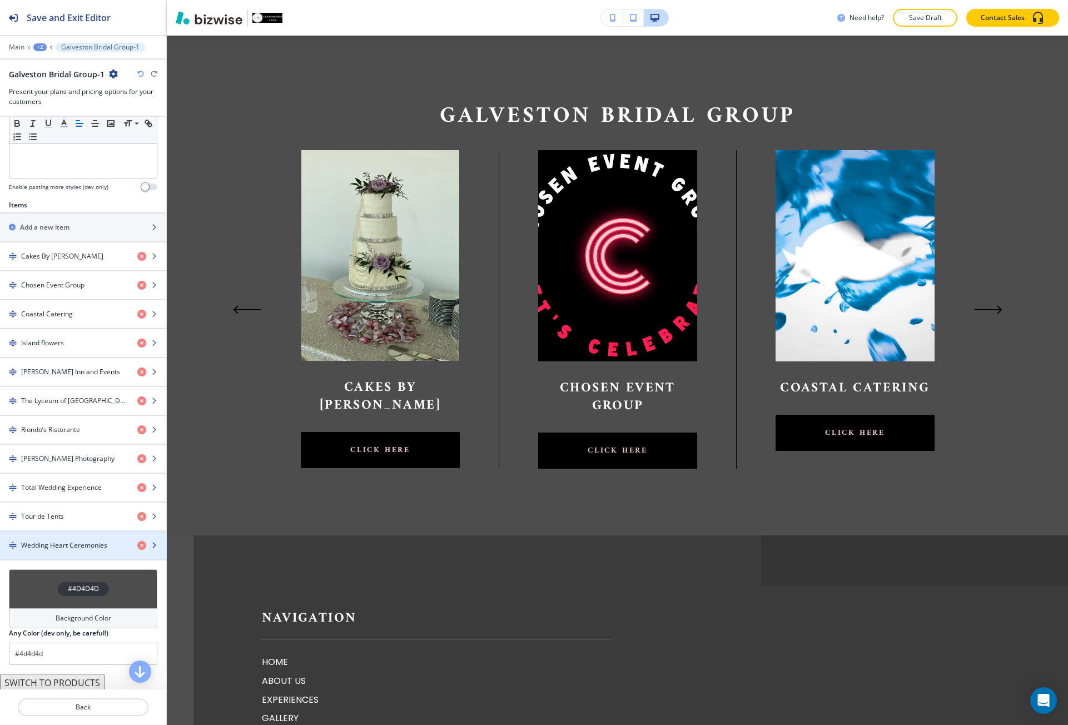
scroll to position [316, 0]
click at [74, 584] on h4 "#4D4D4D" at bounding box center [83, 587] width 31 height 10
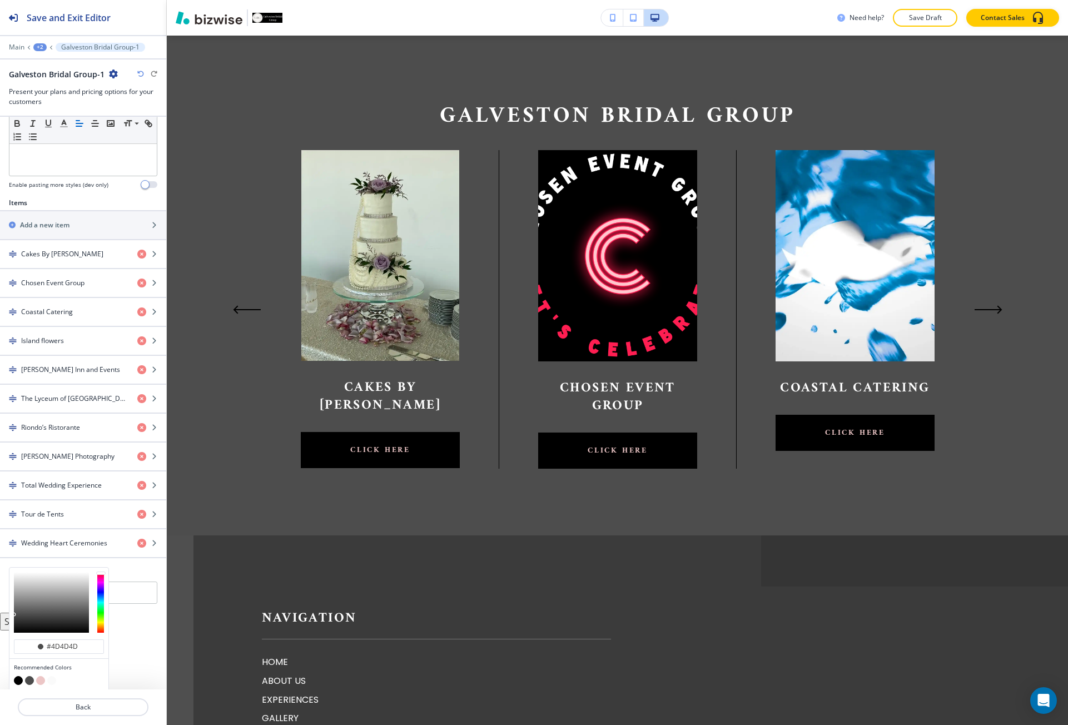
click at [48, 683] on button "button" at bounding box center [51, 680] width 9 height 9
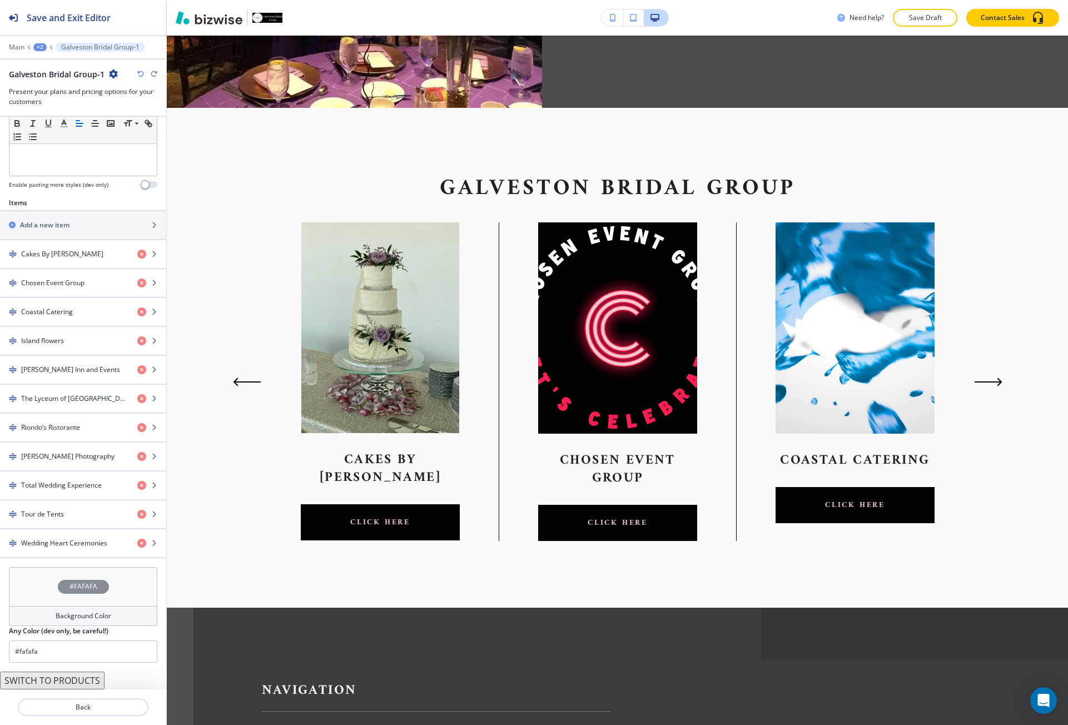
scroll to position [724, 0]
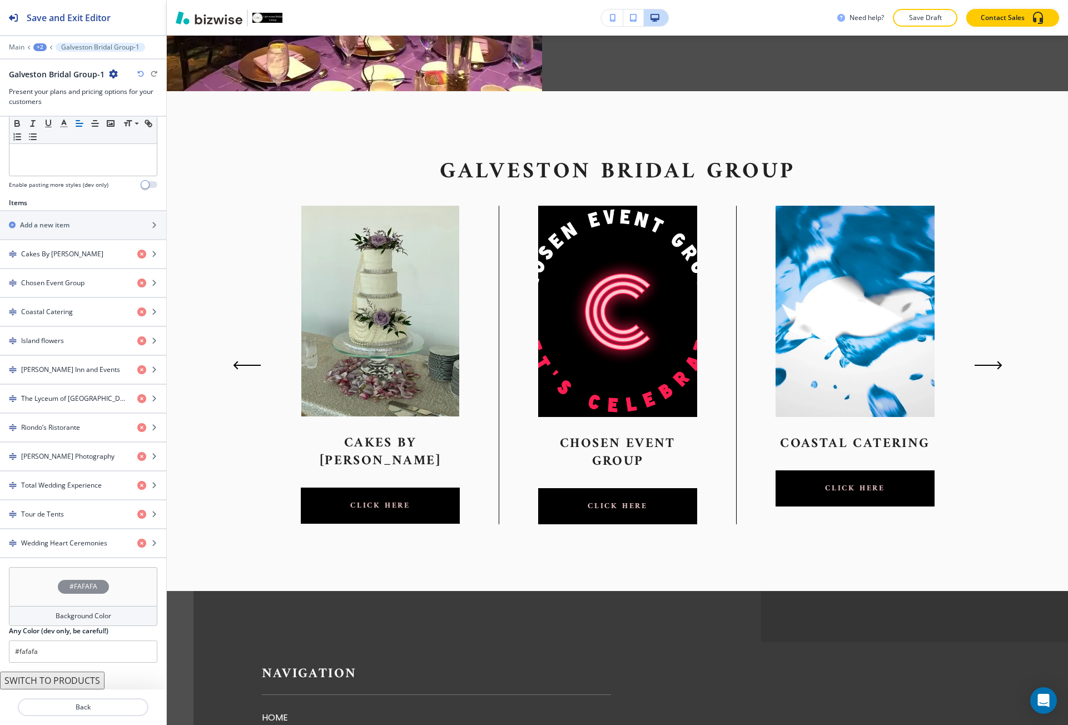
click at [37, 567] on div "#FAFAFA" at bounding box center [83, 586] width 148 height 39
click at [16, 678] on button "button" at bounding box center [18, 680] width 9 height 9
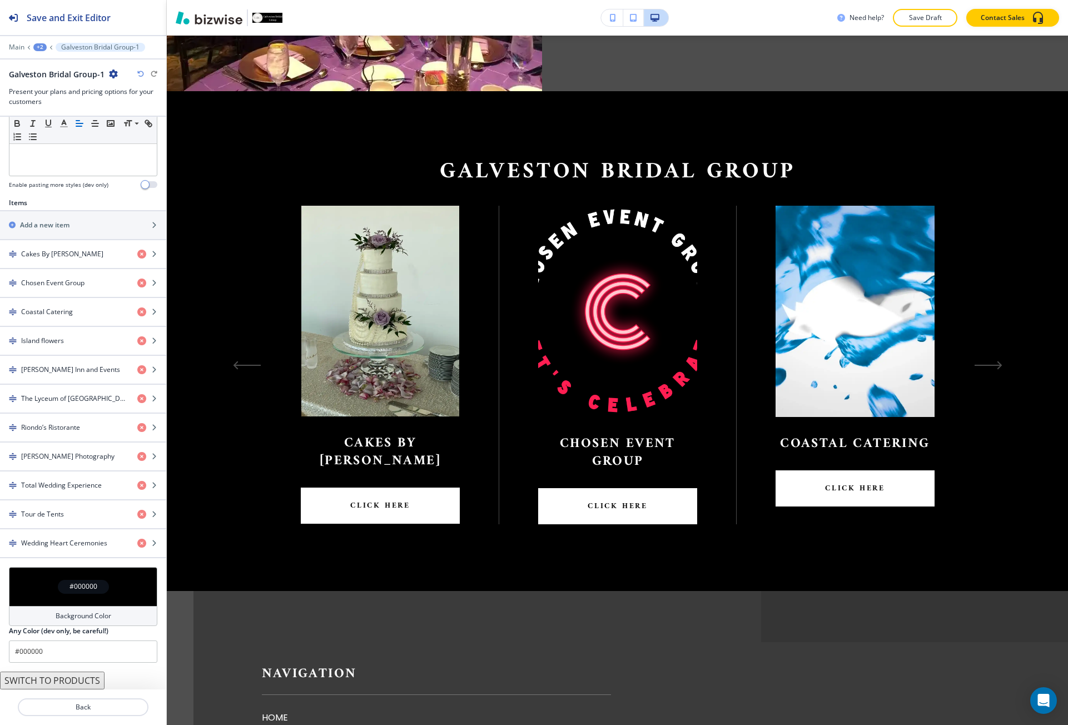
click at [96, 588] on div "#000000" at bounding box center [83, 587] width 51 height 14
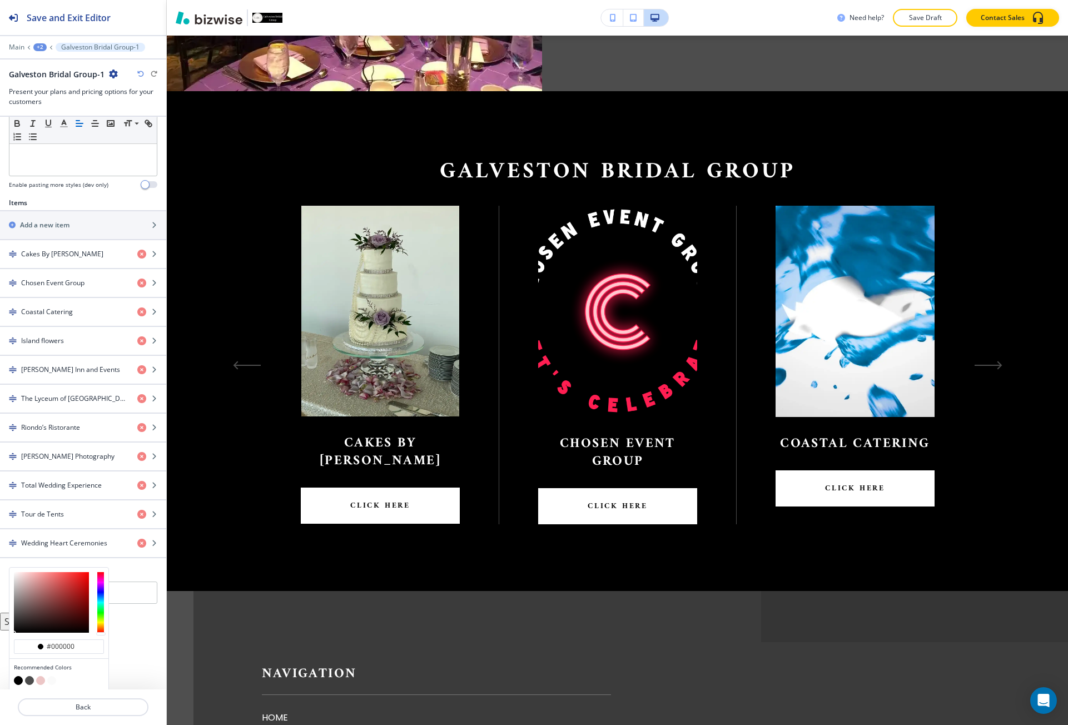
drag, startPoint x: 29, startPoint y: 682, endPoint x: 71, endPoint y: 631, distance: 65.6
click at [29, 680] on button "button" at bounding box center [29, 680] width 9 height 9
type input "#4d4d4d"
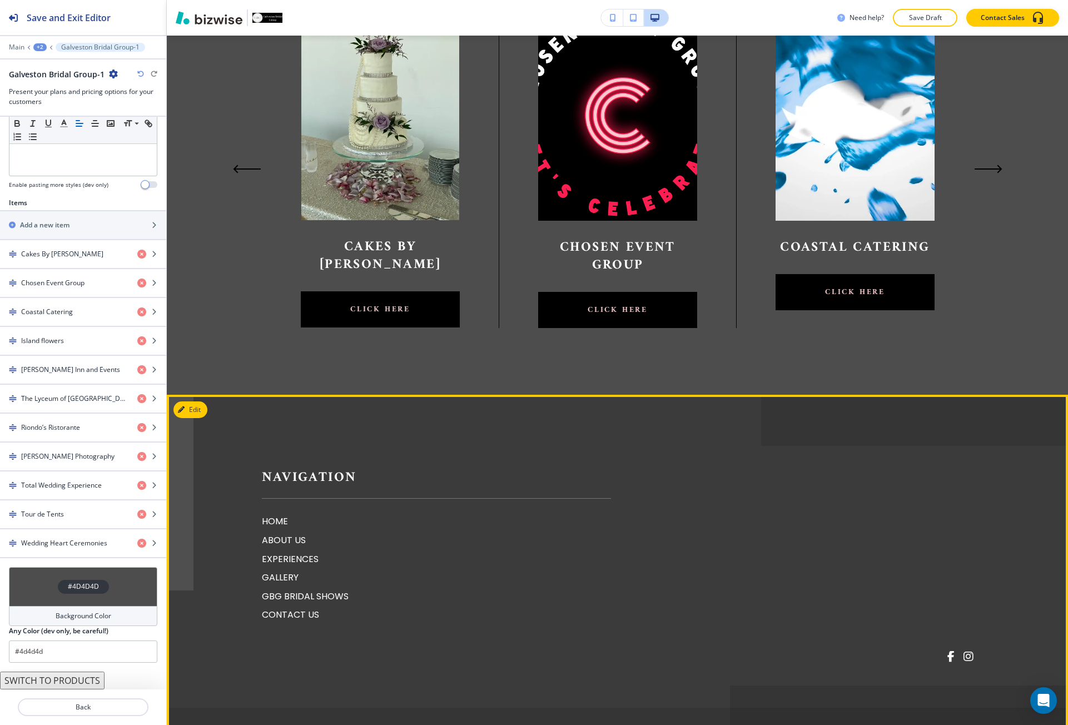
scroll to position [1002, 0]
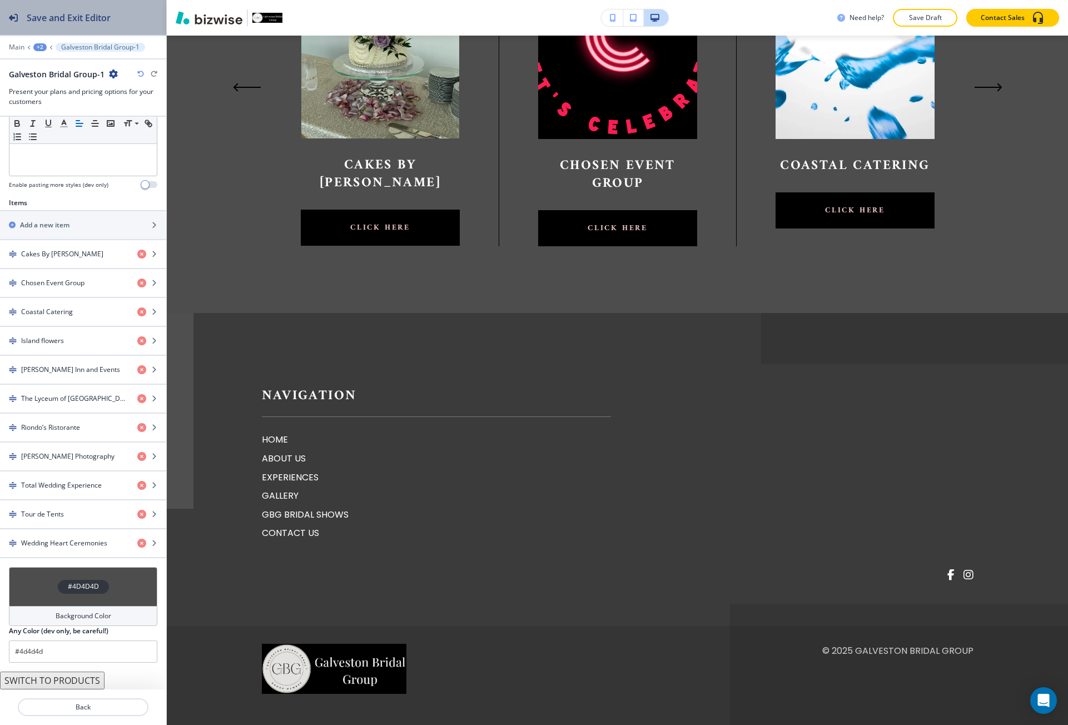
click at [145, 23] on button "Save and Exit Editor" at bounding box center [83, 17] width 166 height 35
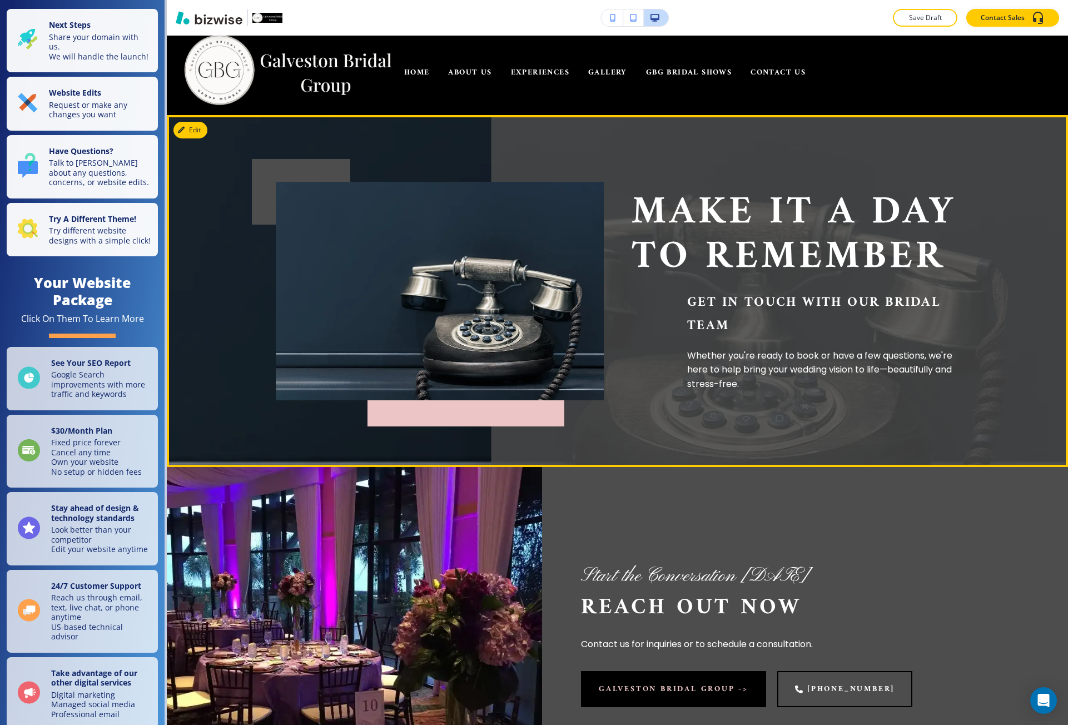
scroll to position [0, 0]
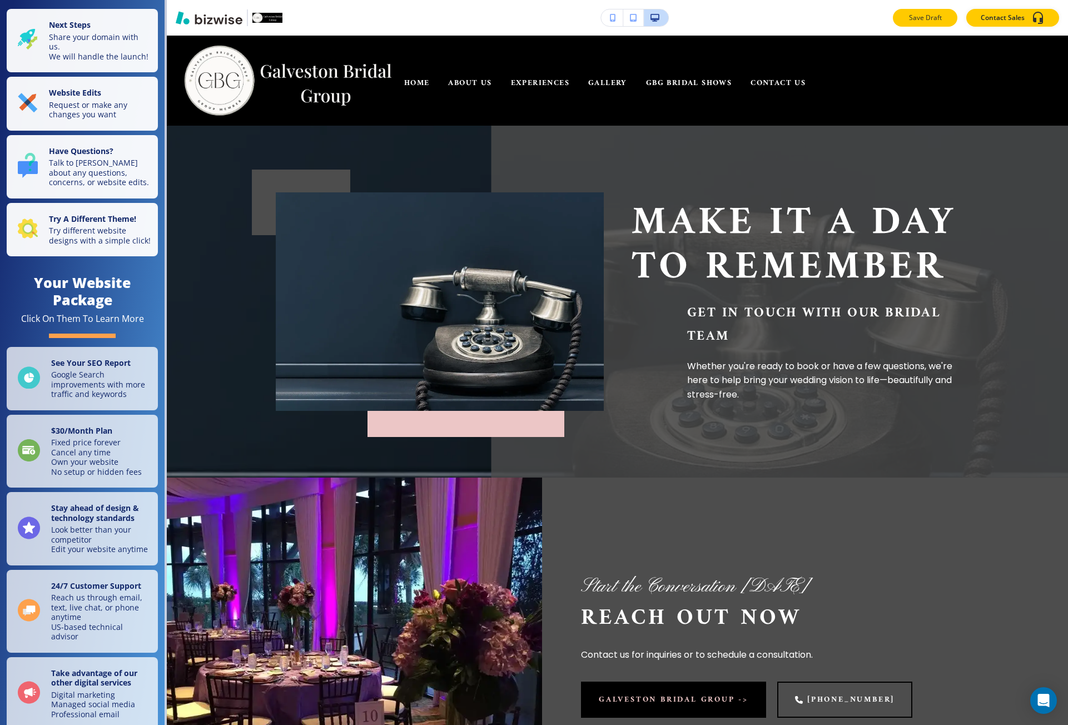
click at [928, 23] on button "Save Draft" at bounding box center [925, 18] width 65 height 18
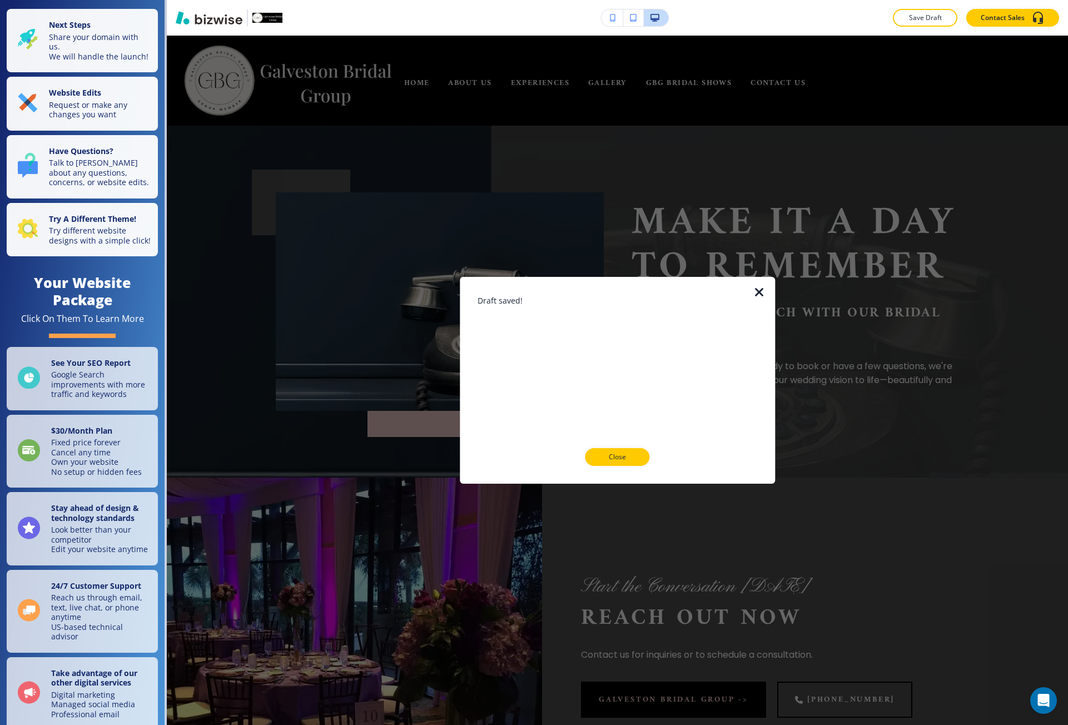
click at [621, 446] on div "Draft saved! Close" at bounding box center [618, 380] width 280 height 171
click at [608, 447] on div "Draft saved! Close" at bounding box center [618, 380] width 280 height 171
drag, startPoint x: 606, startPoint y: 453, endPoint x: 594, endPoint y: 430, distance: 25.1
click at [606, 450] on button "Close" at bounding box center [618, 457] width 65 height 18
